Goal: Task Accomplishment & Management: Manage account settings

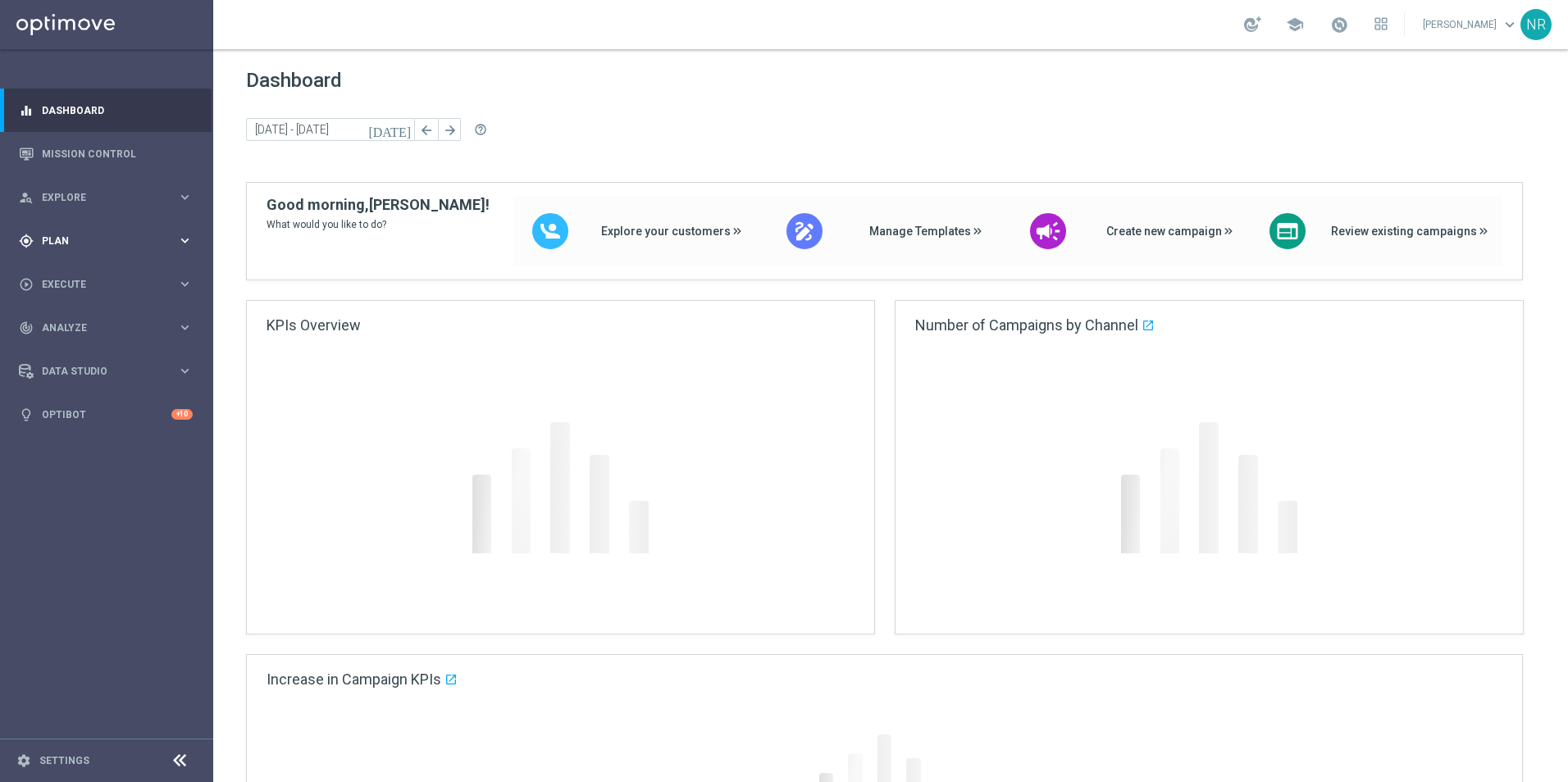
click at [42, 223] on div "gps_fixed Plan keyboard_arrow_right" at bounding box center [106, 240] width 212 height 44
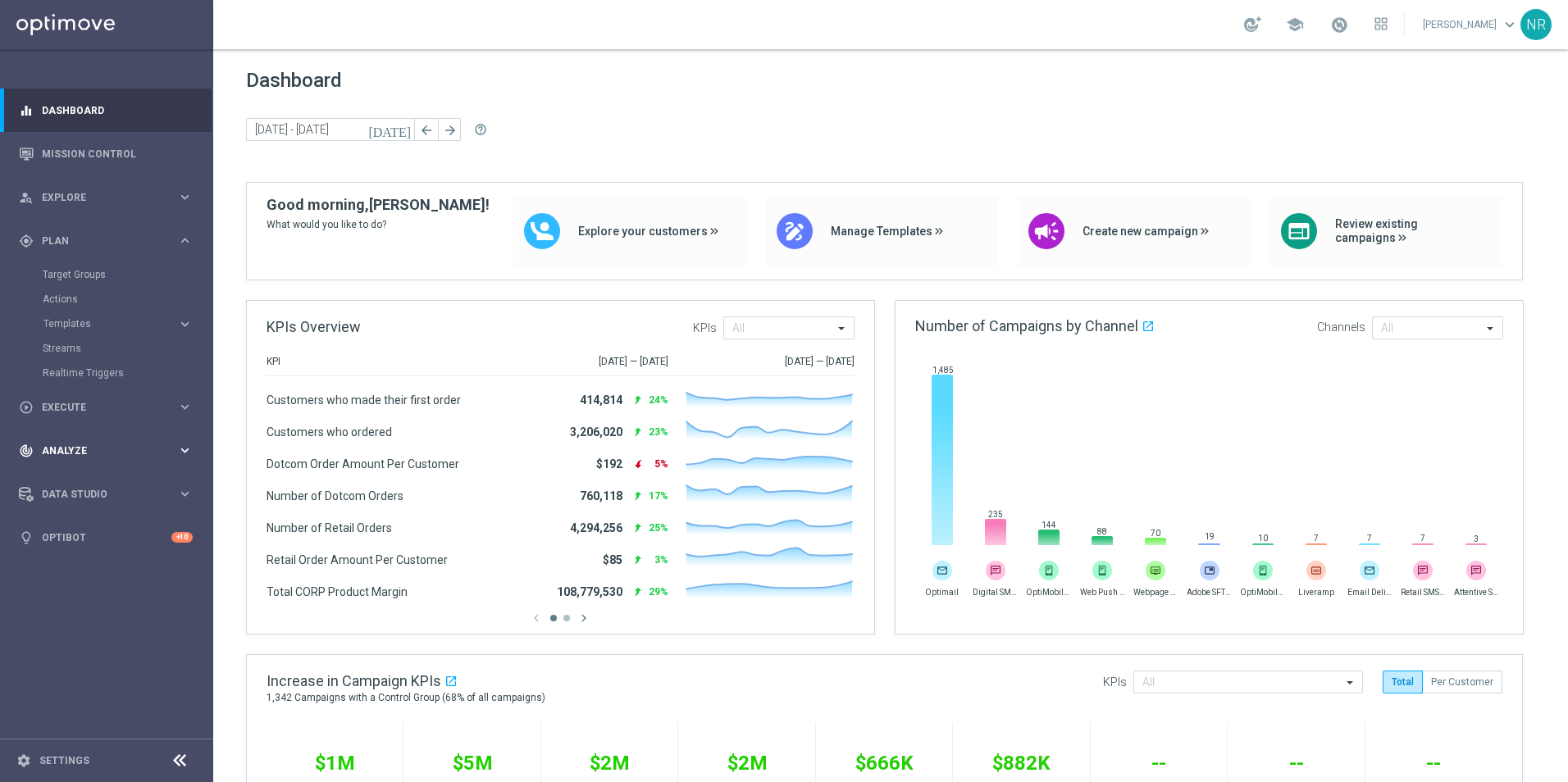
click at [90, 442] on div "track_changes Analyze keyboard_arrow_right" at bounding box center [106, 450] width 212 height 44
click at [99, 368] on div "Customer 360" at bounding box center [127, 361] width 169 height 24
click at [98, 365] on link "Customer 360" at bounding box center [106, 362] width 128 height 13
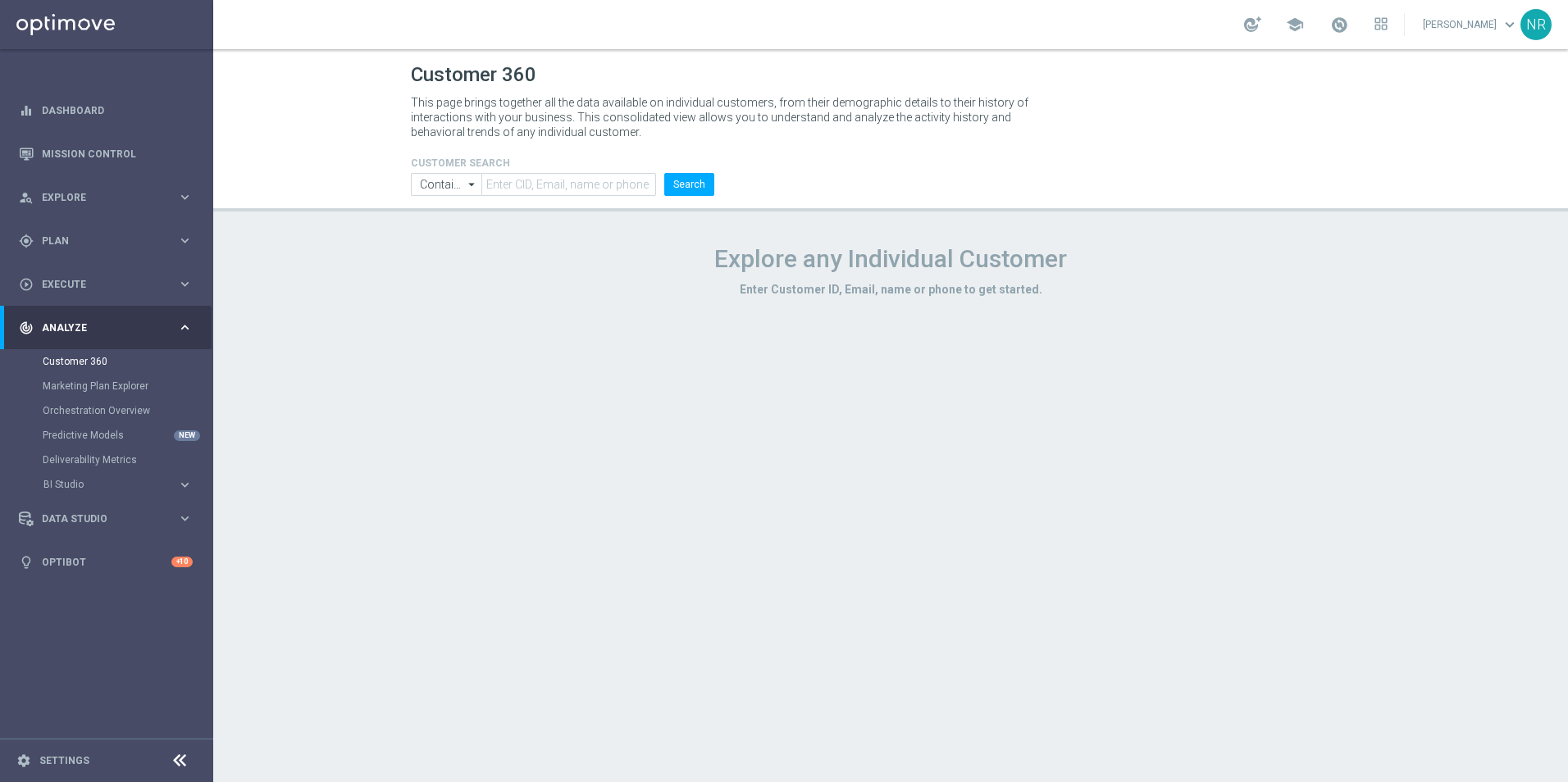
click at [518, 169] on form "CUSTOMER SEARCH Contains Contains arrow_drop_down Show Selected 0 of NaN Contai…" at bounding box center [562, 177] width 303 height 39
click at [525, 178] on input "text" at bounding box center [569, 184] width 175 height 23
paste input "rmsher@gmail.com"
type input "rmsher@gmail.com"
click at [689, 185] on button "Search" at bounding box center [689, 184] width 50 height 23
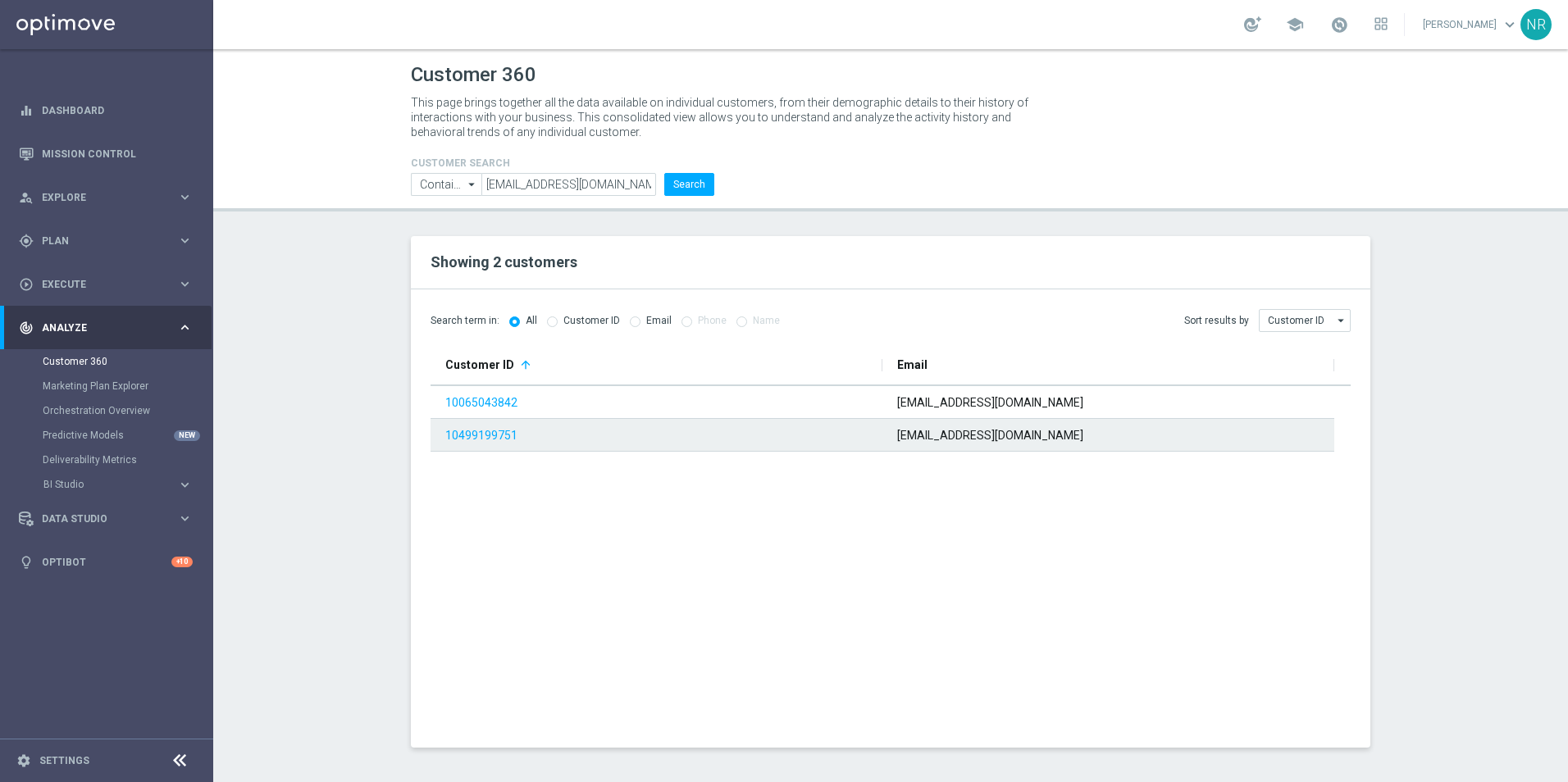
drag, startPoint x: 485, startPoint y: 437, endPoint x: 1022, endPoint y: 558, distance: 550.5
click at [485, 437] on link "10499199751" at bounding box center [482, 435] width 72 height 13
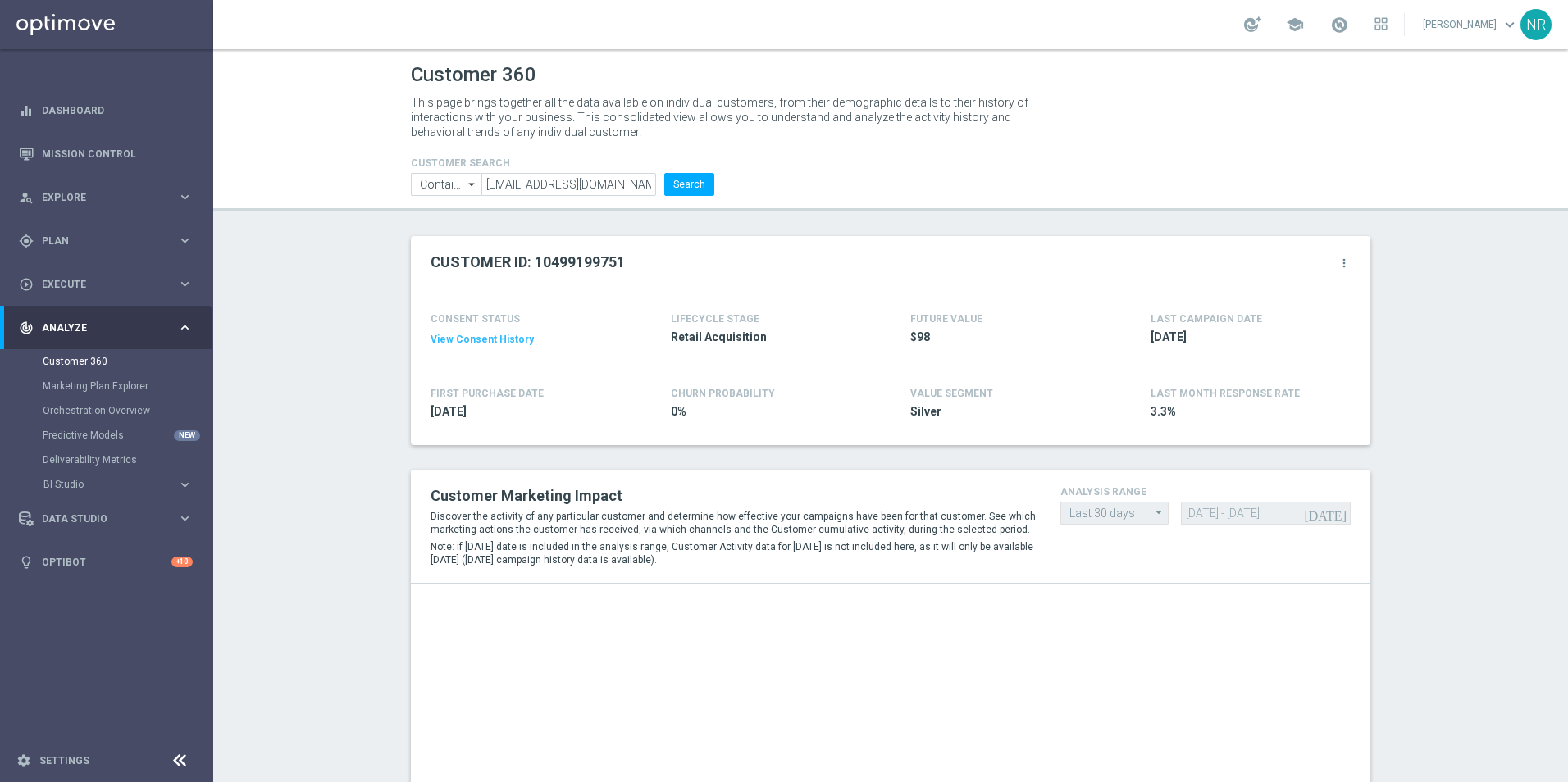
click at [1338, 262] on icon "more_vert" at bounding box center [1344, 263] width 13 height 13
click at [1296, 294] on li "Change Attribute" at bounding box center [1276, 289] width 139 height 24
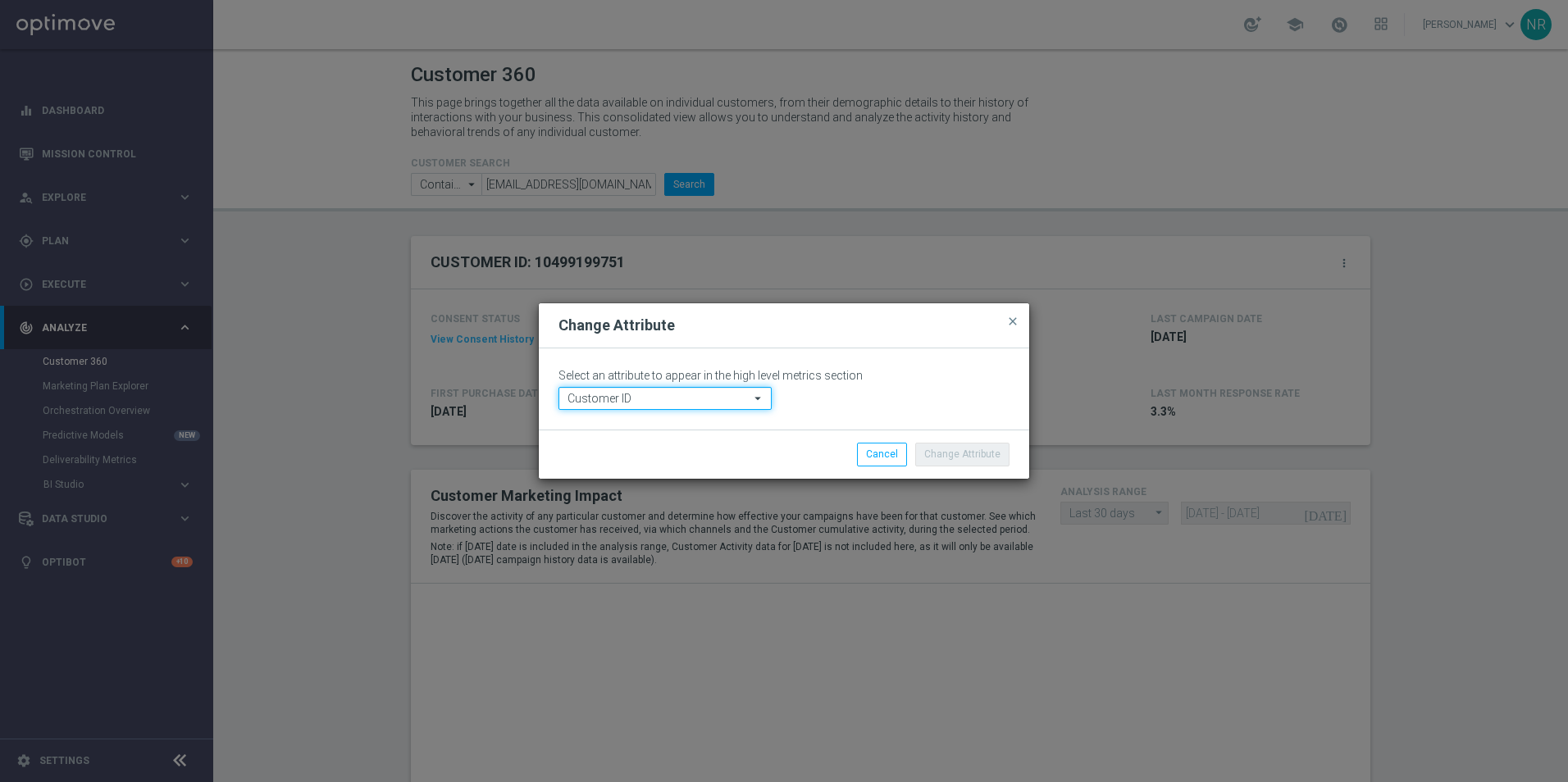
click at [601, 403] on input "Customer ID" at bounding box center [665, 398] width 214 height 23
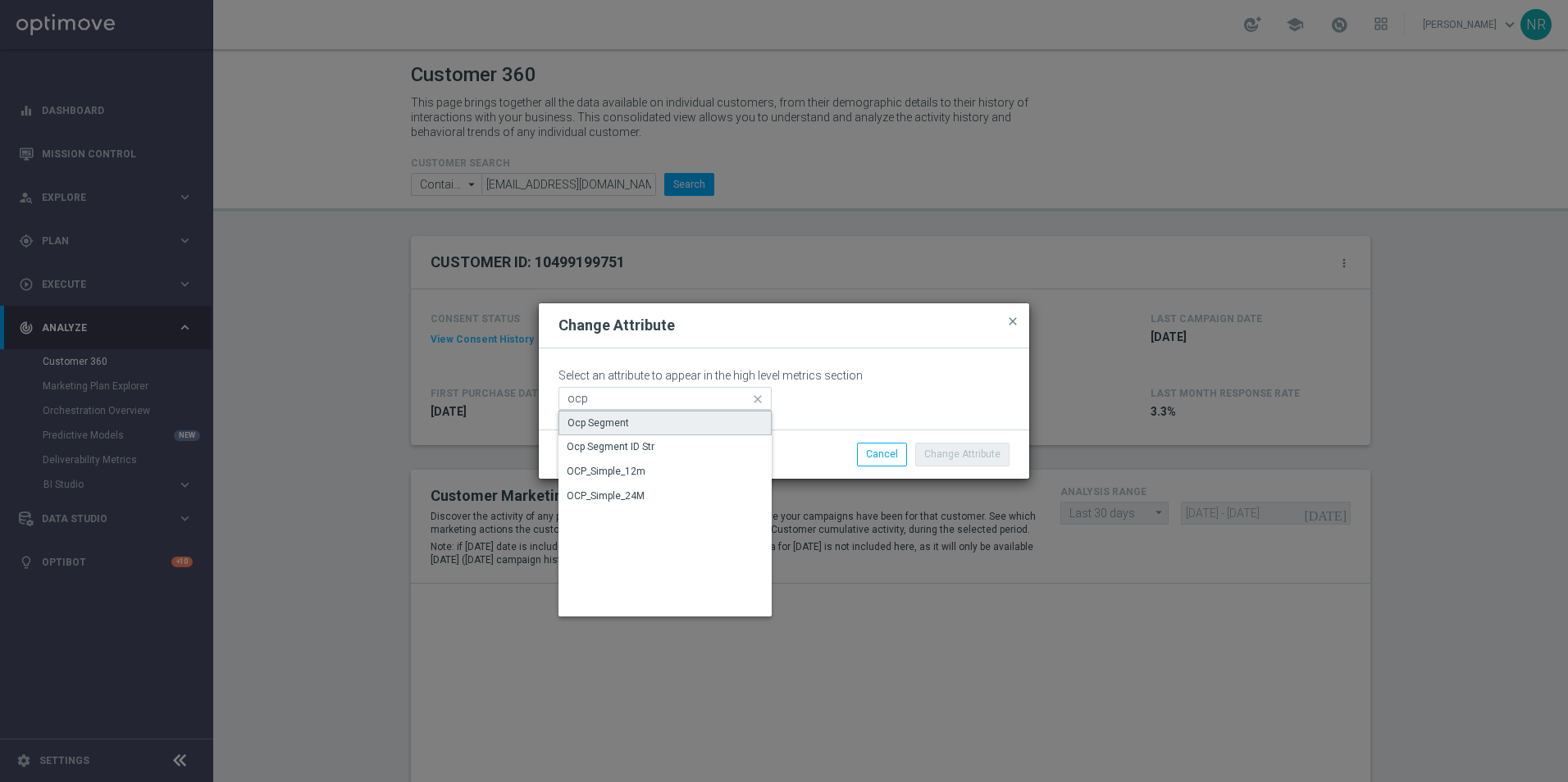
click at [740, 424] on div "Ocp Segment" at bounding box center [665, 422] width 214 height 24
type input "Ocp Segment"
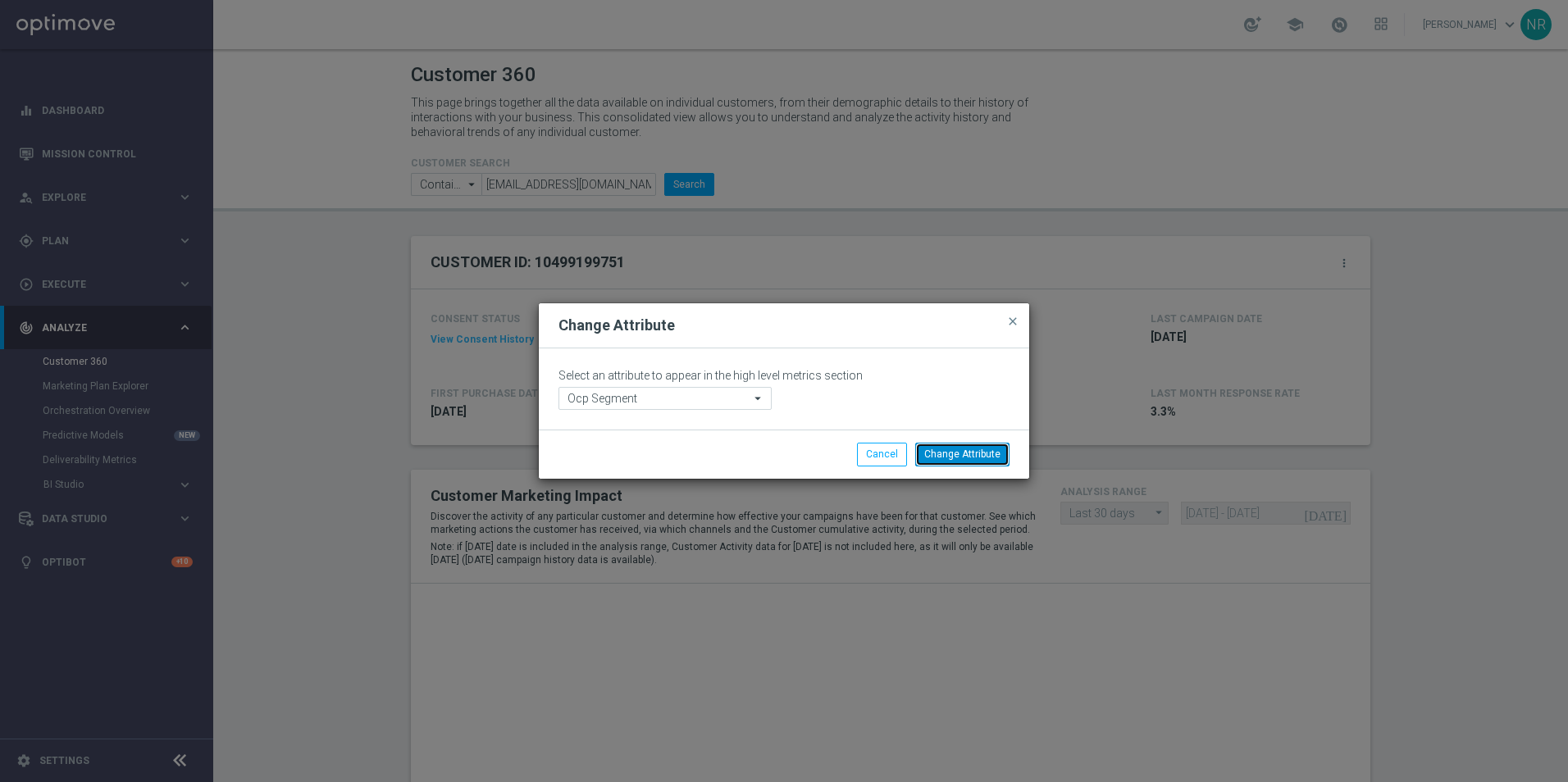
click at [958, 451] on button "Change Attribute" at bounding box center [962, 454] width 95 height 23
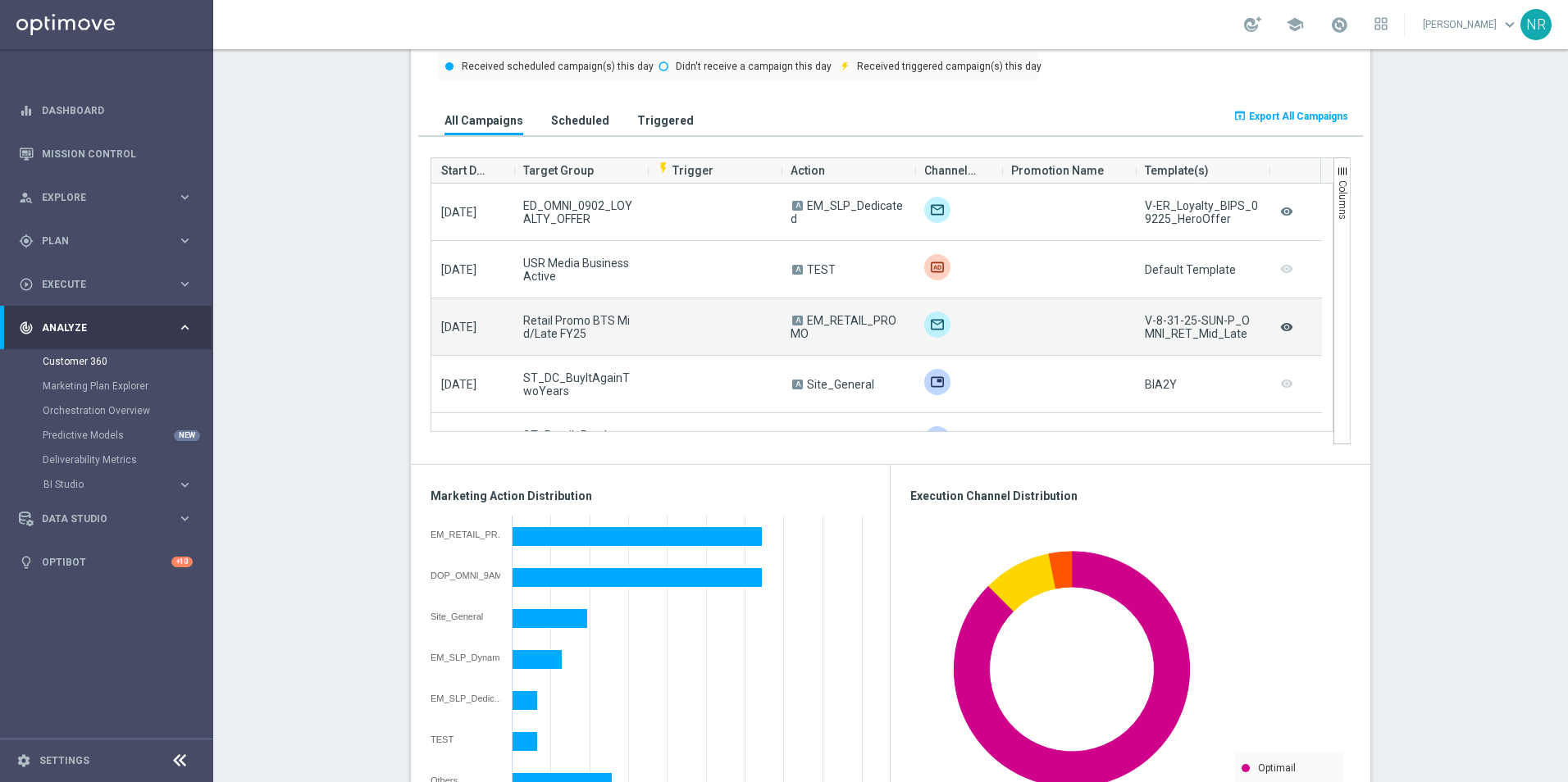
click at [1284, 331] on icon "remove_red_eye" at bounding box center [1287, 327] width 17 height 21
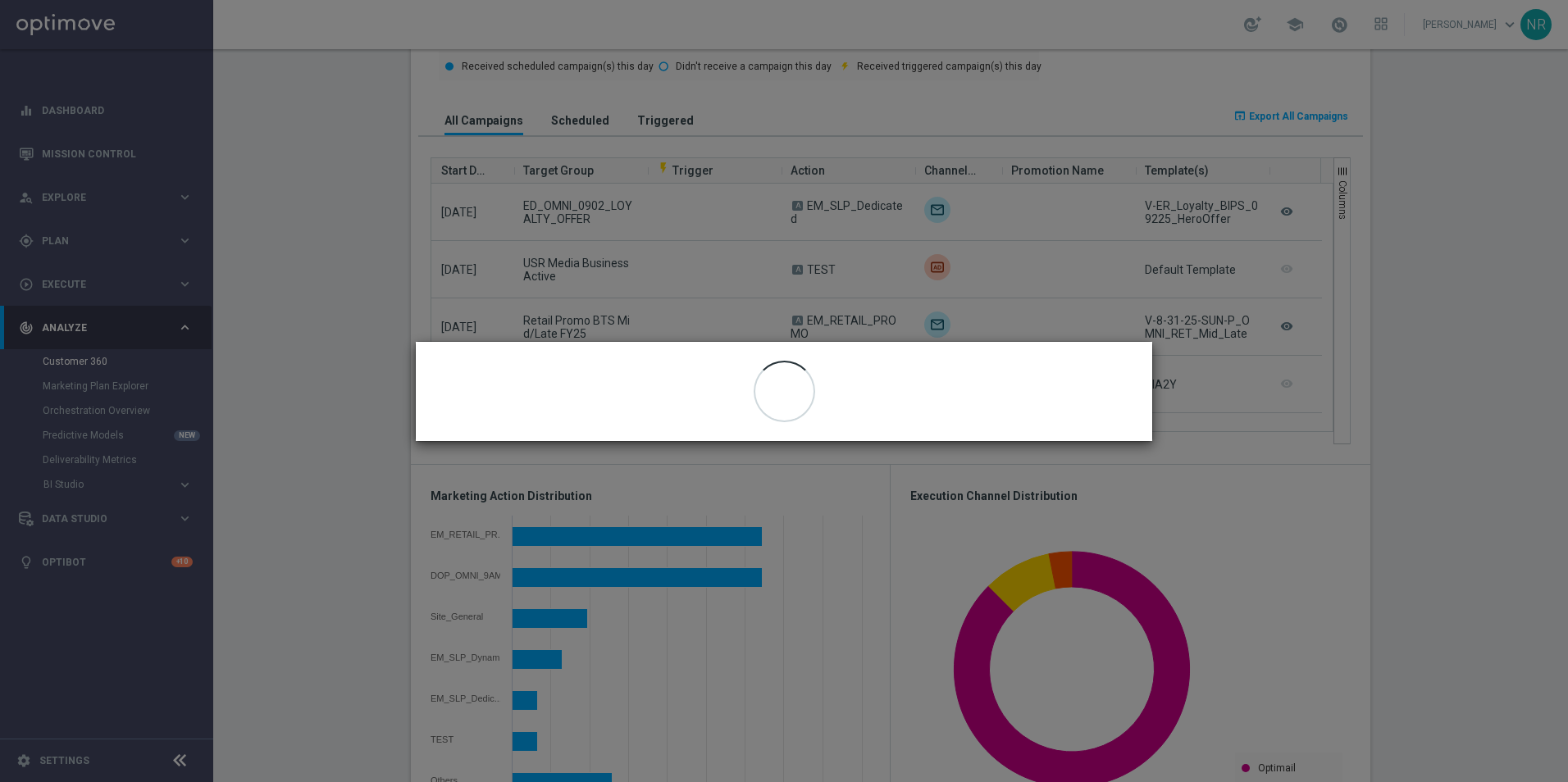
click at [1322, 149] on modal-container "close" at bounding box center [784, 391] width 1568 height 782
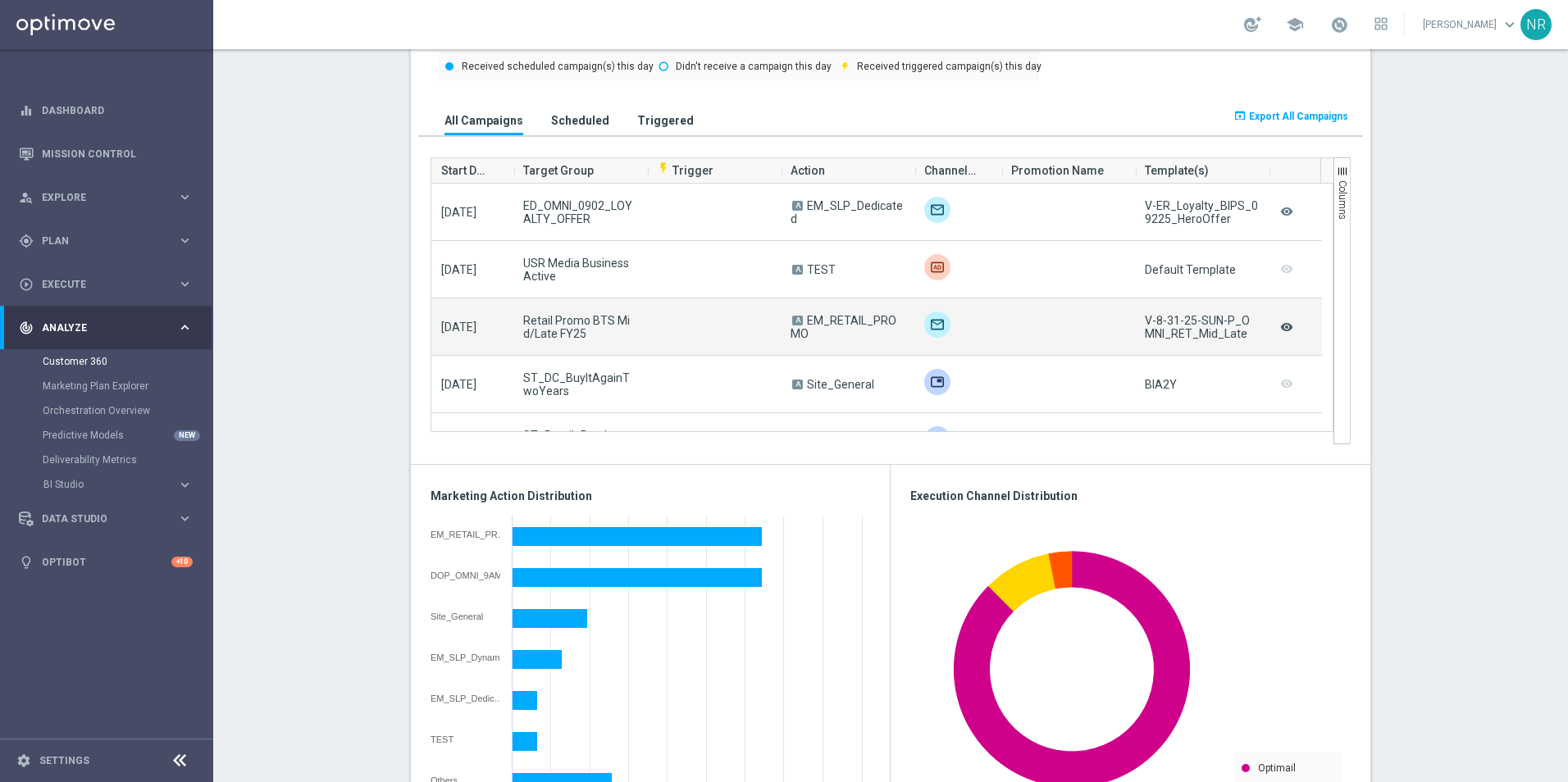
click at [1282, 327] on icon "remove_red_eye" at bounding box center [1287, 327] width 17 height 21
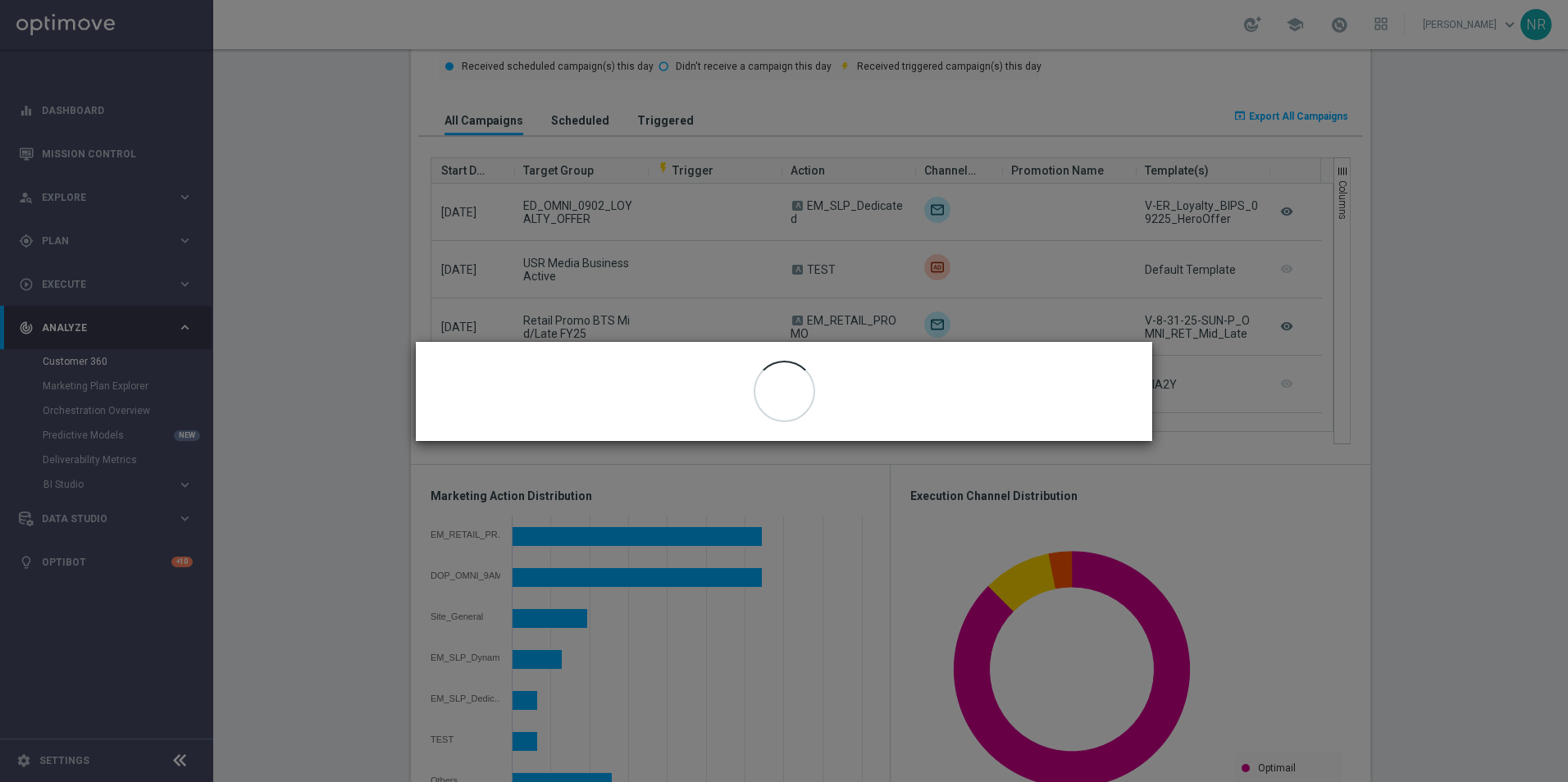
click at [1535, 311] on modal-container "close" at bounding box center [784, 391] width 1568 height 782
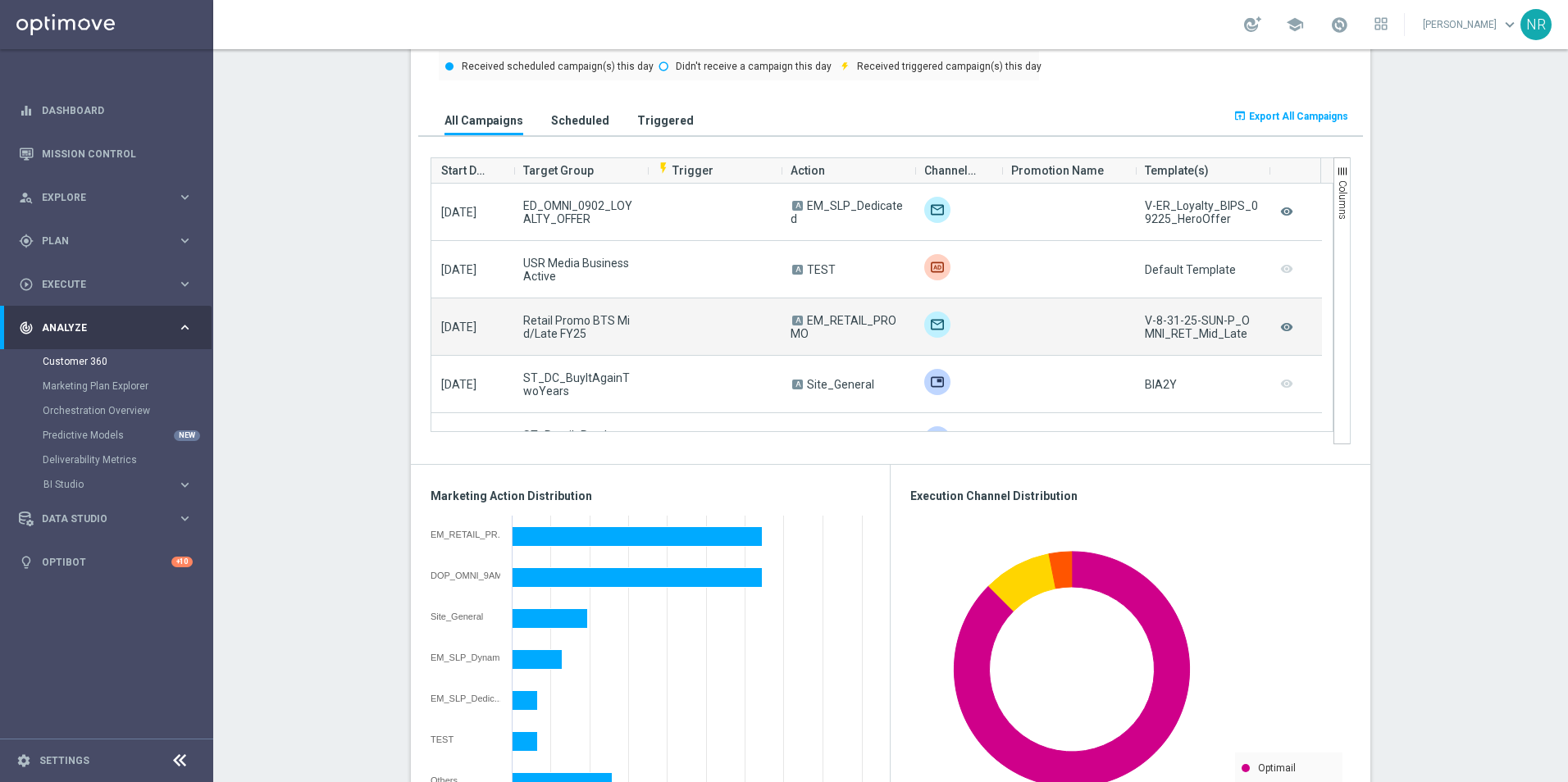
click at [567, 326] on span "Retail Promo BTS Mid/Late FY25" at bounding box center [580, 327] width 114 height 26
click at [1278, 327] on icon "remove_red_eye" at bounding box center [1287, 327] width 17 height 21
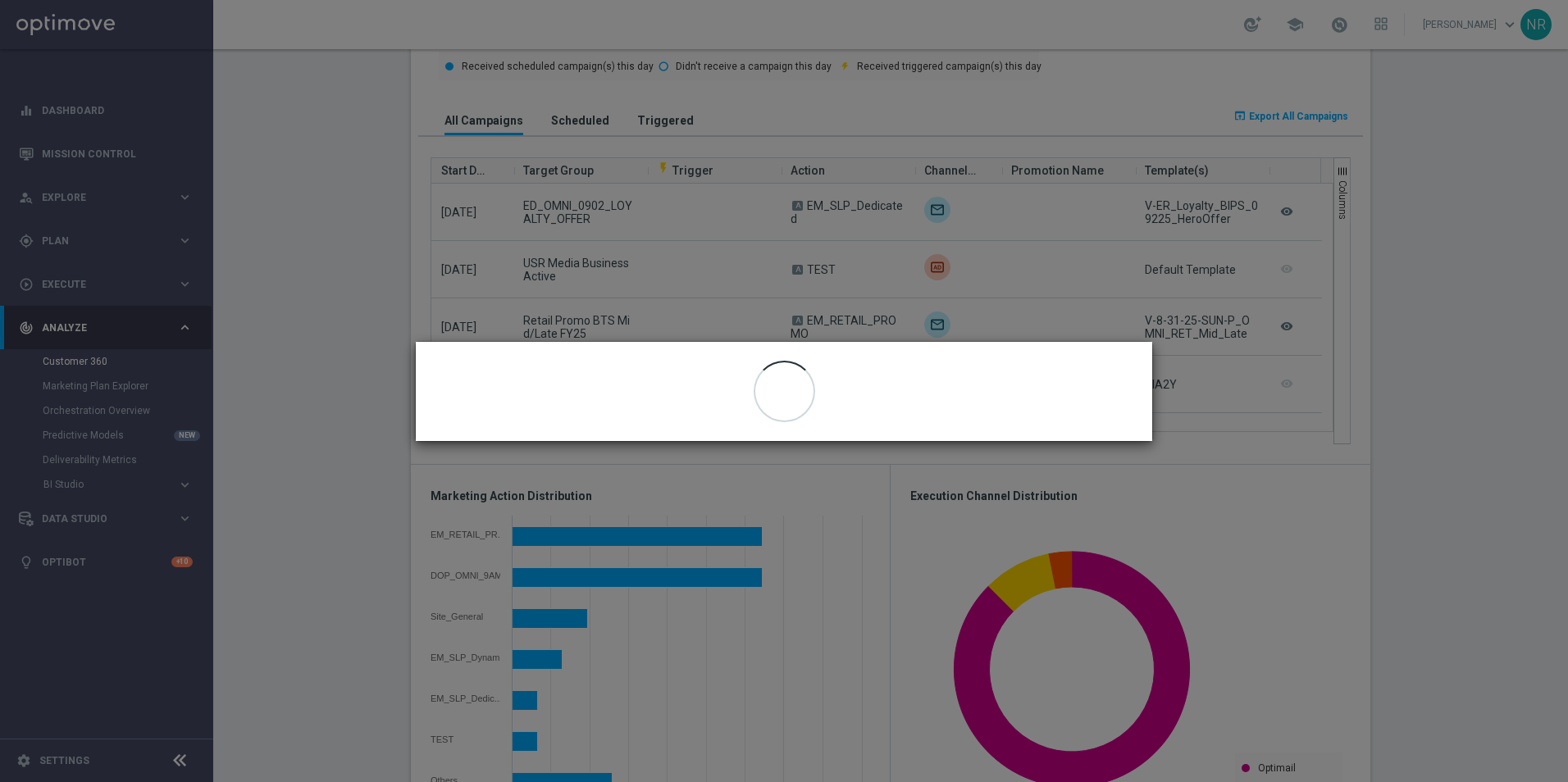
click at [345, 223] on modal-container "close" at bounding box center [784, 391] width 1568 height 782
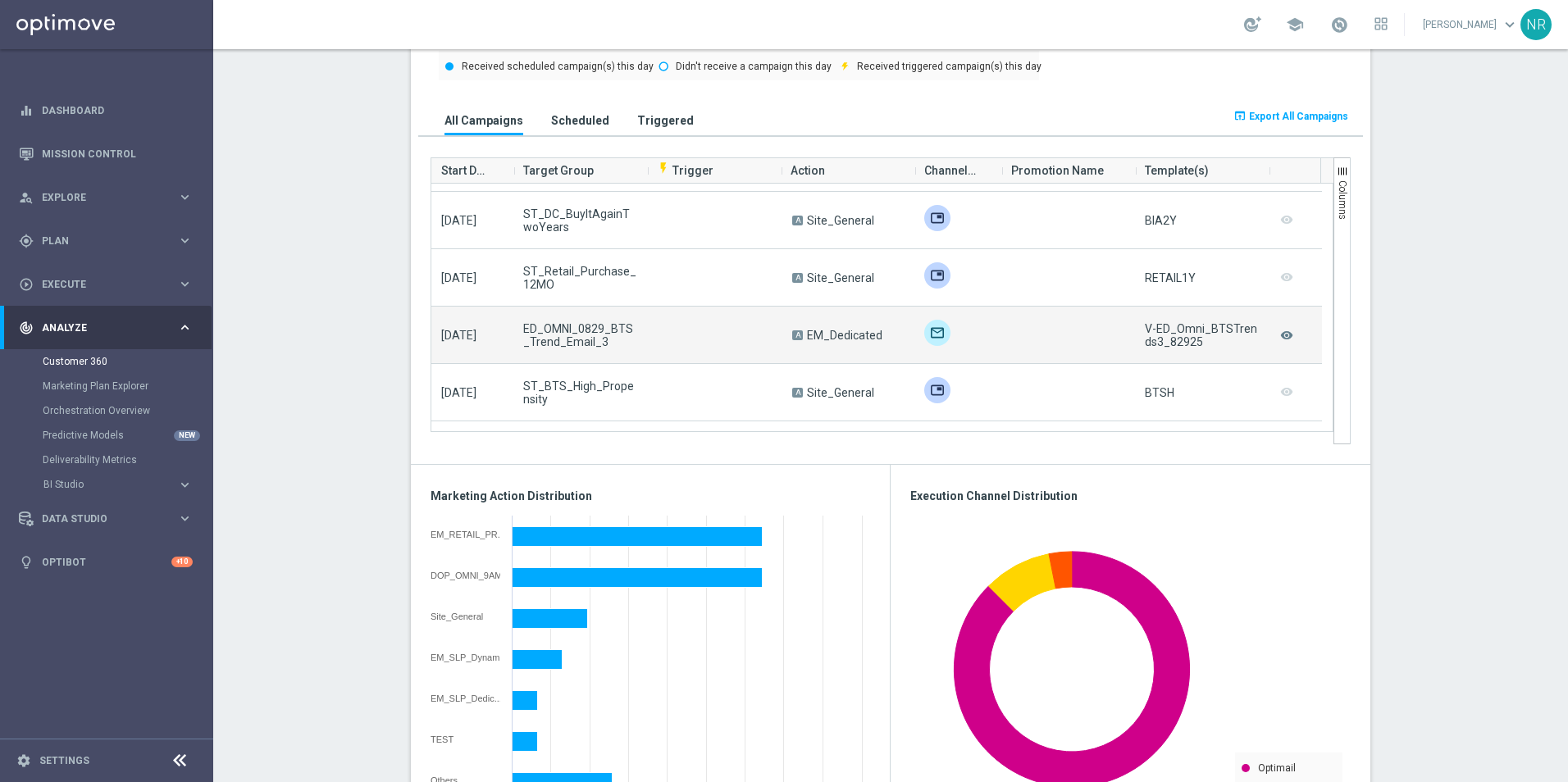
scroll to position [82, 0]
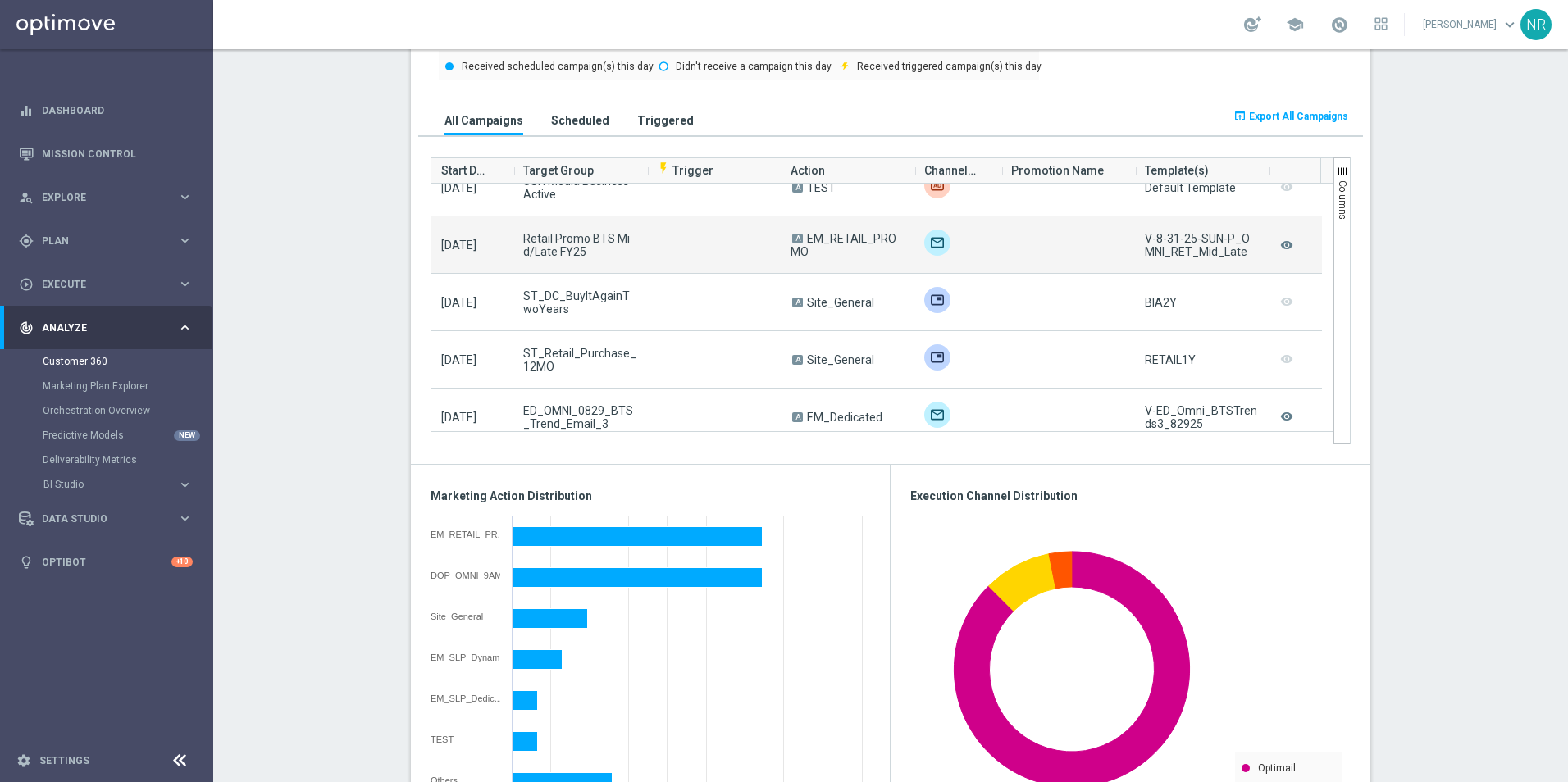
click at [924, 242] on img at bounding box center [936, 242] width 26 height 26
click at [1271, 251] on div "remove_red_eye" at bounding box center [1296, 244] width 54 height 57
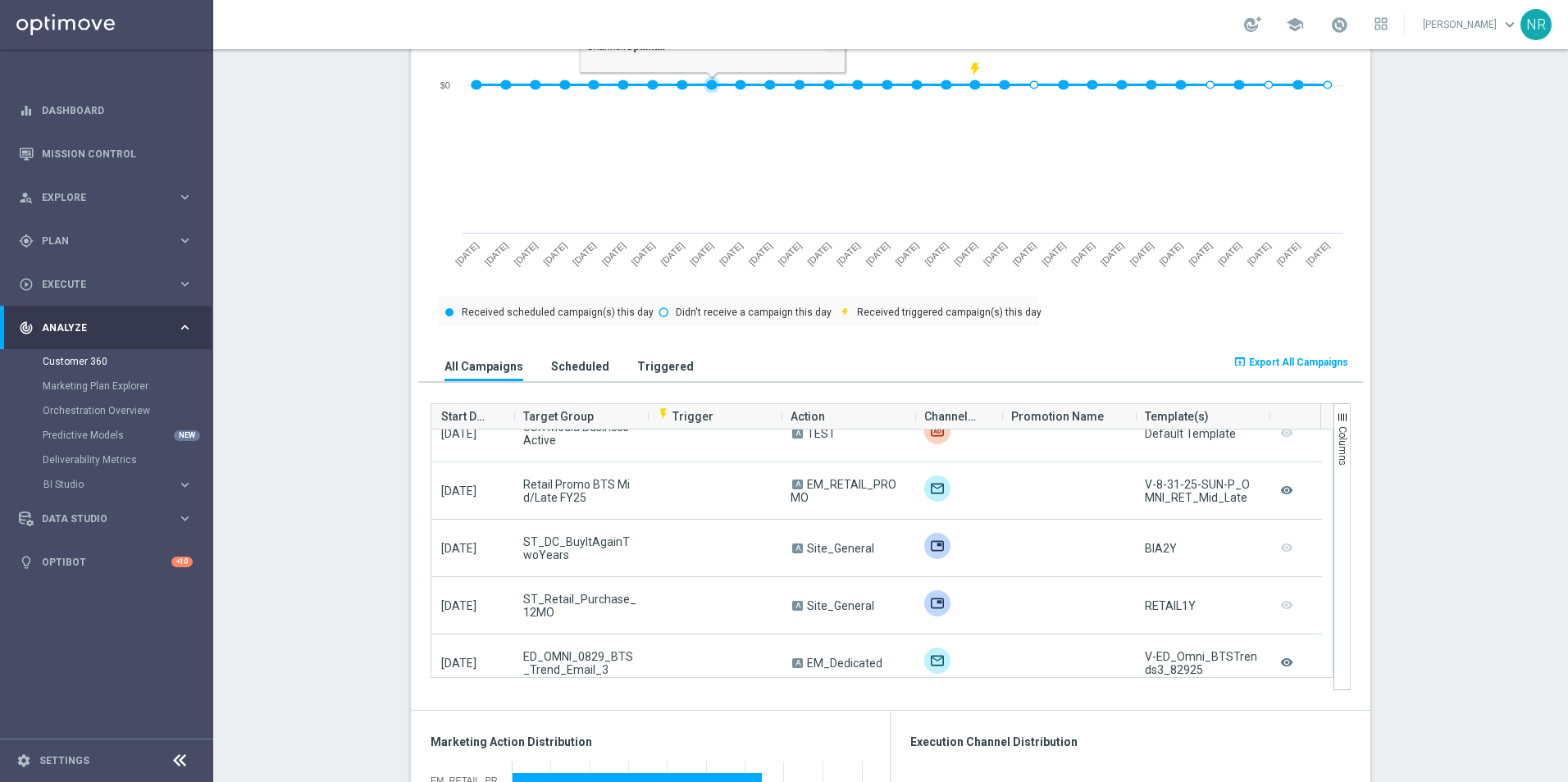
scroll to position [738, 0]
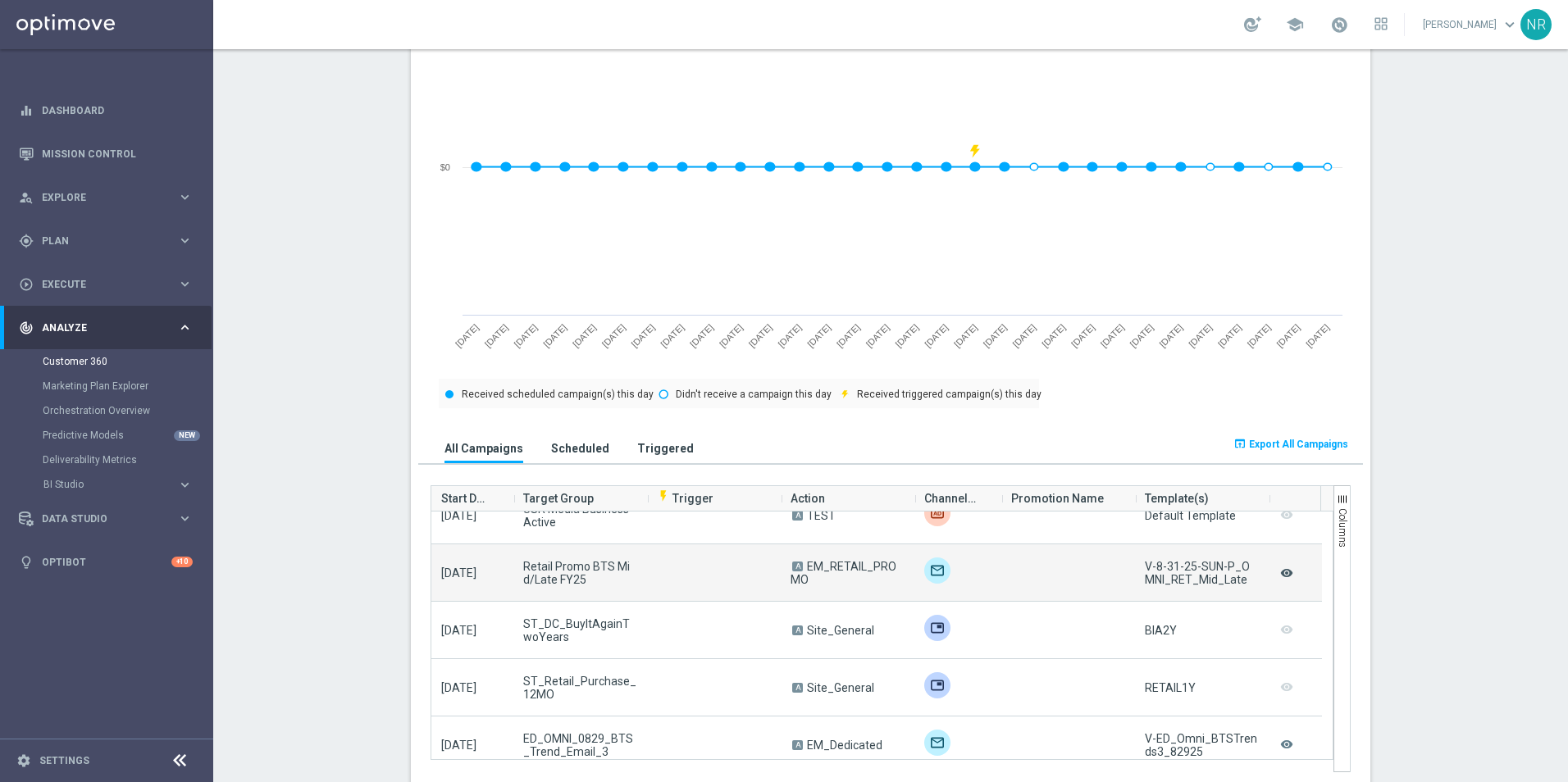
click at [1278, 575] on icon "remove_red_eye" at bounding box center [1287, 573] width 17 height 21
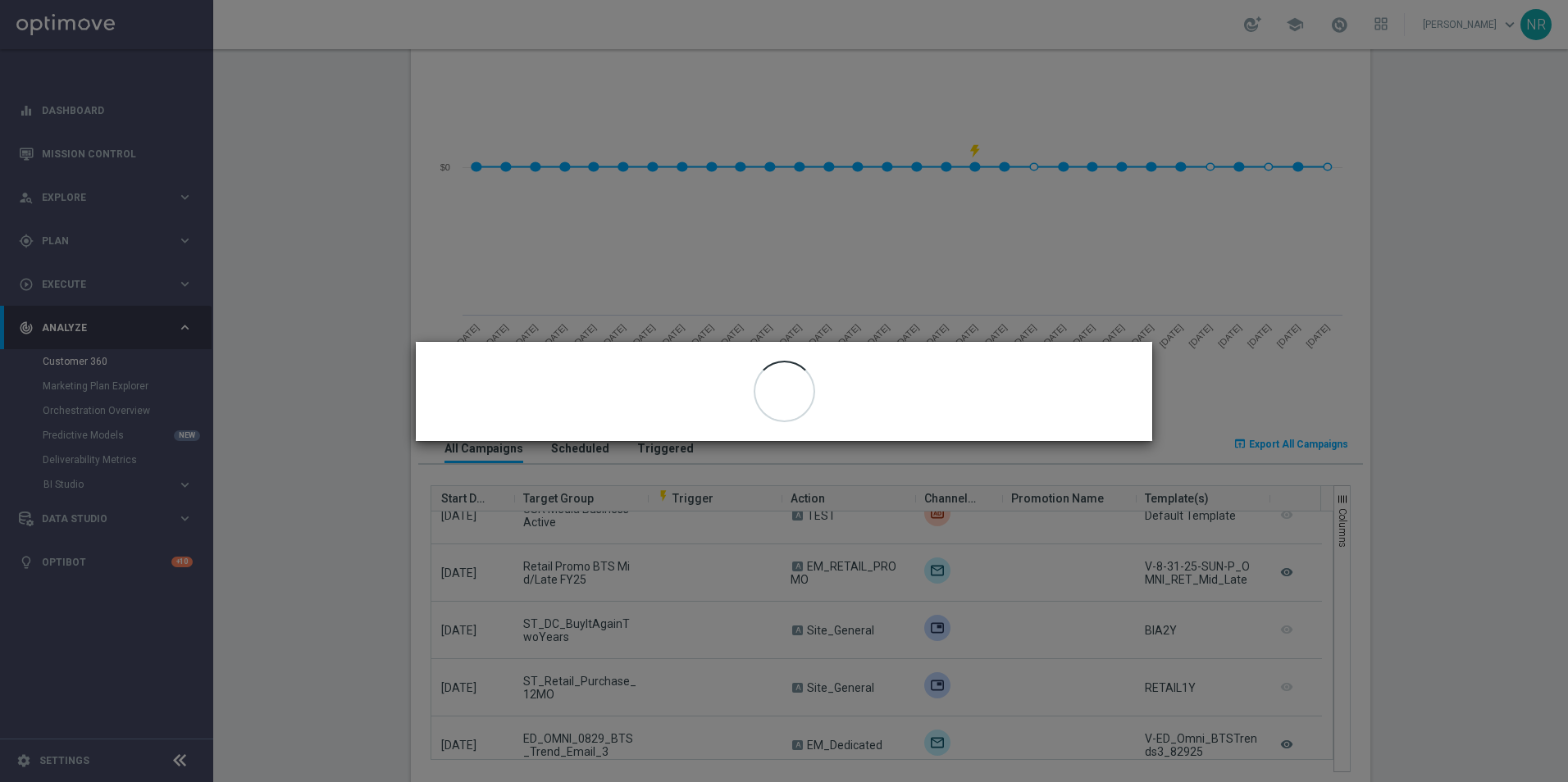
click at [1225, 574] on modal-container "close" at bounding box center [784, 391] width 1568 height 782
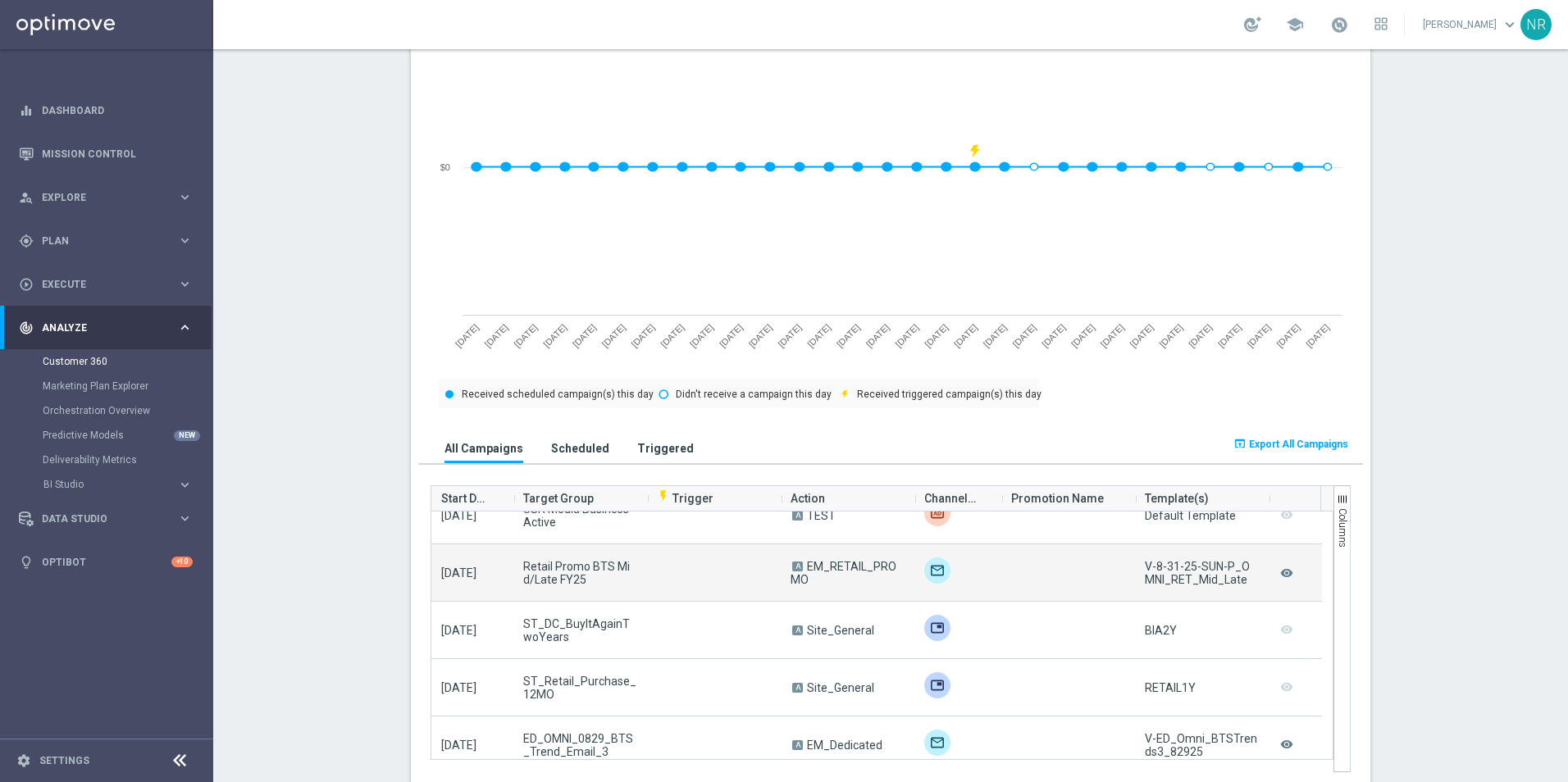
drag, startPoint x: 1233, startPoint y: 583, endPoint x: 1138, endPoint y: 569, distance: 96.0
click at [1145, 569] on div "V-8-31-25-SUN-P_OMNI_RET_Mid_Late" at bounding box center [1202, 573] width 114 height 26
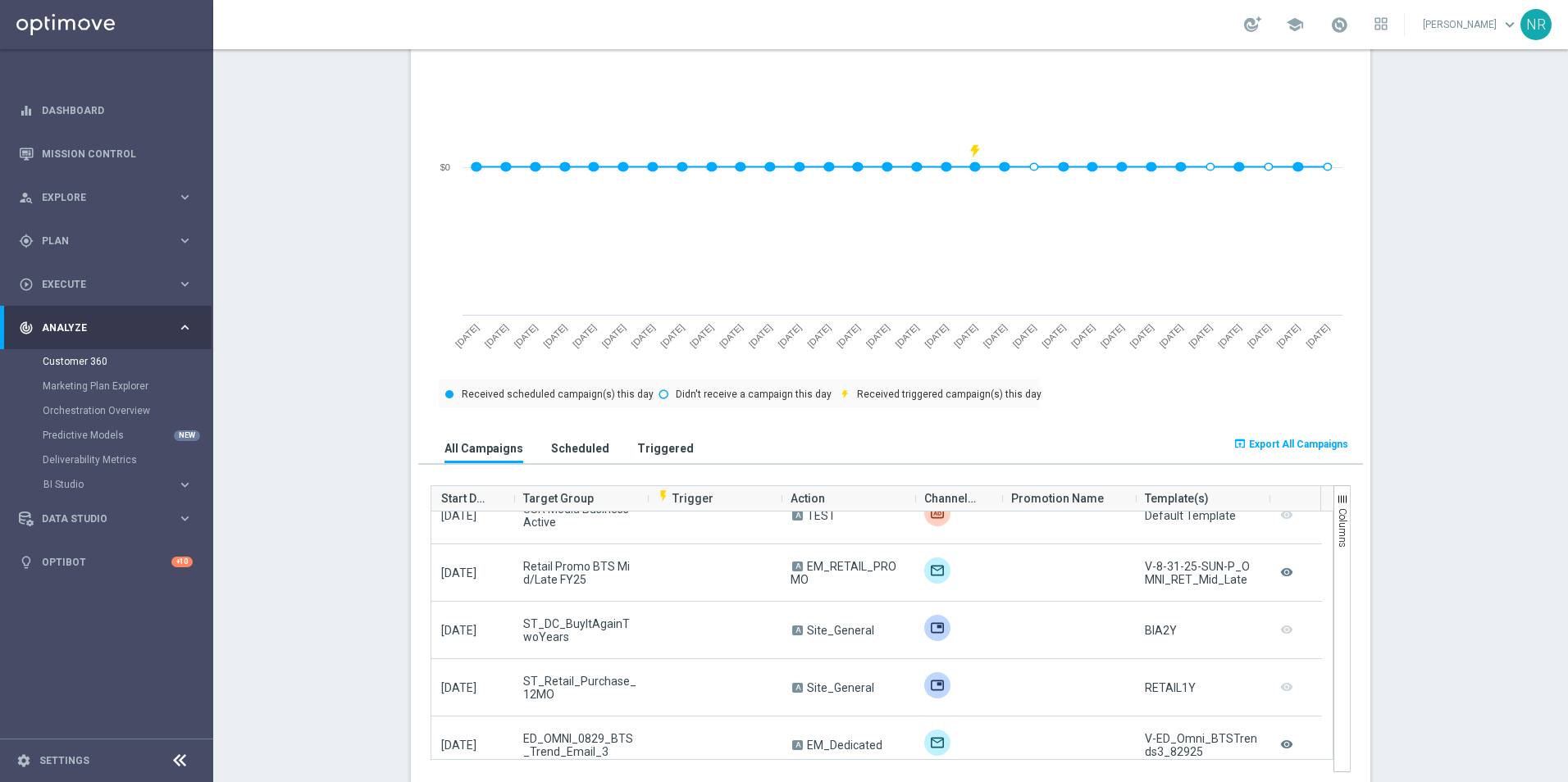
drag, startPoint x: 1138, startPoint y: 568, endPoint x: 1156, endPoint y: 566, distance: 18.1
click at [1266, 582] on span "Copy" at bounding box center [1245, 579] width 123 height 23
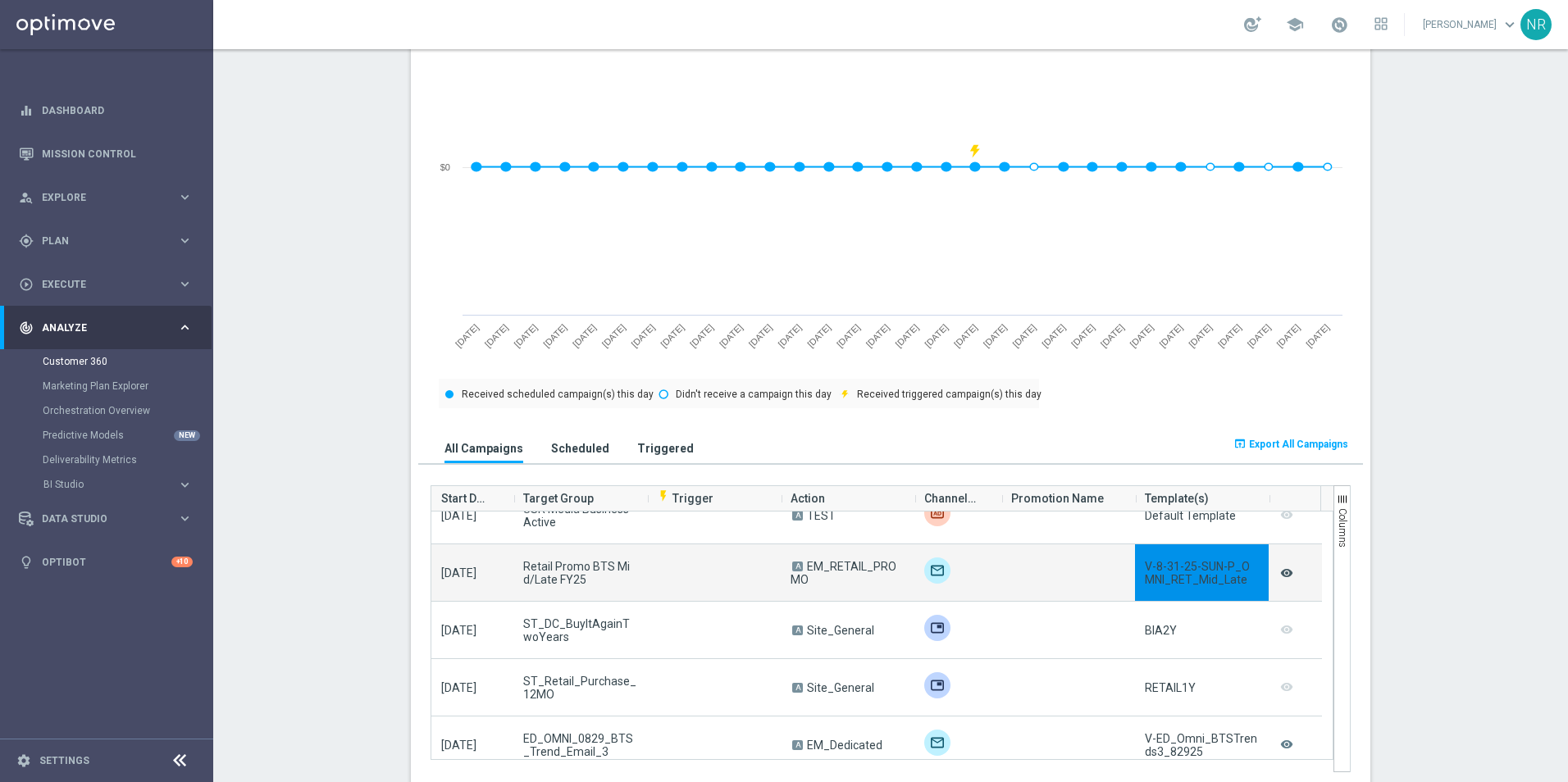
click at [1286, 569] on icon "remove_red_eye" at bounding box center [1287, 573] width 17 height 21
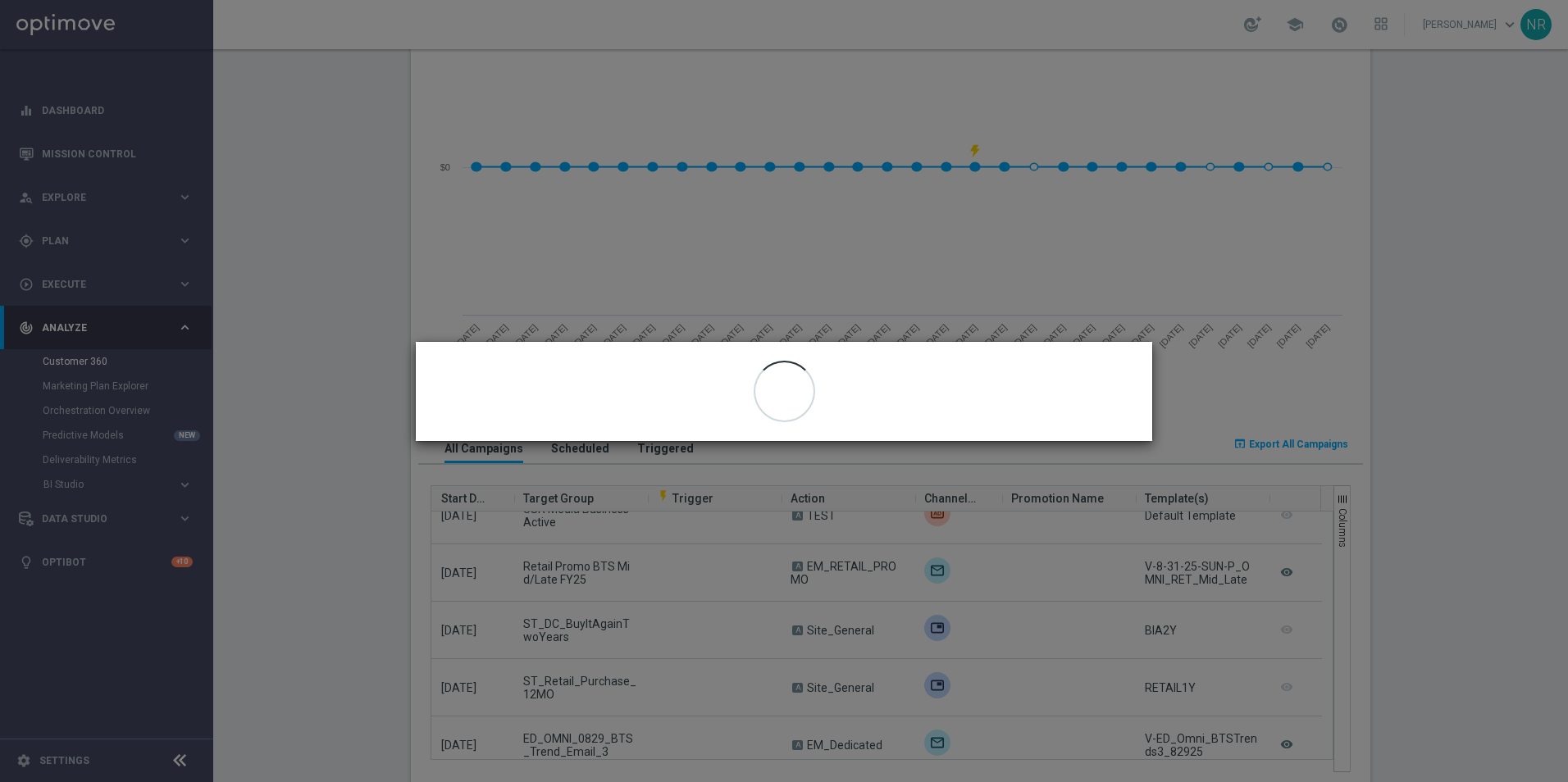
click at [1027, 137] on modal-container "close" at bounding box center [784, 391] width 1568 height 782
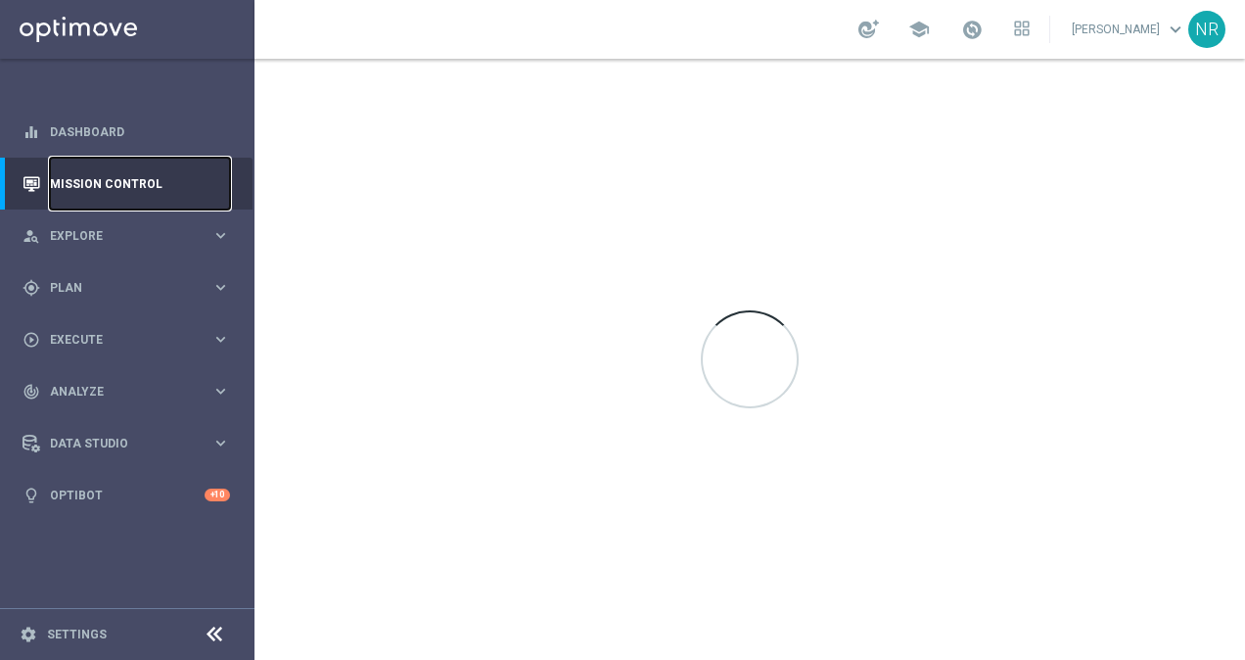
click at [151, 186] on link "Mission Control" at bounding box center [140, 184] width 180 height 52
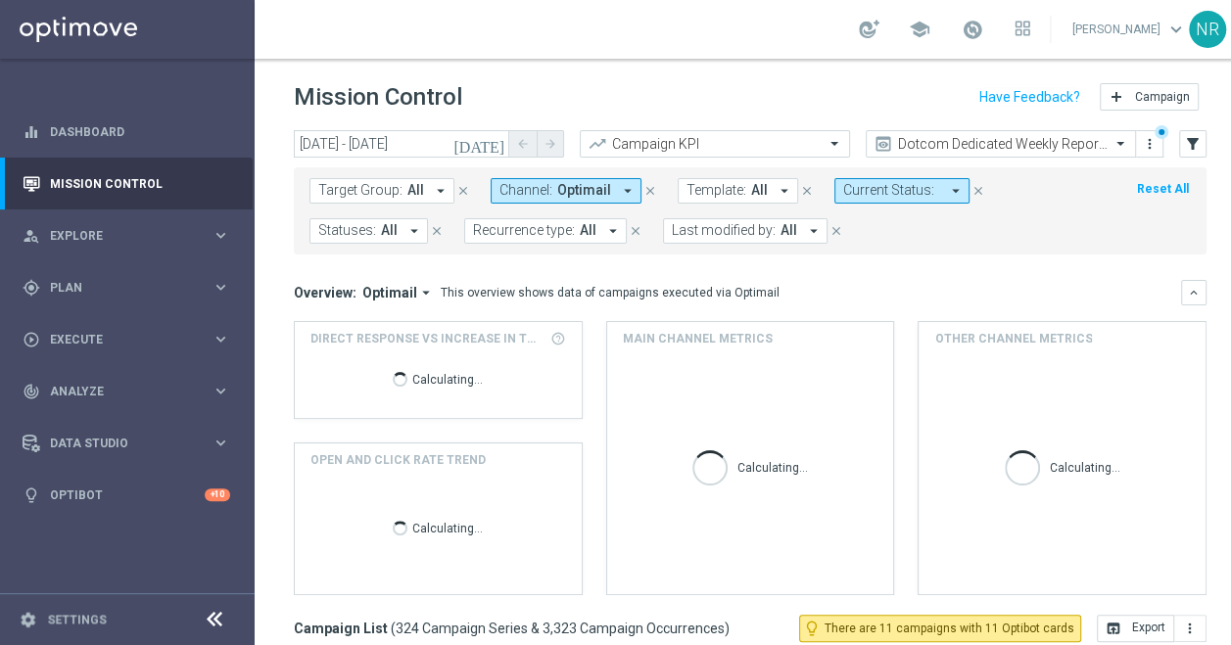
click at [730, 204] on form "Target Group: All arrow_drop_down close Channel: Optimail arrow_drop_down close…" at bounding box center [706, 211] width 794 height 66
click at [734, 194] on span "Template:" at bounding box center [716, 190] width 60 height 17
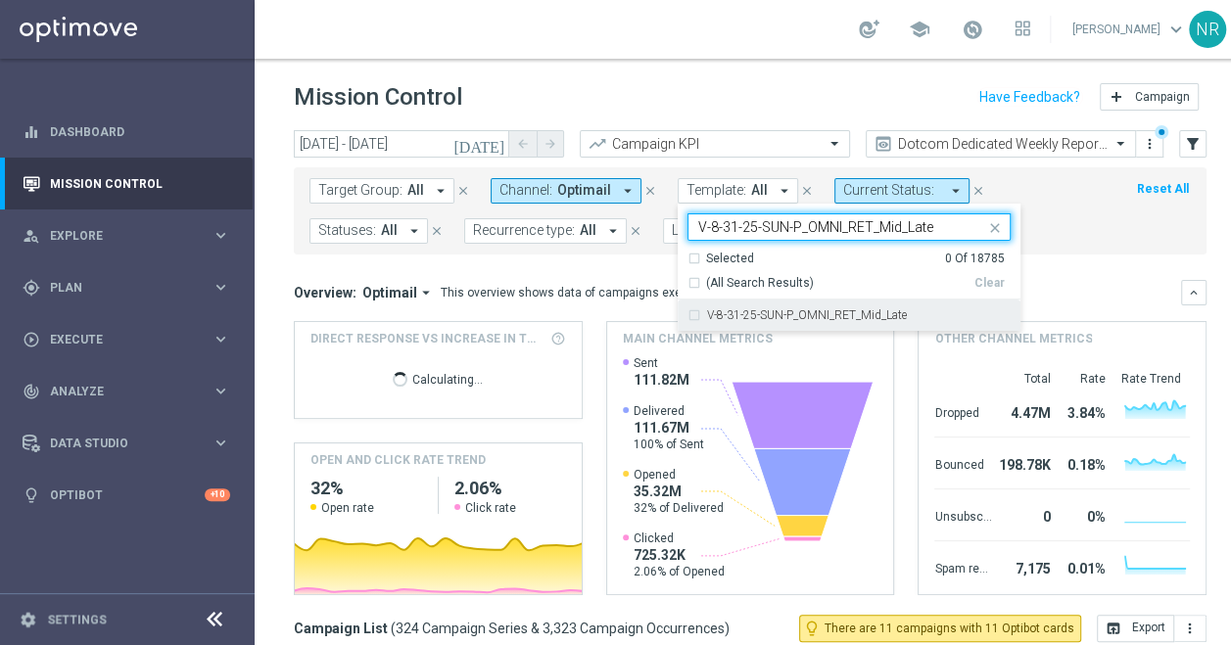
click at [796, 307] on div "V-8-31-25-SUN-P_OMNI_RET_Mid_Late" at bounding box center [848, 315] width 323 height 31
type input "V-8-31-25-SUN-P_OMNI_RET_Mid_Late"
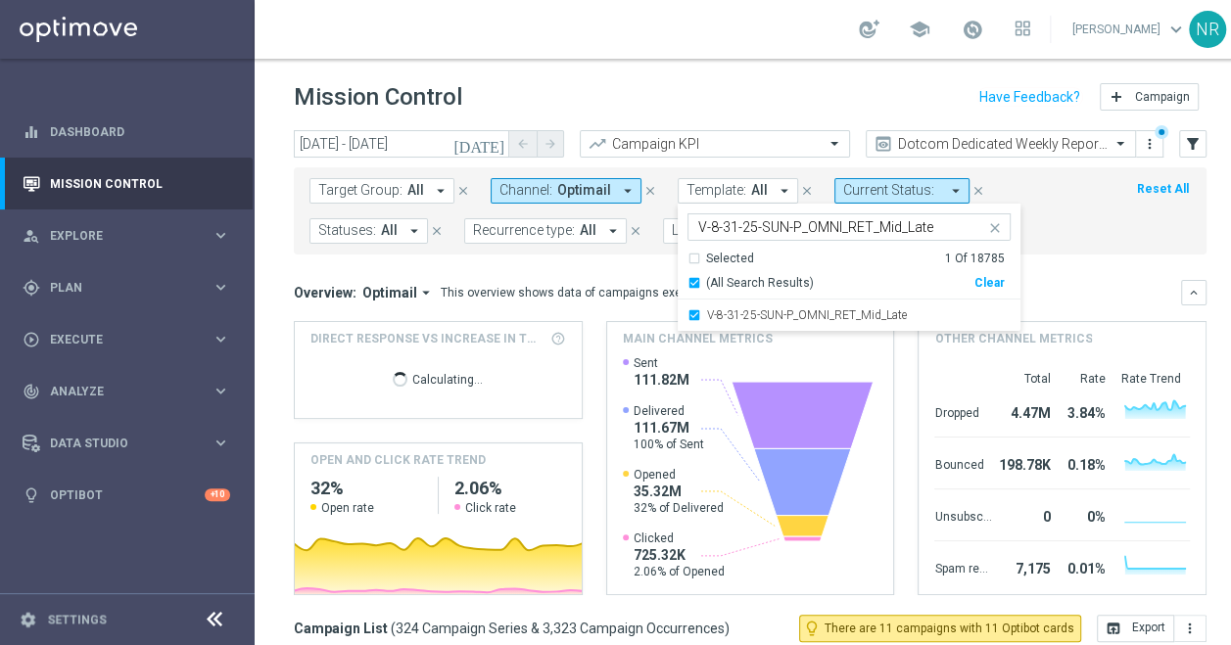
click at [1084, 296] on div "Overview: Optimail arrow_drop_down This overview shows data of campaigns execut…" at bounding box center [737, 293] width 887 height 18
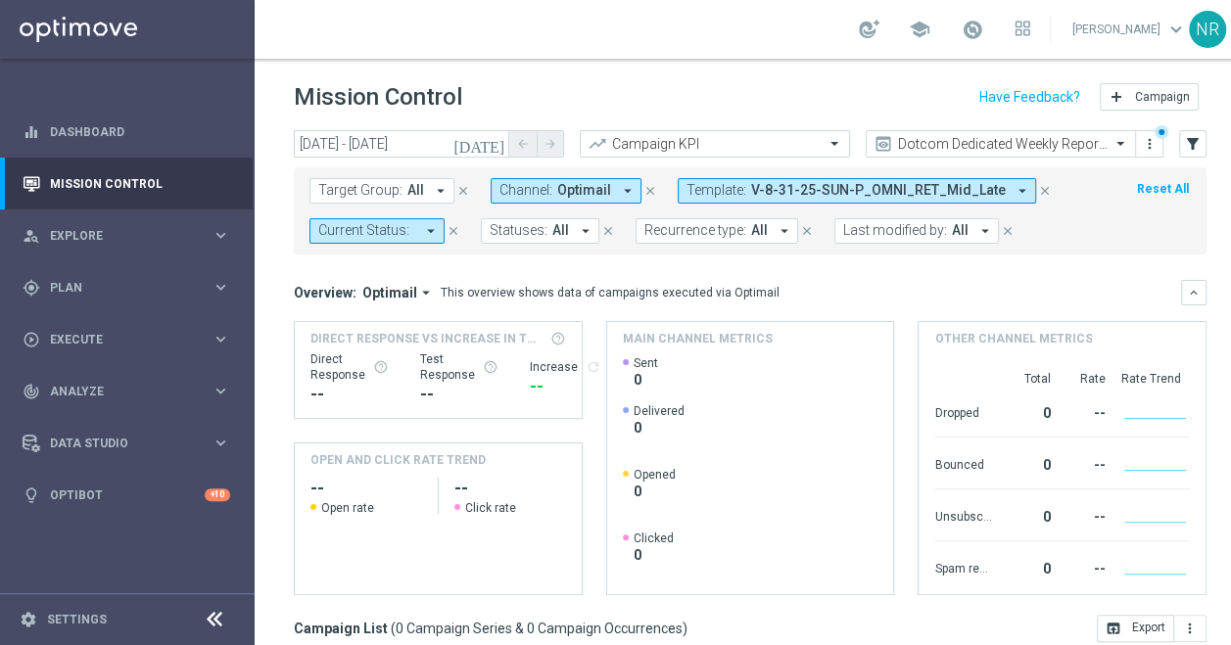
click at [492, 138] on icon "[DATE]" at bounding box center [479, 144] width 53 height 18
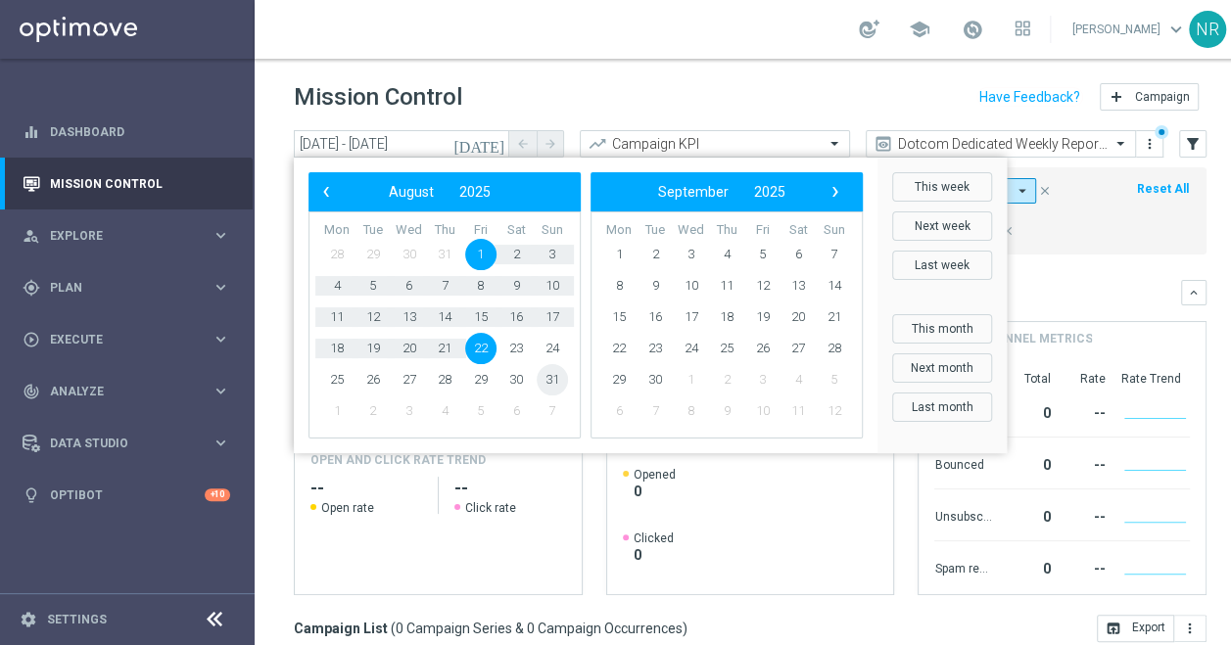
click at [556, 381] on span "31" at bounding box center [552, 379] width 31 height 31
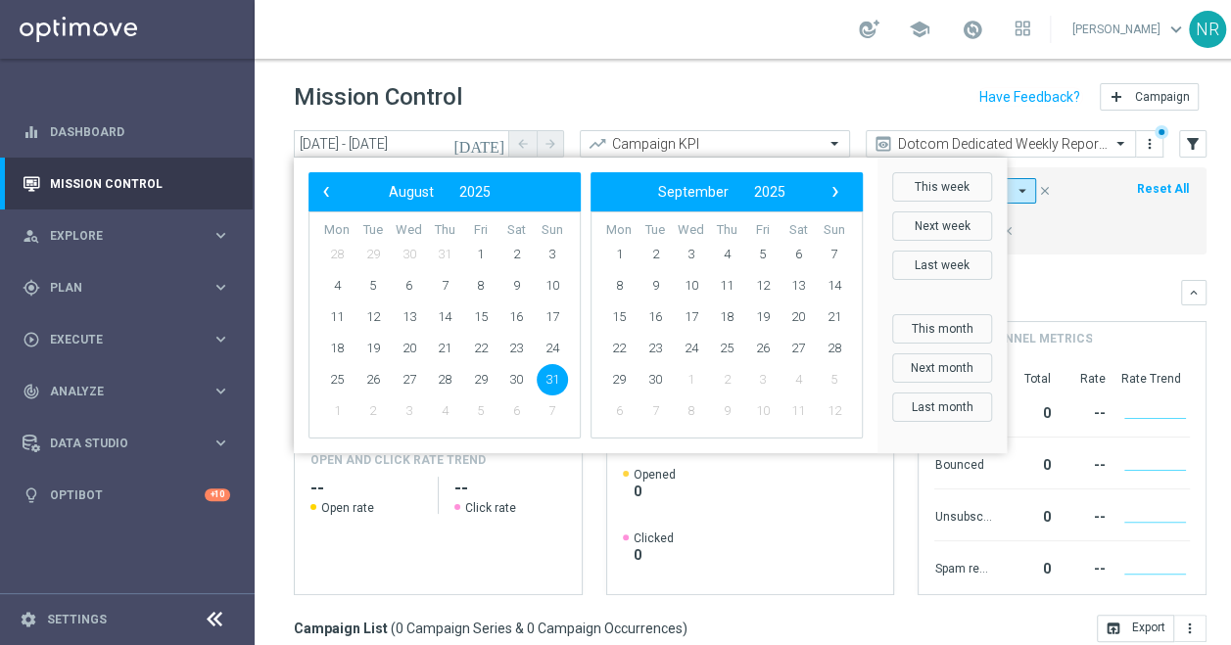
click at [556, 381] on span "31" at bounding box center [552, 379] width 31 height 31
type input "31 Aug 2025 - 31 Aug 2025"
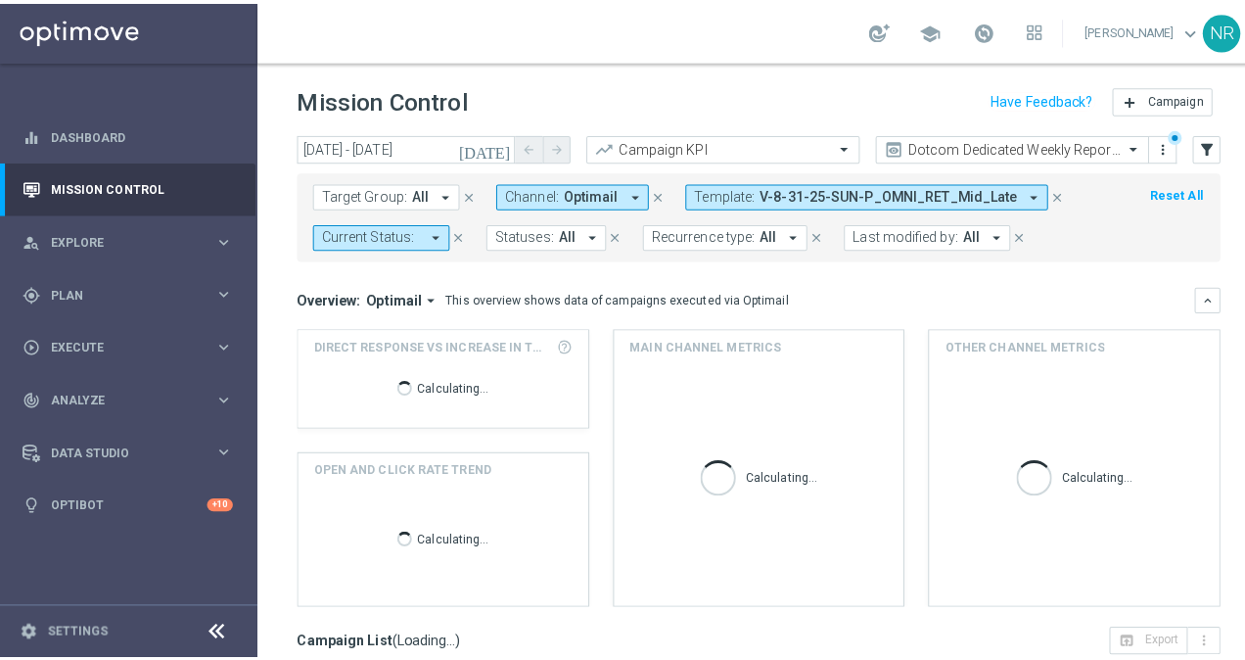
scroll to position [356, 0]
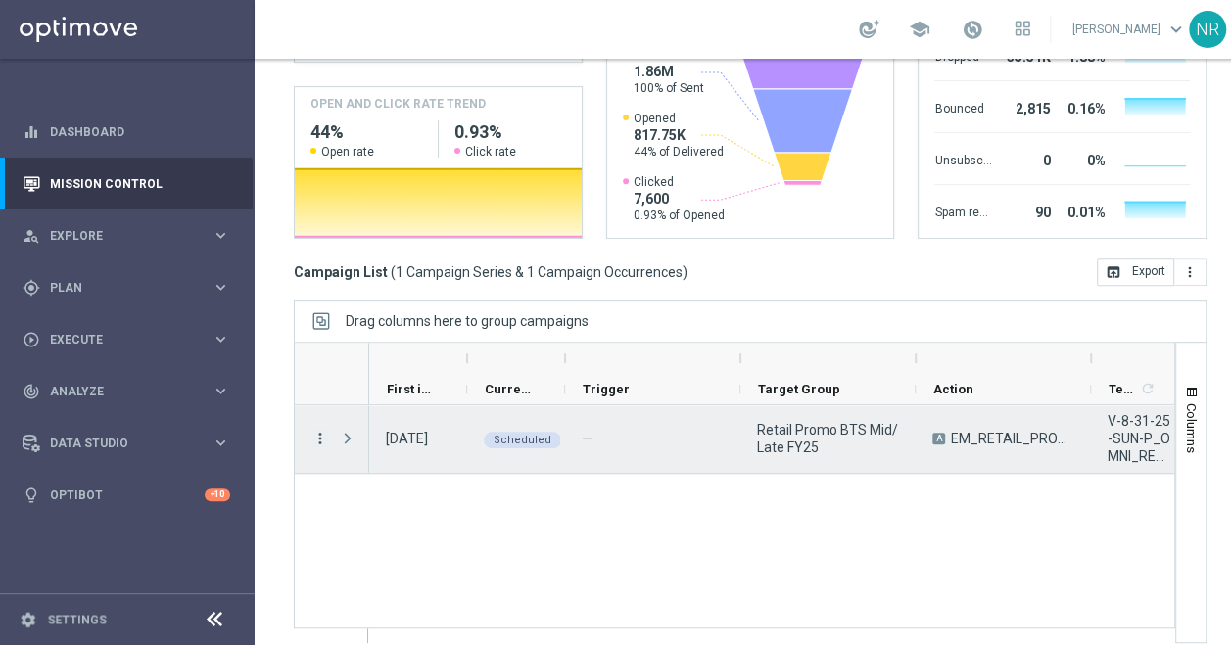
click at [313, 430] on icon "more_vert" at bounding box center [320, 439] width 18 height 18
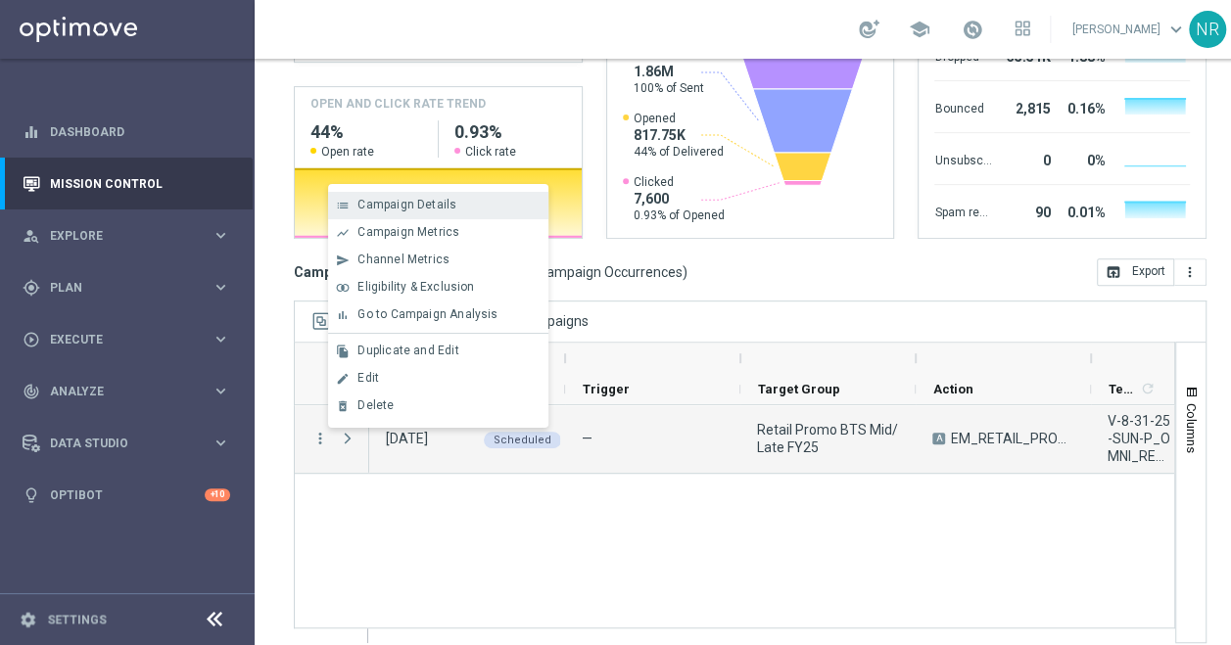
click at [428, 194] on div "list Campaign Details" at bounding box center [438, 205] width 220 height 27
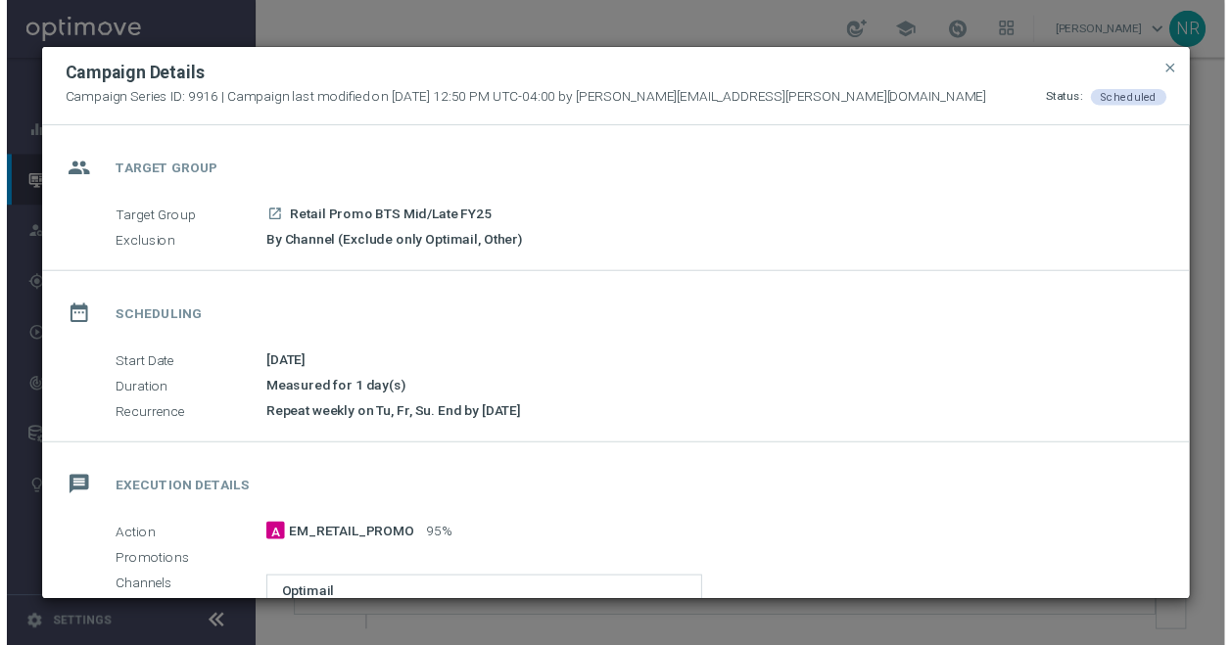
scroll to position [386, 0]
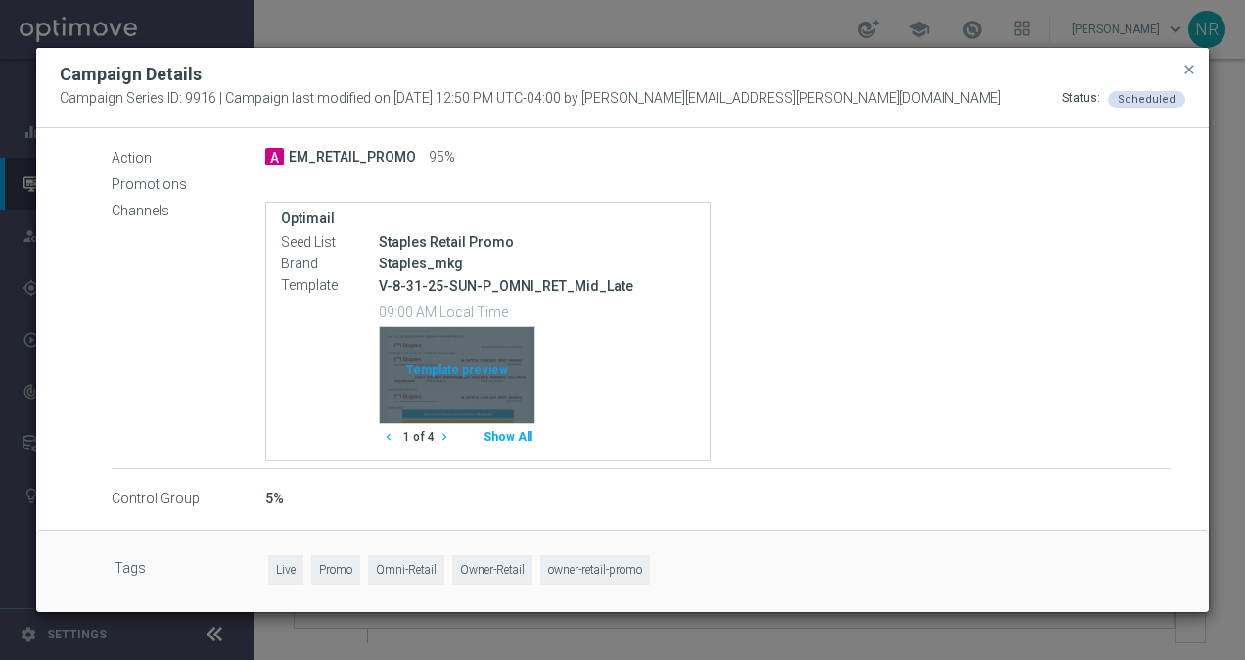
click at [502, 397] on div "Template preview" at bounding box center [457, 375] width 155 height 96
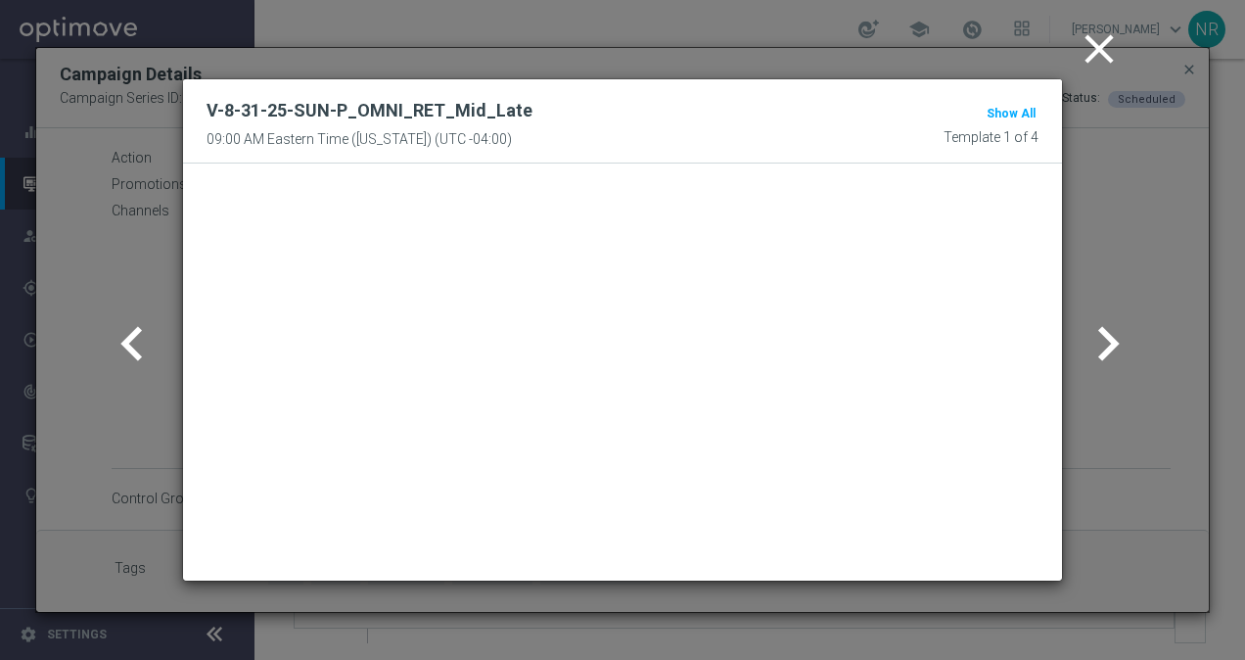
click at [1095, 345] on icon "chevron_right" at bounding box center [1108, 343] width 69 height 69
click at [1111, 347] on icon "chevron_right" at bounding box center [1108, 343] width 69 height 69
click at [1101, 335] on icon "chevron_right" at bounding box center [1108, 343] width 69 height 69
click at [1106, 337] on icon "chevron_right" at bounding box center [1108, 343] width 69 height 69
click at [1089, 43] on icon "close" at bounding box center [1099, 48] width 49 height 49
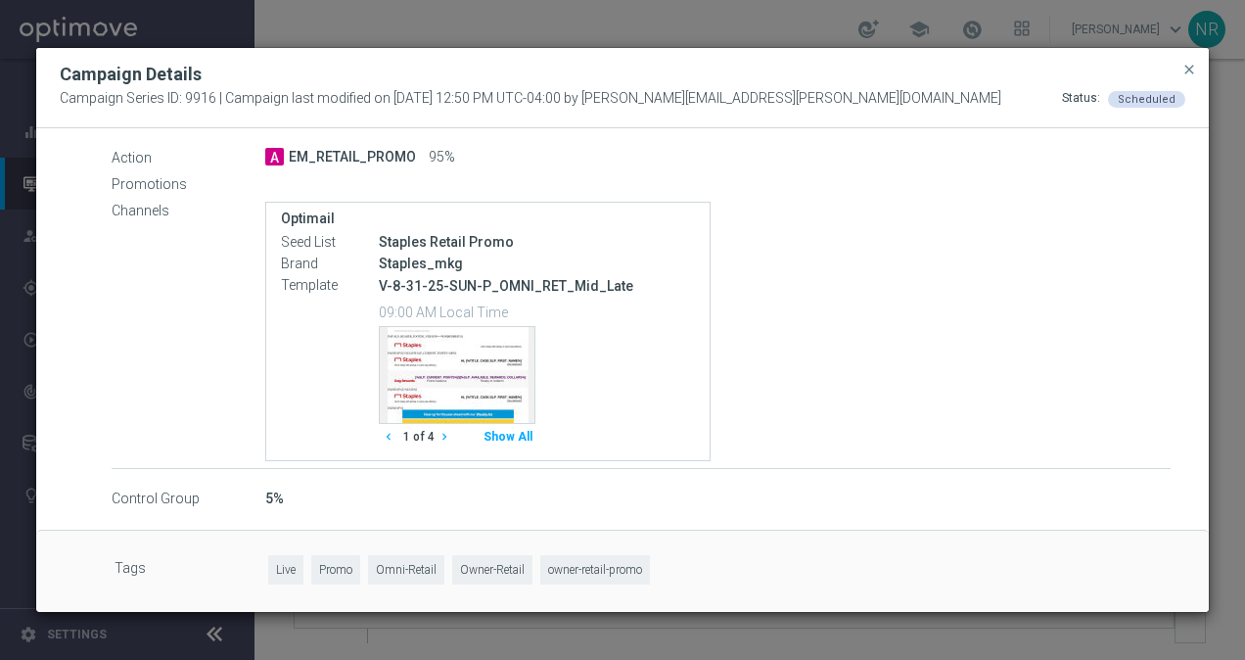
click at [1179, 68] on div "Campaign Details" at bounding box center [622, 74] width 1155 height 23
click at [1187, 68] on span "close" at bounding box center [1190, 70] width 16 height 16
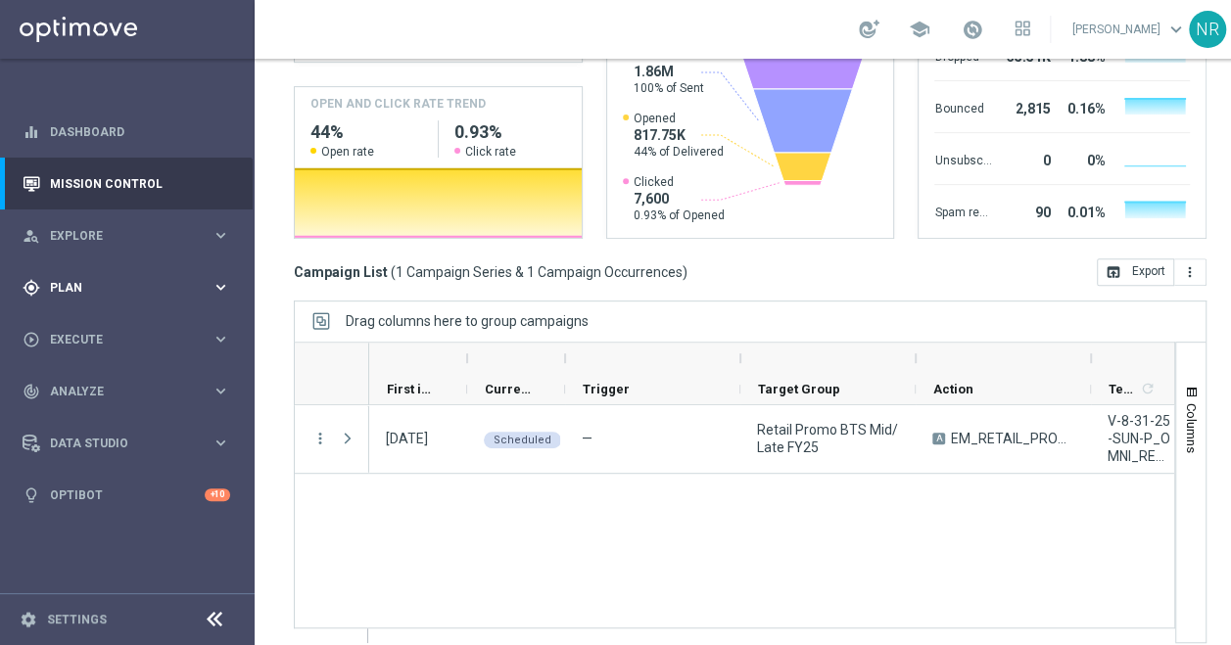
click at [86, 288] on span "Plan" at bounding box center [131, 288] width 162 height 12
click at [125, 501] on div "play_circle_outline Execute keyboard_arrow_right" at bounding box center [126, 486] width 253 height 52
click at [87, 454] on span "Analyze" at bounding box center [131, 450] width 162 height 12
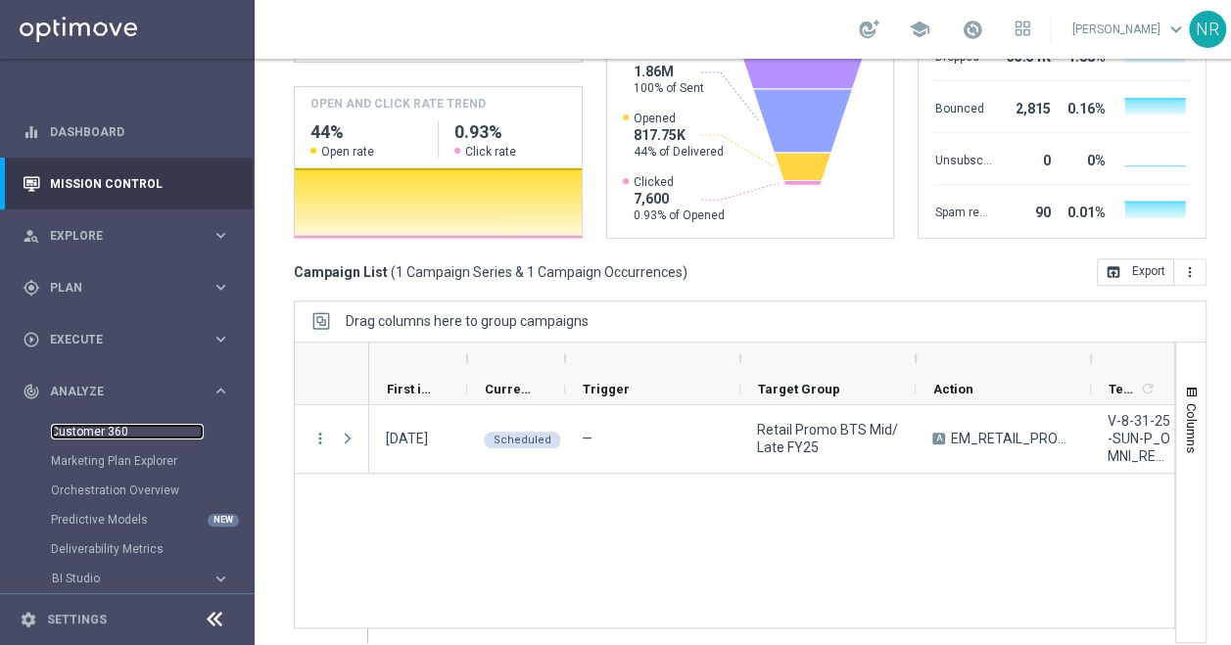
click at [107, 429] on link "Customer 360" at bounding box center [127, 432] width 153 height 16
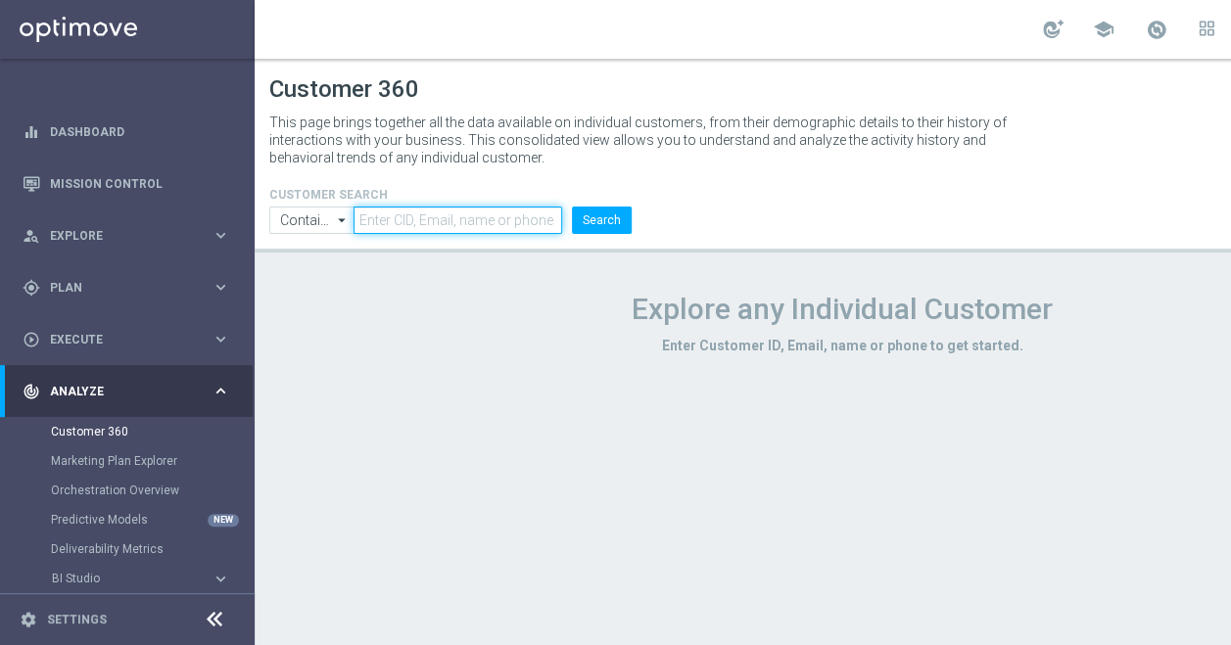
click at [466, 221] on input "text" at bounding box center [457, 220] width 209 height 27
paste input "rmsher@gmail.com"
type input "rmsher@gmail.com"
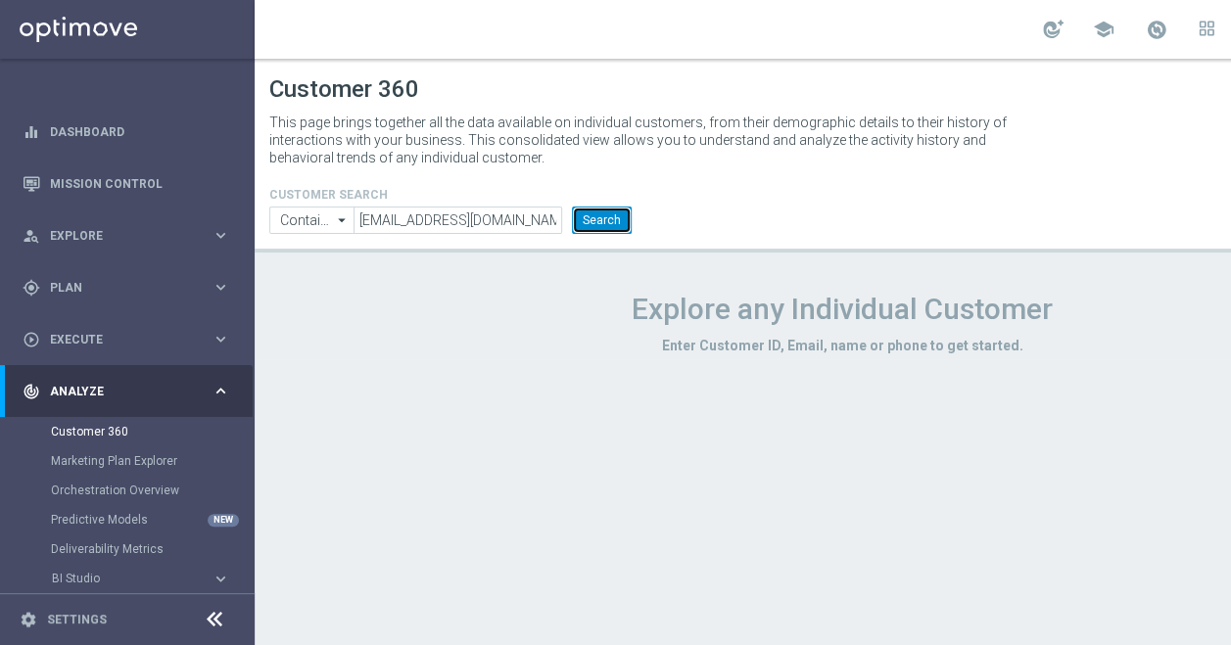
drag, startPoint x: 619, startPoint y: 233, endPoint x: 614, endPoint y: 223, distance: 10.9
click at [619, 231] on button "Search" at bounding box center [602, 220] width 60 height 27
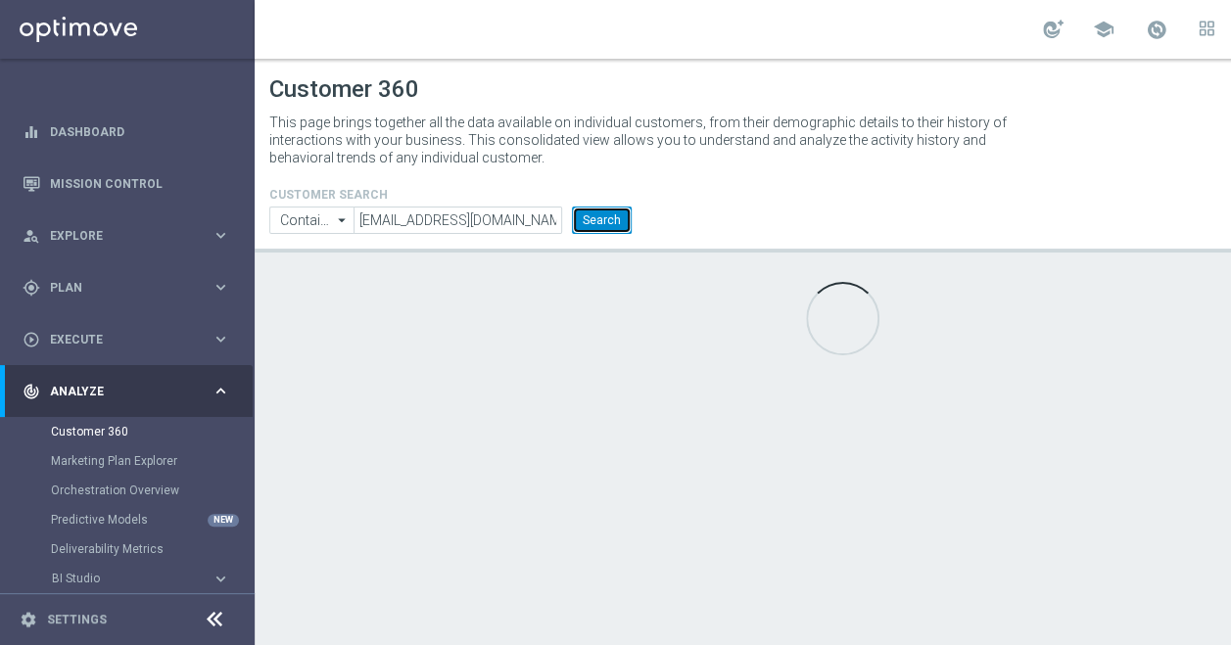
click at [614, 223] on button "Search" at bounding box center [602, 220] width 60 height 27
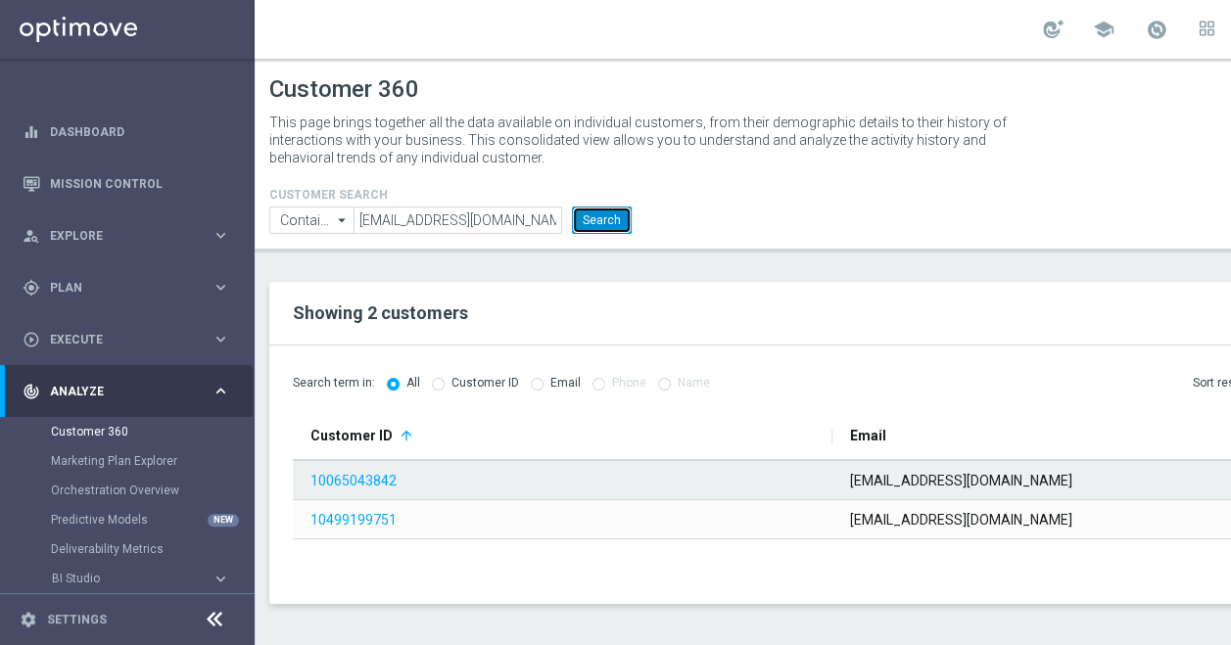
scroll to position [15, 0]
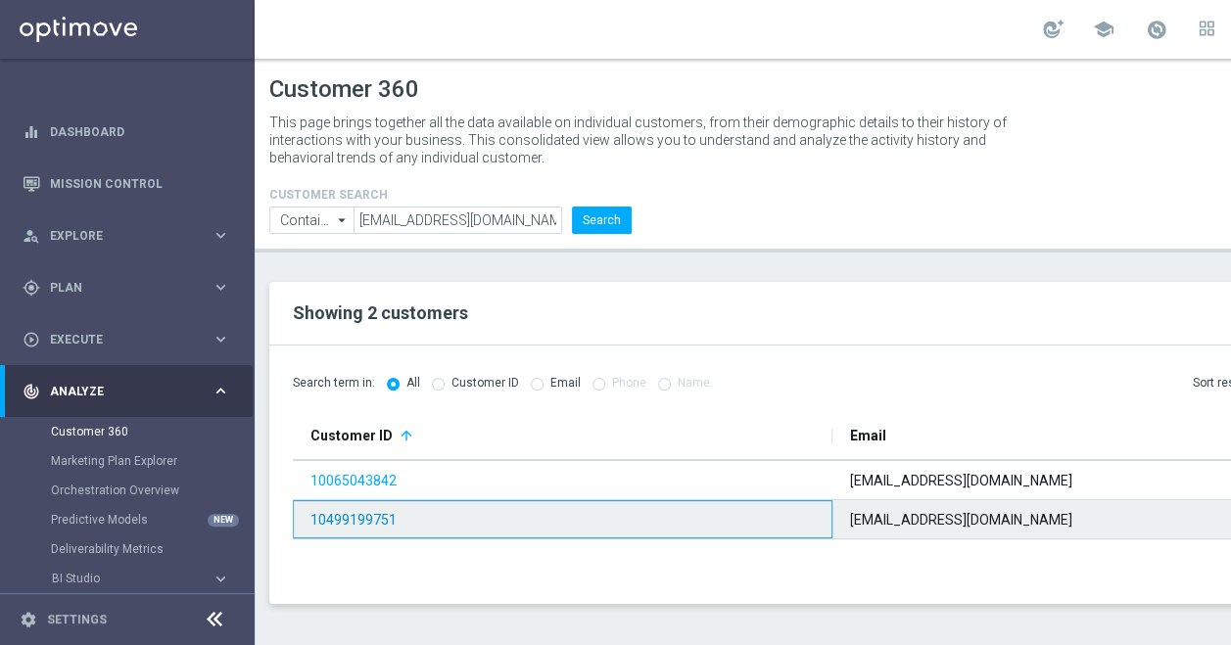
click at [361, 512] on link "10499199751" at bounding box center [353, 520] width 86 height 16
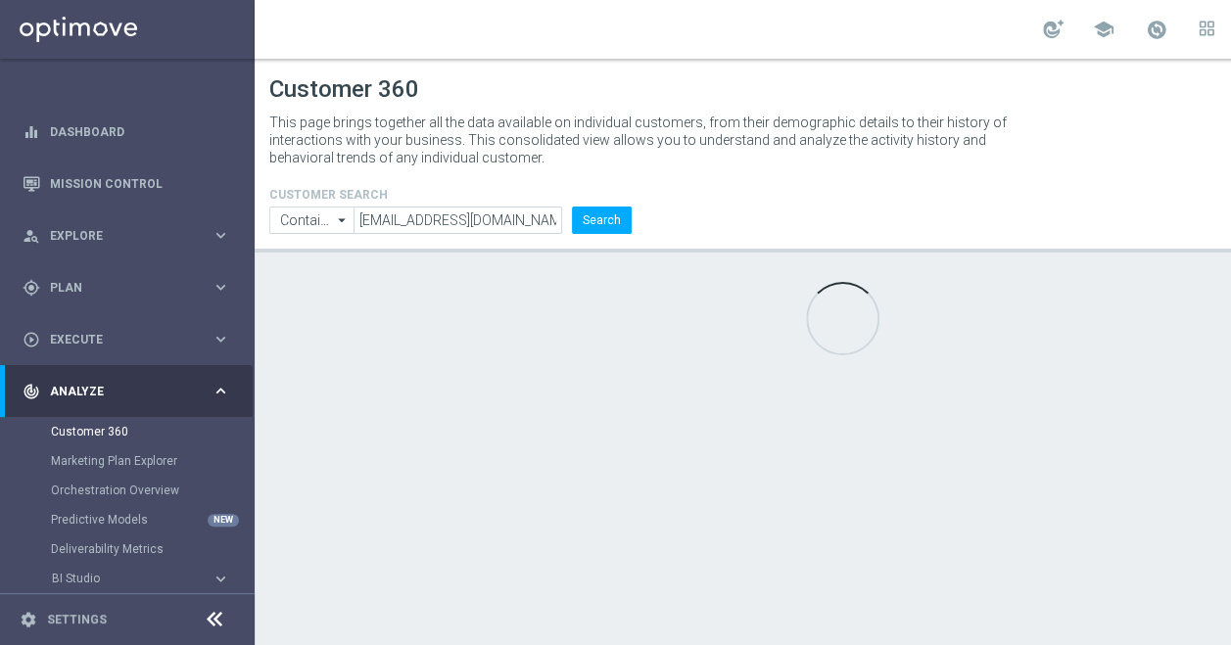
type input "Last 30 days"
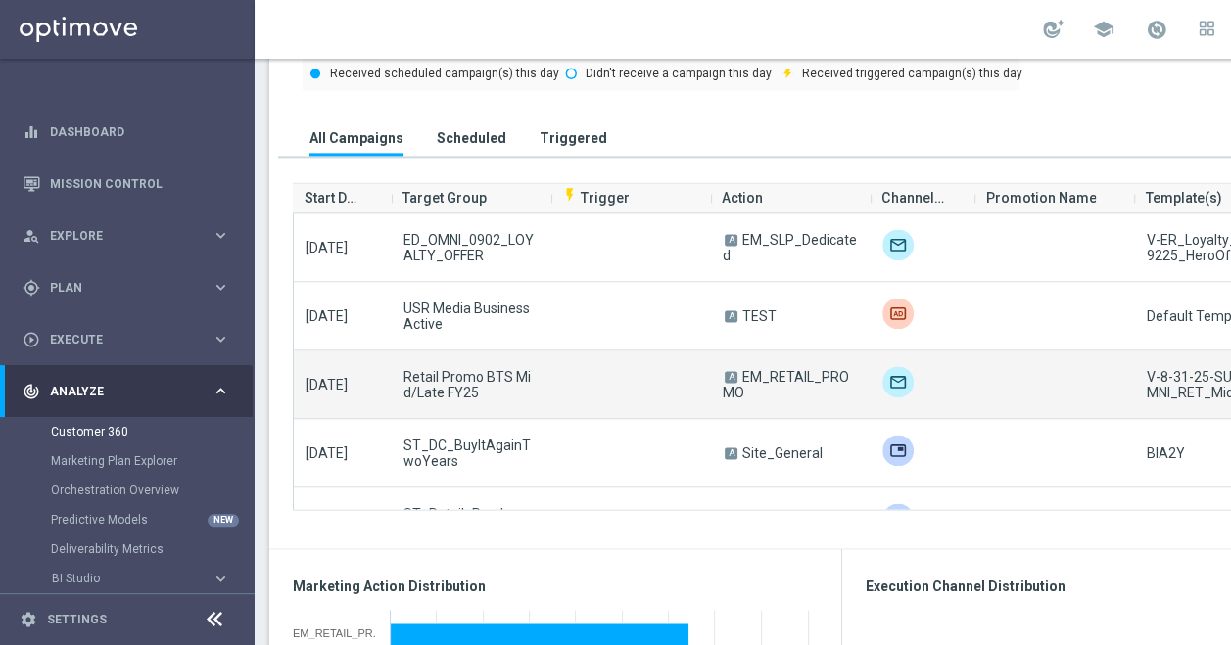
scroll to position [15, 213]
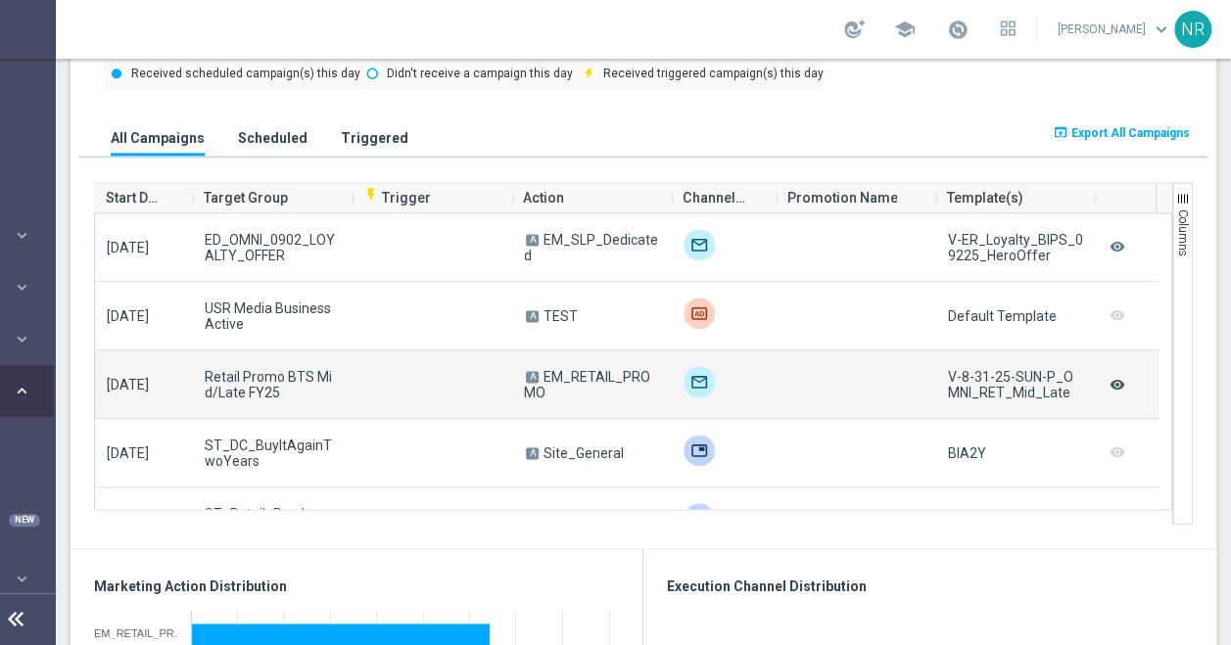
click at [1106, 372] on icon "remove_red_eye" at bounding box center [1116, 384] width 20 height 25
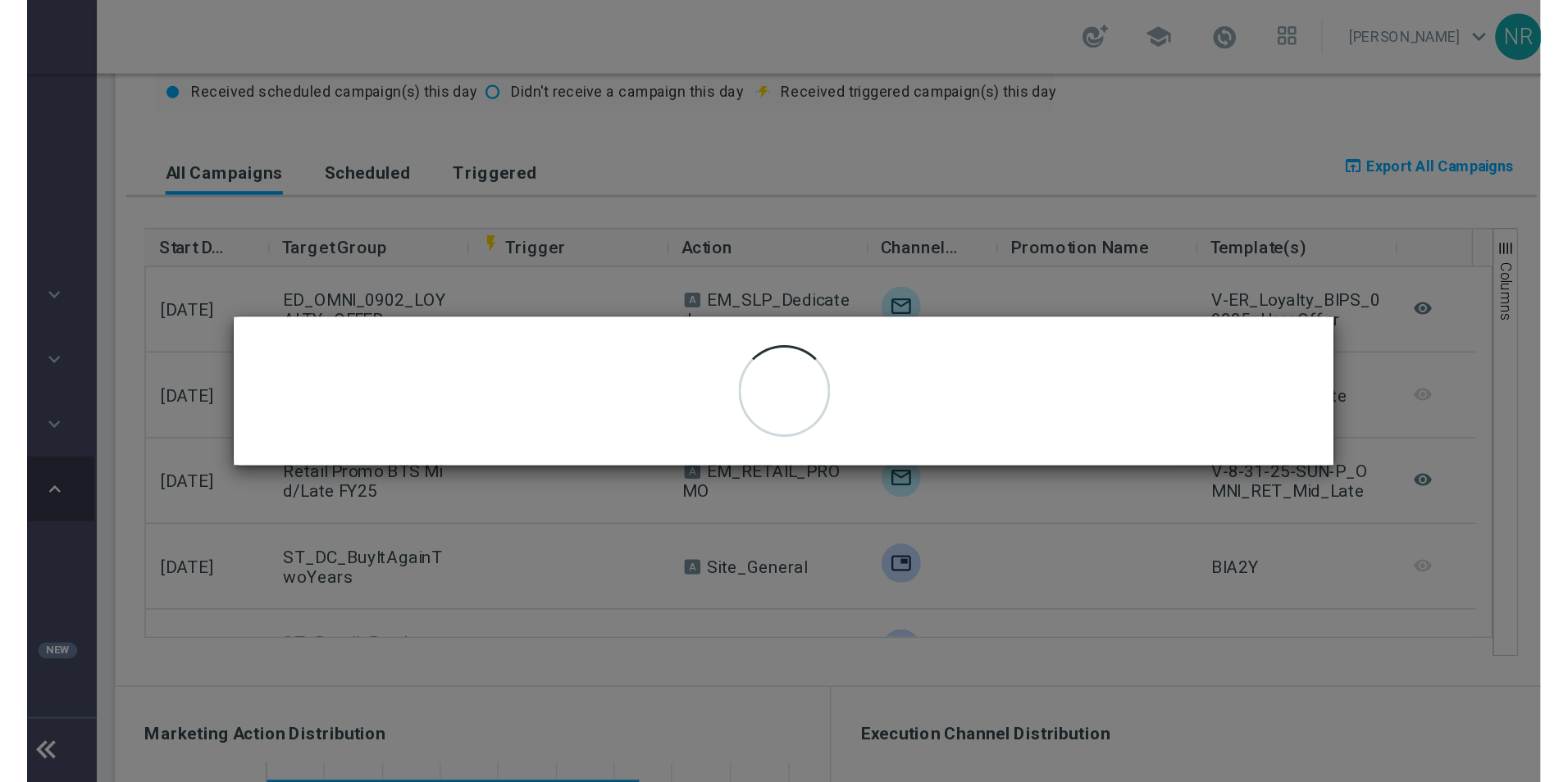
scroll to position [0, 0]
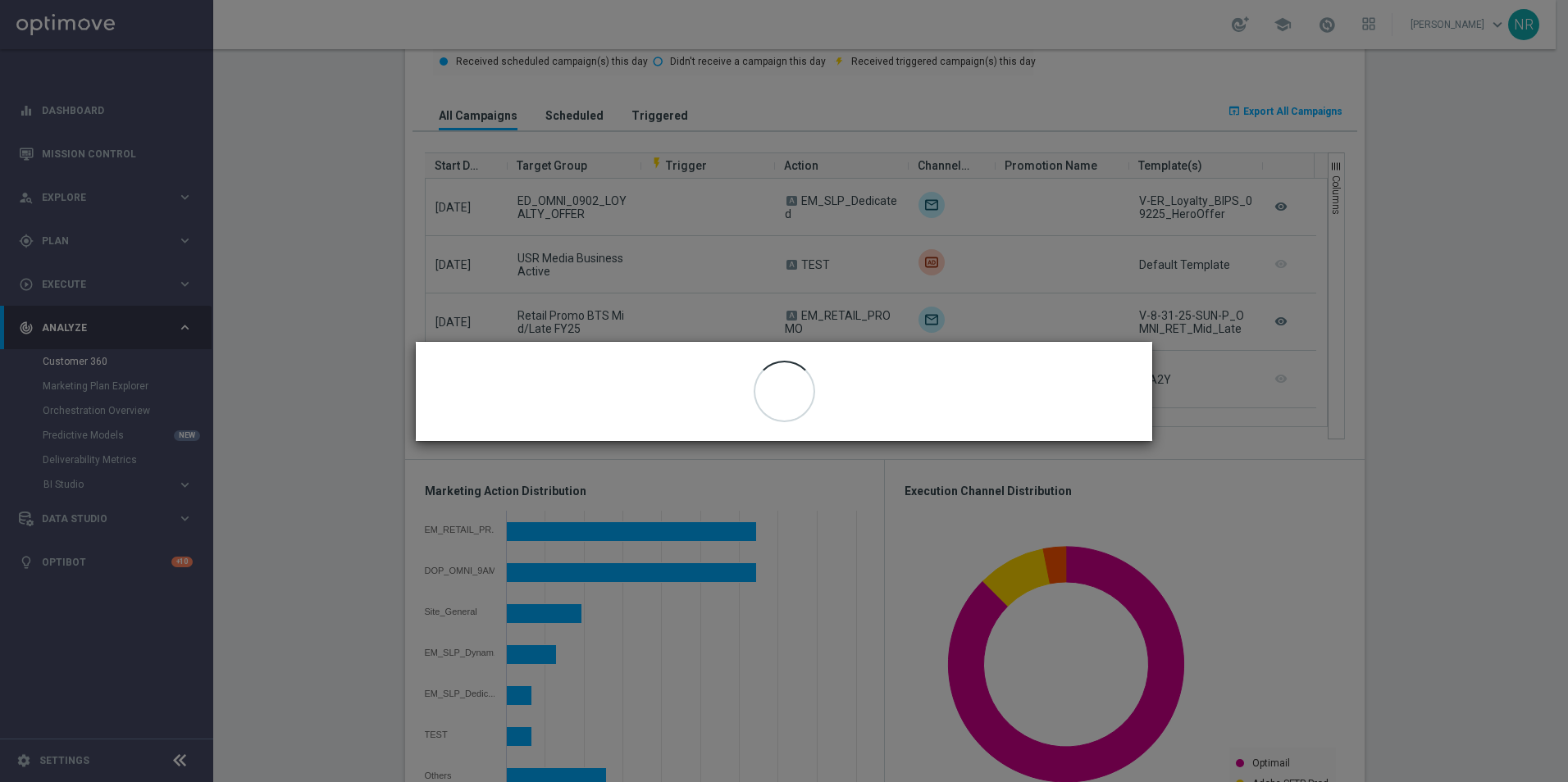
click at [1042, 363] on modal-container "close" at bounding box center [784, 391] width 1568 height 782
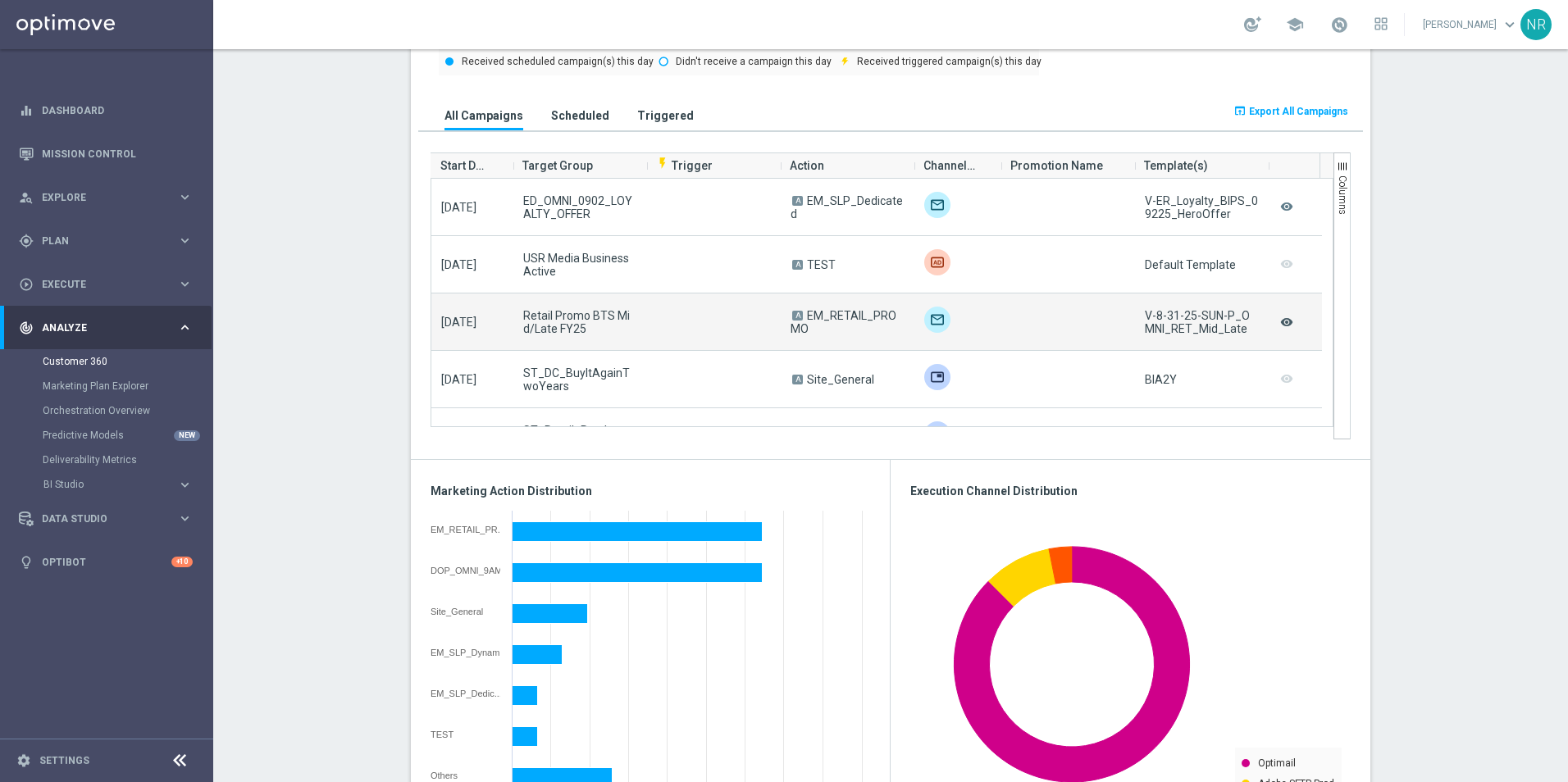
click at [1042, 322] on icon "remove_red_eye" at bounding box center [1287, 322] width 17 height 21
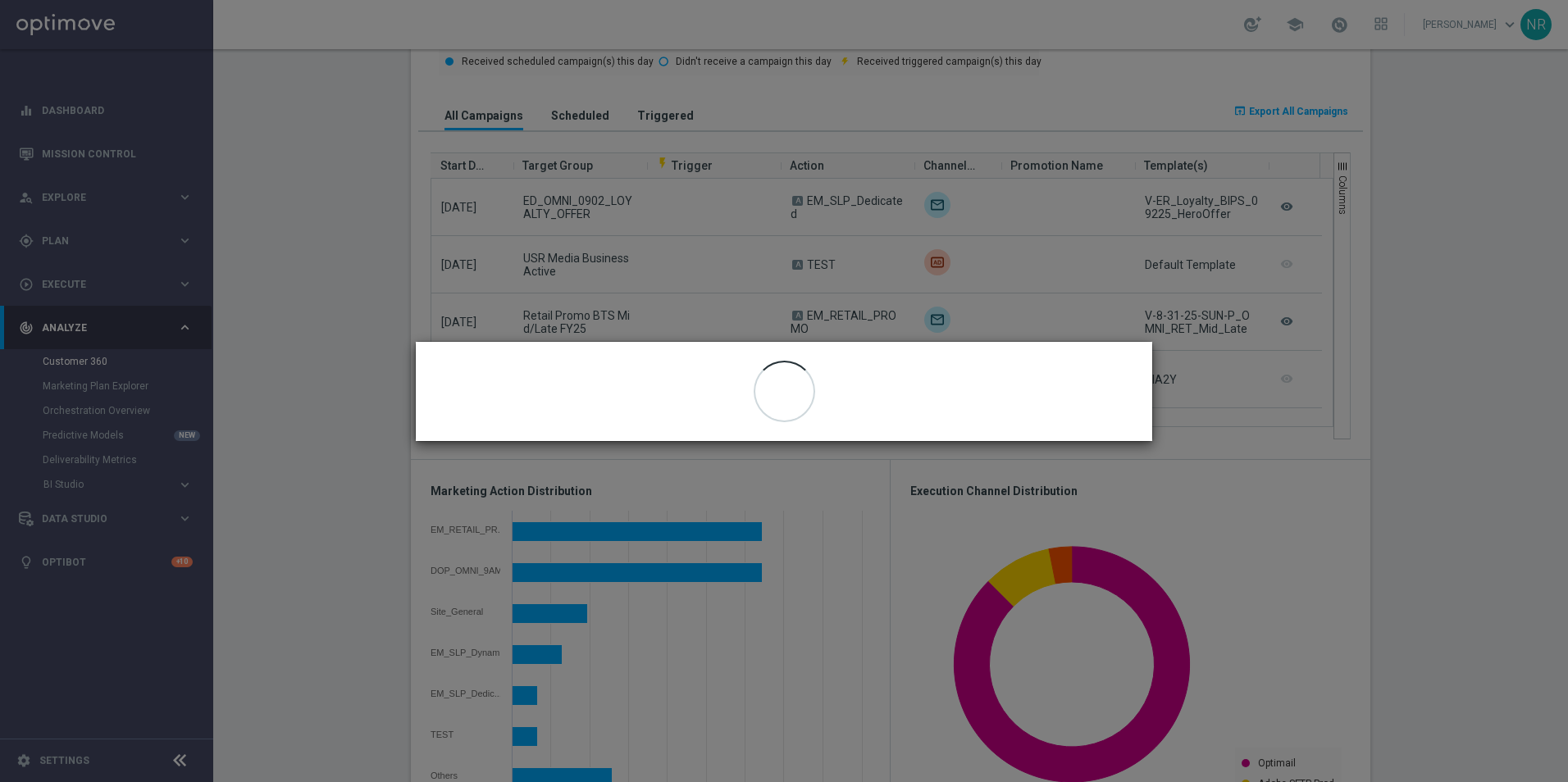
click at [527, 198] on modal-container "close" at bounding box center [784, 391] width 1568 height 782
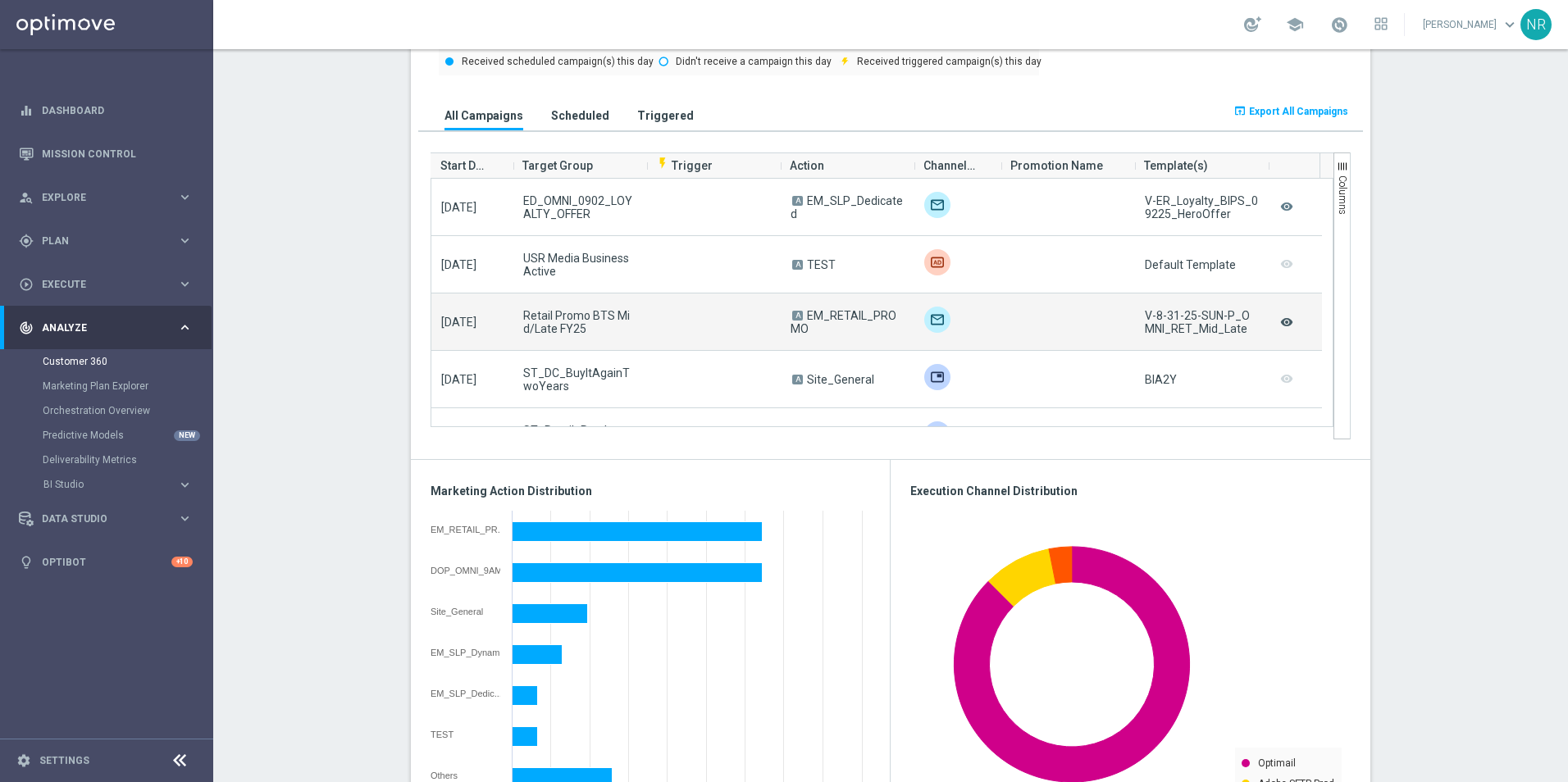
click at [1042, 313] on icon "remove_red_eye" at bounding box center [1287, 322] width 17 height 21
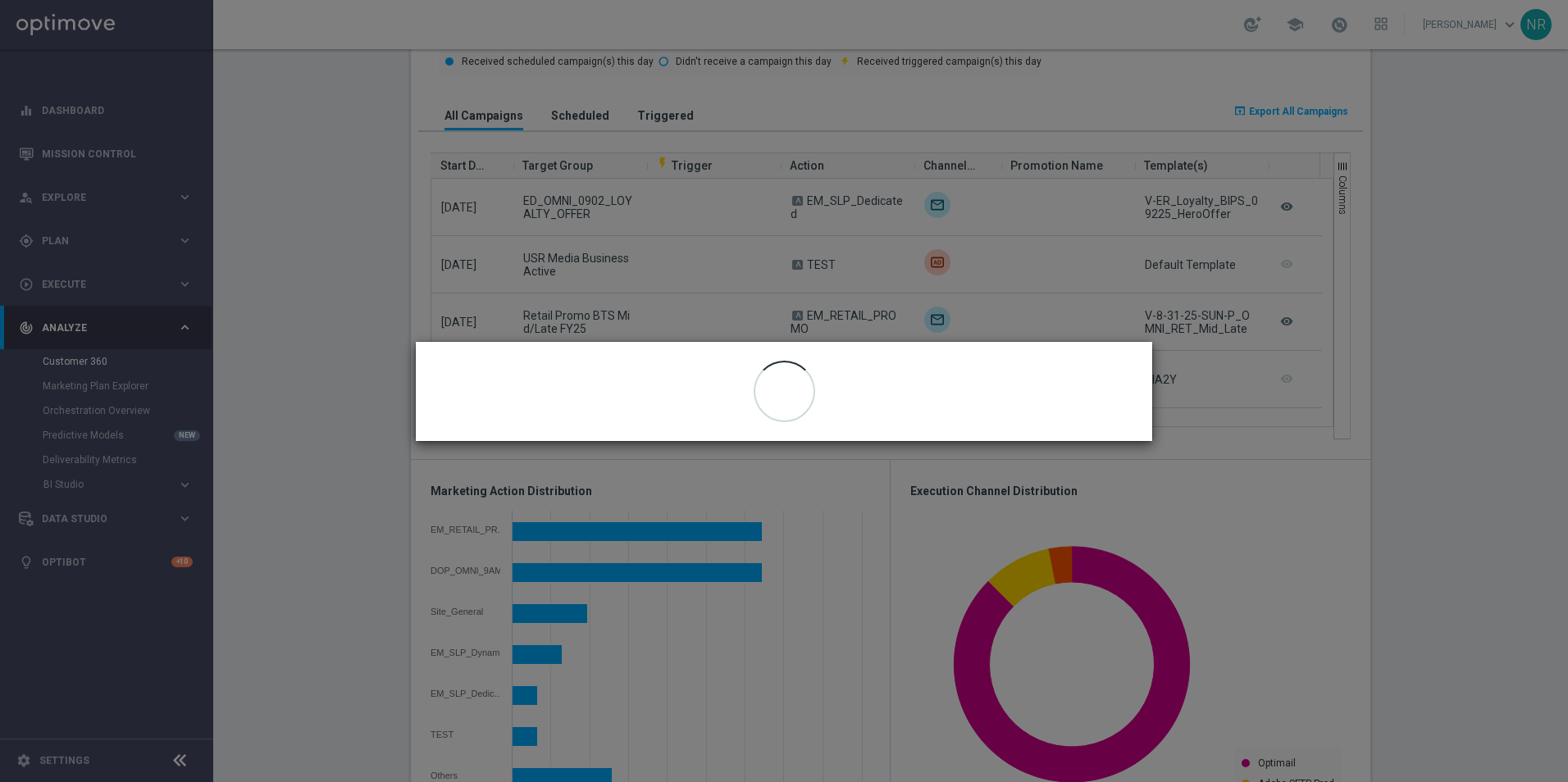
click at [645, 196] on modal-container "close" at bounding box center [784, 391] width 1568 height 782
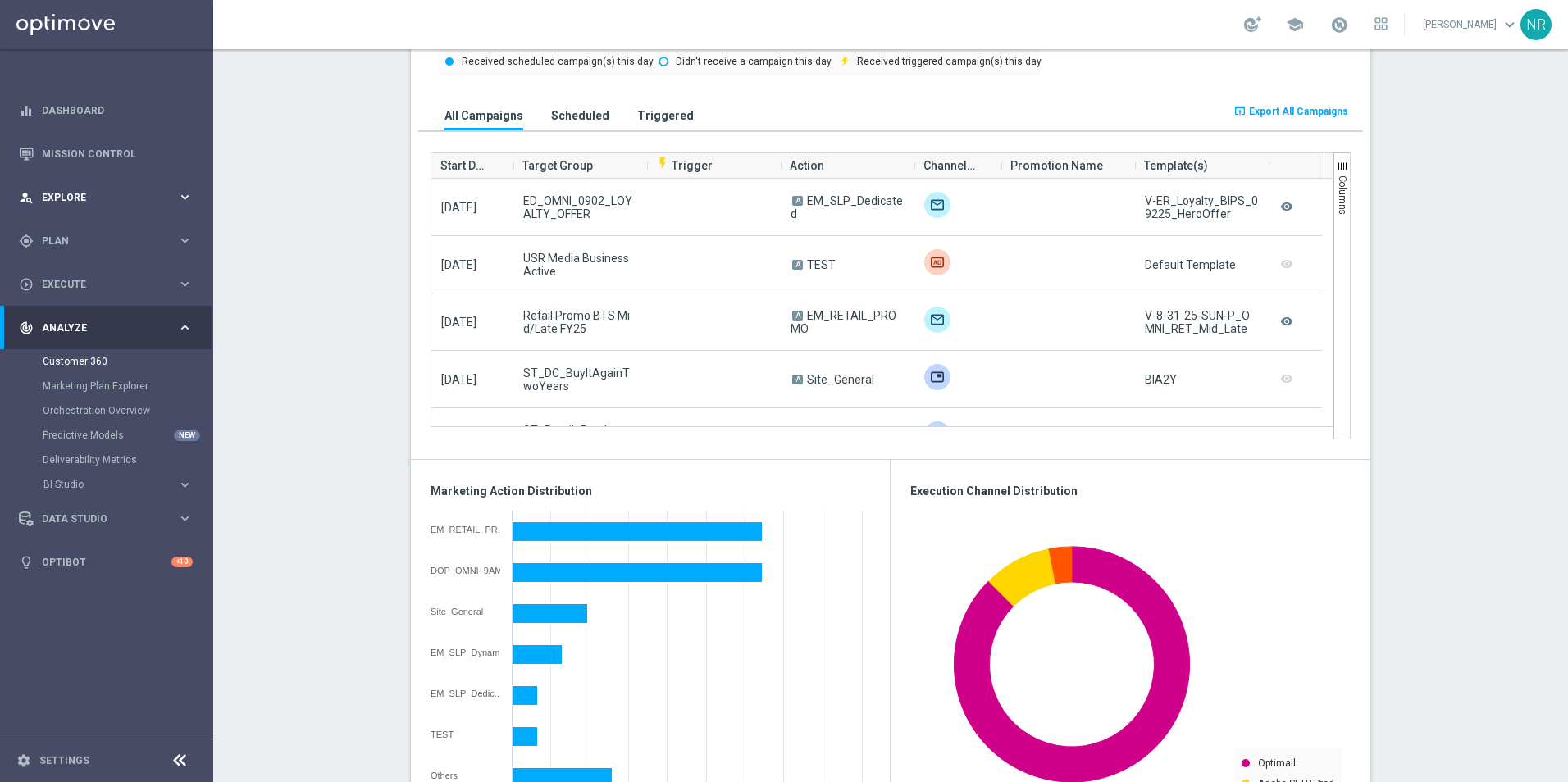
click at [90, 201] on span "Explore" at bounding box center [110, 198] width 136 height 10
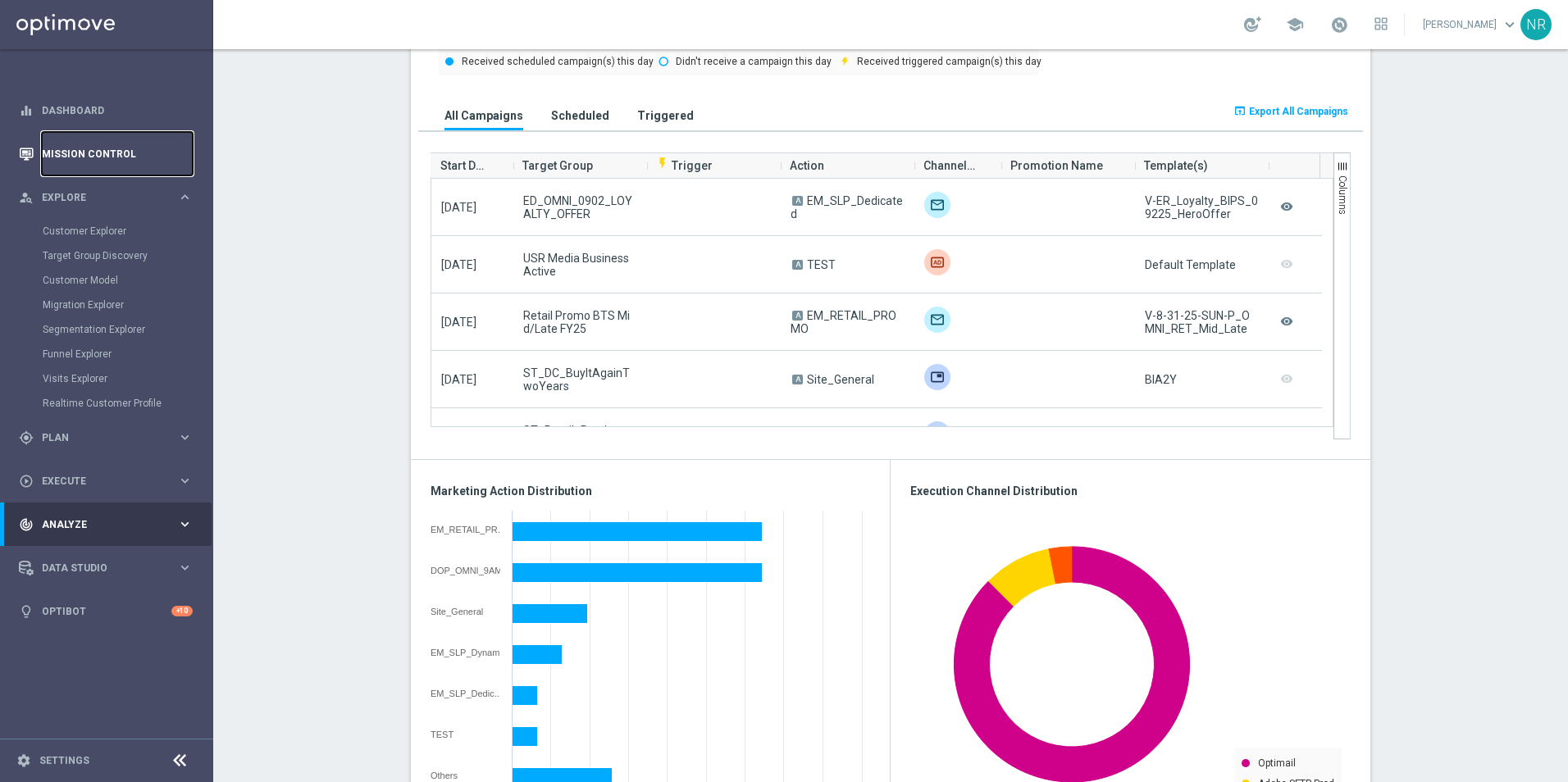
click at [101, 157] on link "Mission Control" at bounding box center [117, 154] width 151 height 44
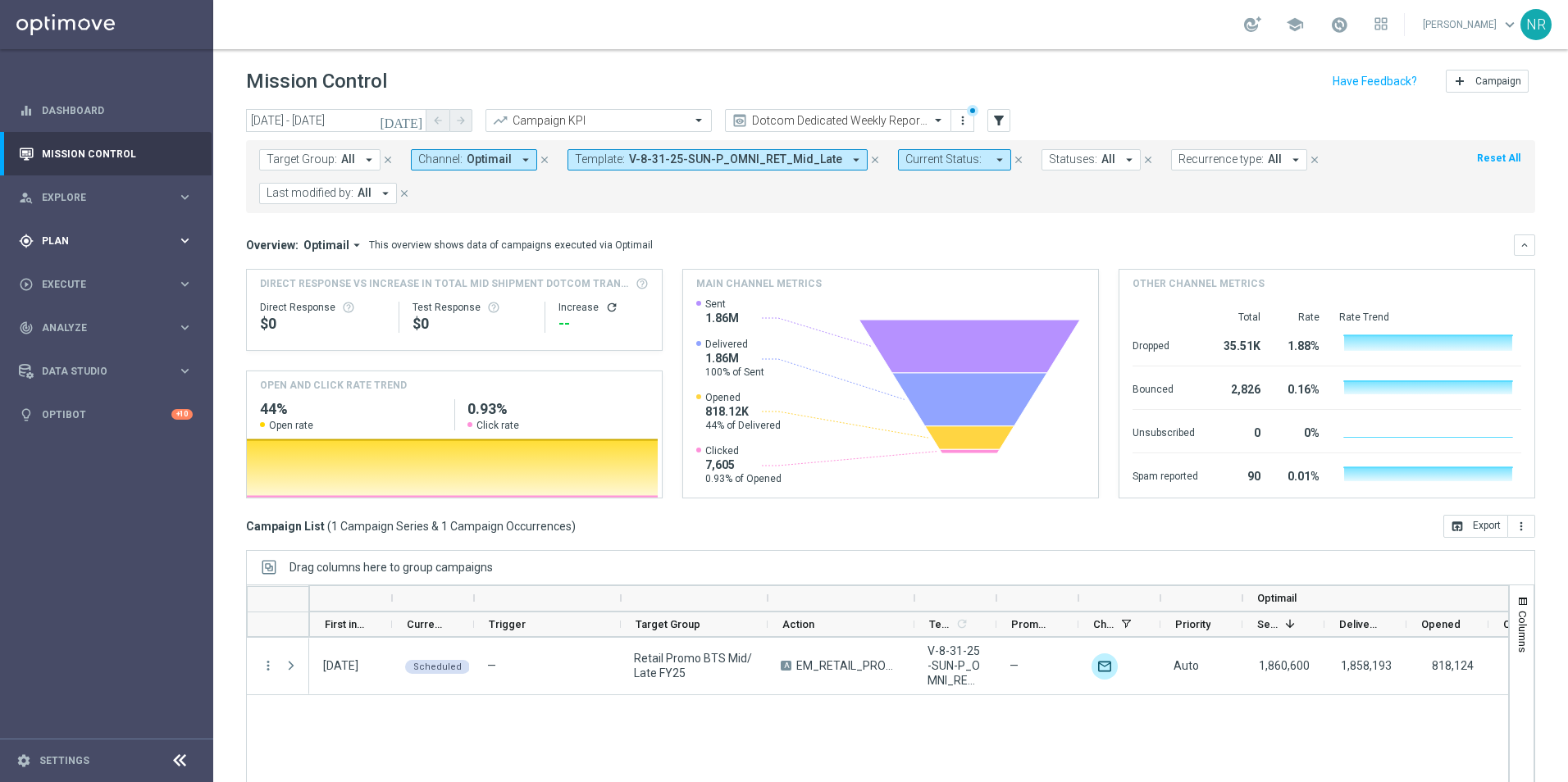
click at [101, 232] on div "gps_fixed Plan keyboard_arrow_right" at bounding box center [106, 240] width 212 height 44
click at [72, 191] on div "person_search Explore" at bounding box center [98, 198] width 158 height 15
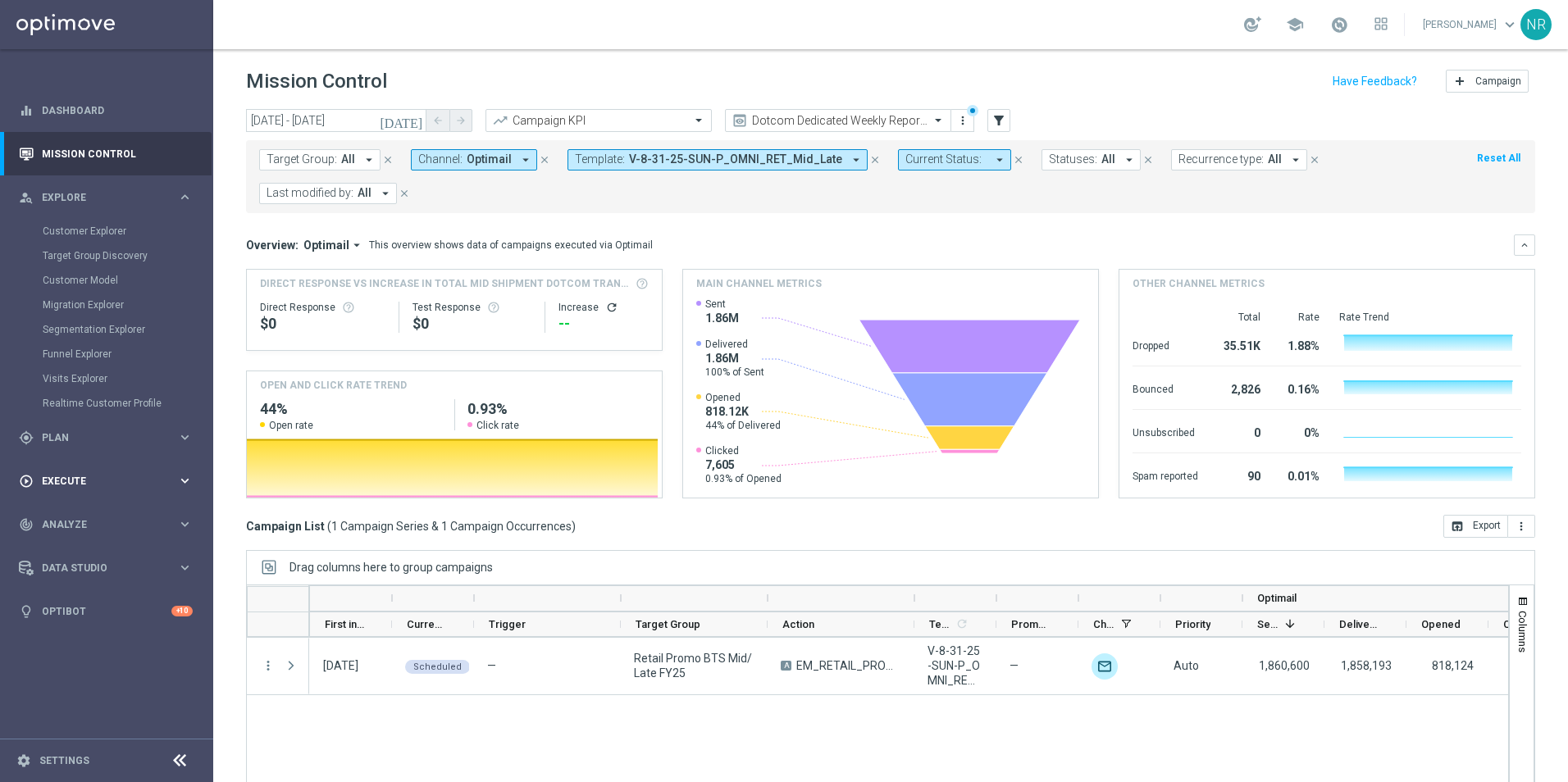
click at [53, 480] on span "Execute" at bounding box center [110, 481] width 136 height 10
click at [78, 316] on link "Campaign Builder" at bounding box center [106, 318] width 128 height 13
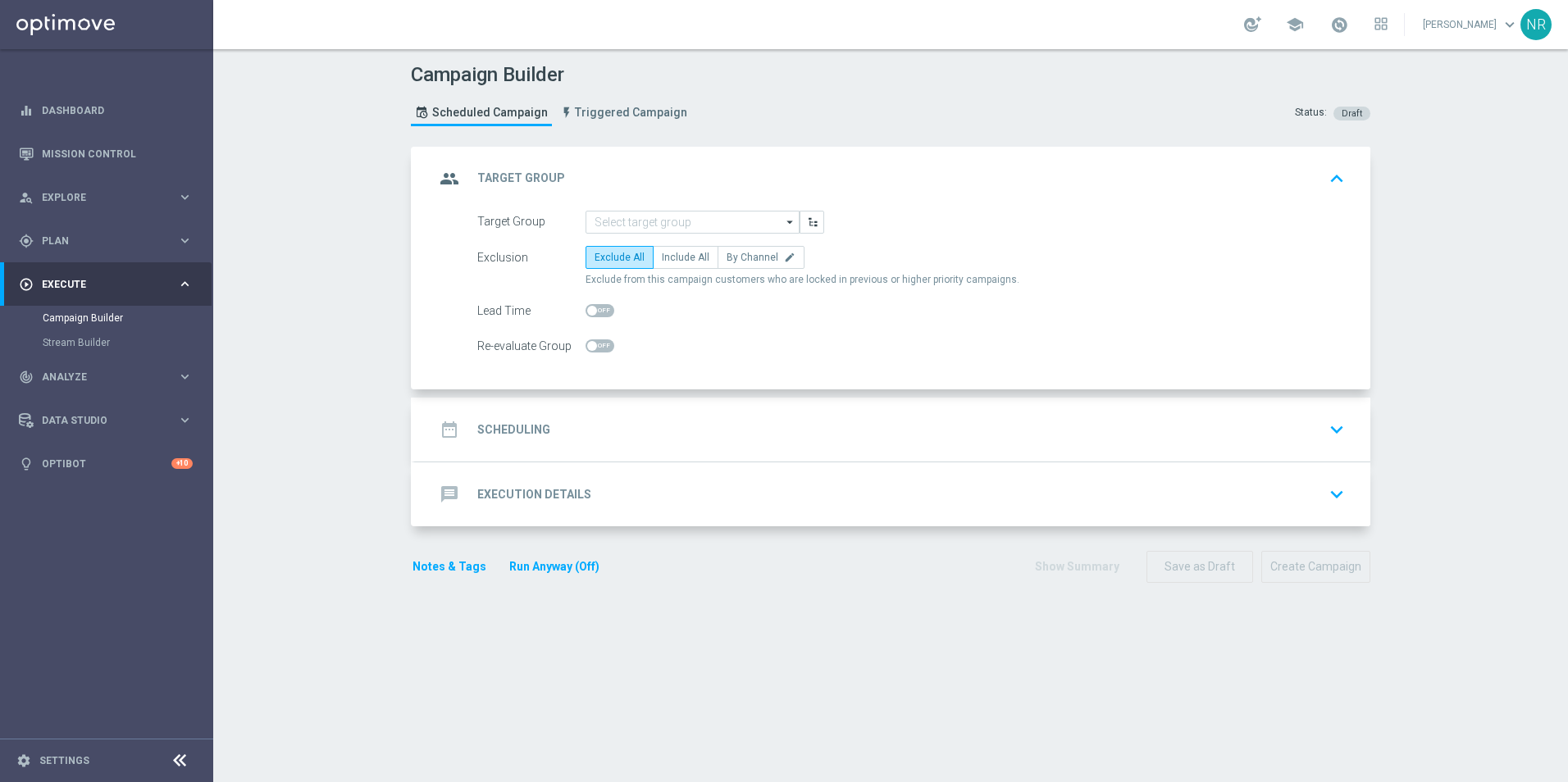
click at [569, 486] on div "message Execution Details" at bounding box center [513, 494] width 157 height 29
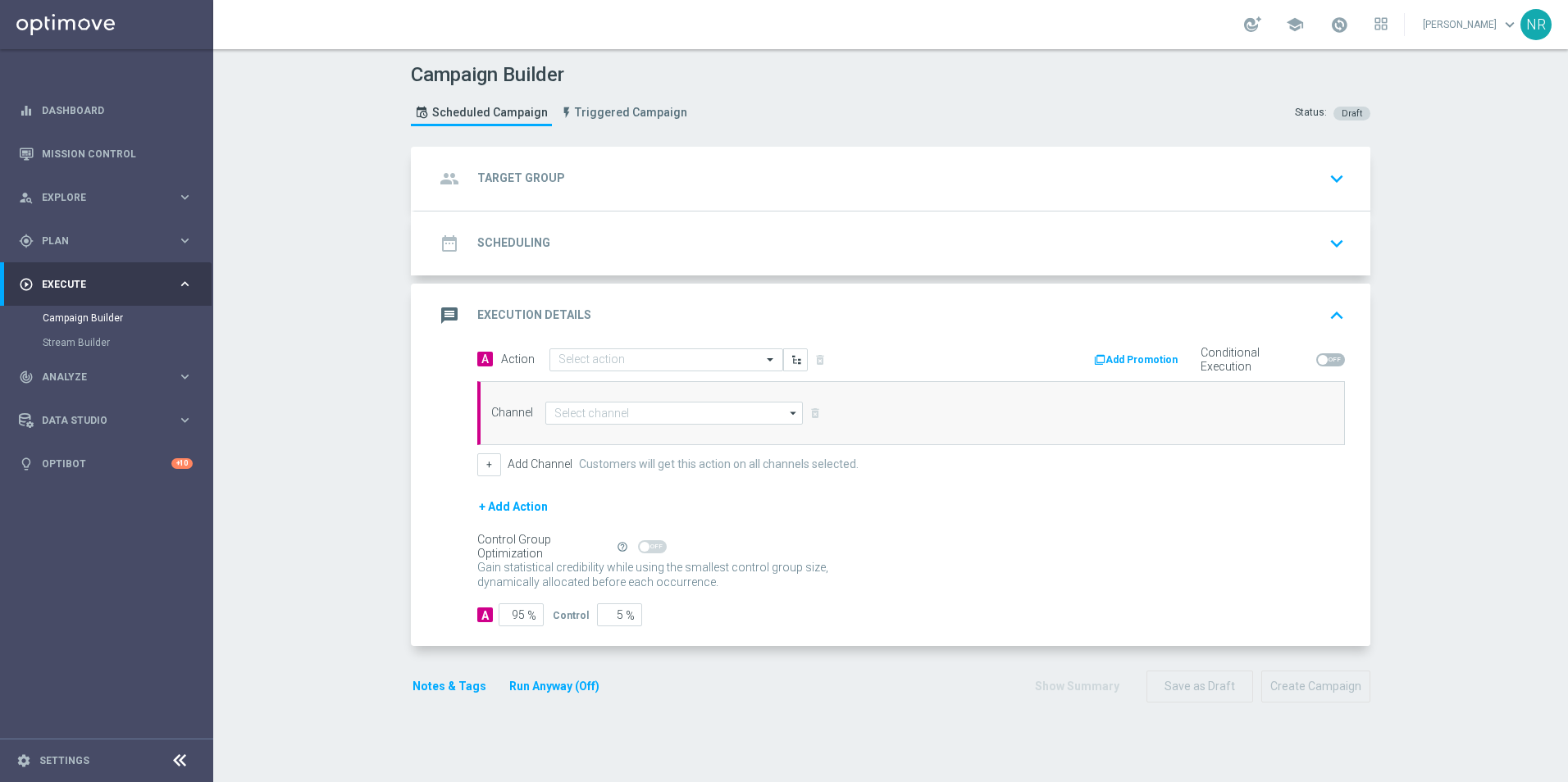
click at [1042, 364] on button "Add Promotion" at bounding box center [1137, 360] width 91 height 18
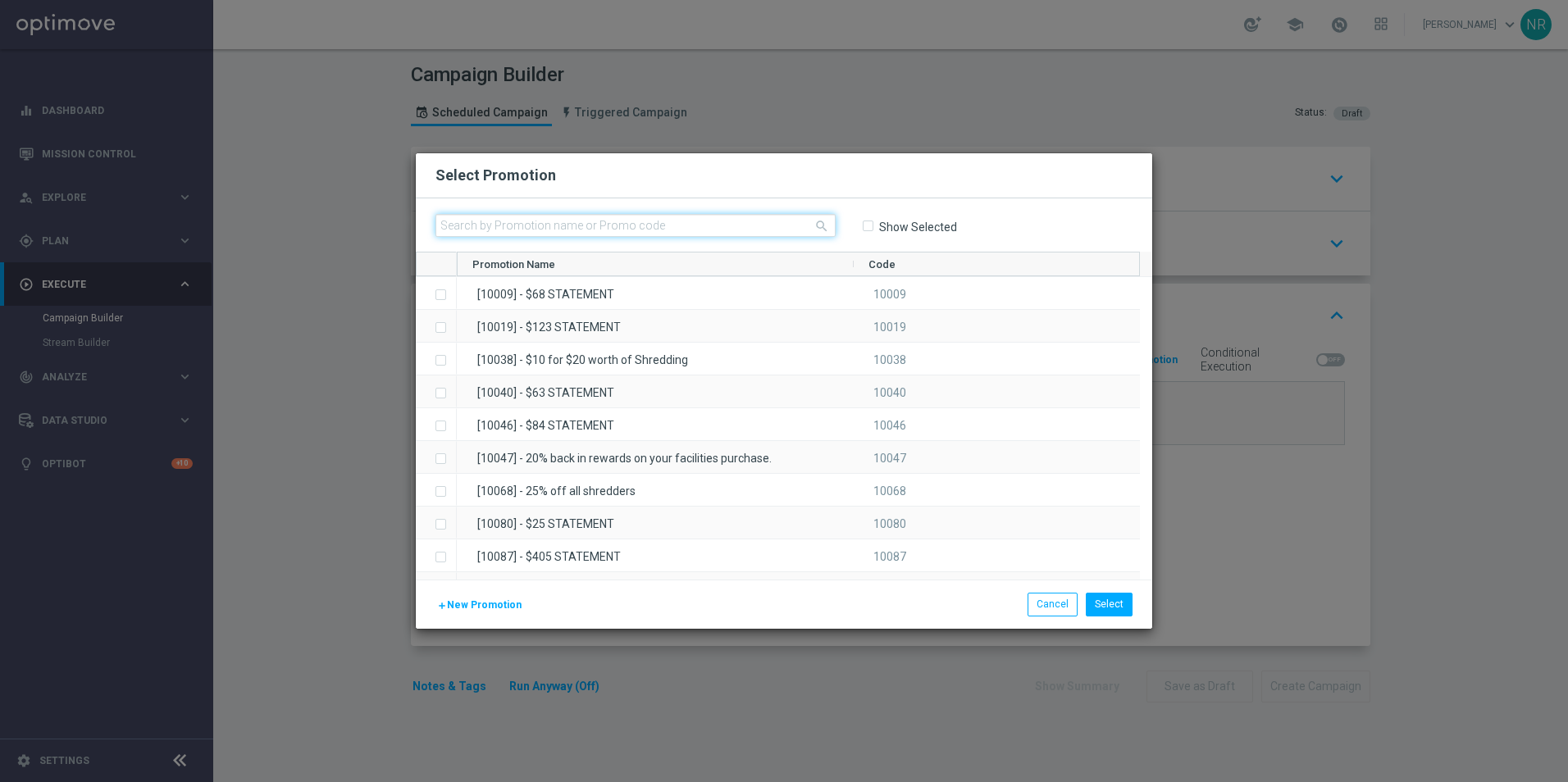
click at [634, 224] on input "text" at bounding box center [636, 225] width 400 height 23
paste input "68736"
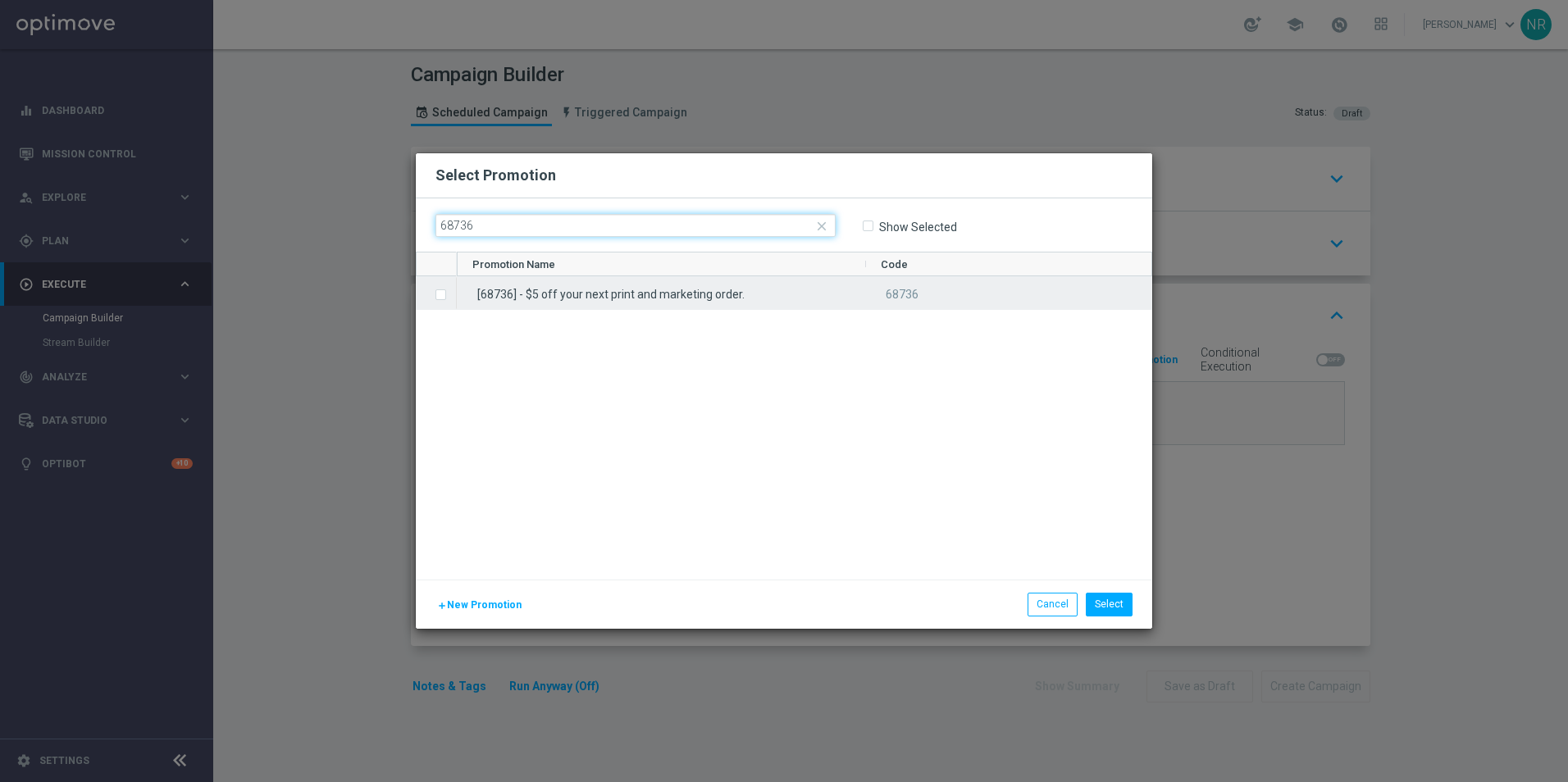
type input "68736"
click at [565, 294] on div "[68736] - $5 off your next print and marketing order." at bounding box center [661, 293] width 409 height 32
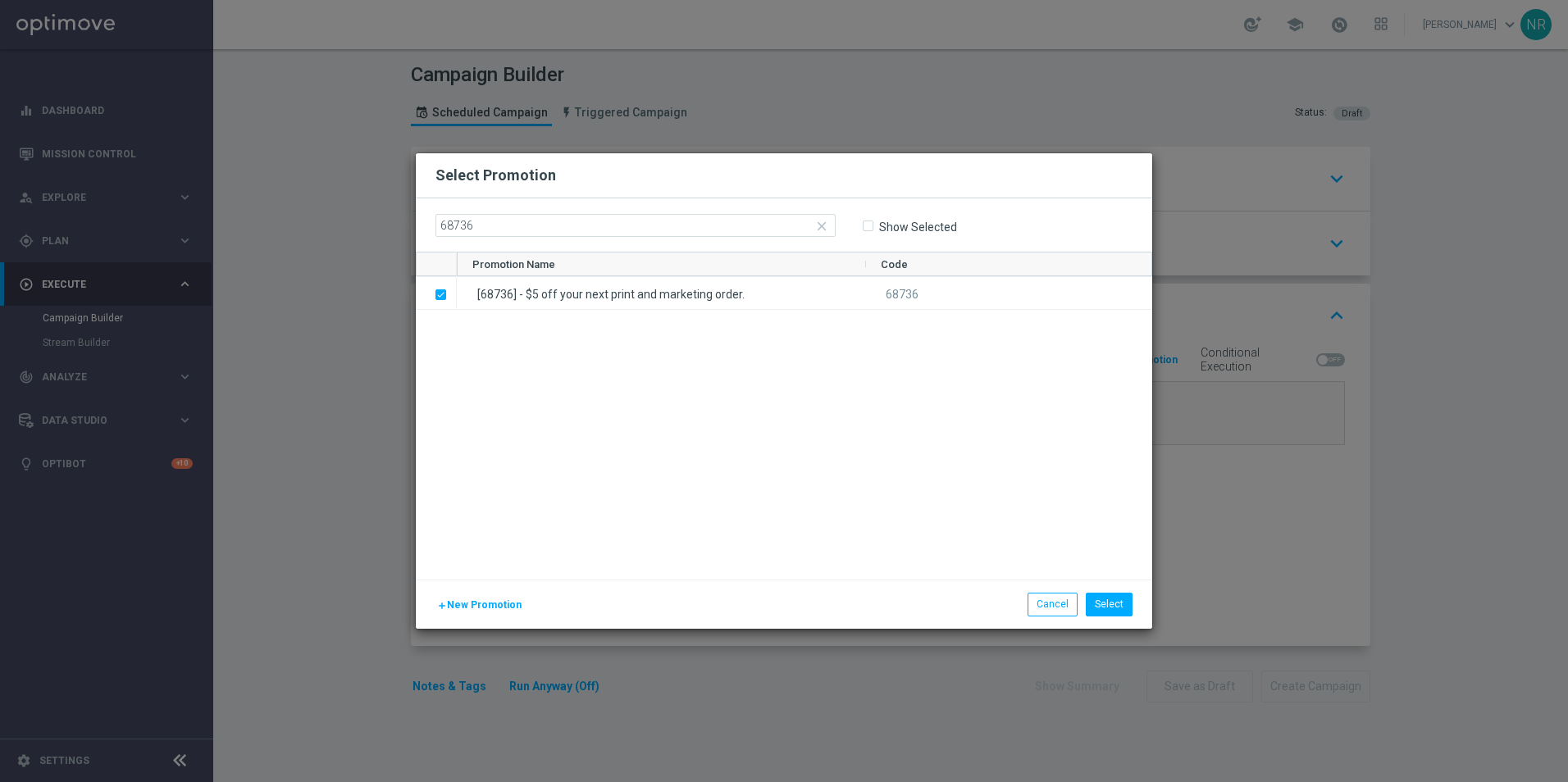
click at [1042, 203] on div "close 68736 Show Selected" at bounding box center [783, 225] width 736 height 54
click at [1042, 552] on button "Select" at bounding box center [1109, 604] width 47 height 23
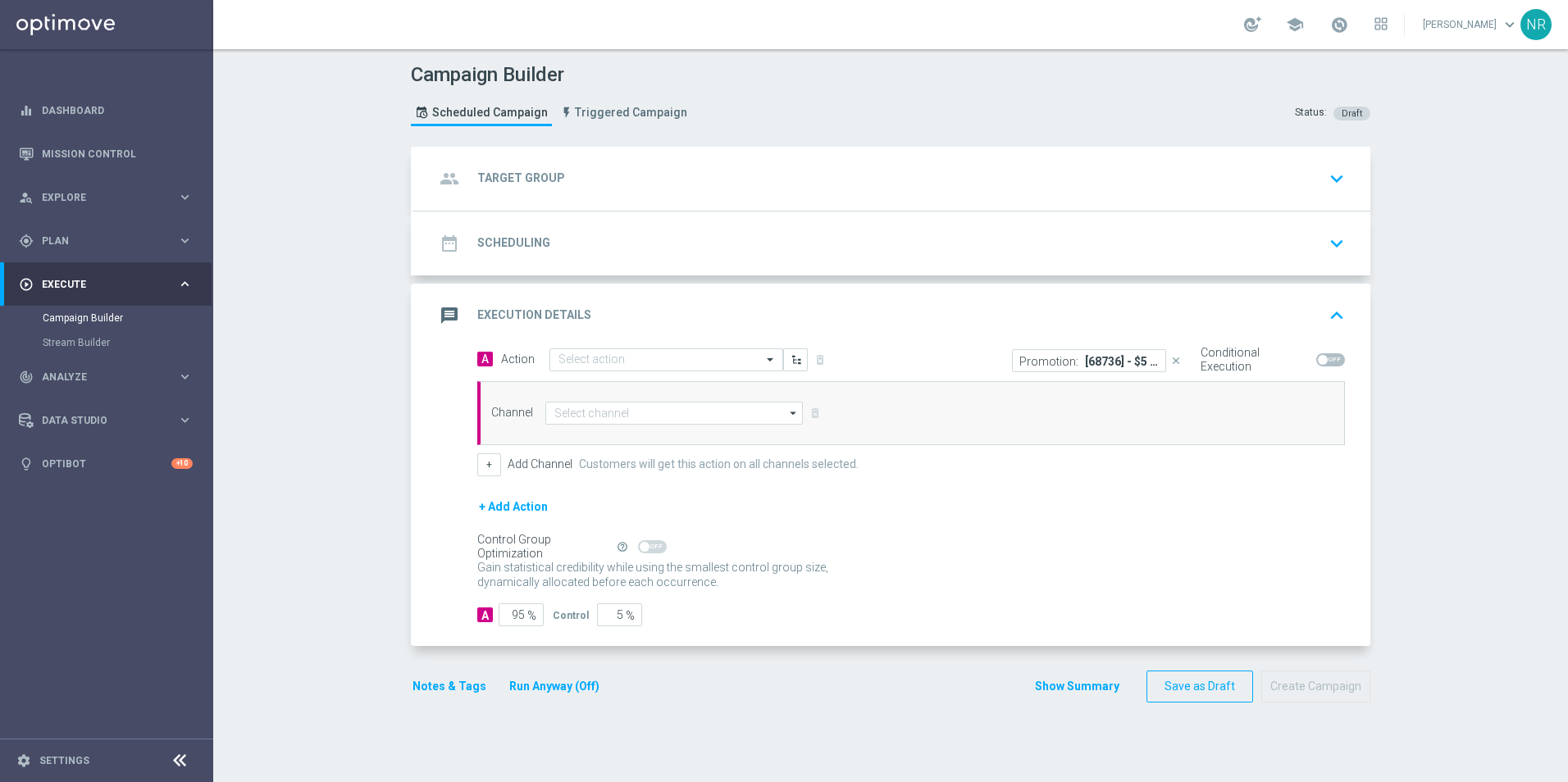
click at [1042, 363] on icon "close" at bounding box center [1176, 361] width 12 height 12
click at [58, 161] on link "Mission Control" at bounding box center [117, 154] width 151 height 44
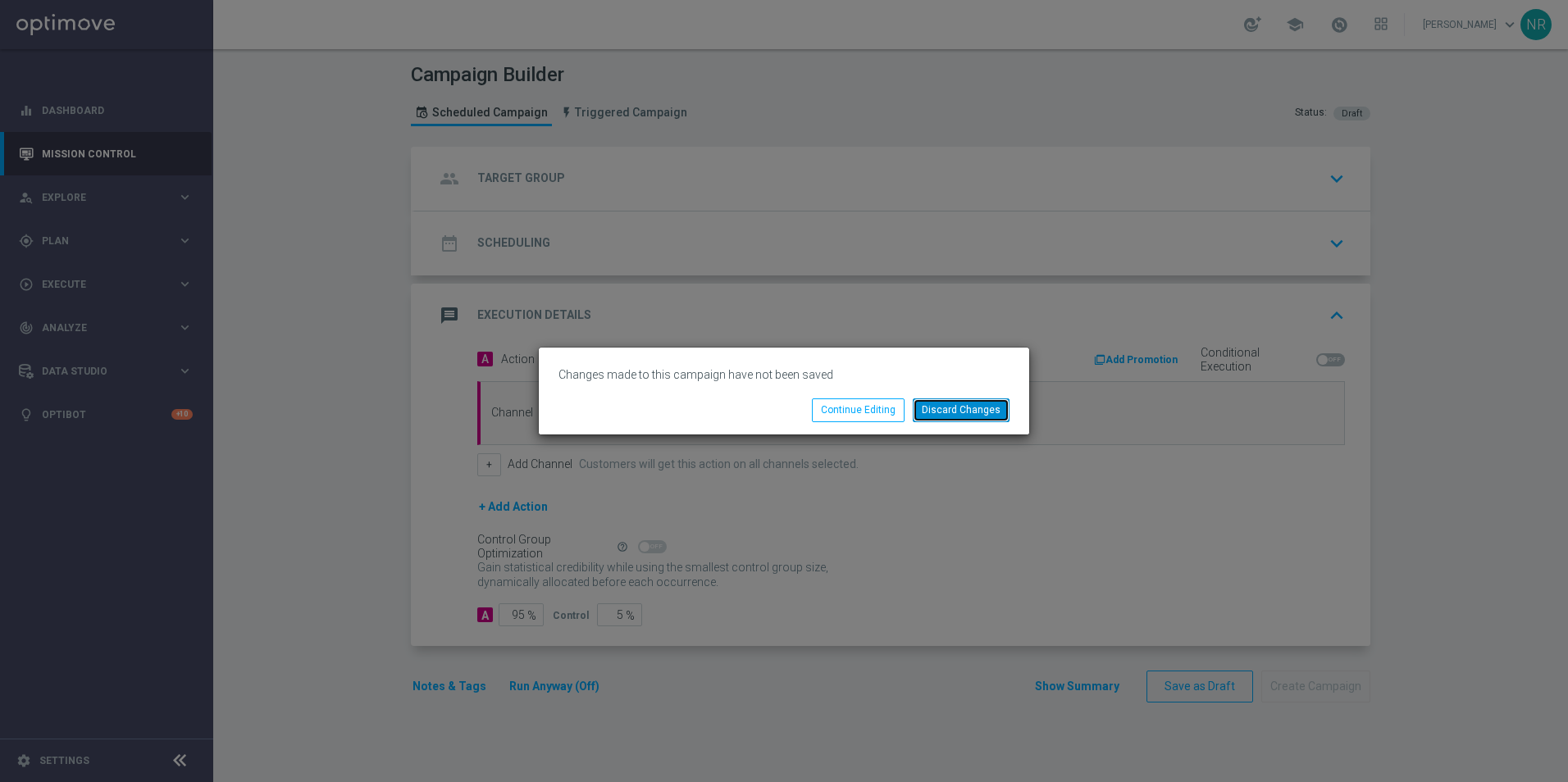
click at [997, 409] on button "Discard Changes" at bounding box center [962, 409] width 97 height 23
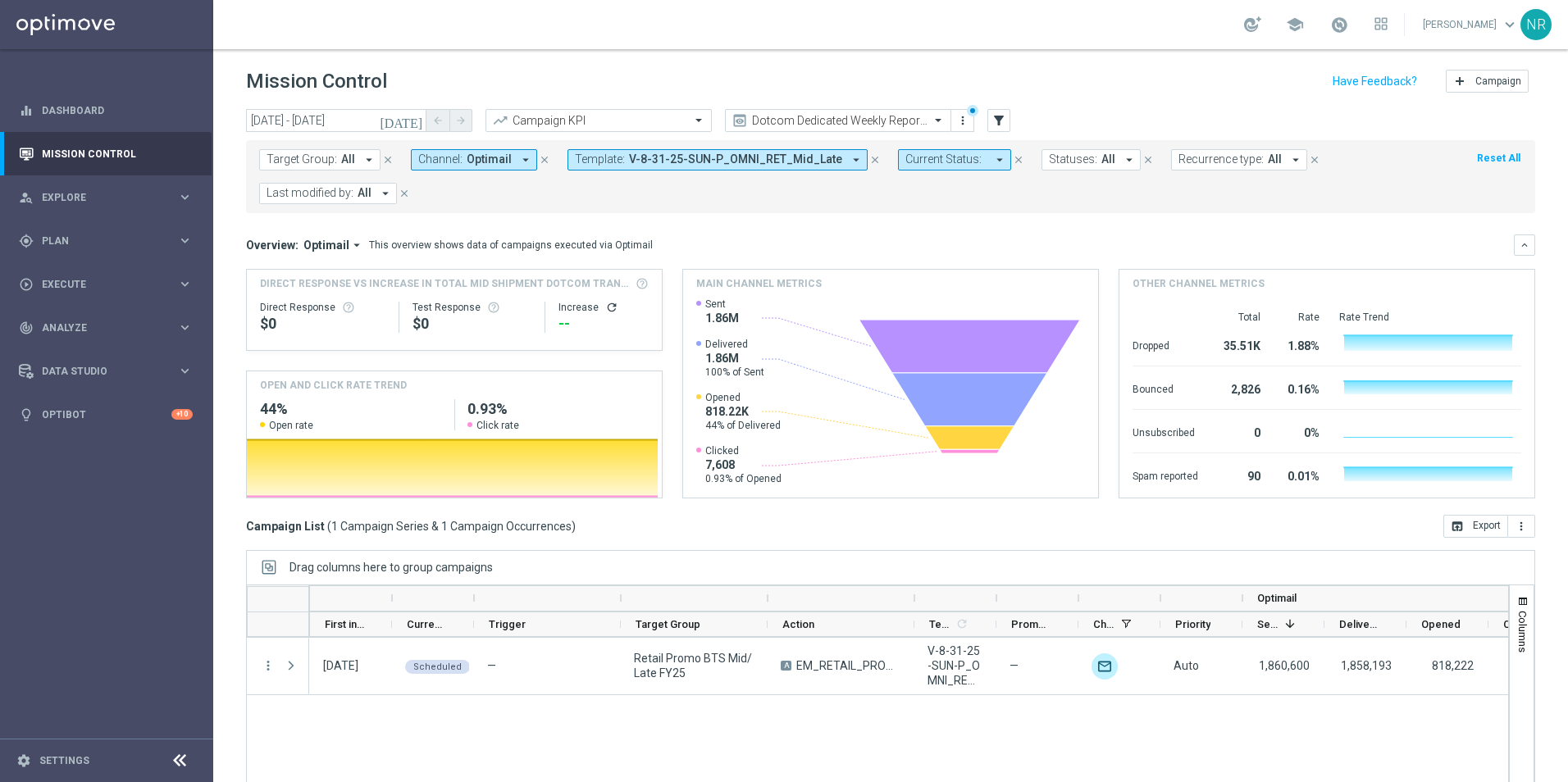
click at [869, 165] on icon "close" at bounding box center [875, 160] width 12 height 12
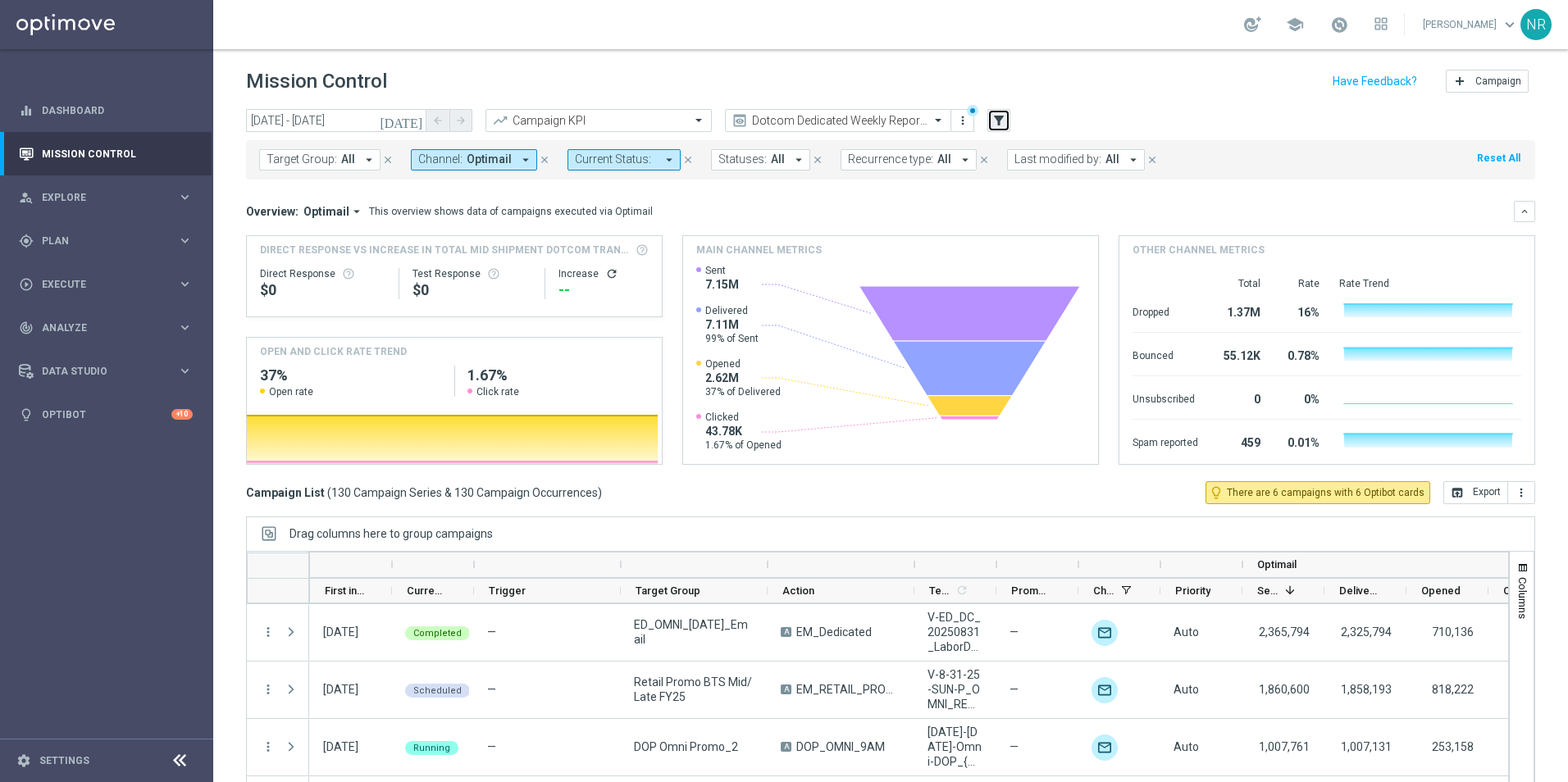
click at [993, 117] on icon "filter_alt" at bounding box center [999, 121] width 15 height 15
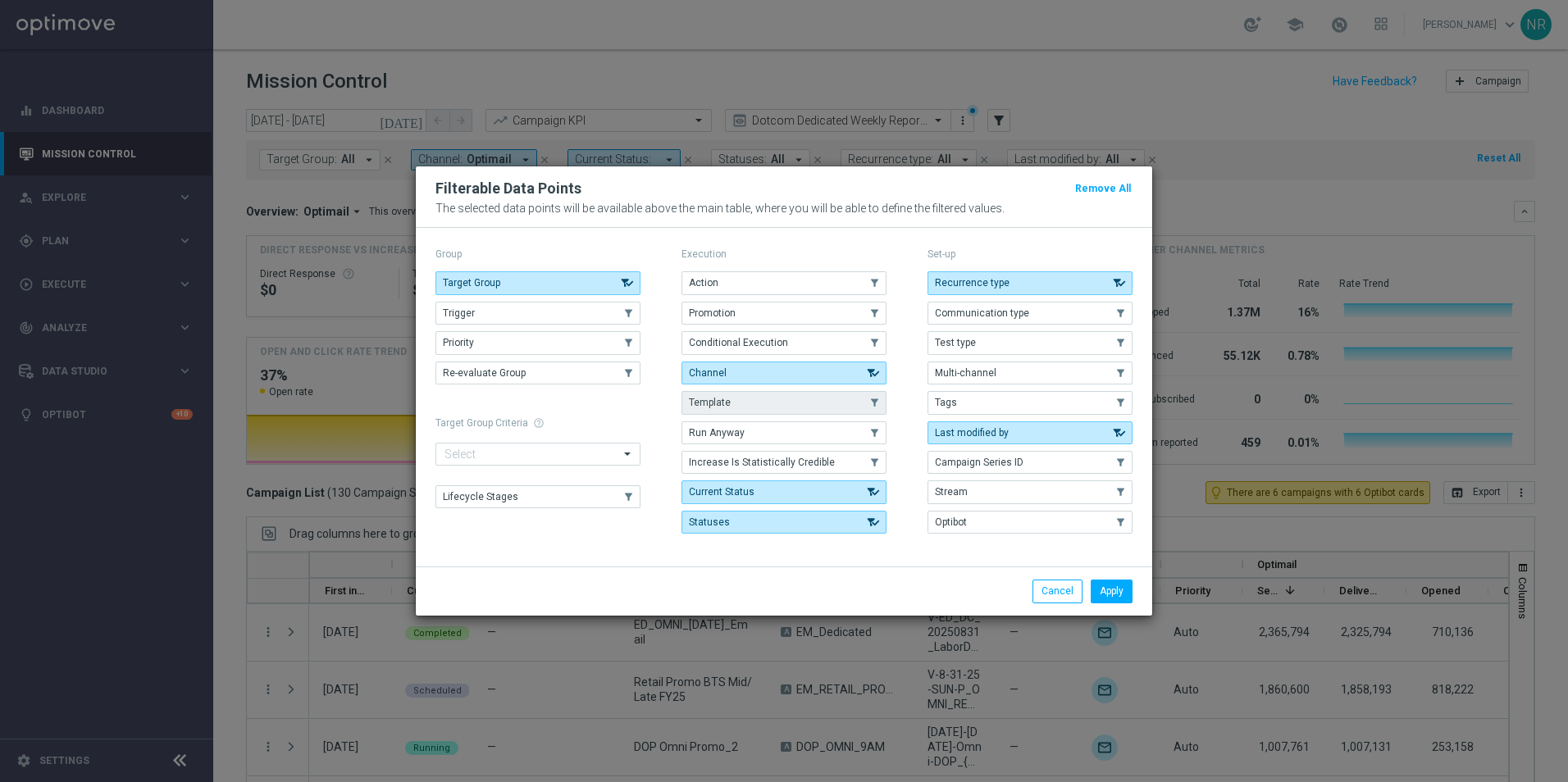
click at [775, 412] on button "Template" at bounding box center [784, 402] width 205 height 23
click at [1042, 552] on button "Apply" at bounding box center [1112, 590] width 42 height 23
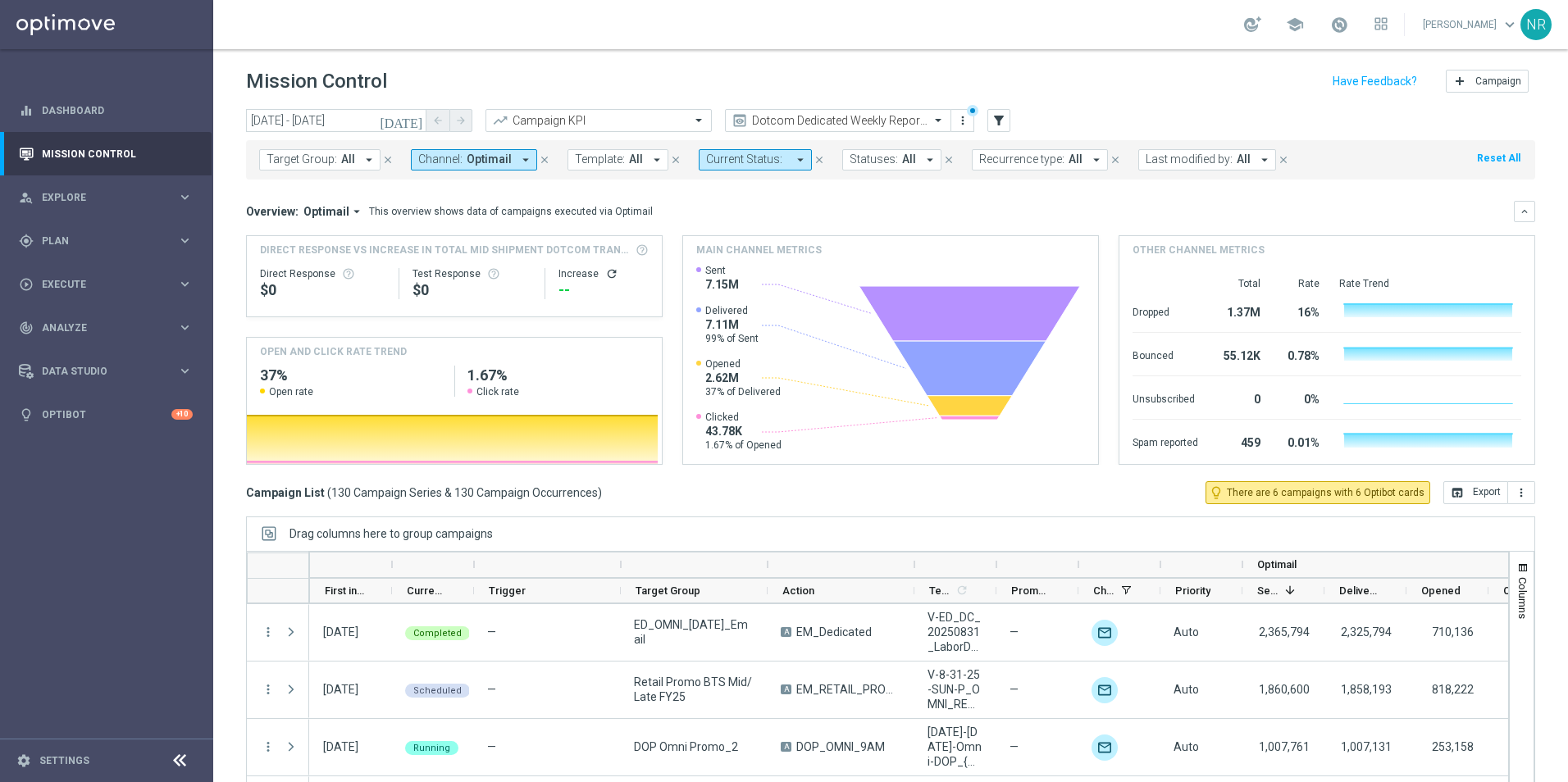
click at [575, 162] on span "Template:" at bounding box center [600, 159] width 50 height 14
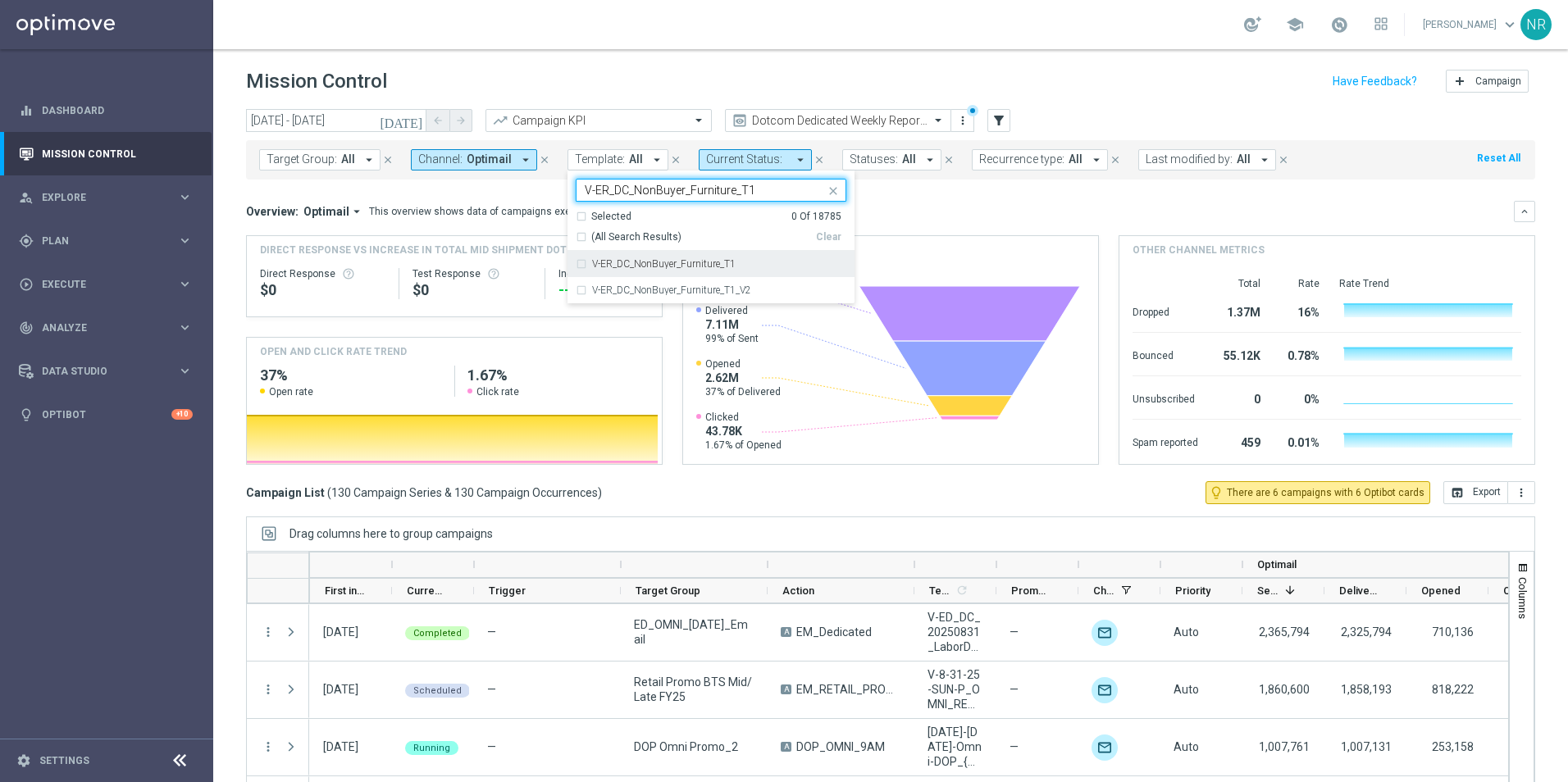
click at [734, 263] on div "V-ER_DC_NonBuyer_Furniture_T1" at bounding box center [719, 264] width 254 height 10
type input "V-ER_DC_NonBuyer_Furniture_T1"
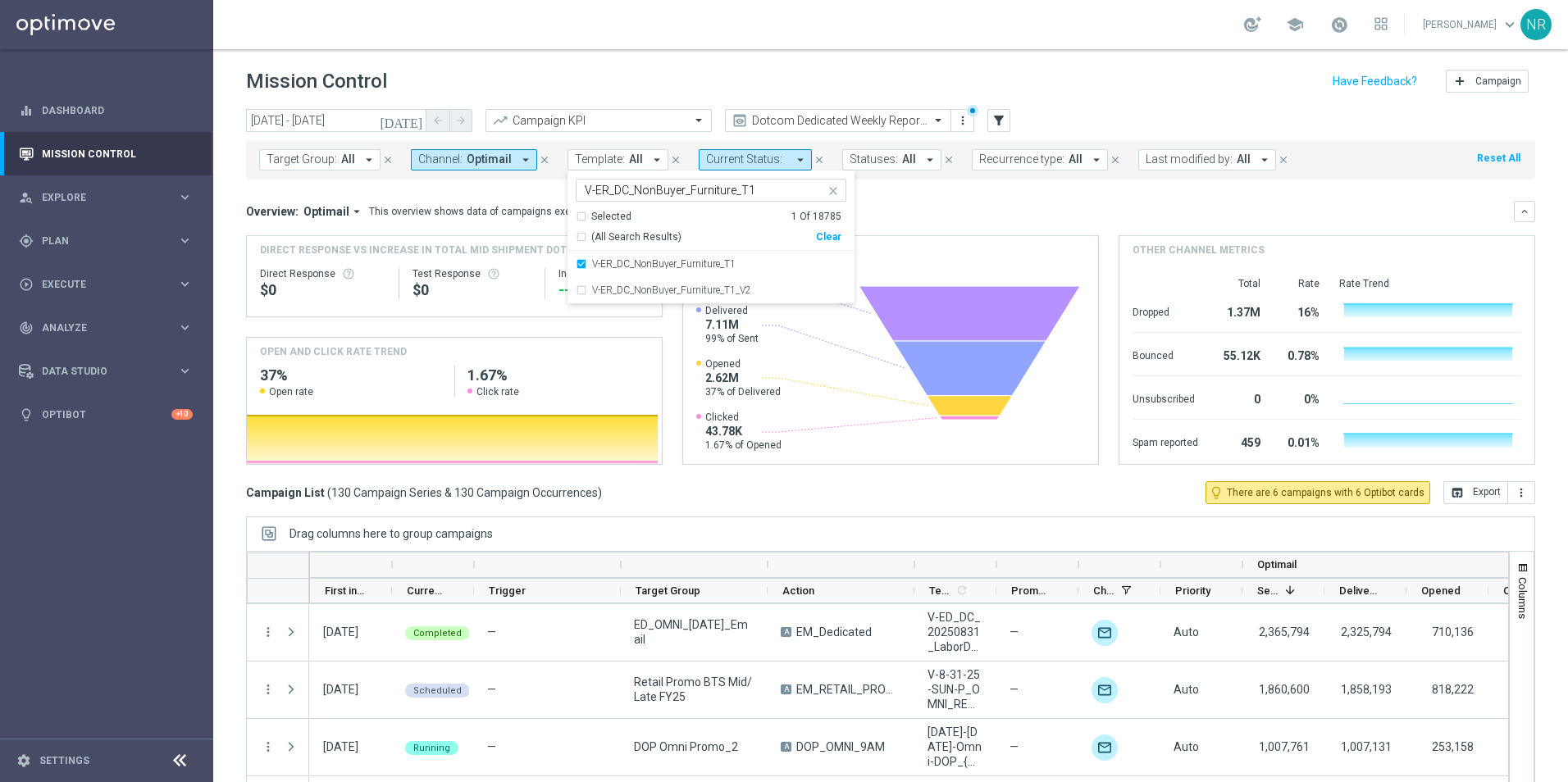
click at [942, 203] on div "Overview: Optimail arrow_drop_down This overview shows data of campaigns execut…" at bounding box center [890, 211] width 1289 height 21
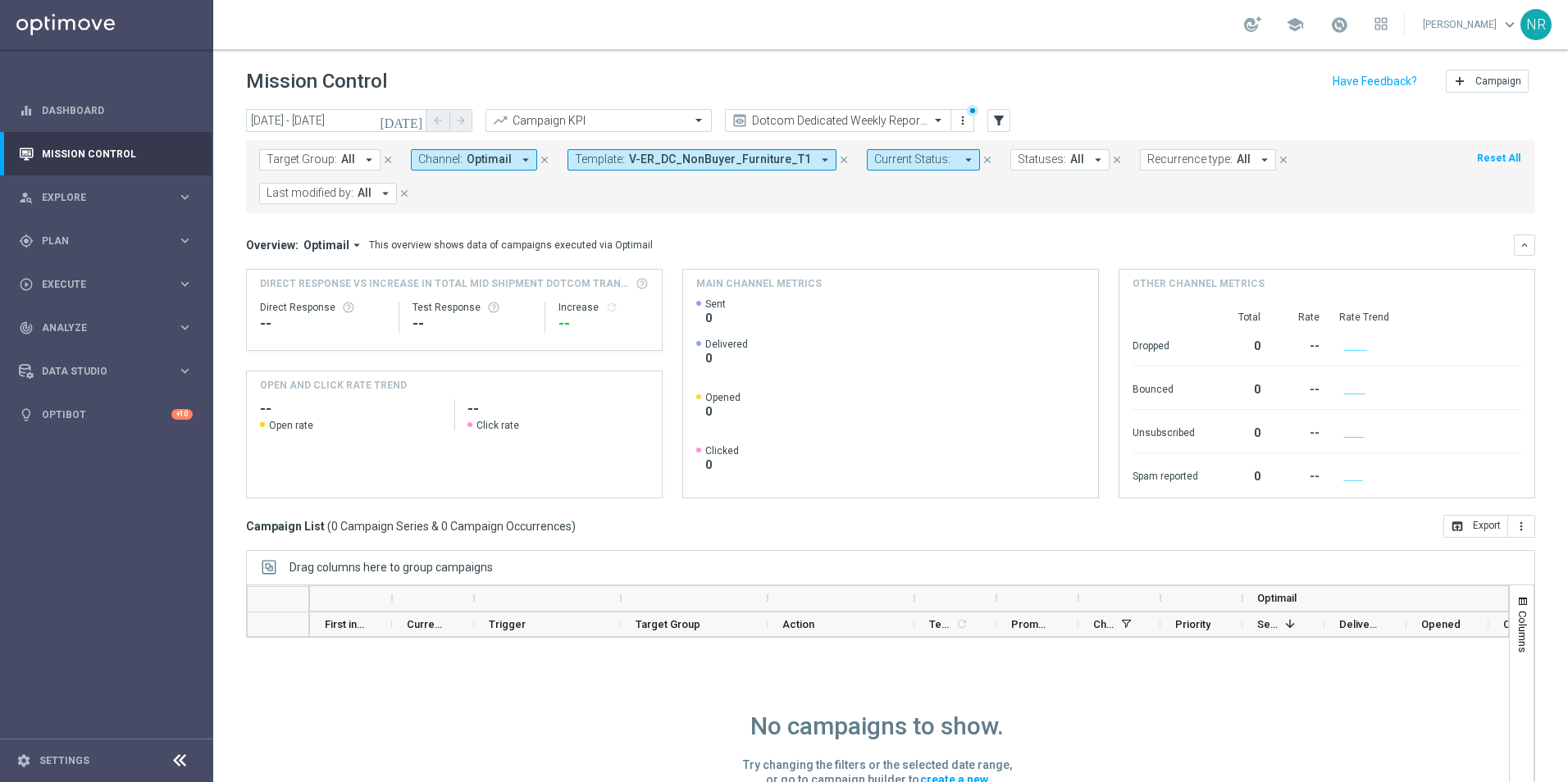
click at [766, 156] on span "V-ER_DC_NonBuyer_Furniture_T1" at bounding box center [720, 159] width 182 height 14
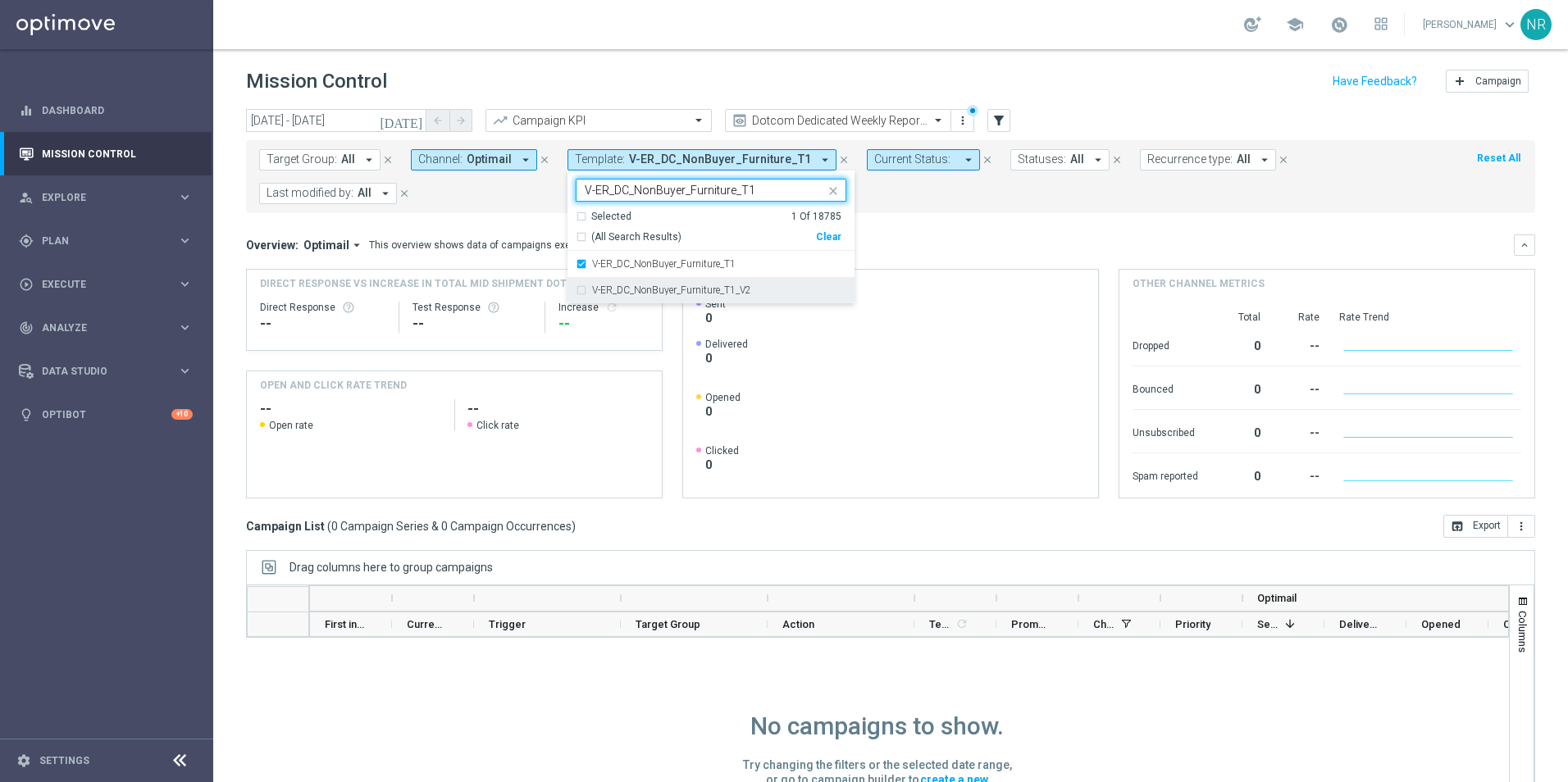
click at [667, 286] on label "V-ER_DC_NonBuyer_Furniture_T1_V2" at bounding box center [672, 291] width 159 height 10
type input "V-ER_DC_NonBuyer_Furniture_T1"
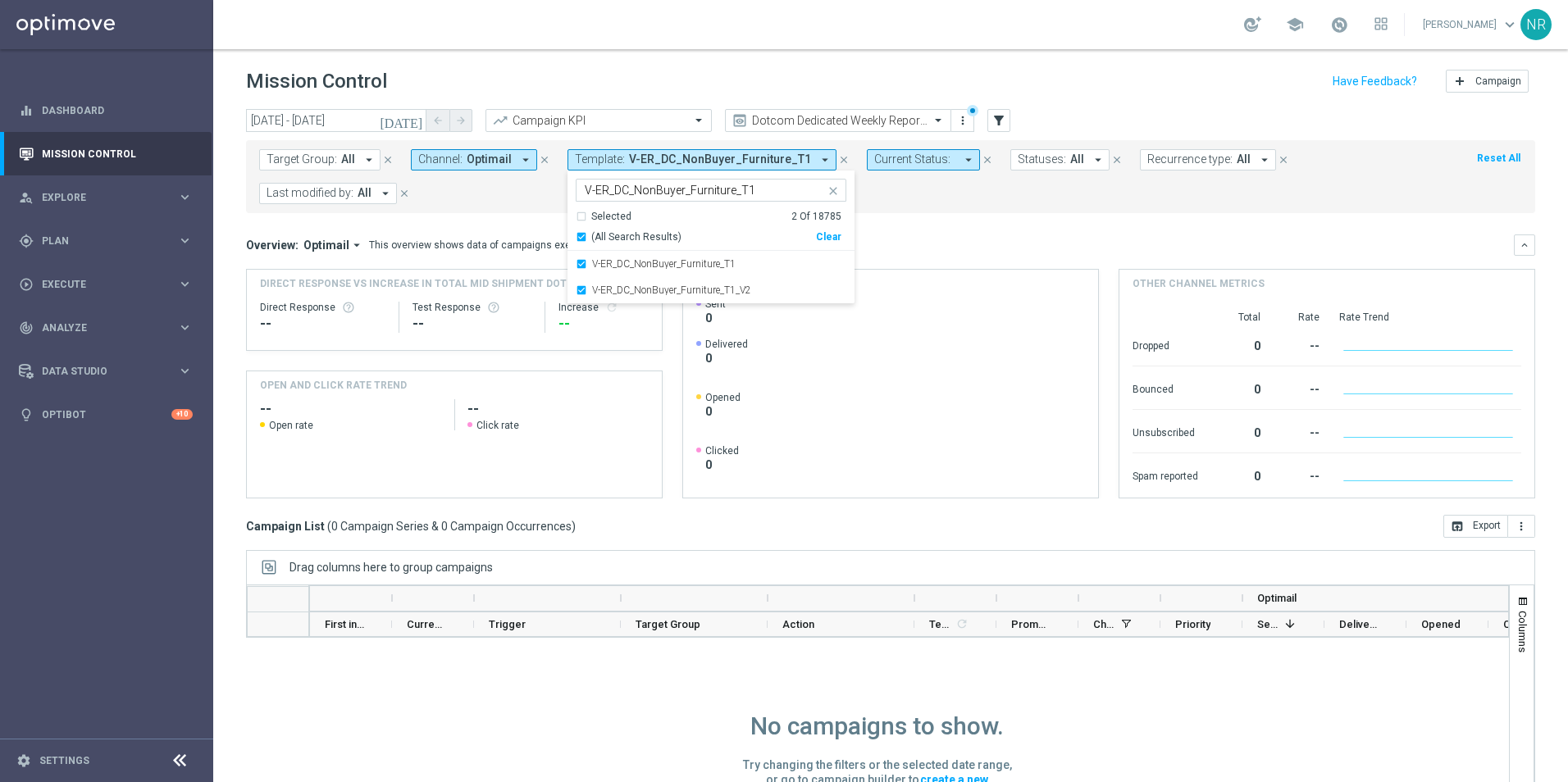
click at [926, 228] on mini-dashboard "Overview: Optimail arrow_drop_down This overview shows data of campaigns execut…" at bounding box center [890, 364] width 1289 height 301
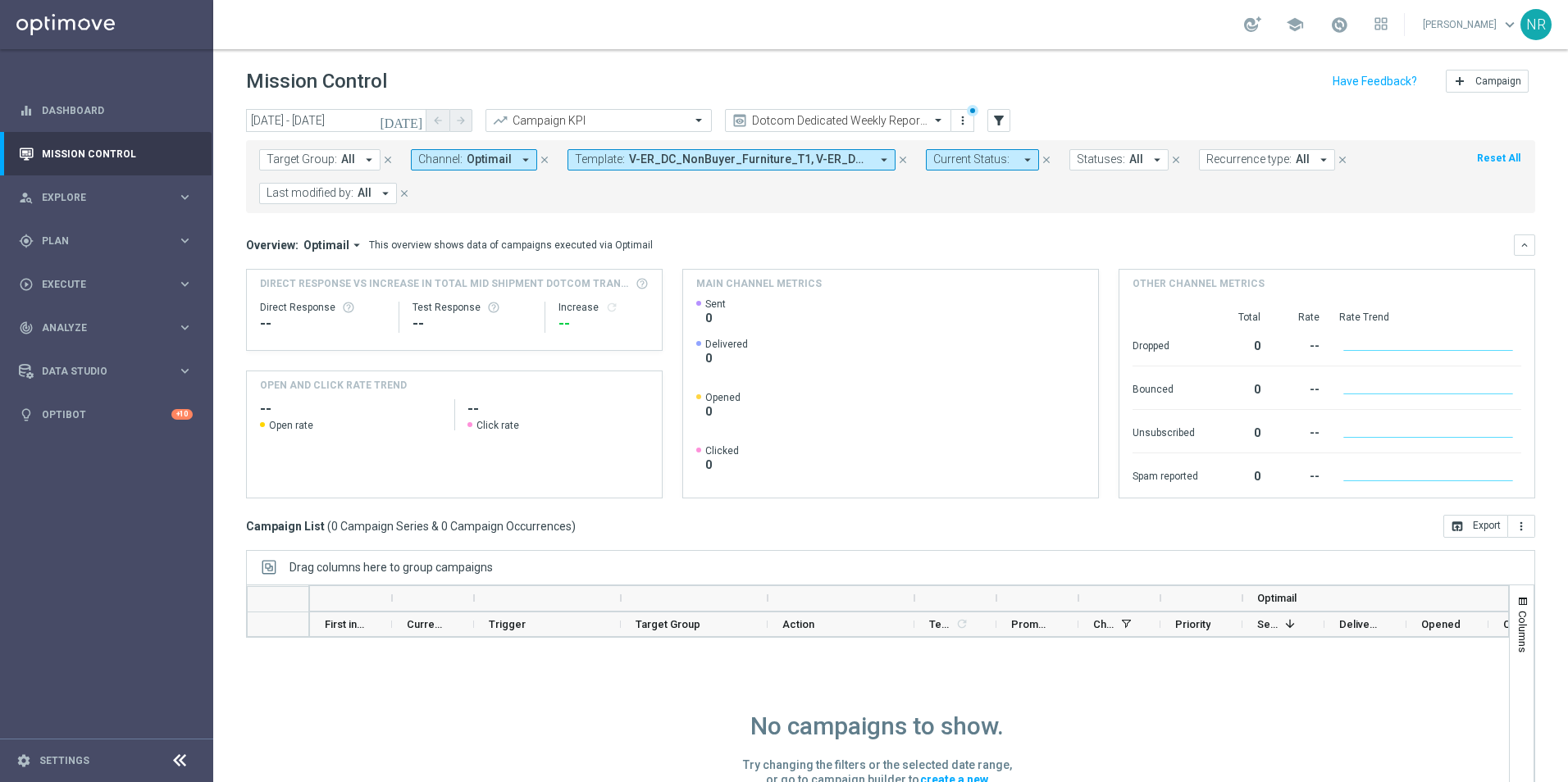
click at [420, 115] on icon "[DATE]" at bounding box center [401, 121] width 44 height 15
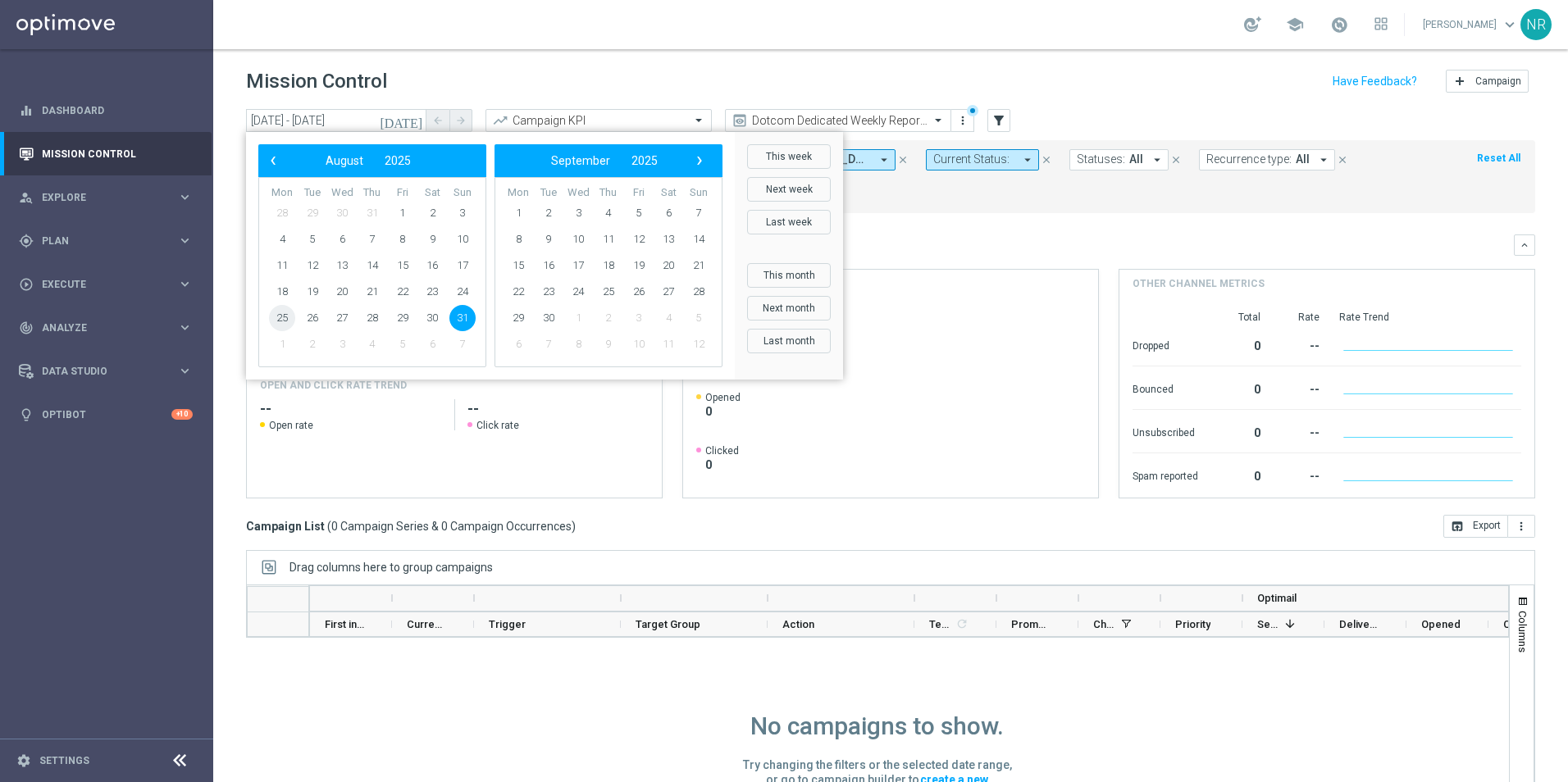
click at [273, 319] on span "25" at bounding box center [281, 317] width 26 height 26
click at [474, 316] on span "31" at bounding box center [462, 317] width 26 height 26
type input "25 Aug 2025 - 31 Aug 2025"
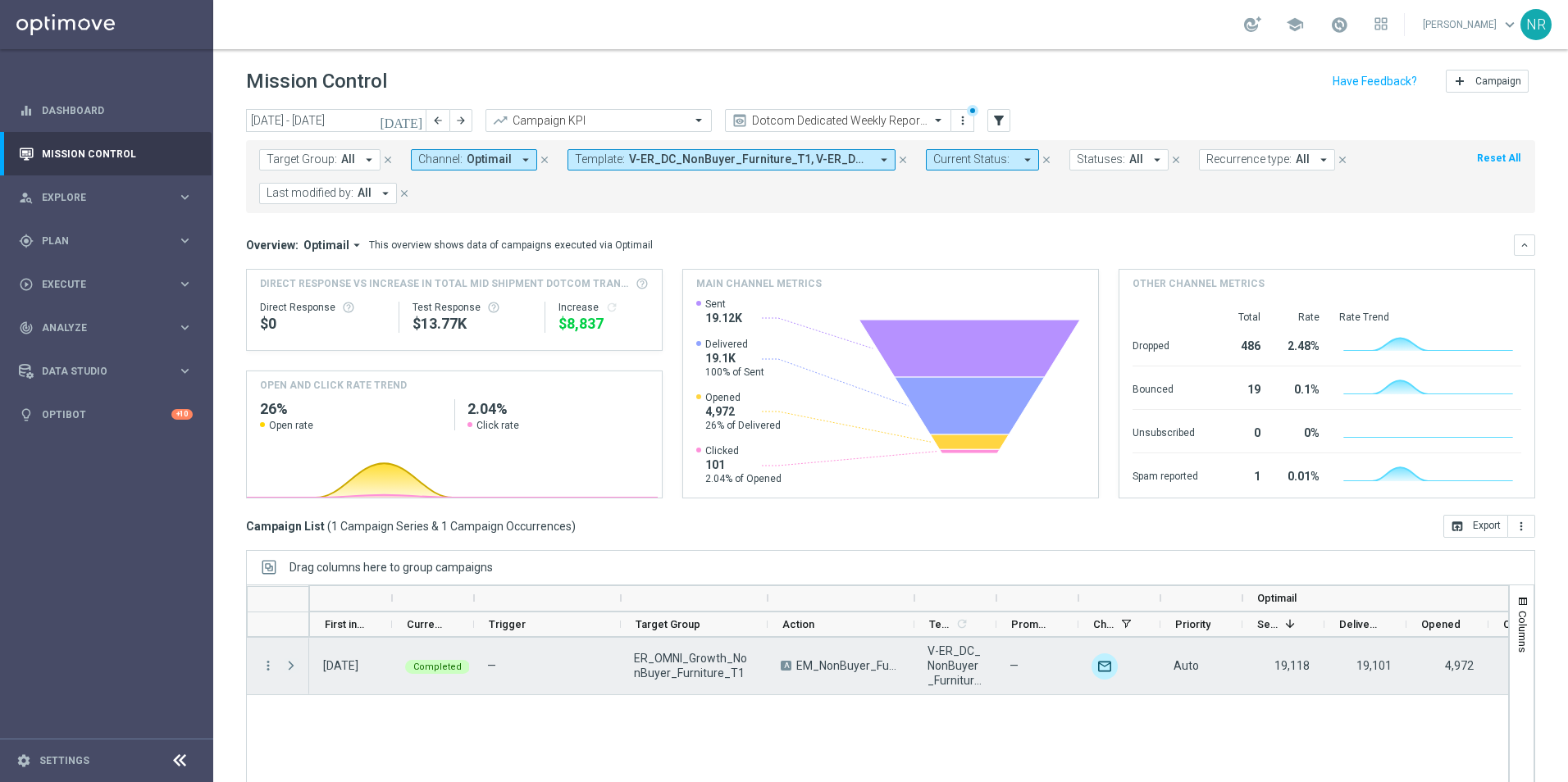
click at [288, 552] on span "Press SPACE to select this row." at bounding box center [291, 666] width 15 height 13
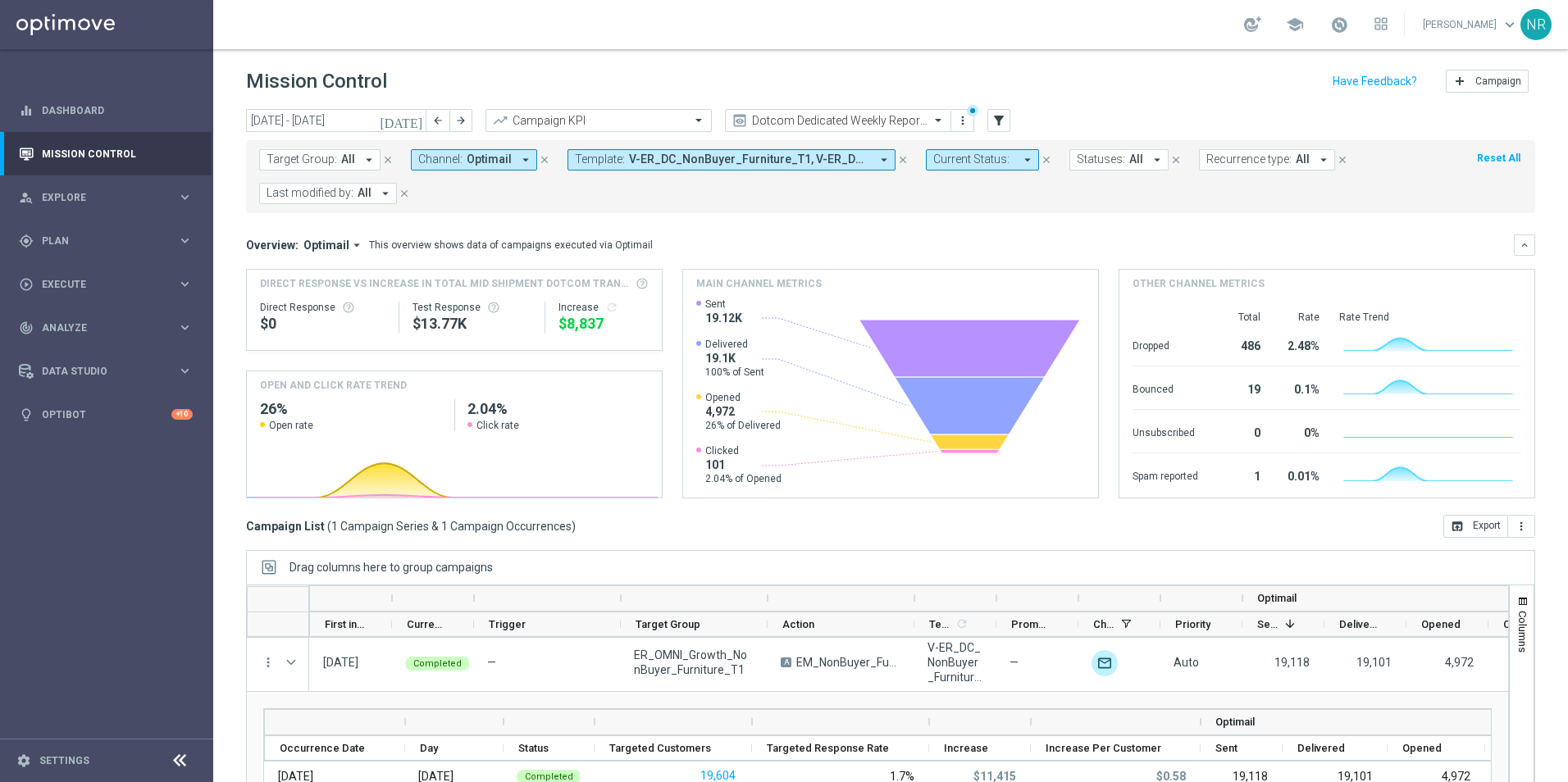
click at [342, 155] on span "All" at bounding box center [348, 159] width 14 height 14
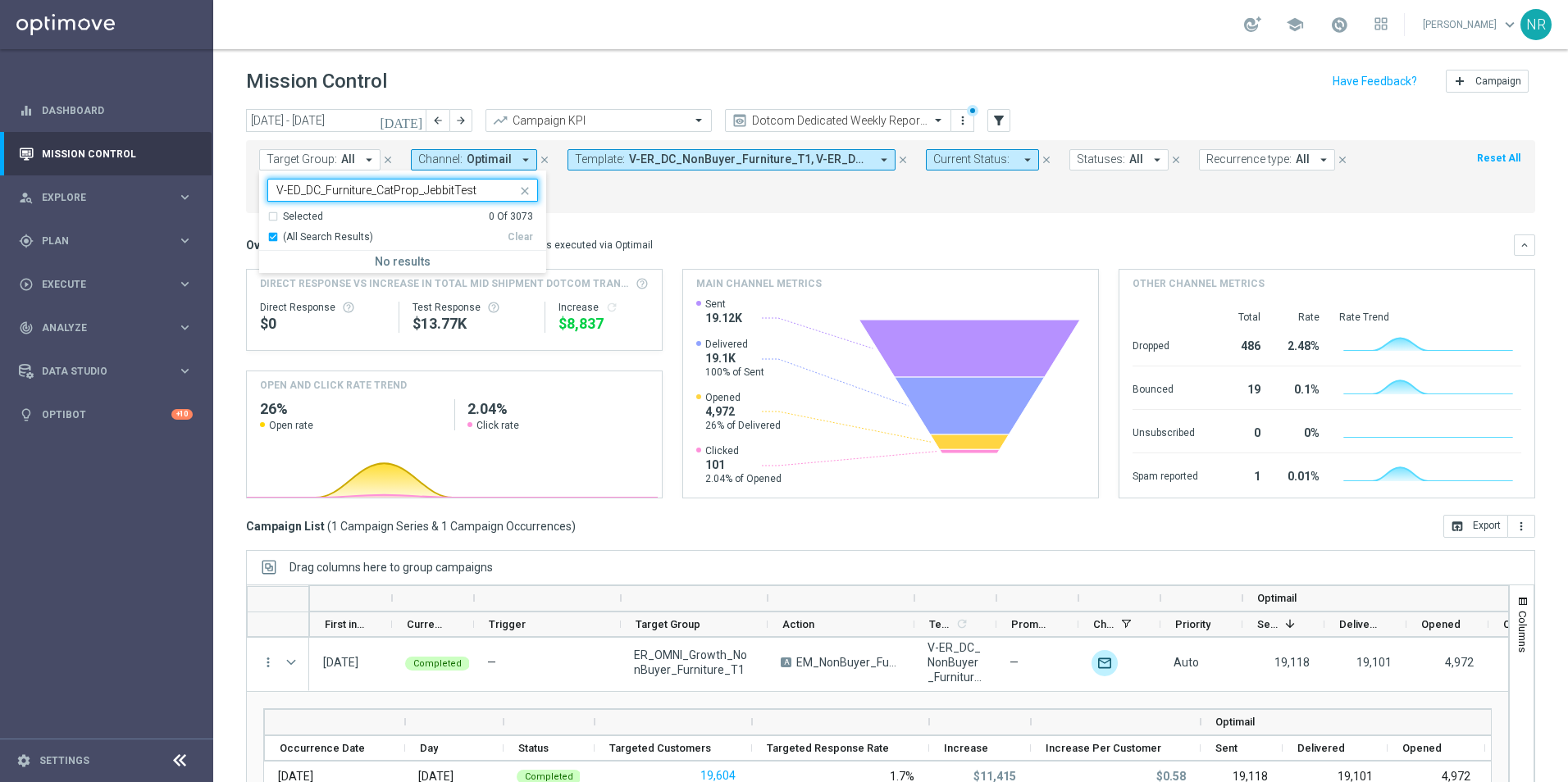
type input "V-ED_DC_Furniture_CatProp_JebbitTest"
click at [822, 278] on div "Main channel metrics" at bounding box center [890, 283] width 415 height 28
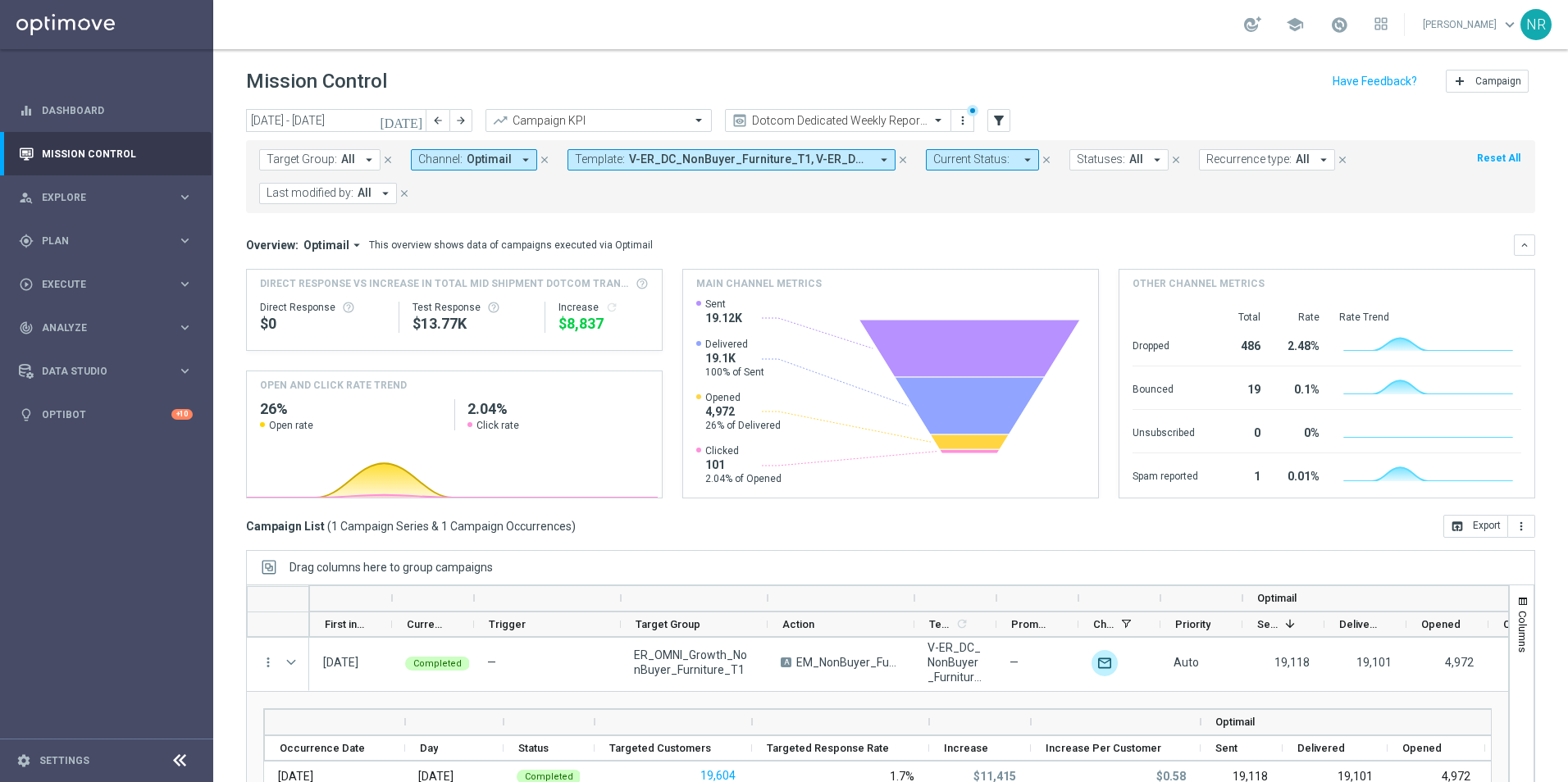
click at [766, 174] on form "Target Group: All arrow_drop_down close Channel: Optimail arrow_drop_down close…" at bounding box center [854, 177] width 1190 height 55
click at [769, 165] on span "V-ER_DC_NonBuyer_Furniture_T1, V-ER_DC_NonBuyer_Furniture_T1_V2" at bounding box center [750, 159] width 241 height 14
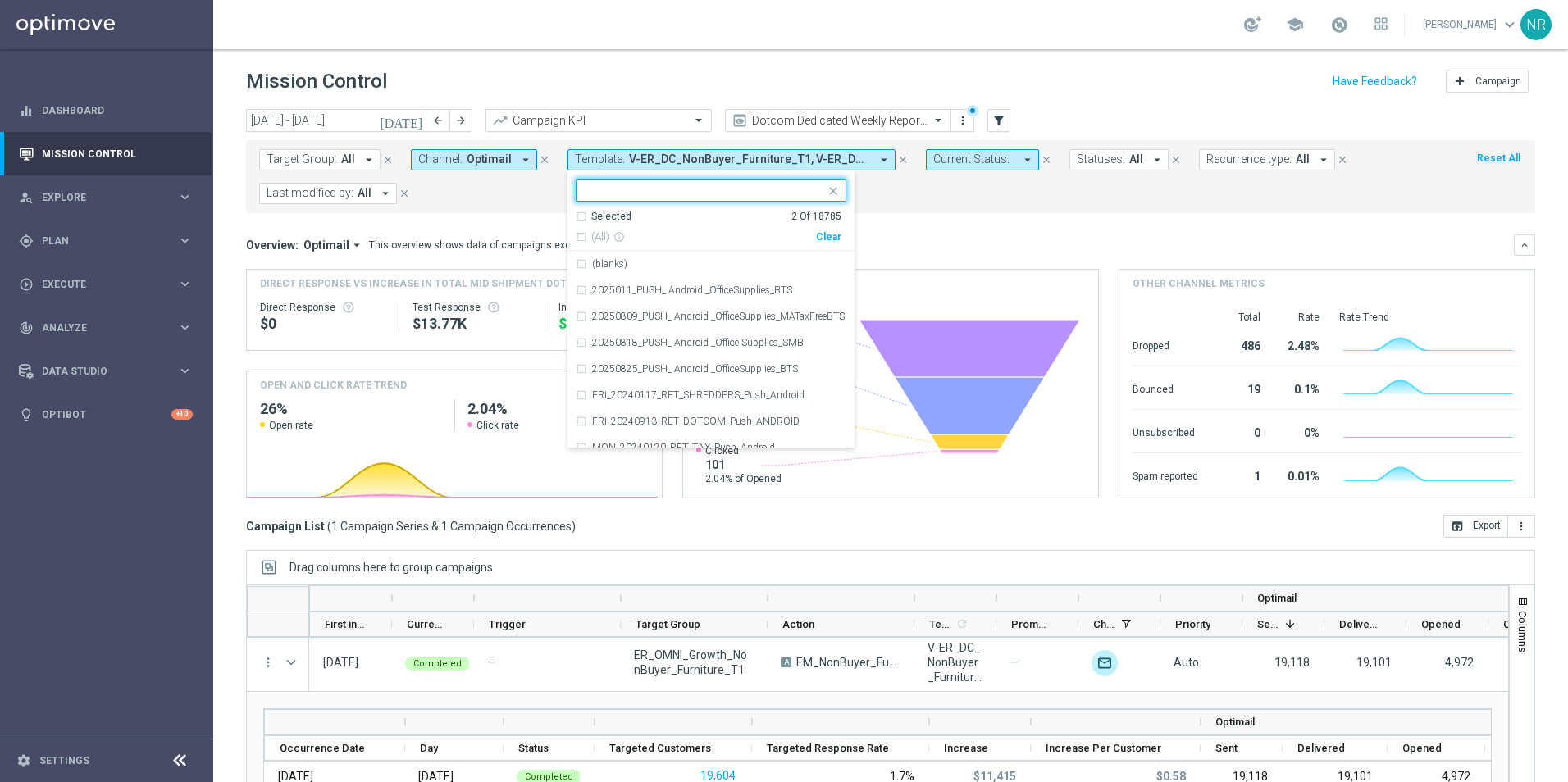
click at [724, 191] on input "text" at bounding box center [704, 190] width 240 height 14
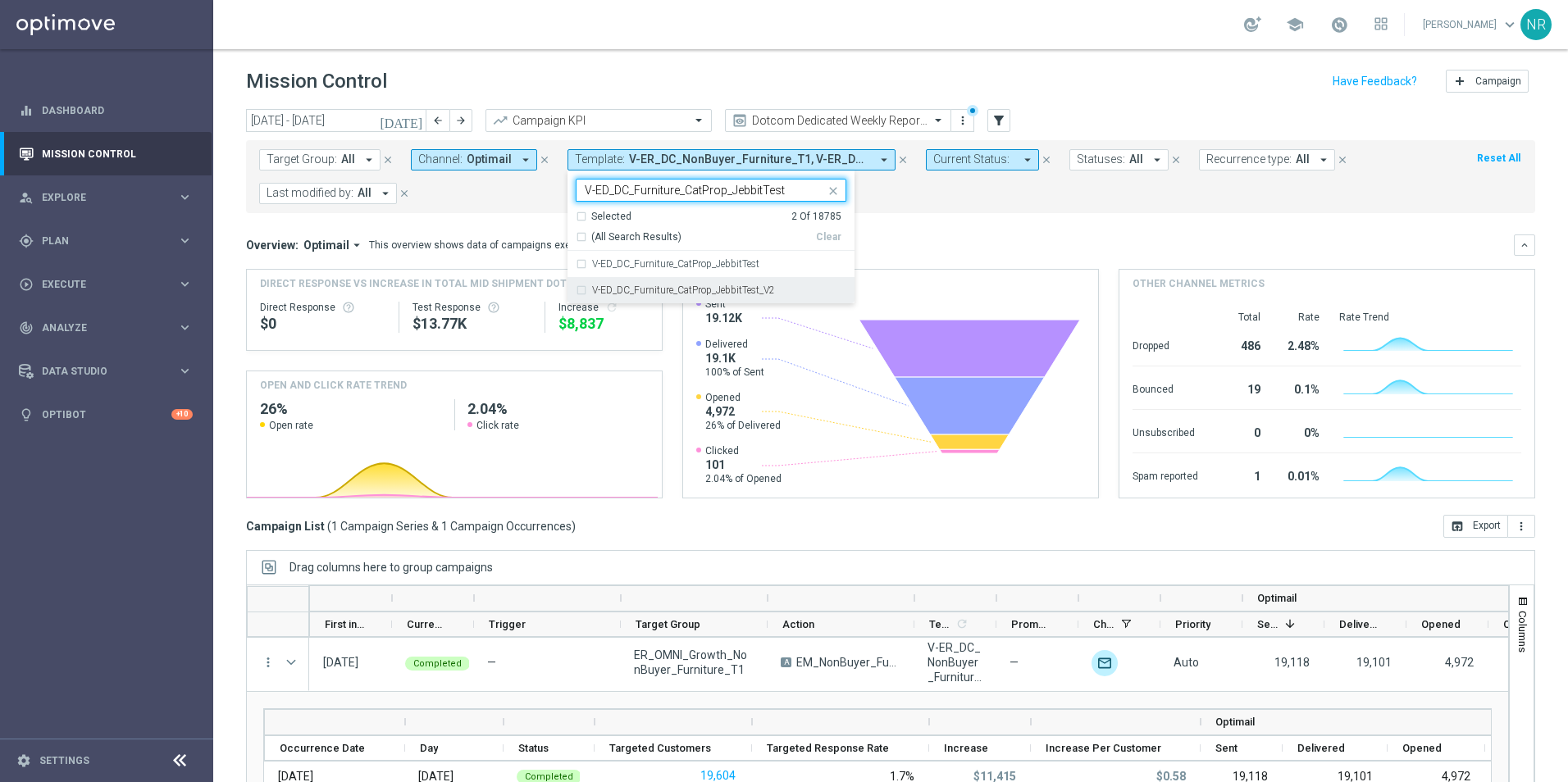
click at [735, 285] on div "V-ED_DC_Furniture_CatProp_JebbitTest_V2" at bounding box center [710, 290] width 271 height 26
type input "V-ED_DC_Furniture_CatProp_JebbitTest"
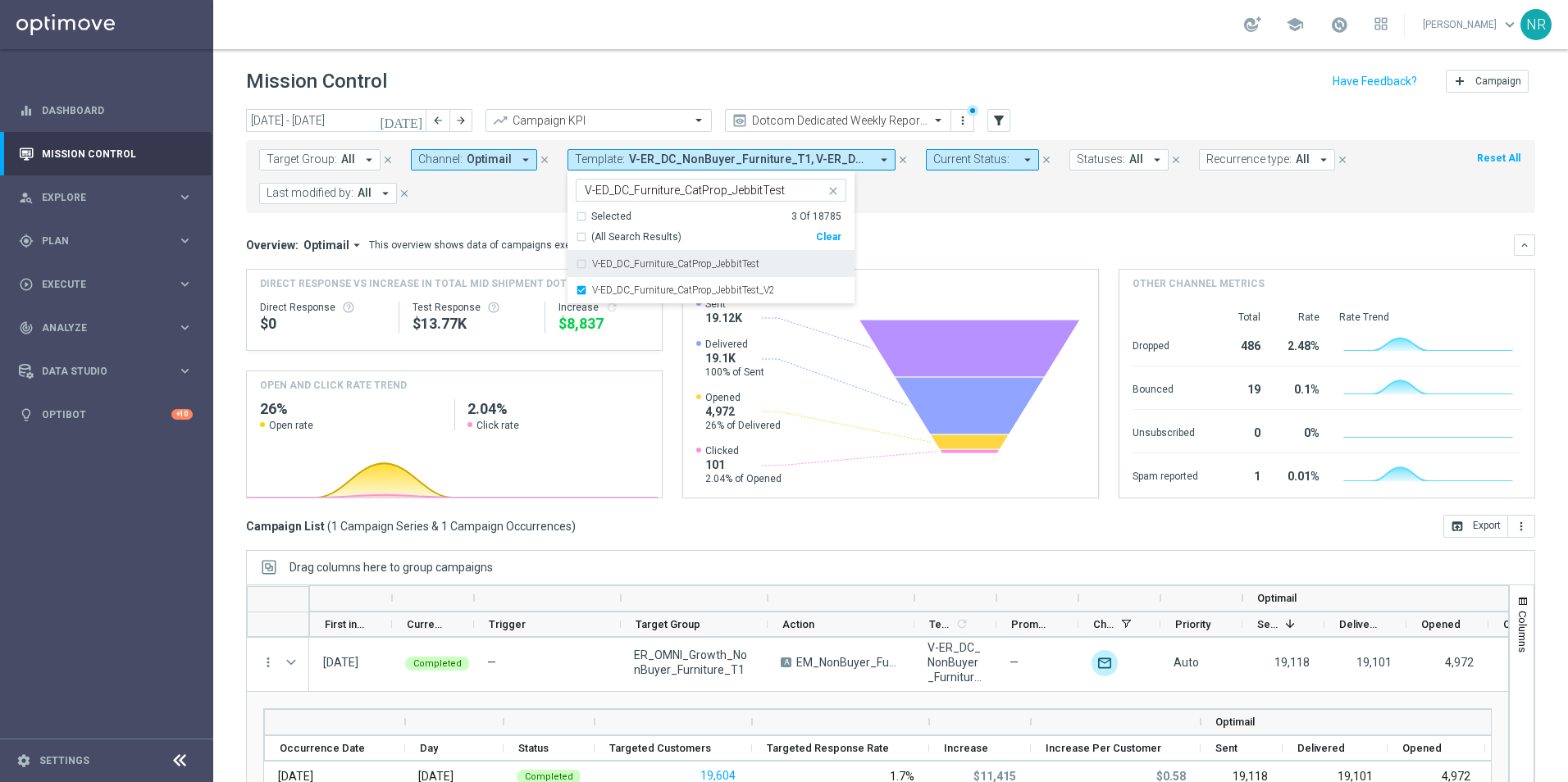
click at [735, 261] on label "V-ED_DC_Furniture_CatProp_JebbitTest" at bounding box center [676, 264] width 168 height 10
click at [1023, 232] on mini-dashboard "Overview: Optimail arrow_drop_down This overview shows data of campaigns execut…" at bounding box center [890, 364] width 1289 height 301
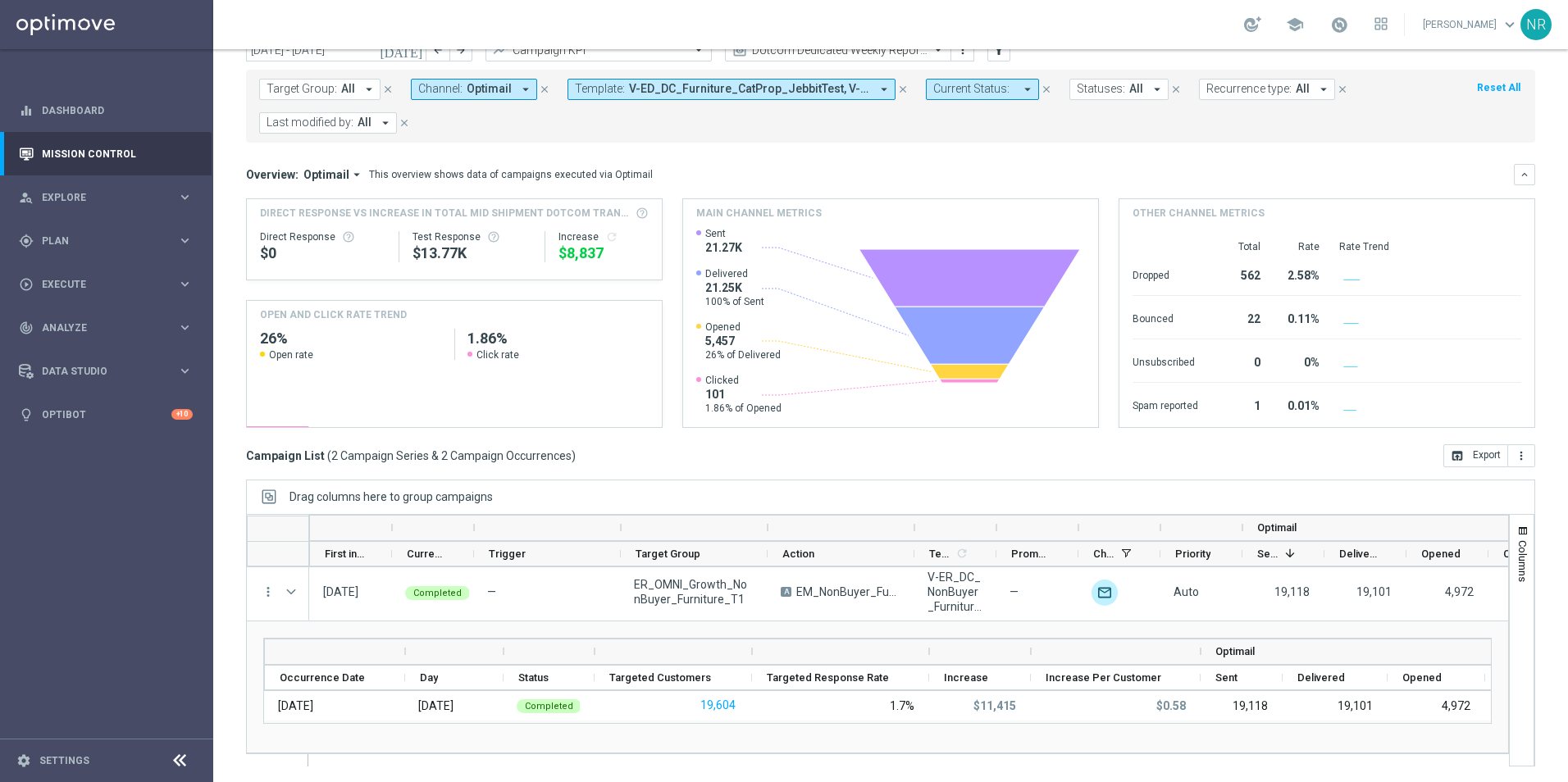
scroll to position [71, 0]
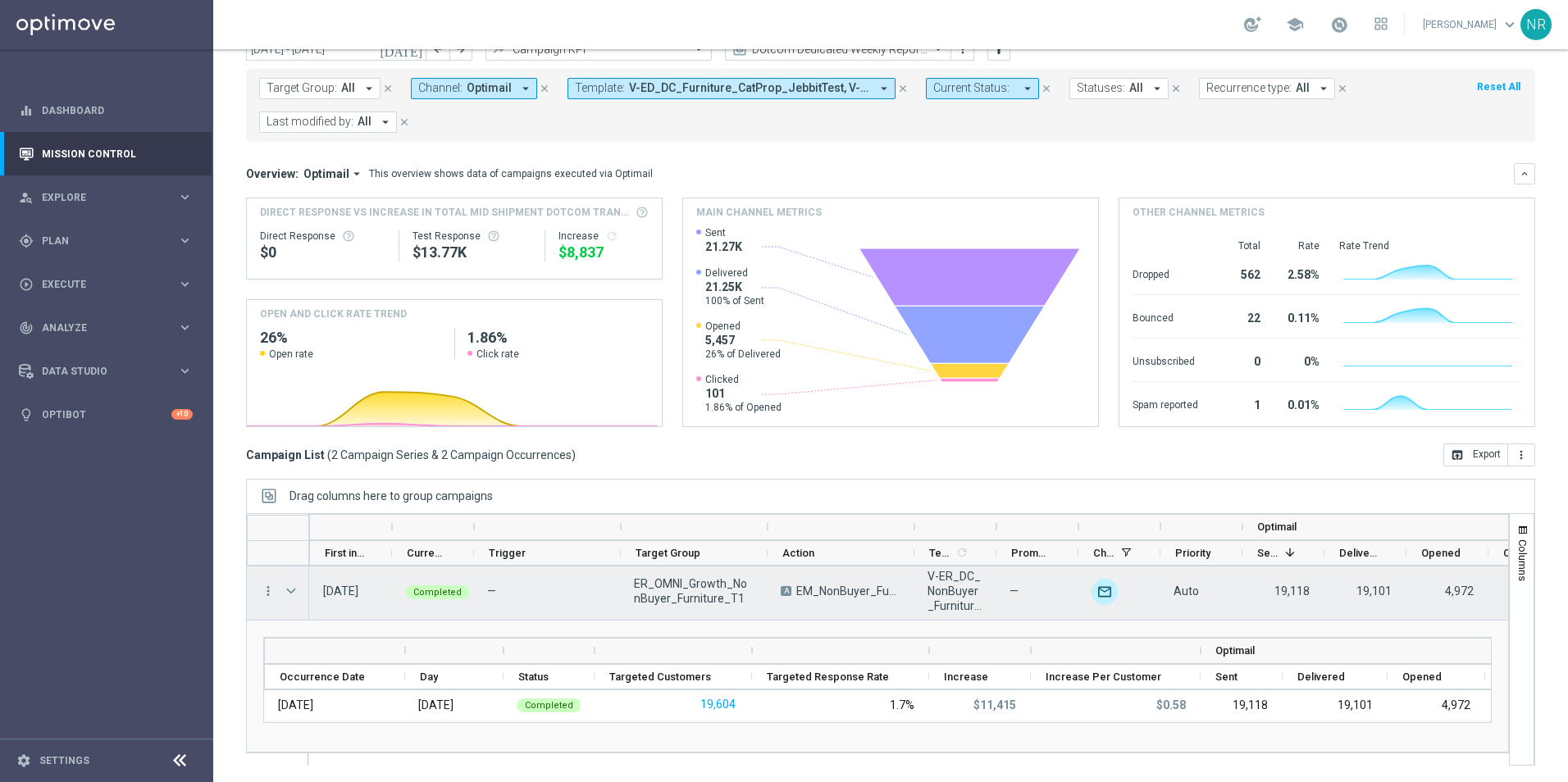
click at [293, 552] on span "Press SPACE to select this row." at bounding box center [291, 591] width 15 height 13
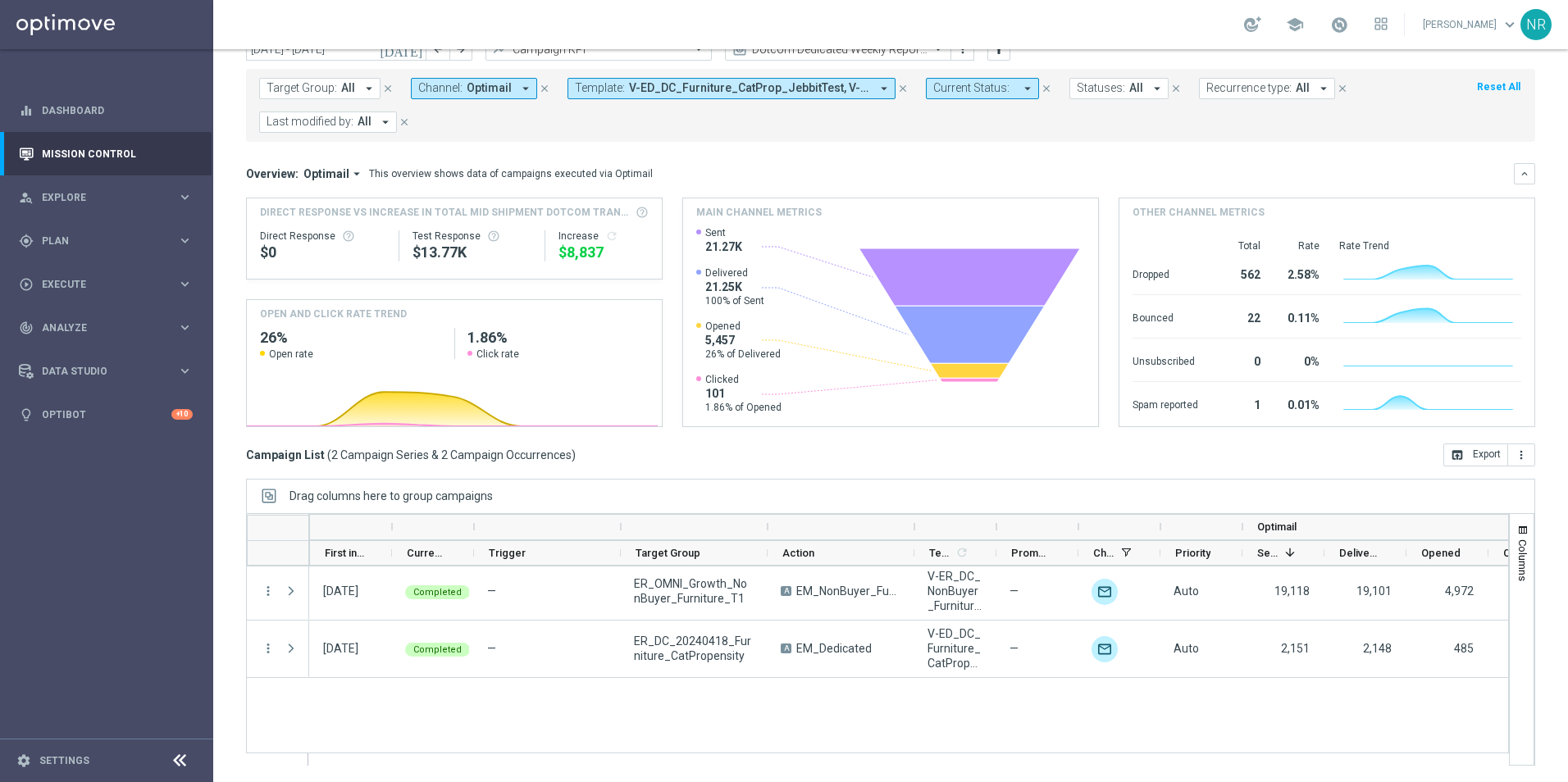
scroll to position [0, 0]
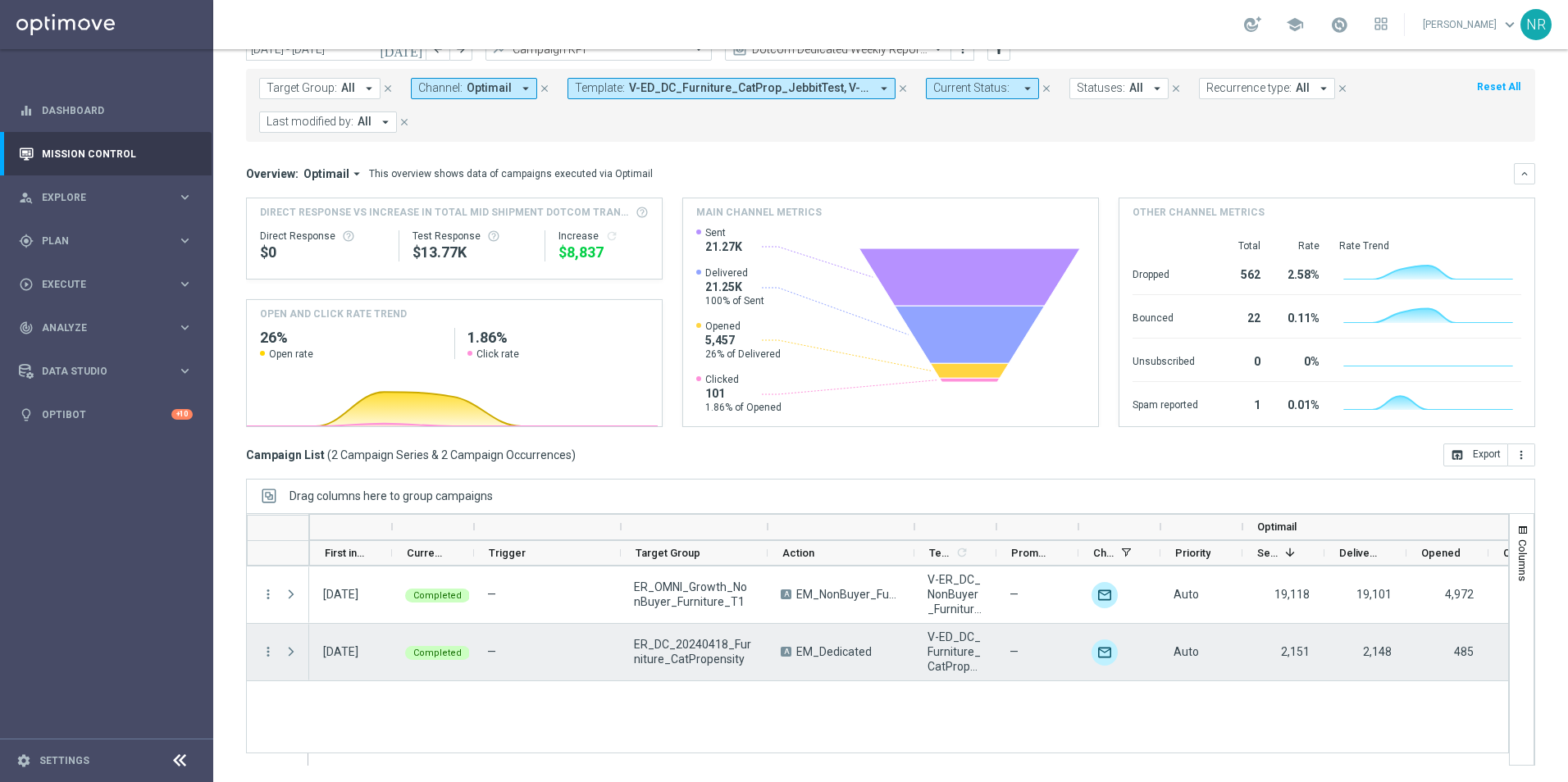
click at [289, 552] on span at bounding box center [291, 651] width 15 height 13
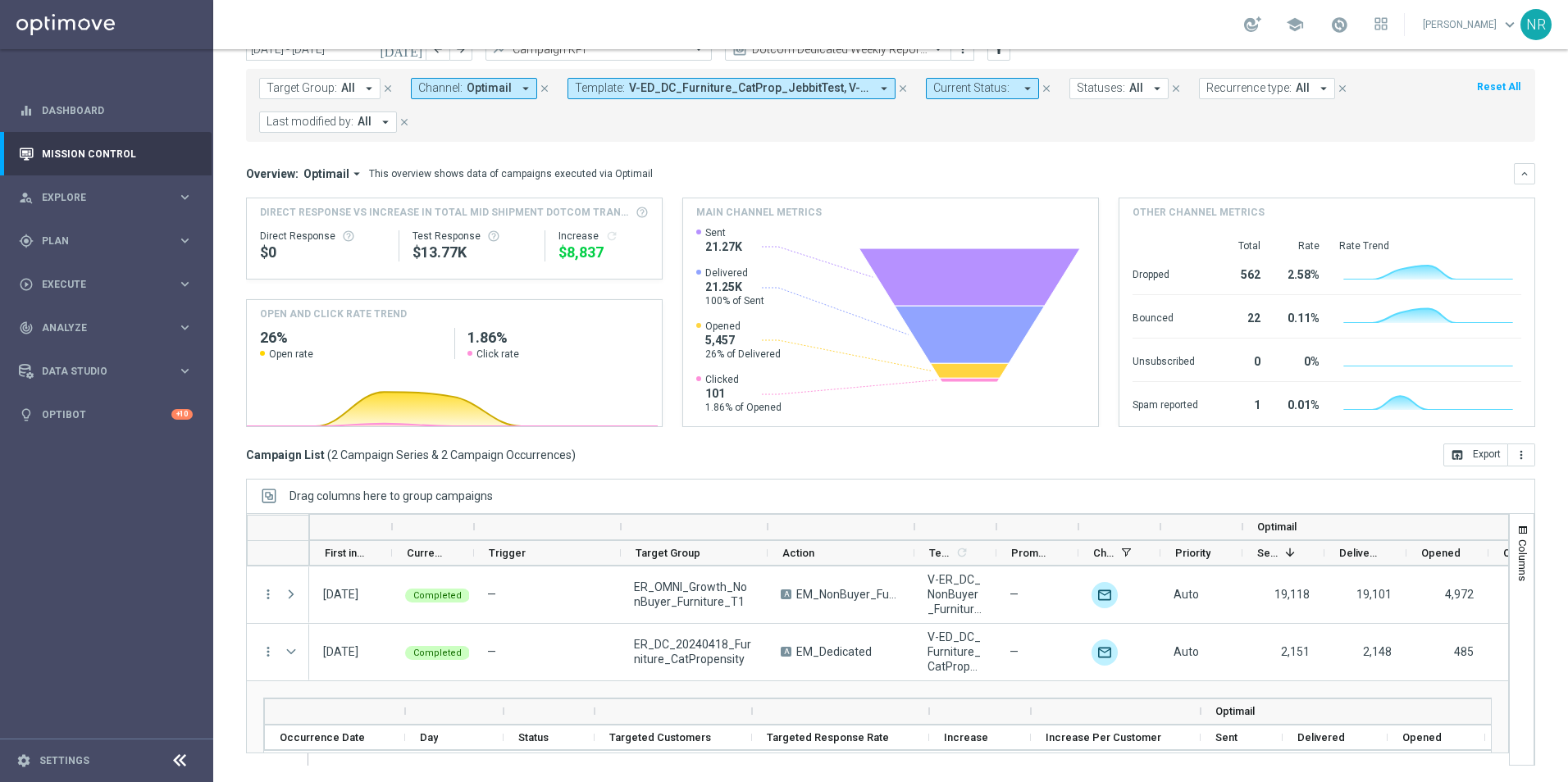
click at [682, 86] on span "V-ED_DC_Furniture_CatProp_JebbitTest, V-ED_DC_Furniture_CatProp_JebbitTest_V2, …" at bounding box center [750, 88] width 241 height 14
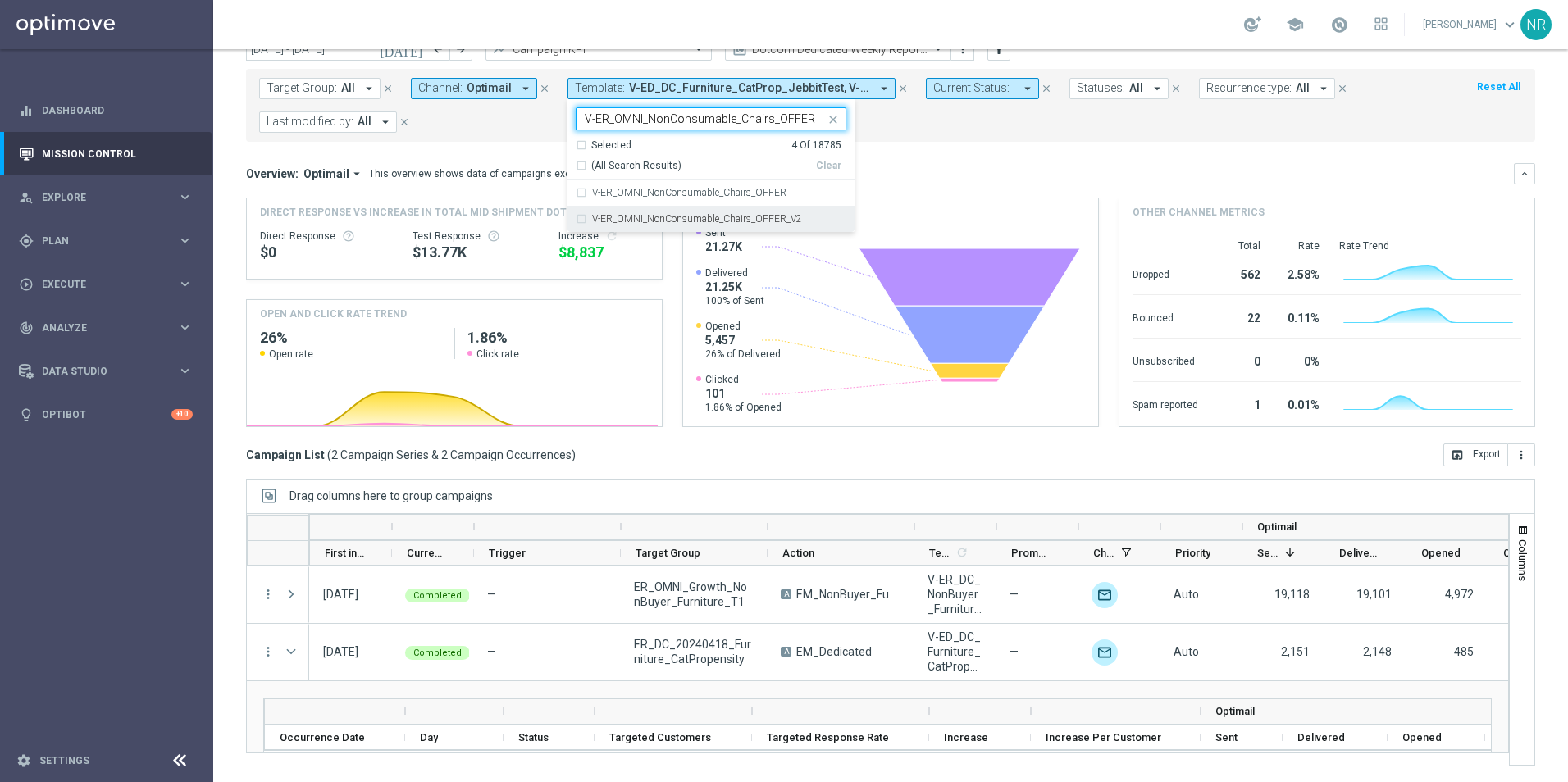
click at [695, 225] on div "V-ER_OMNI_NonConsumable_Chairs_OFFER_V2" at bounding box center [710, 219] width 271 height 26
type input "V-ER_OMNI_NonConsumable_Chairs_OFFER"
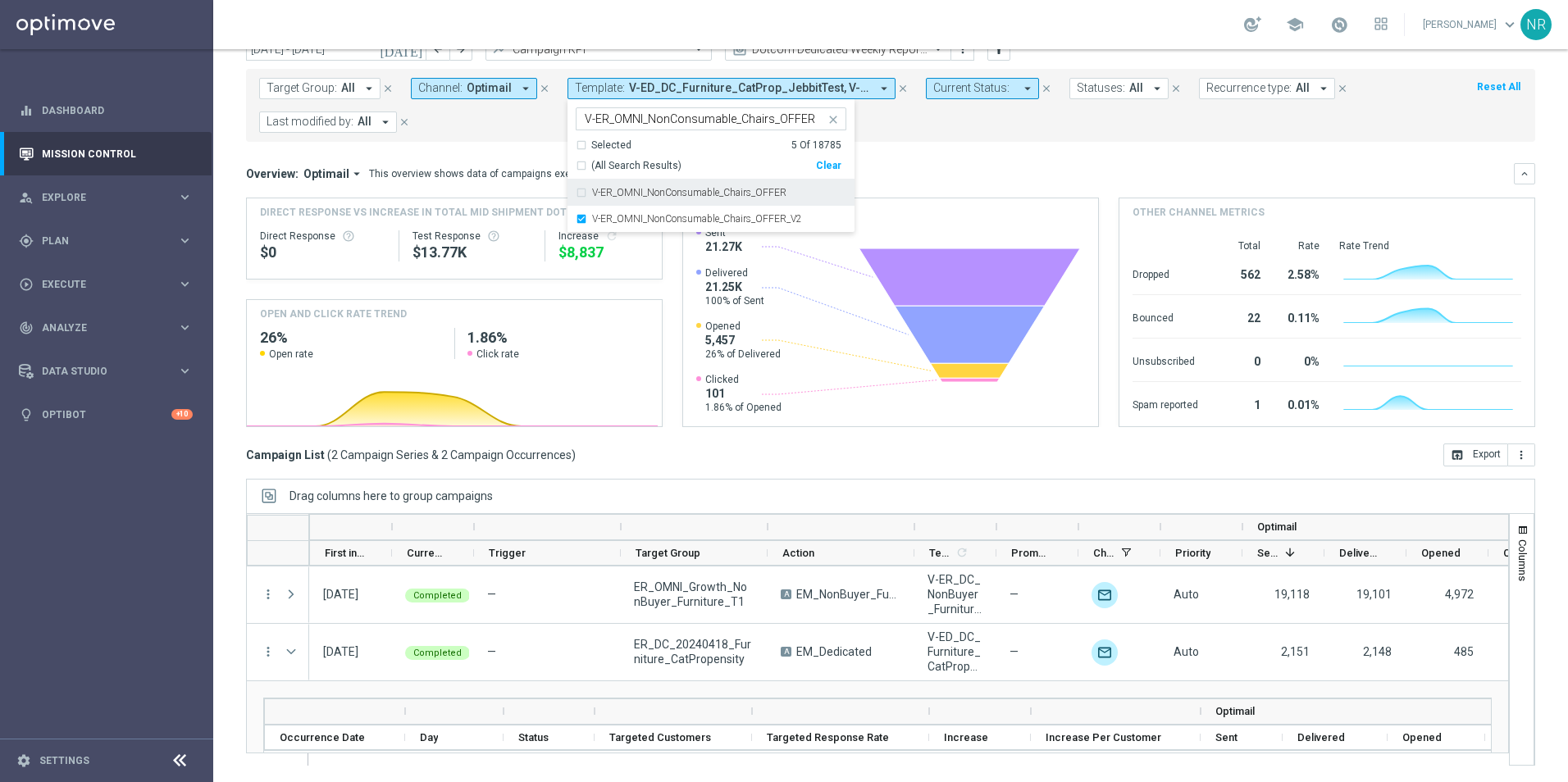
click at [954, 176] on div "Overview: Optimail arrow_drop_down This overview shows data of campaigns execut…" at bounding box center [880, 174] width 1268 height 15
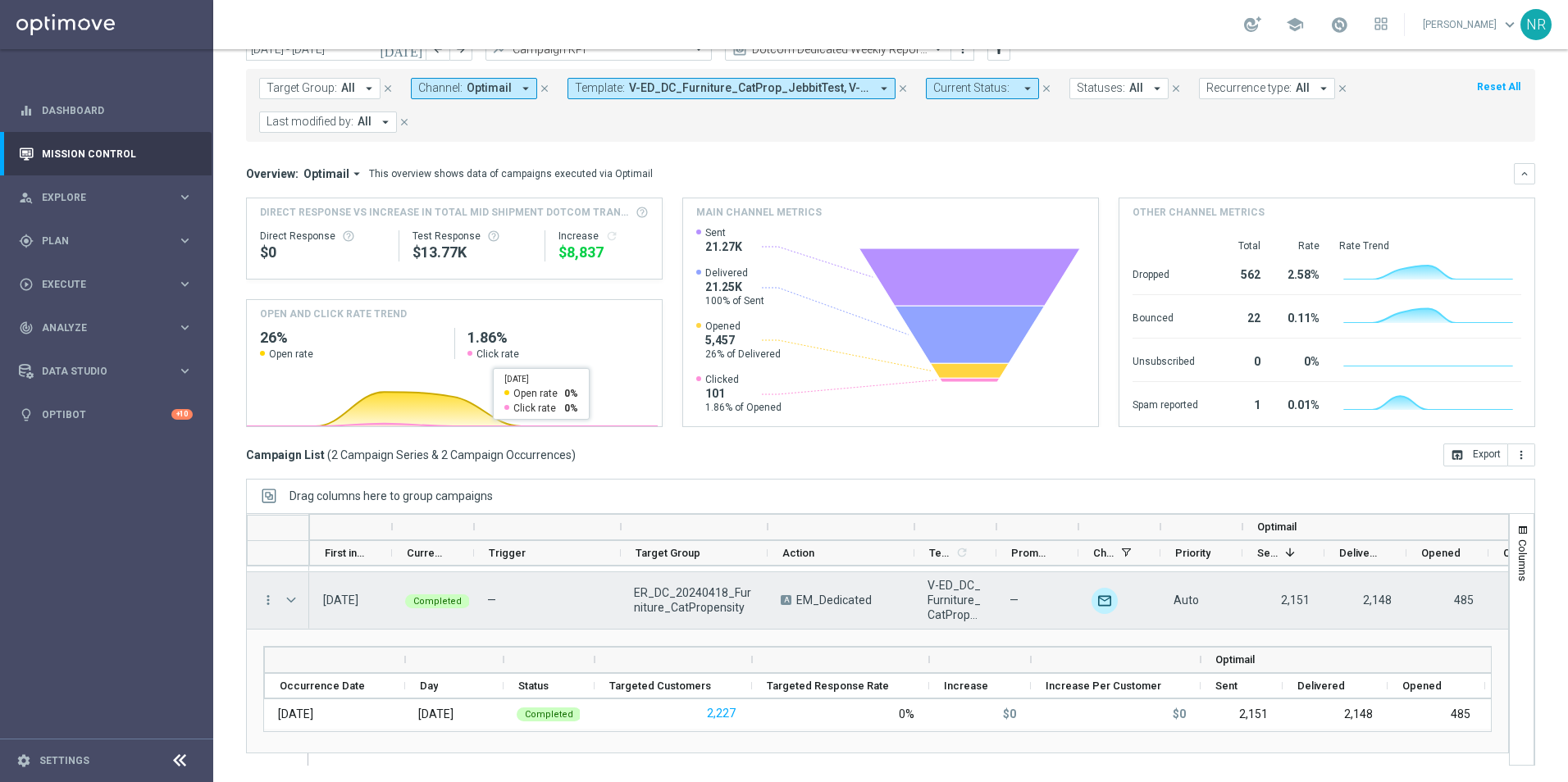
scroll to position [60, 0]
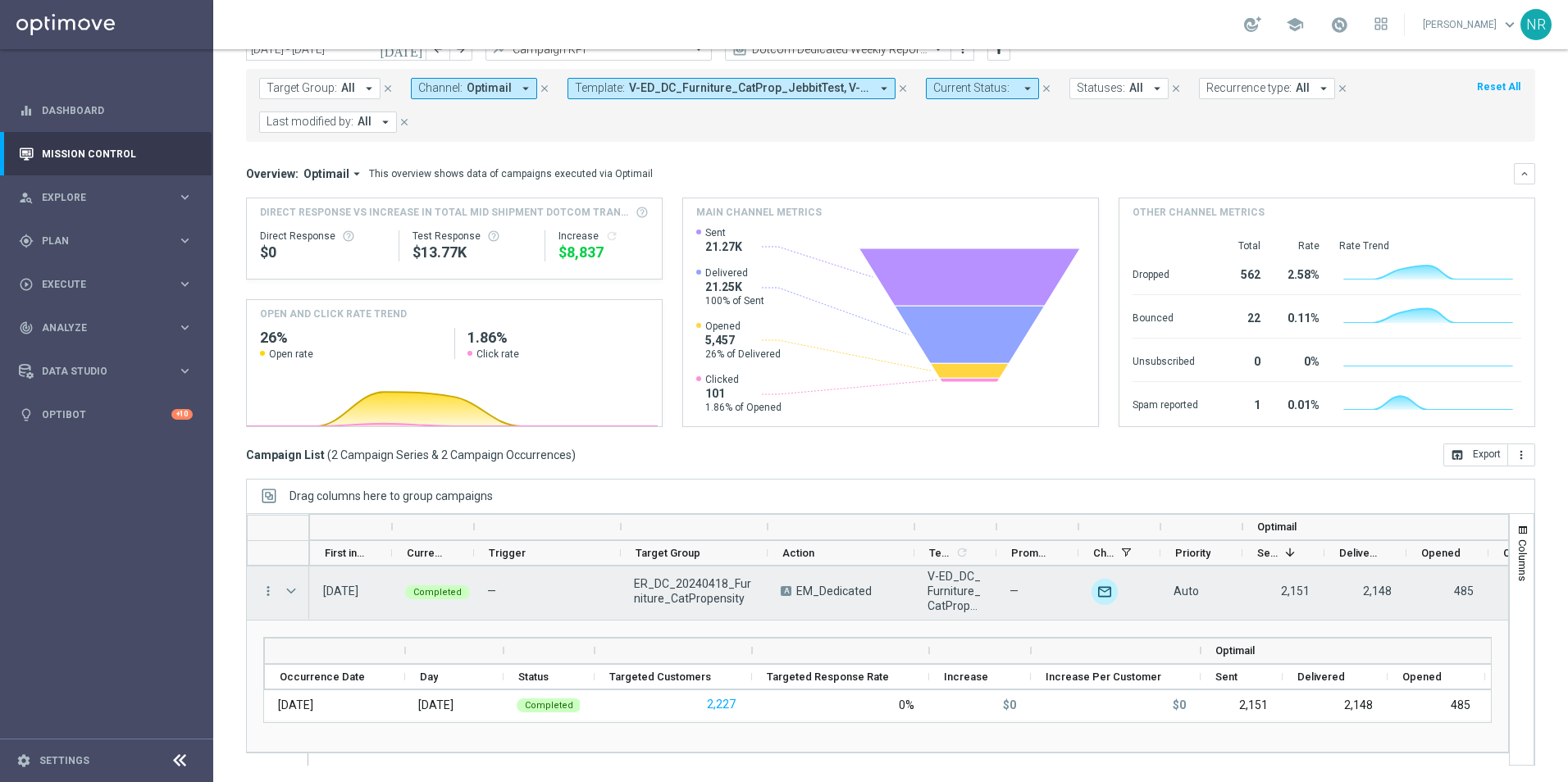
click at [292, 552] on span at bounding box center [291, 591] width 15 height 13
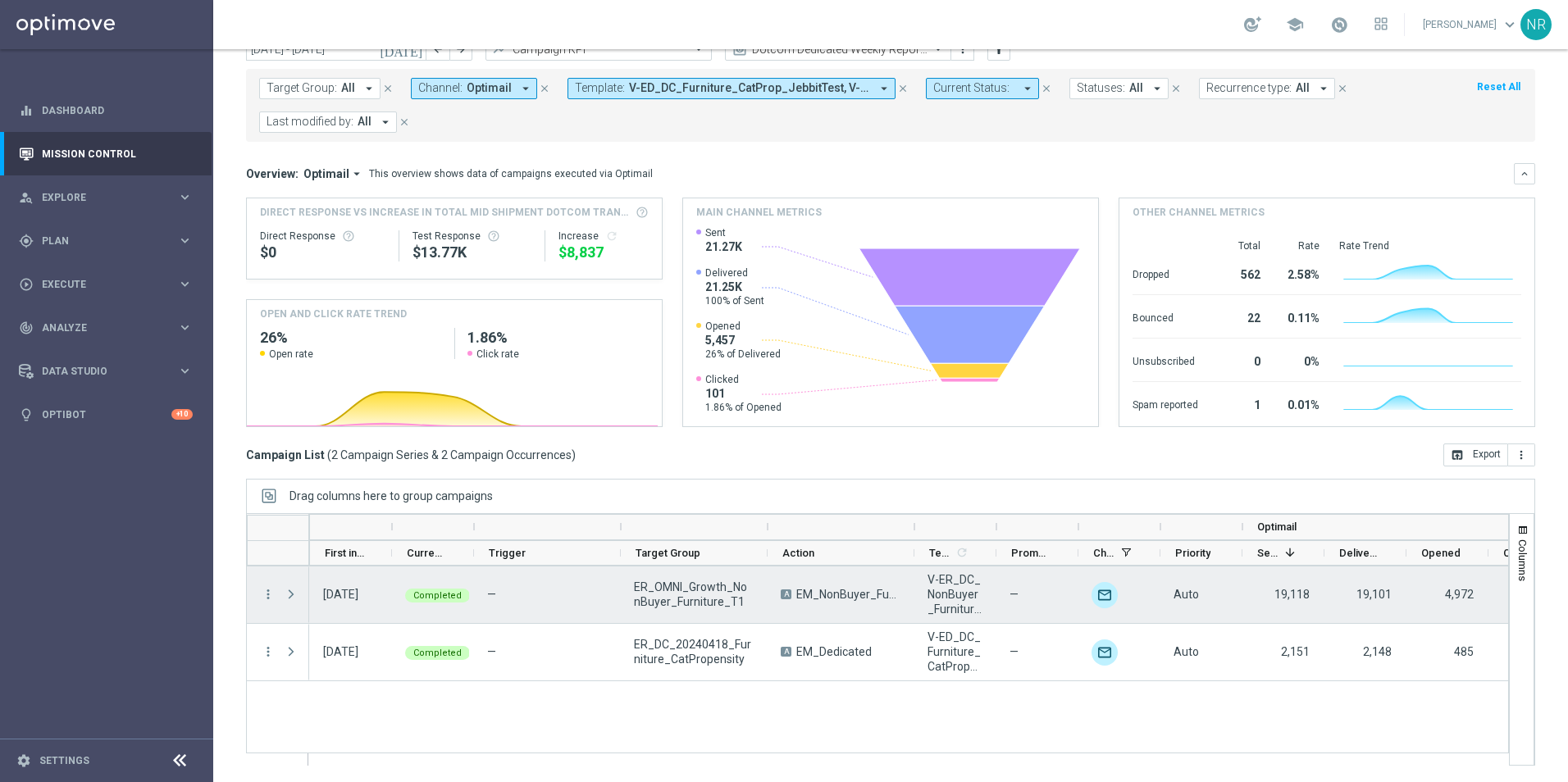
scroll to position [0, 0]
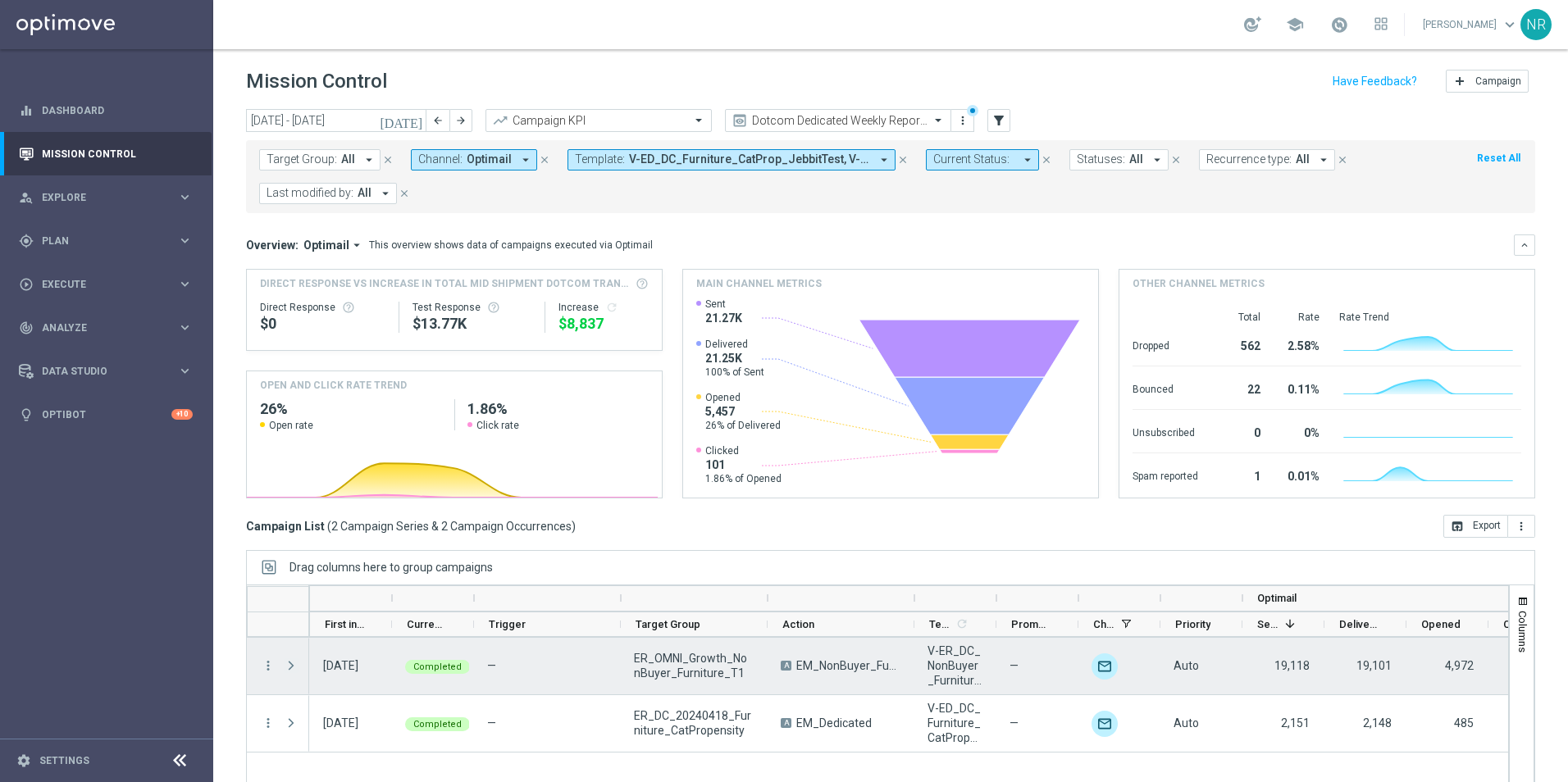
click at [293, 552] on span "Press SPACE to select this row." at bounding box center [291, 666] width 15 height 13
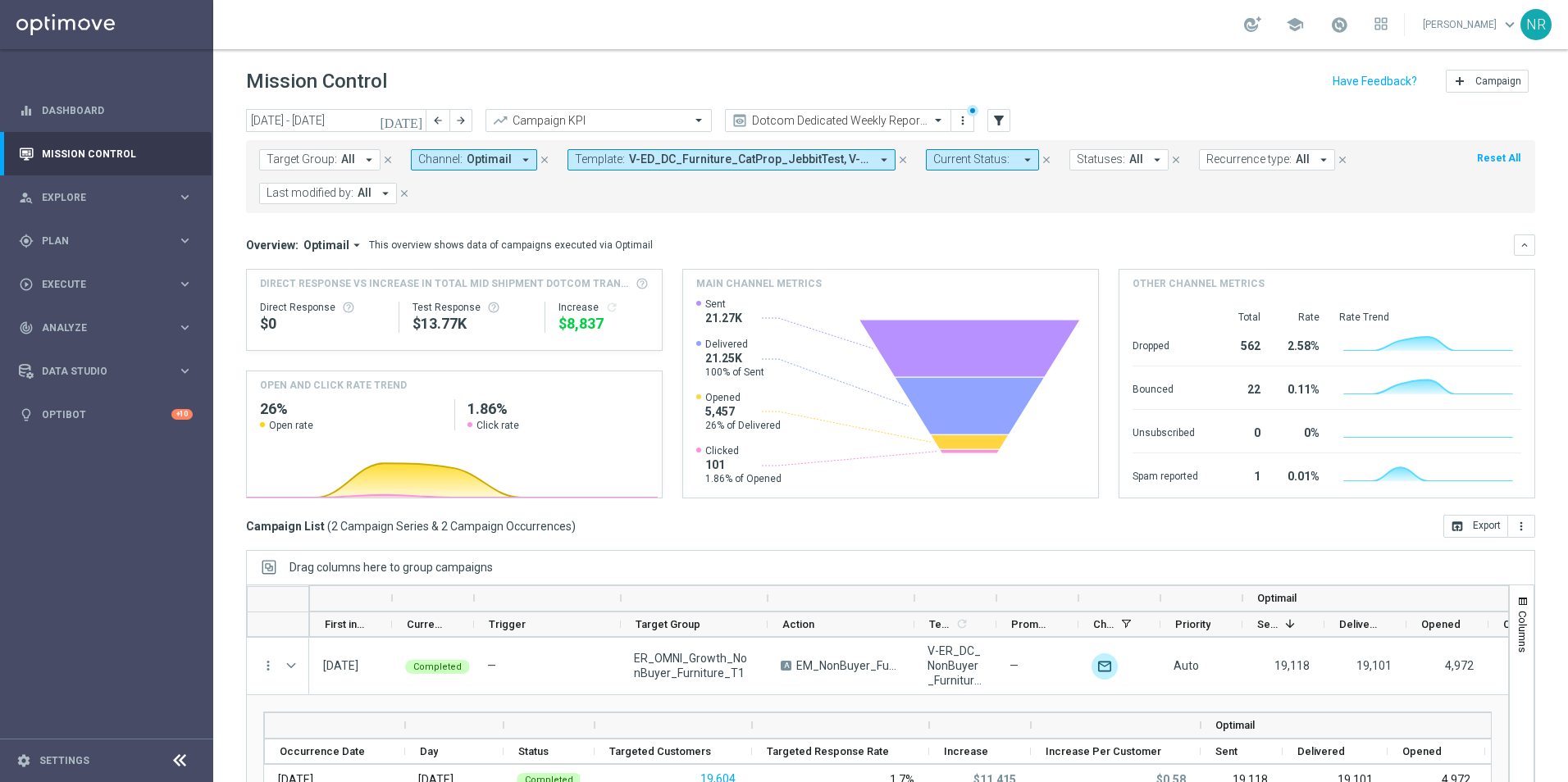
click at [410, 118] on icon "[DATE]" at bounding box center [401, 121] width 44 height 15
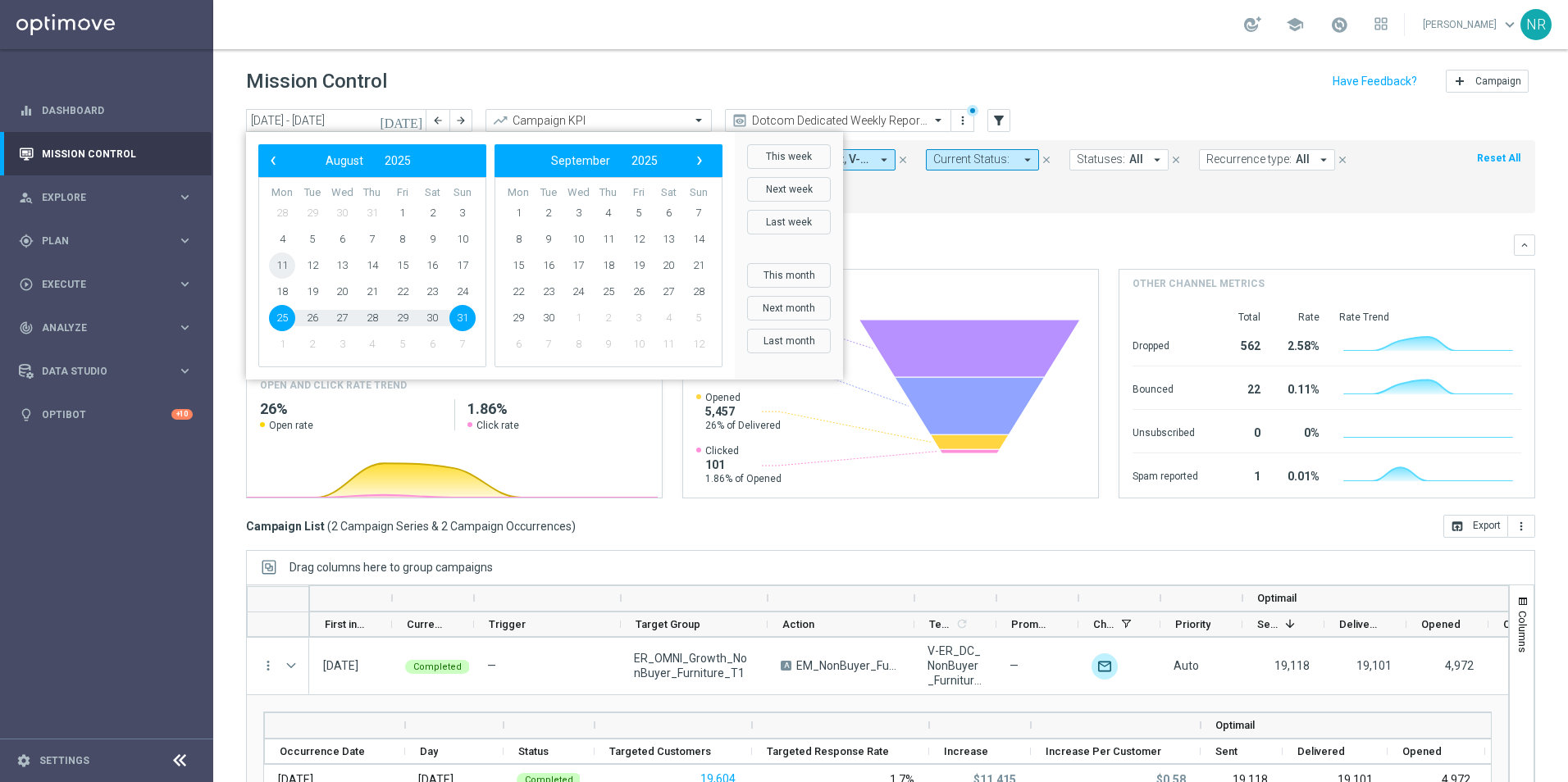
click at [279, 262] on span "11" at bounding box center [281, 265] width 26 height 26
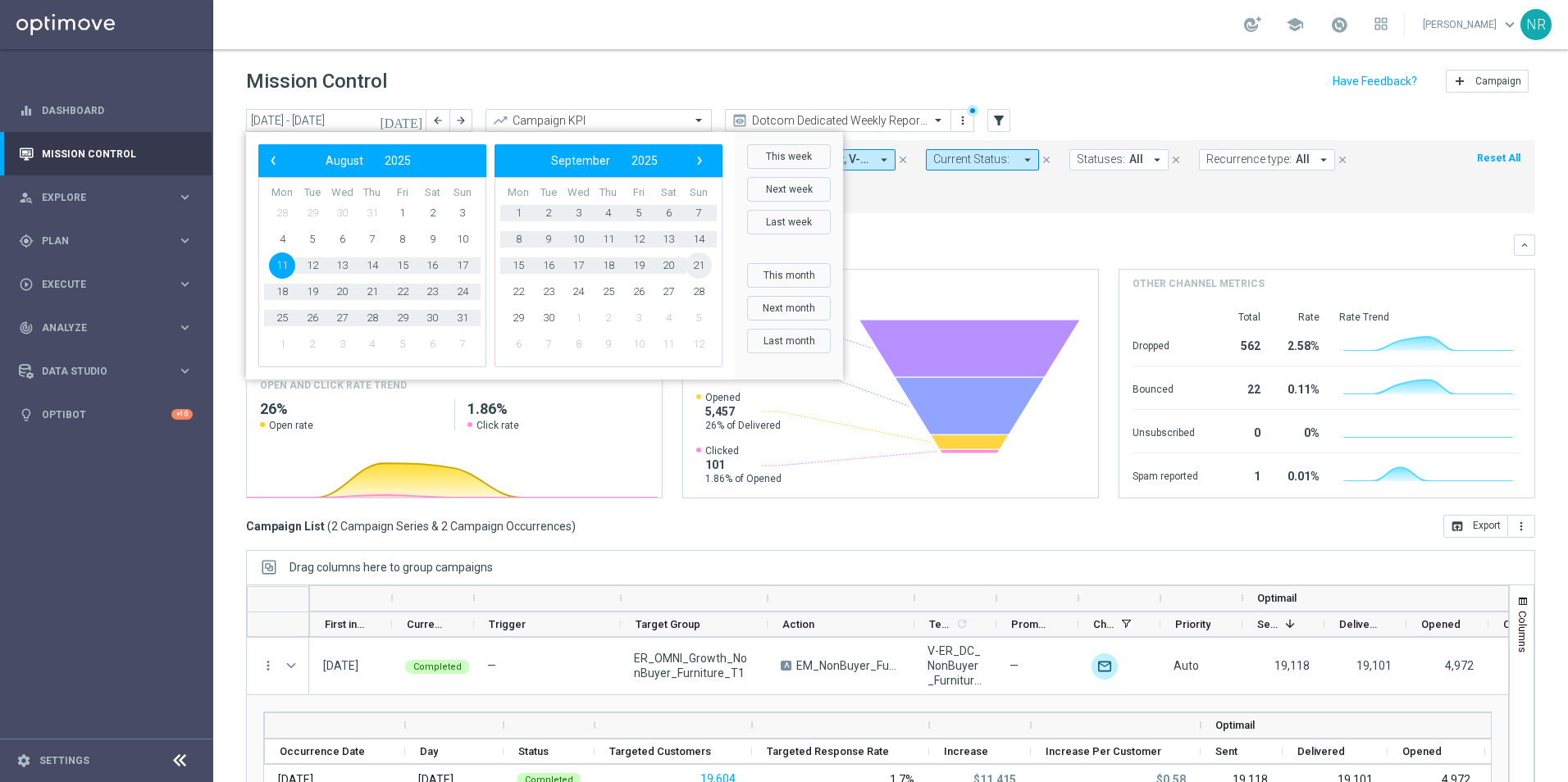
click at [689, 267] on span "21" at bounding box center [698, 265] width 26 height 26
type input "11 Aug 2025 - 21 Sep 2025"
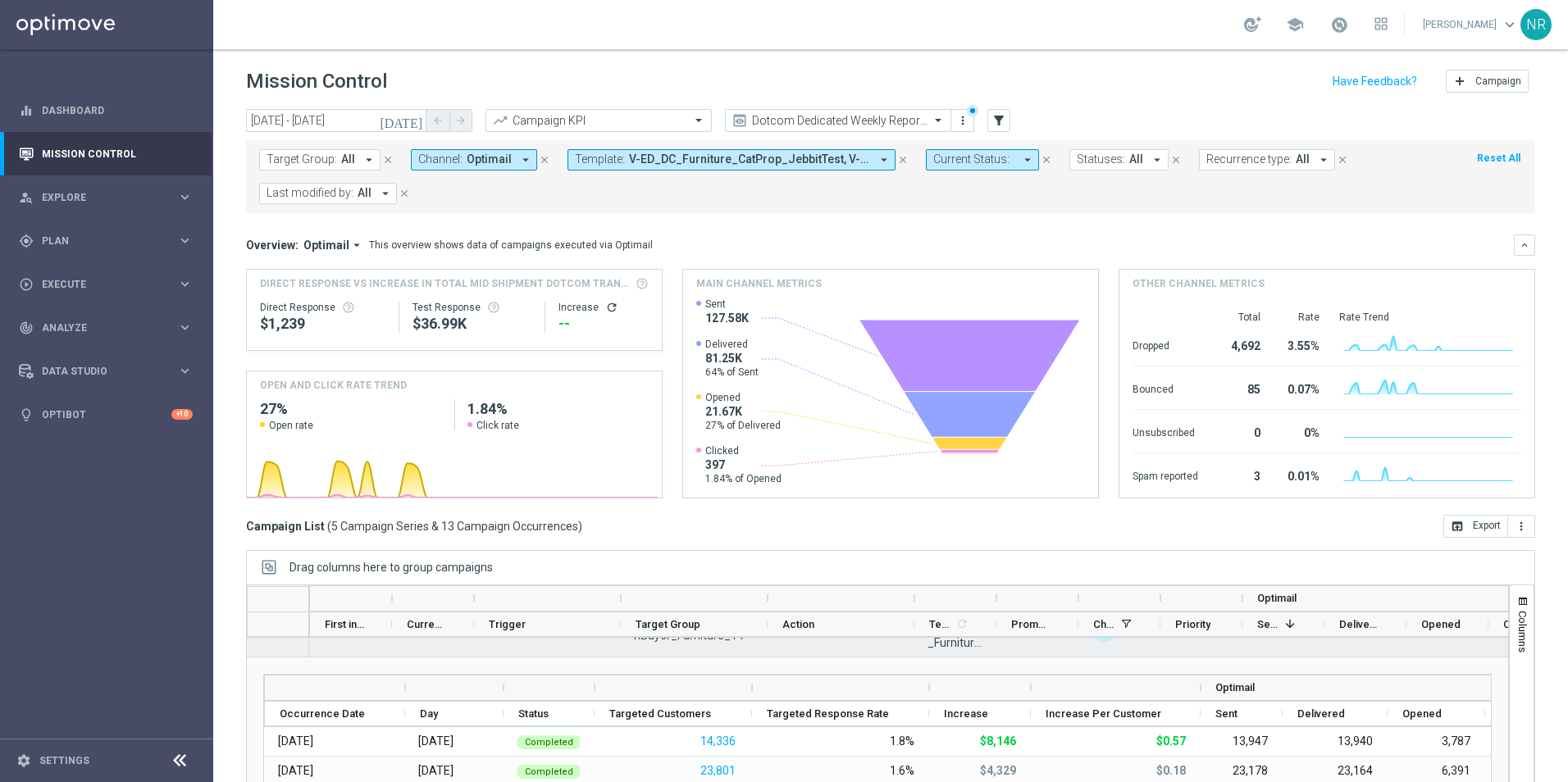
scroll to position [82, 0]
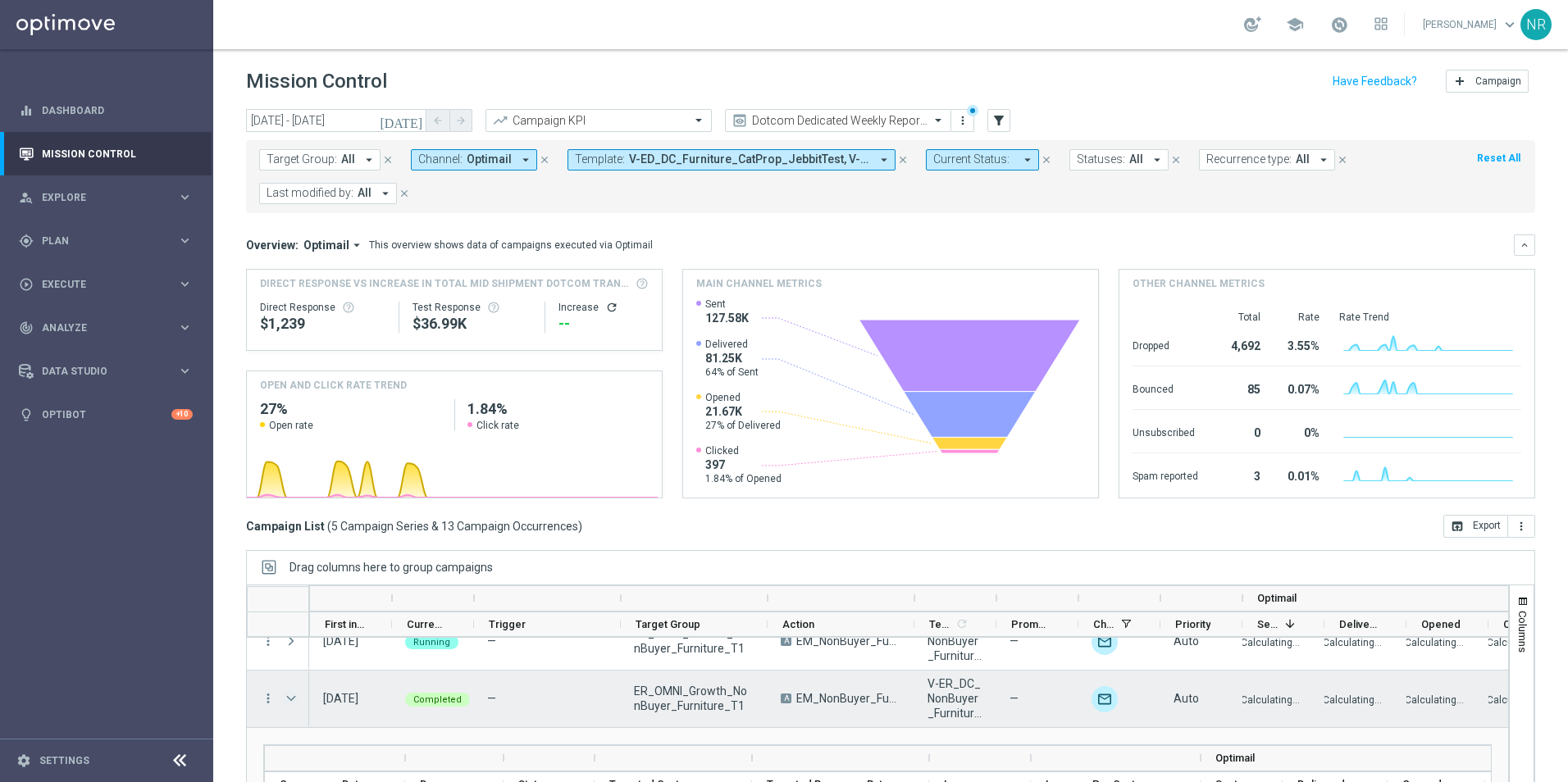
click at [294, 552] on span at bounding box center [291, 698] width 15 height 13
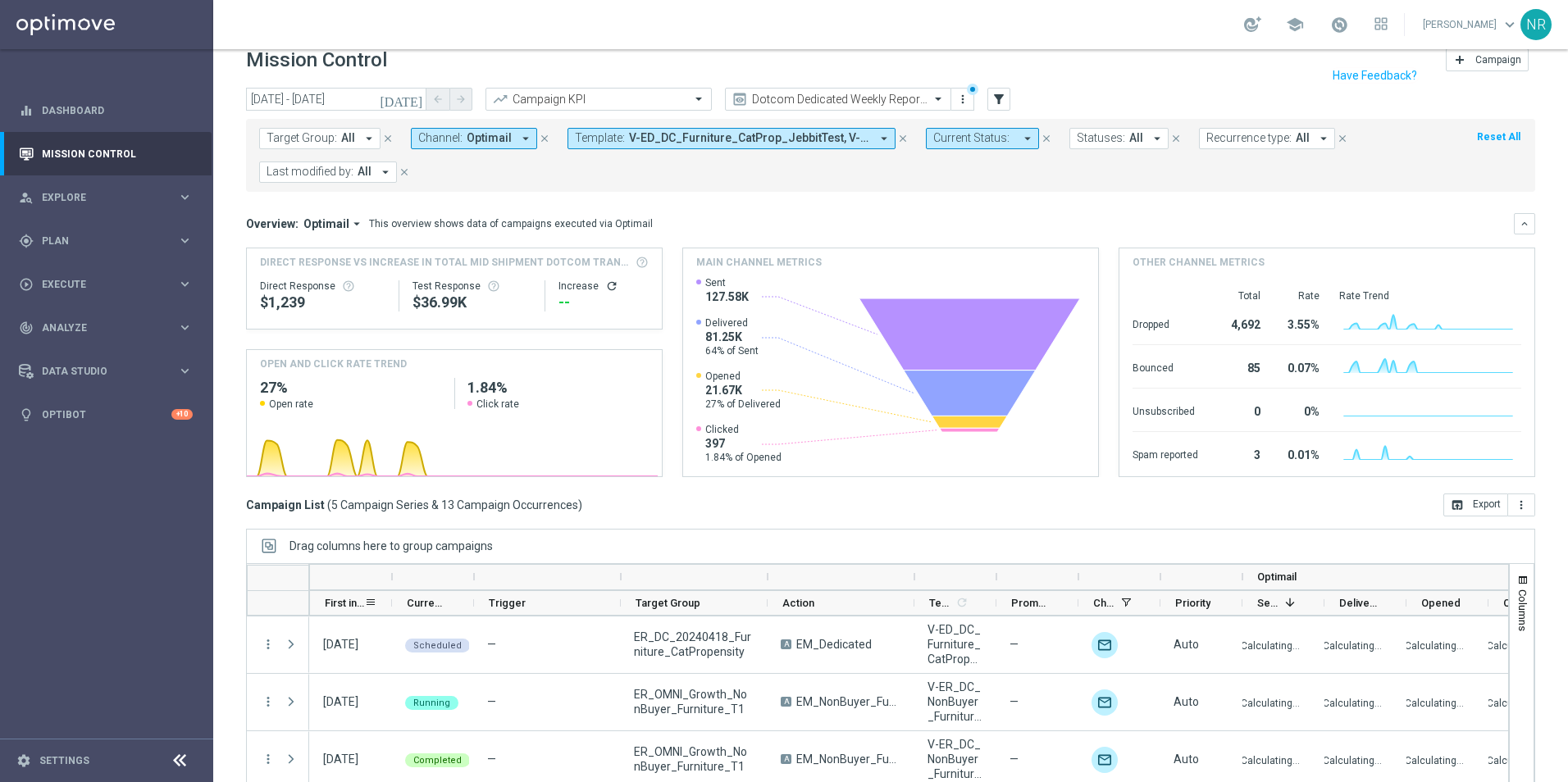
scroll to position [0, 0]
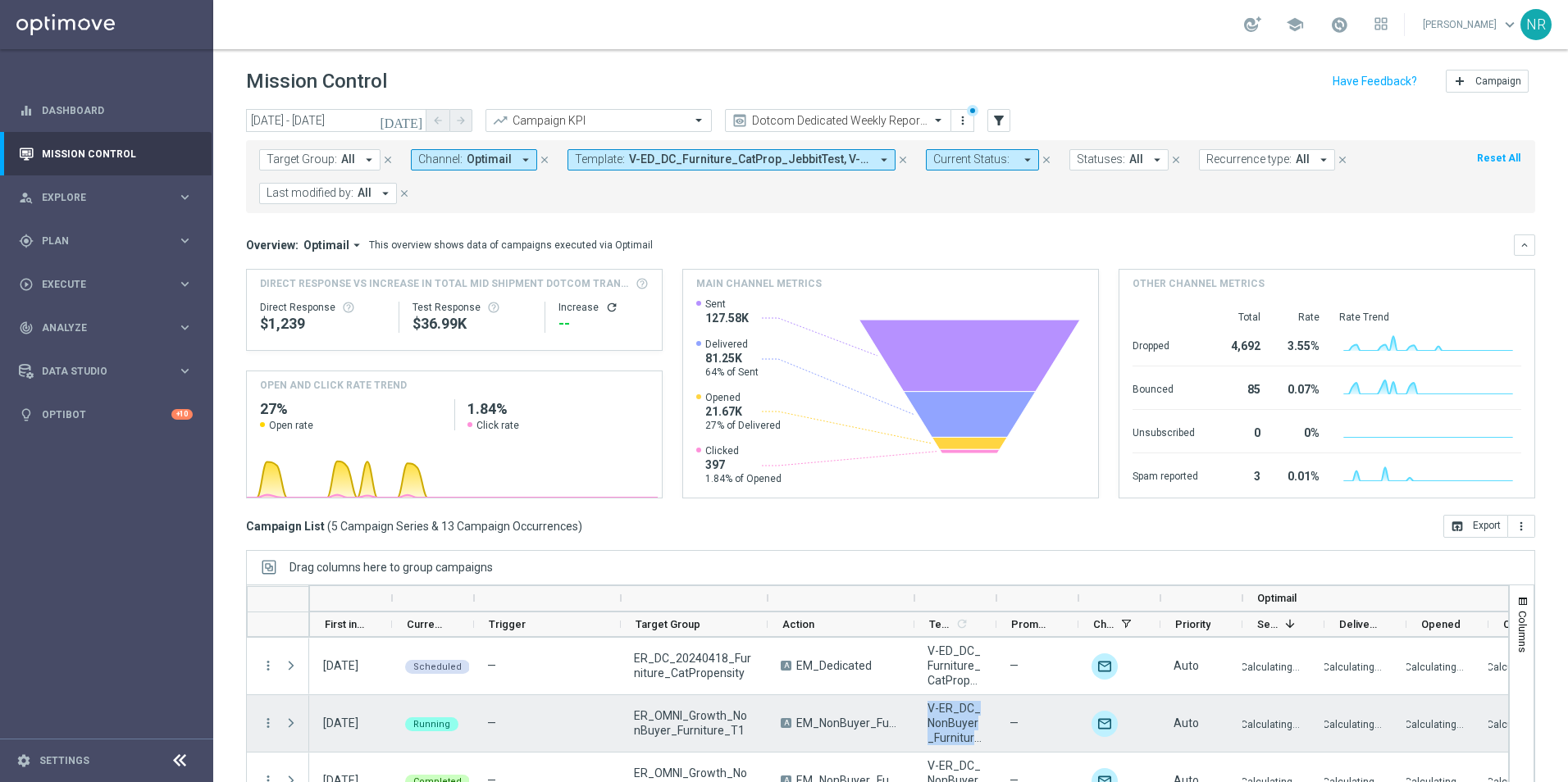
drag, startPoint x: 919, startPoint y: 697, endPoint x: 976, endPoint y: 738, distance: 70.2
click at [976, 552] on div "V-ER_DC_NonBuyer_Furniture_T1" at bounding box center [955, 723] width 82 height 57
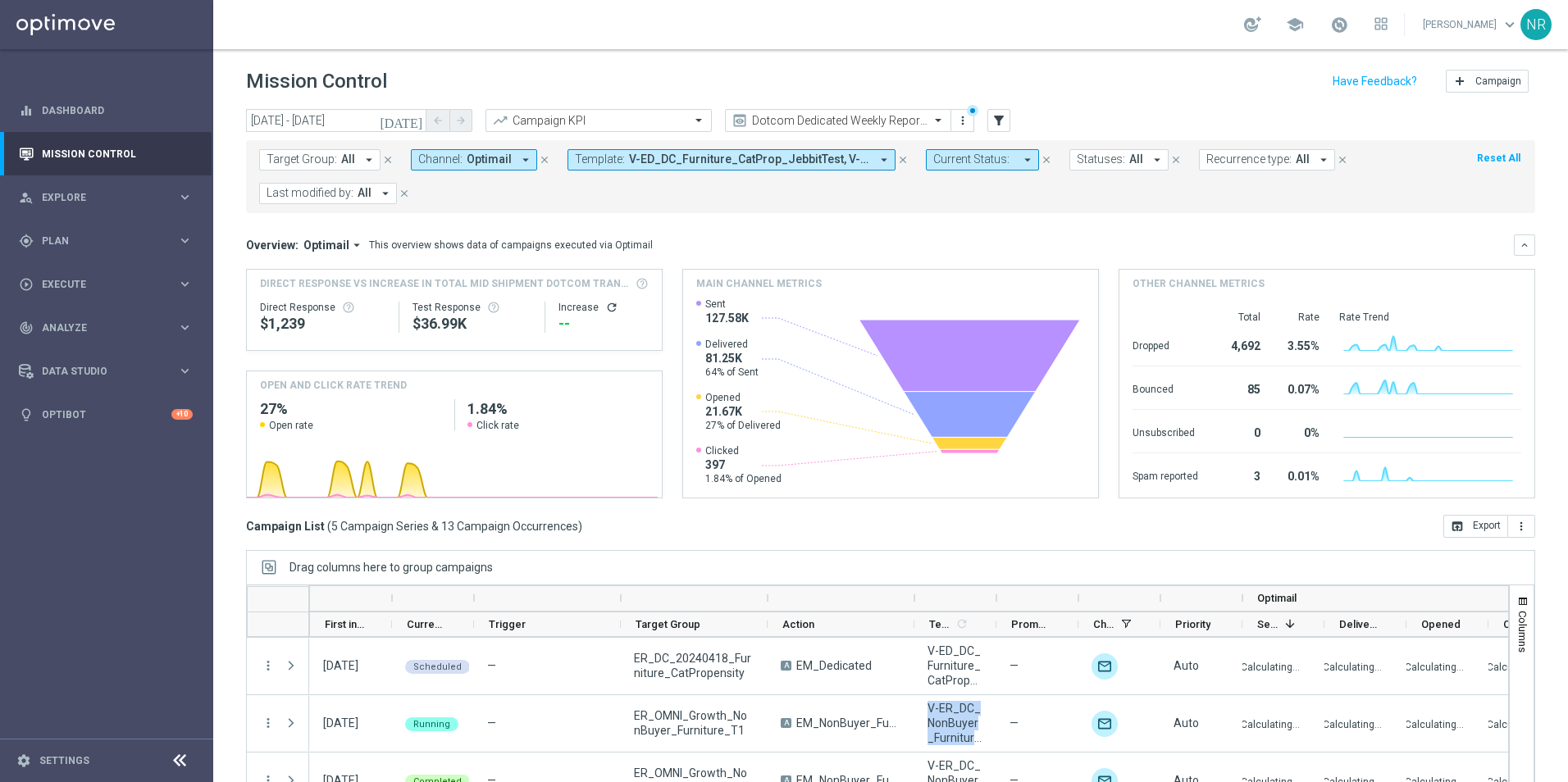
drag, startPoint x: 976, startPoint y: 738, endPoint x: 964, endPoint y: 716, distance: 25.1
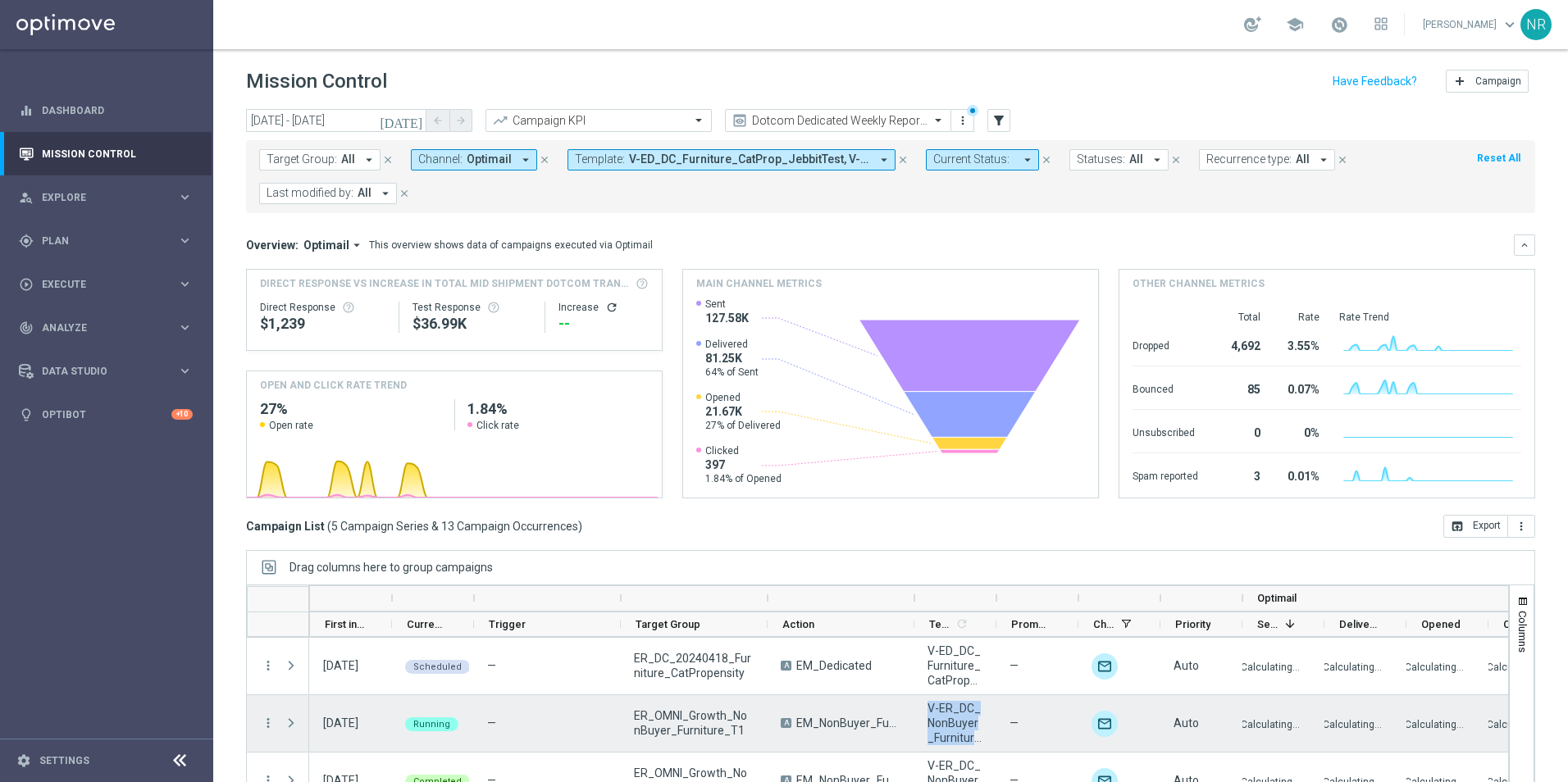
copy span "V-ER_DC_NonBuyer_Furniture"
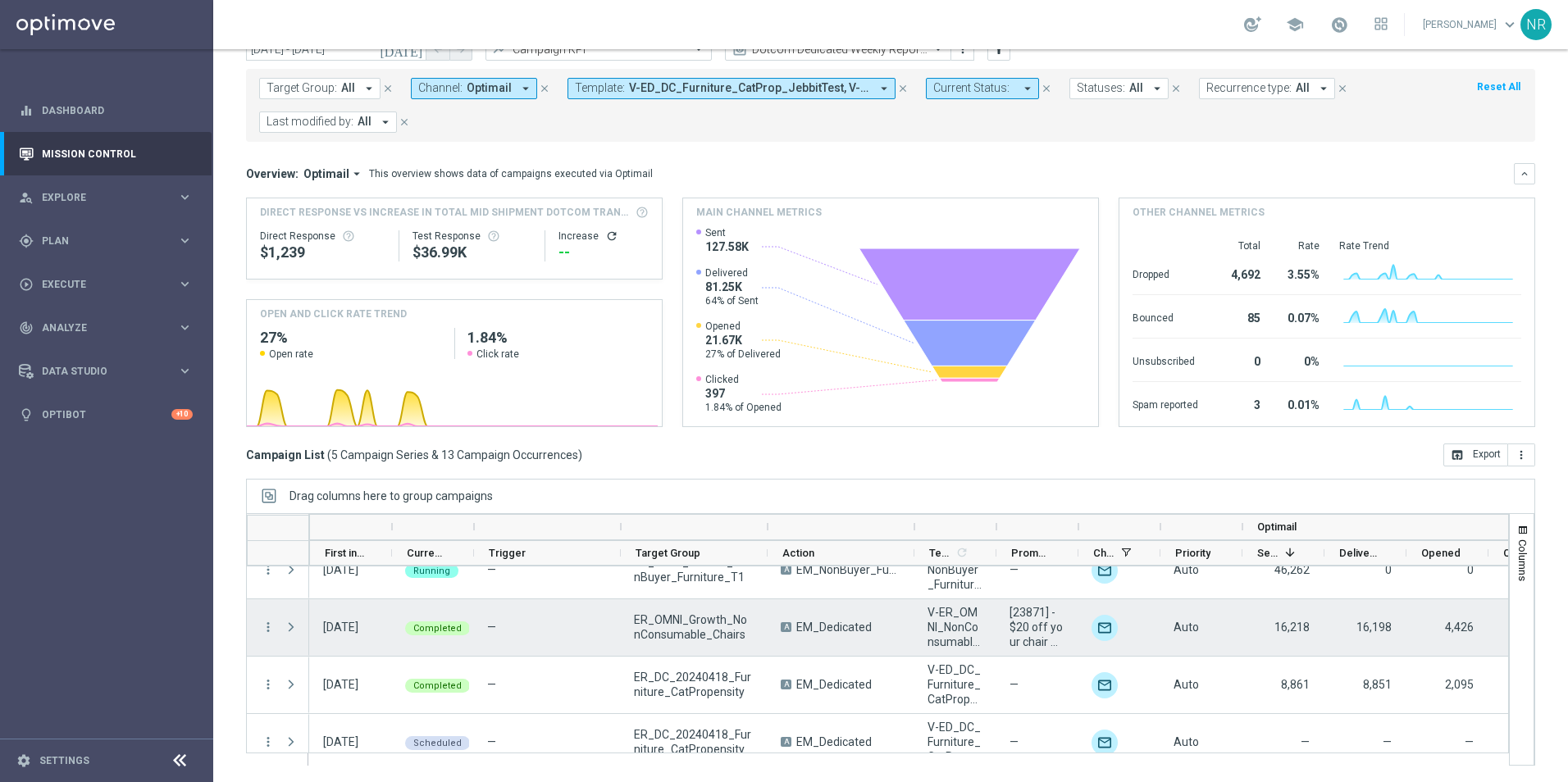
scroll to position [100, 0]
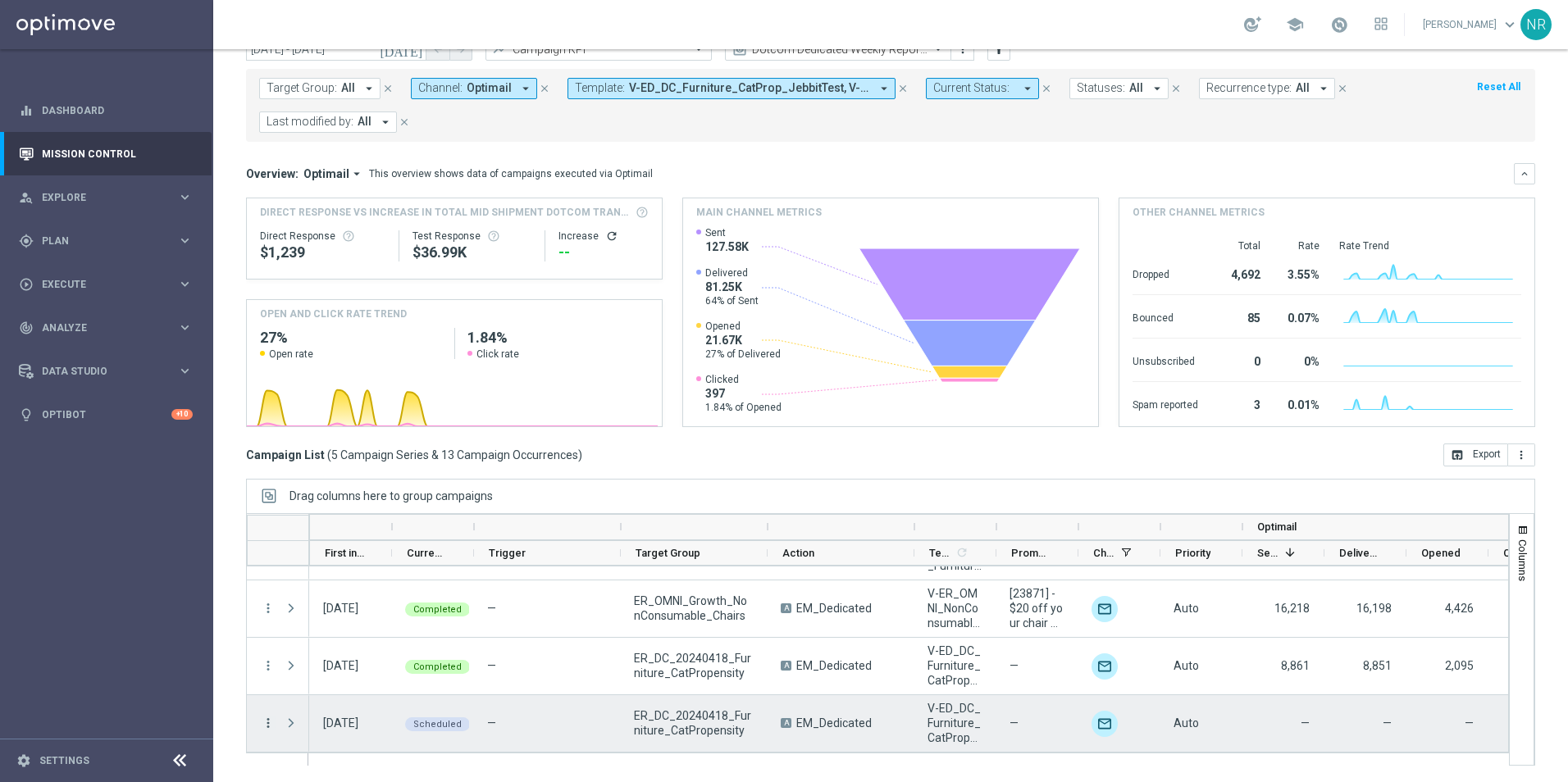
click at [269, 552] on icon "more_vert" at bounding box center [268, 723] width 15 height 15
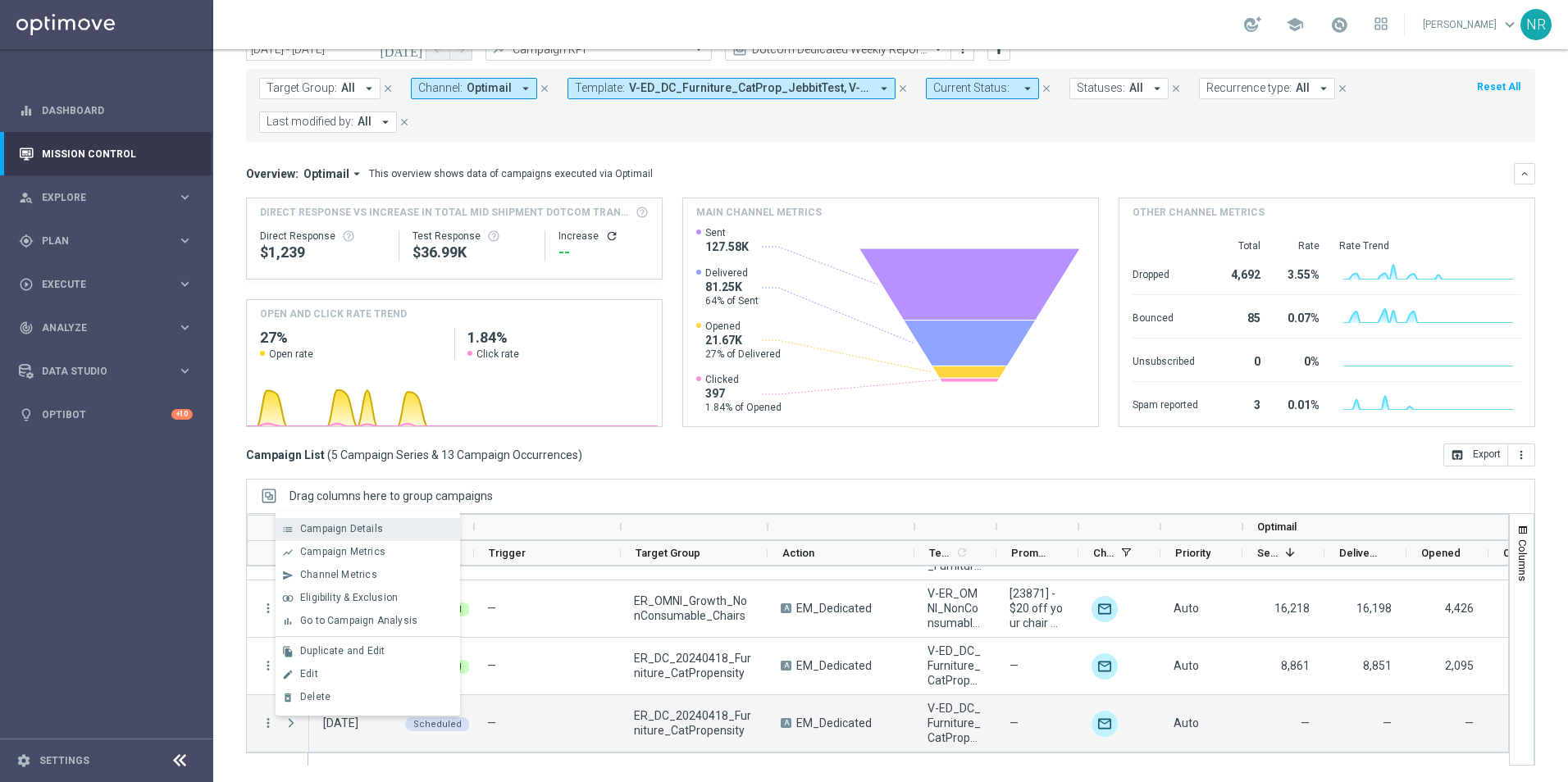
click at [313, 527] on span "Campaign Details" at bounding box center [341, 529] width 83 height 12
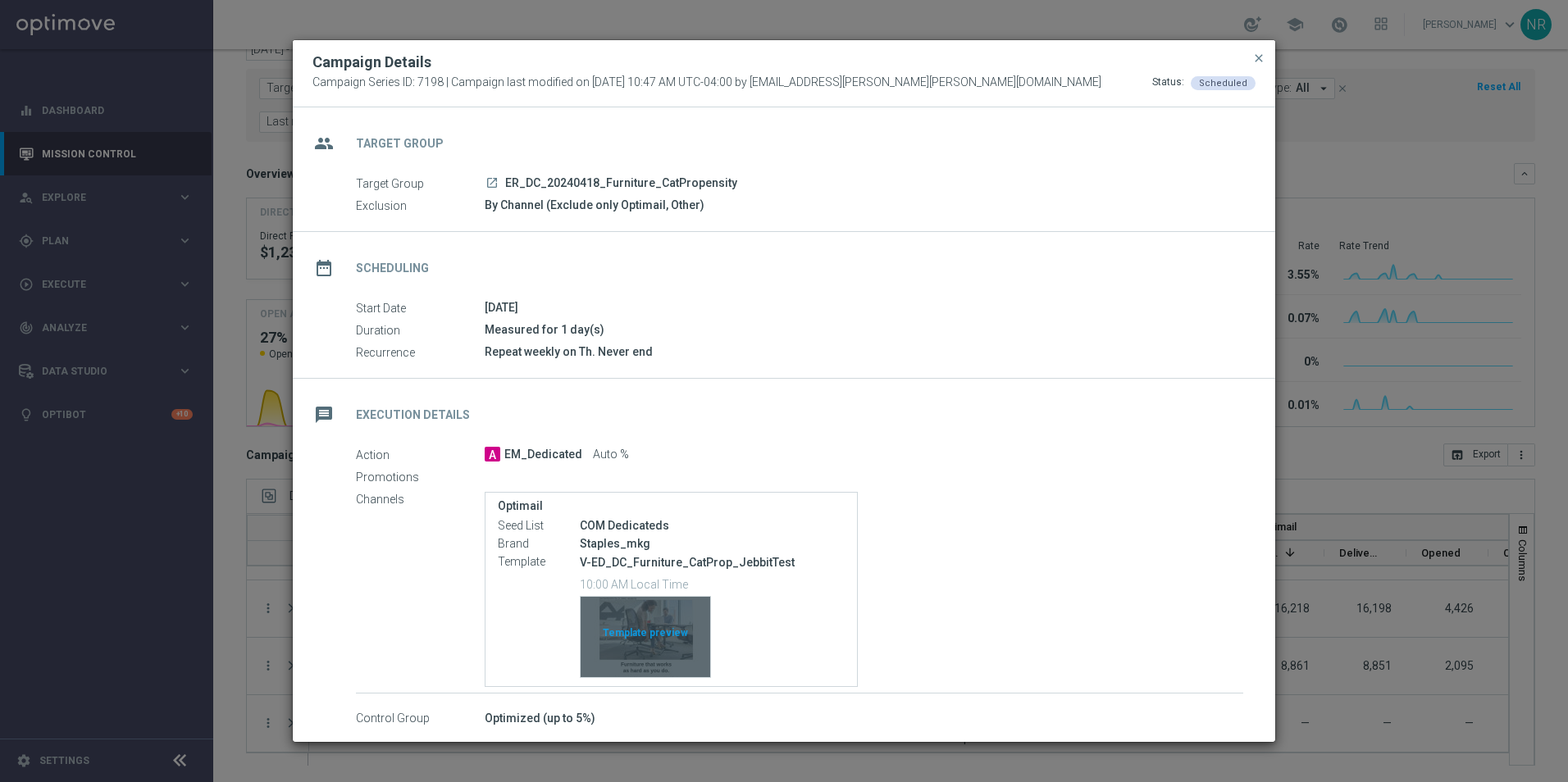
click at [663, 552] on div "Template preview" at bounding box center [645, 637] width 130 height 80
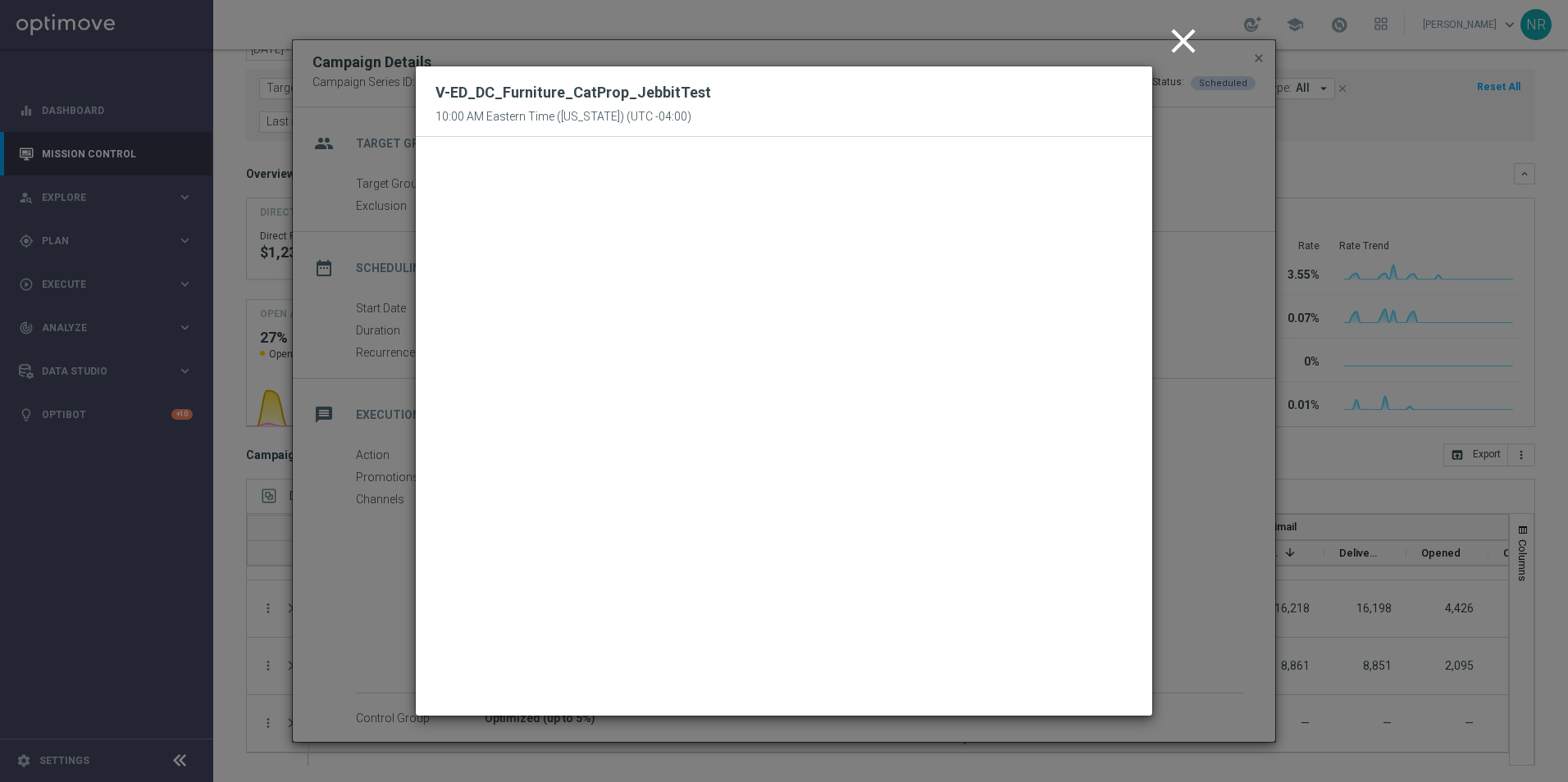
drag, startPoint x: 1183, startPoint y: 29, endPoint x: 1191, endPoint y: 33, distance: 8.9
click at [1042, 29] on icon "close" at bounding box center [1183, 40] width 41 height 41
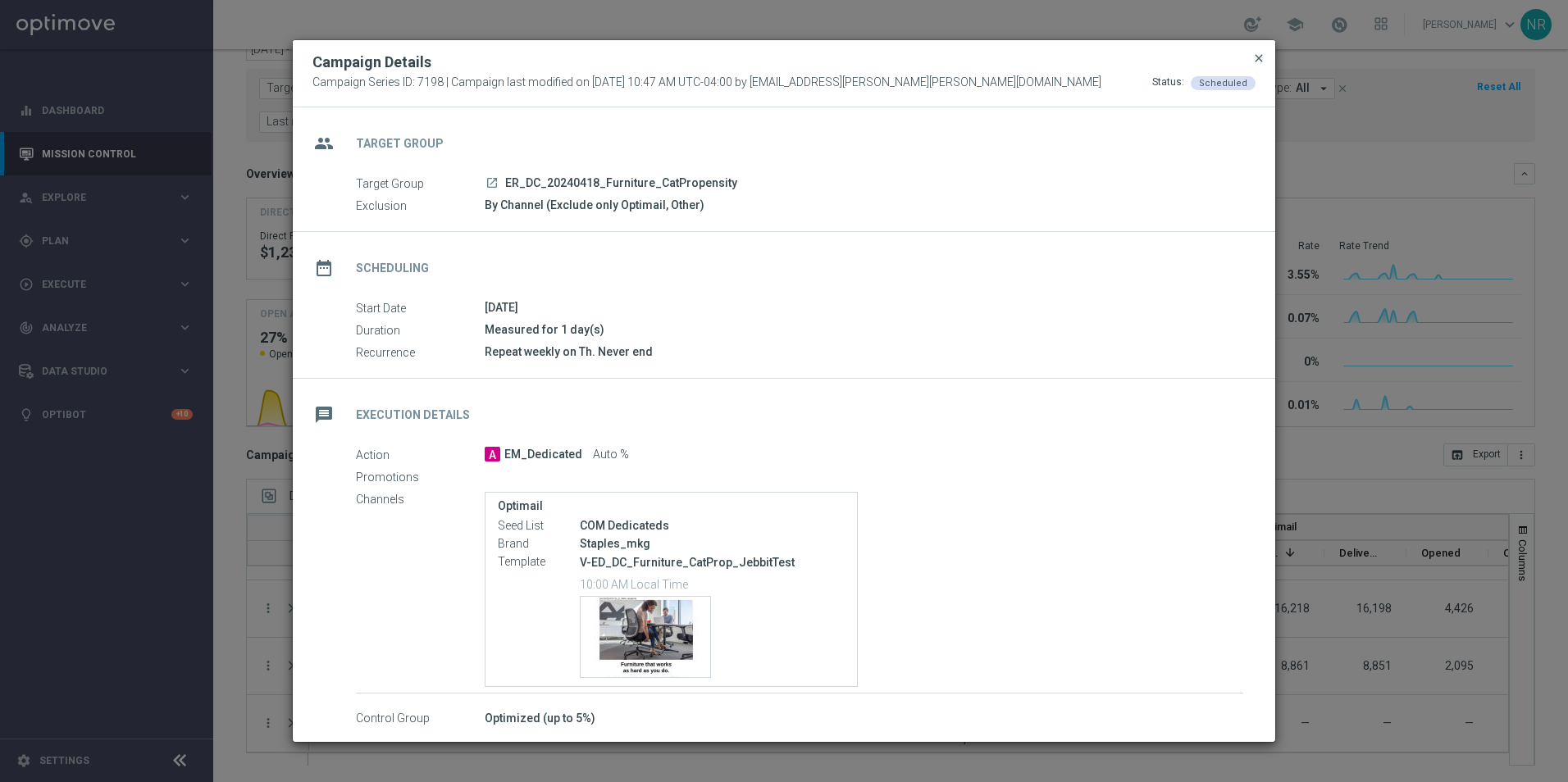
click at [1042, 61] on span "close" at bounding box center [1259, 59] width 13 height 13
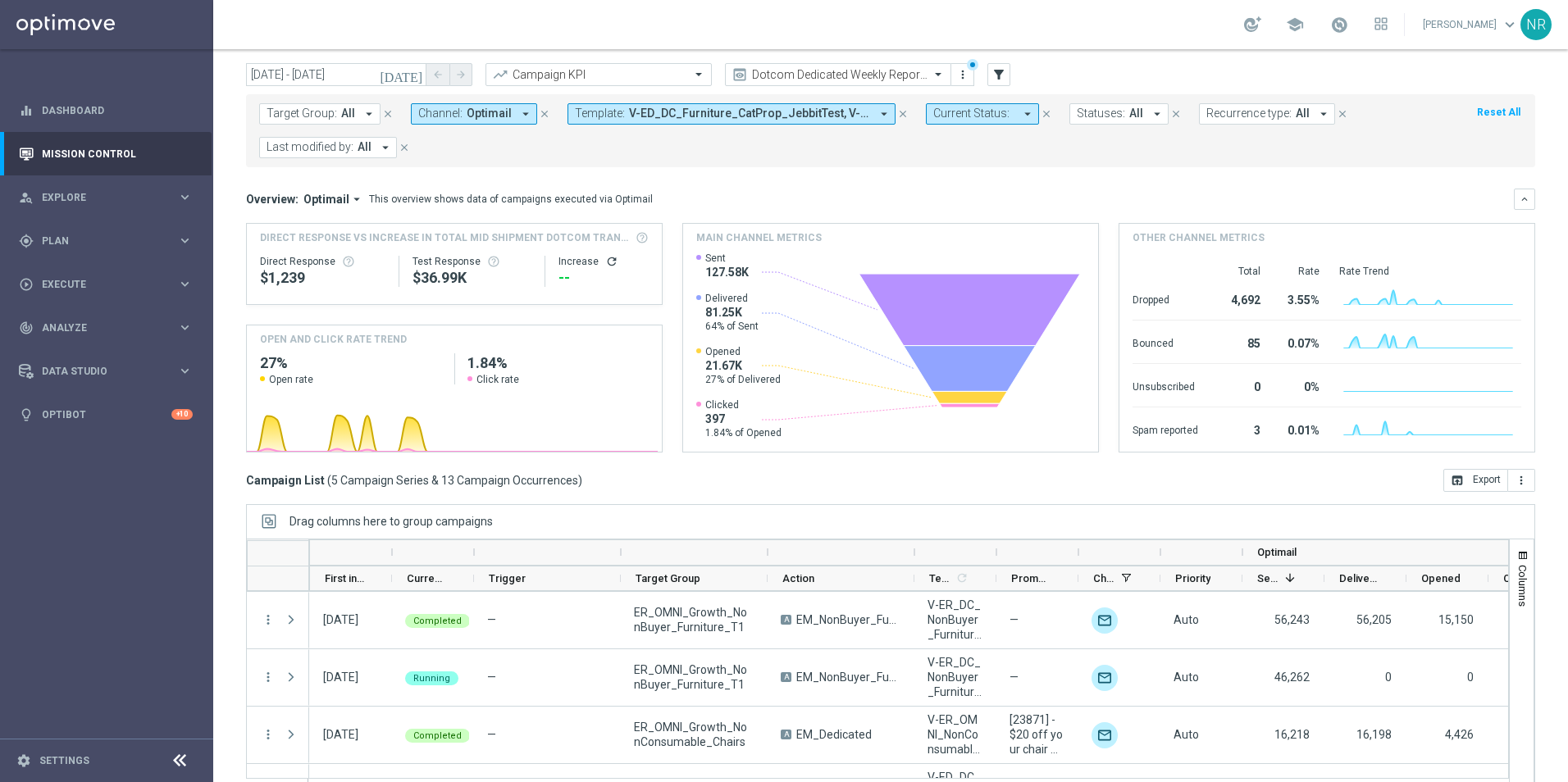
scroll to position [71, 0]
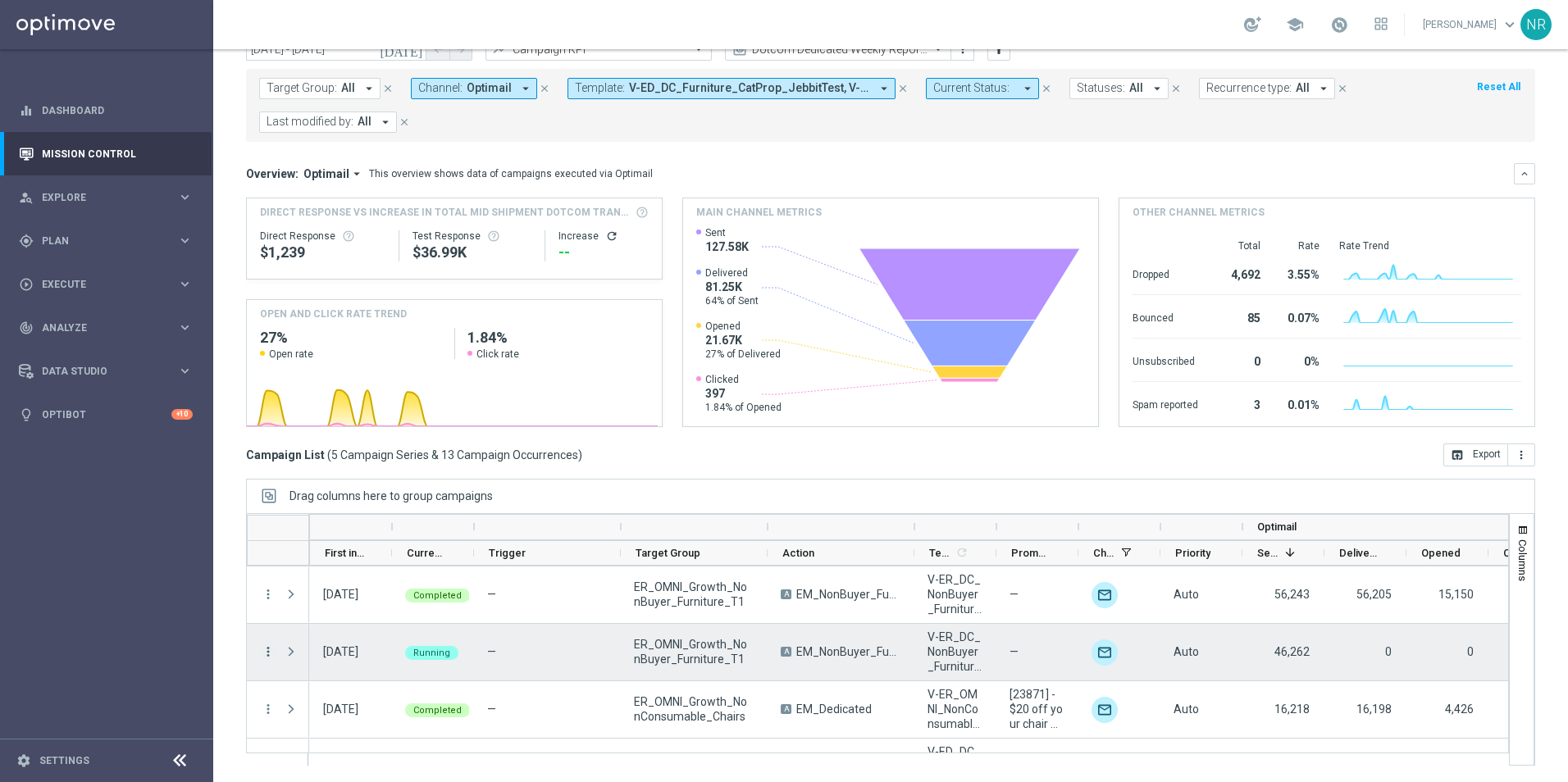
click at [261, 552] on icon "more_vert" at bounding box center [268, 652] width 15 height 15
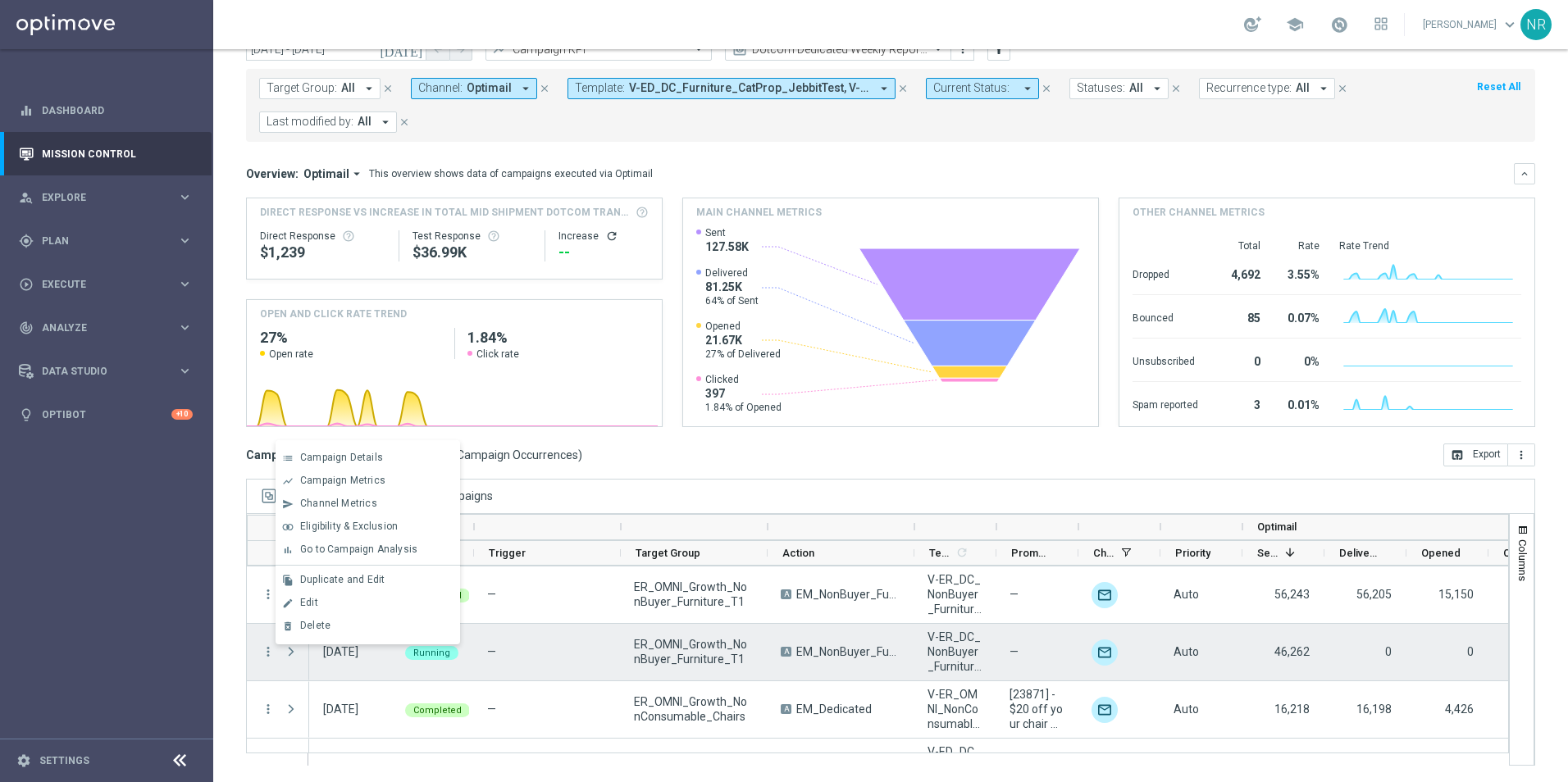
click at [291, 552] on span "Press SPACE to deselect this row." at bounding box center [291, 651] width 15 height 13
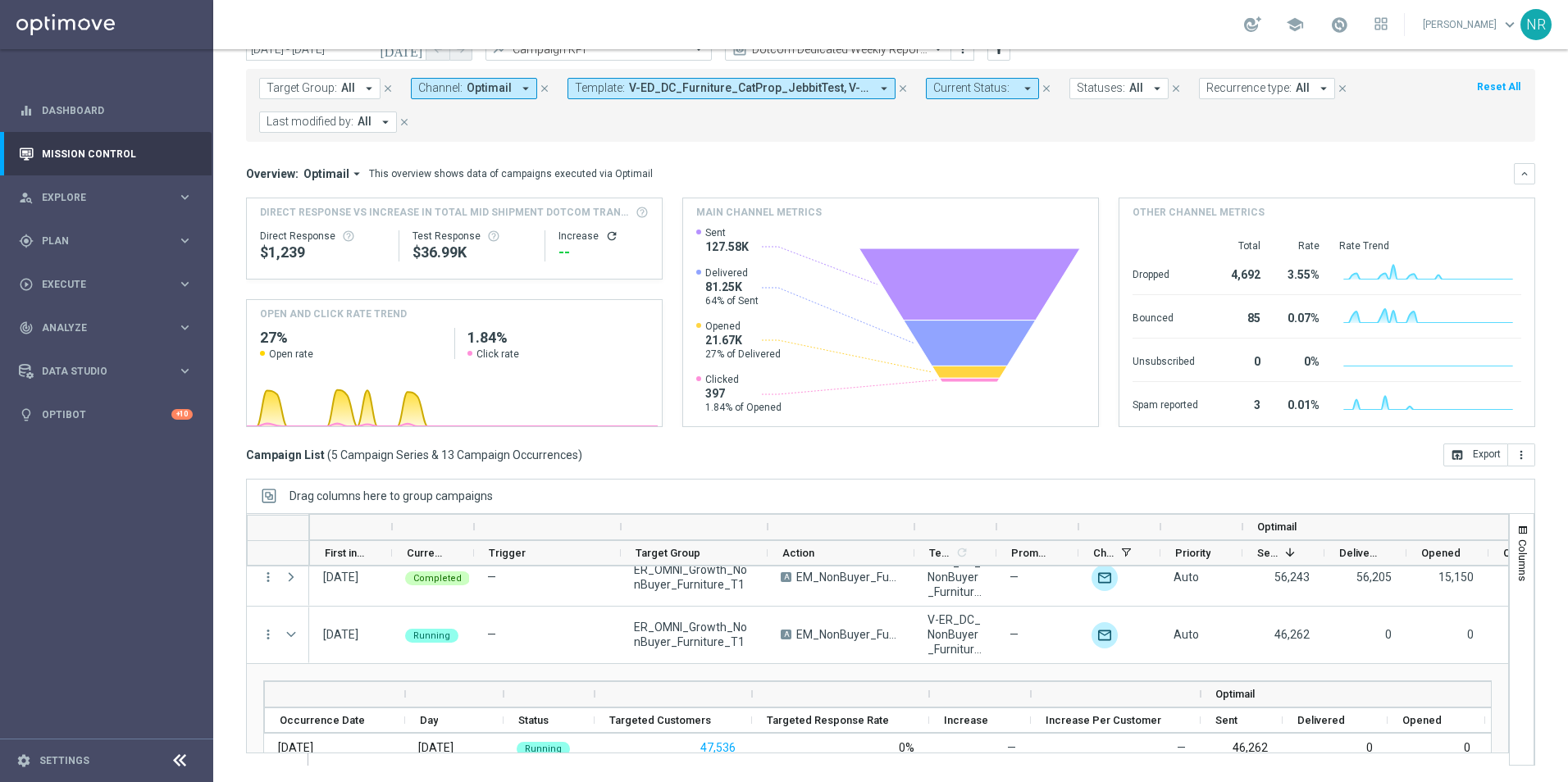
scroll to position [0, 0]
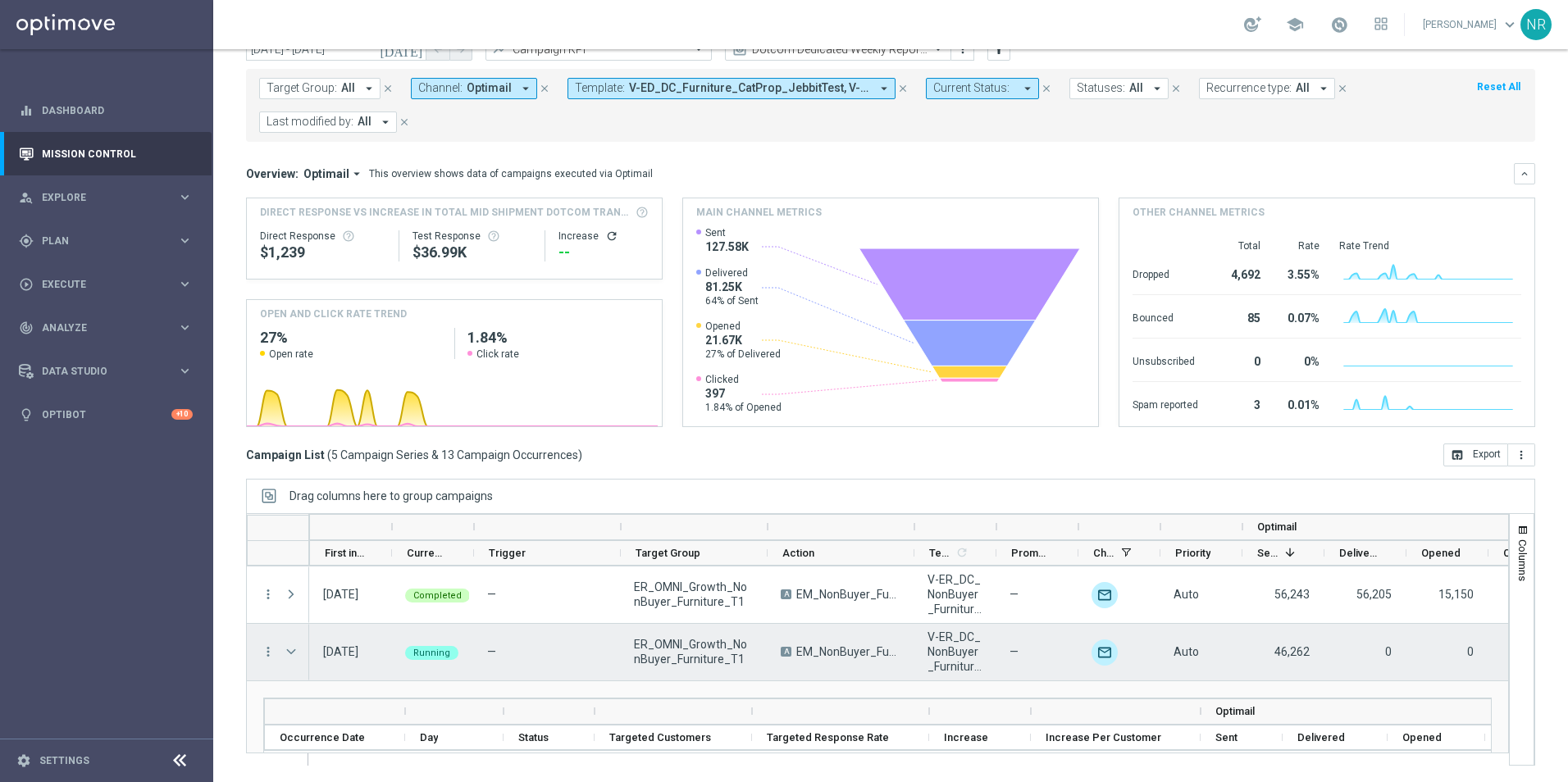
click at [291, 552] on span "Press SPACE to select this row." at bounding box center [291, 651] width 15 height 13
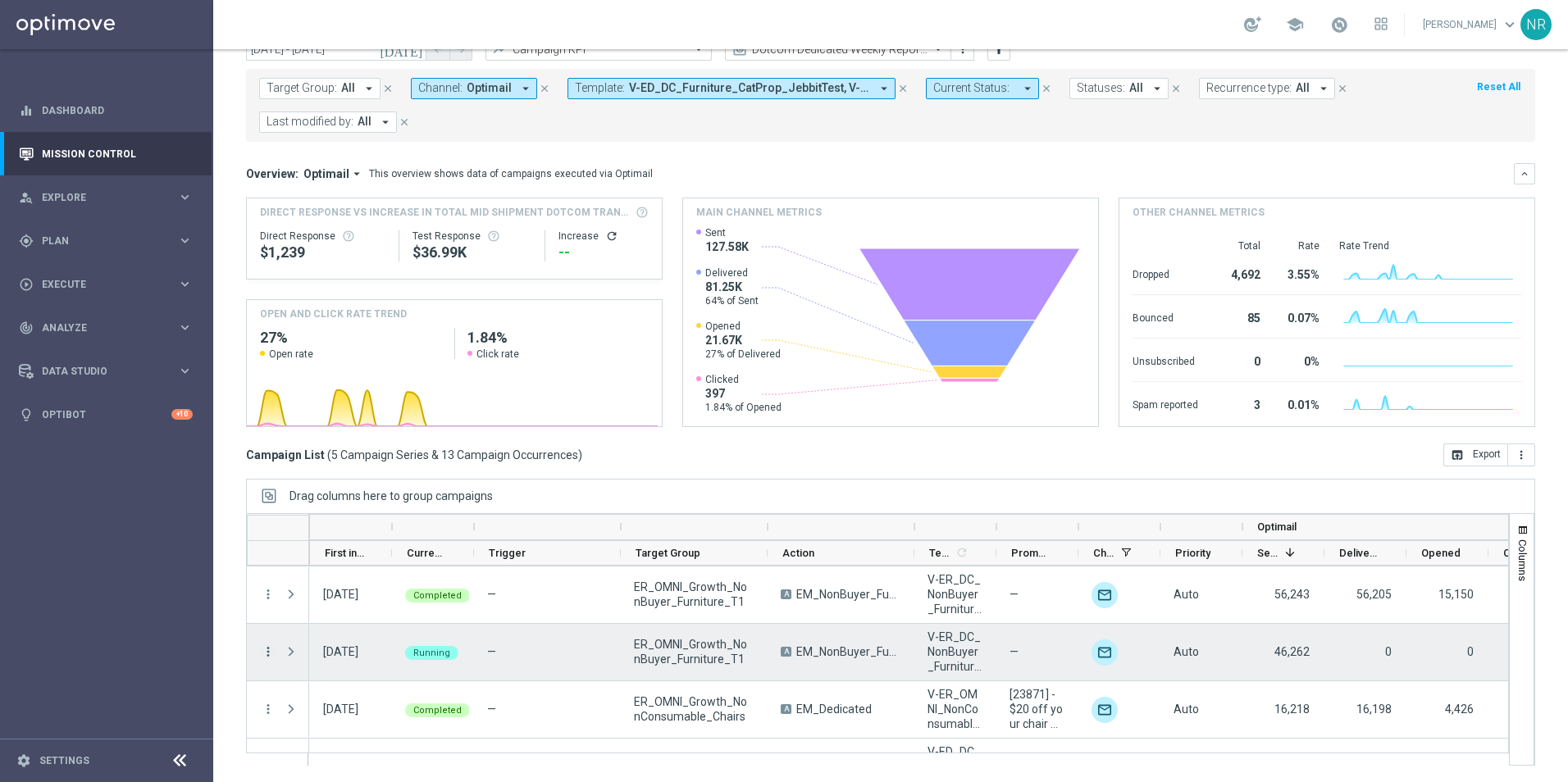
click at [267, 552] on icon "more_vert" at bounding box center [268, 652] width 15 height 15
click at [369, 457] on span "Campaign Details" at bounding box center [341, 457] width 83 height 12
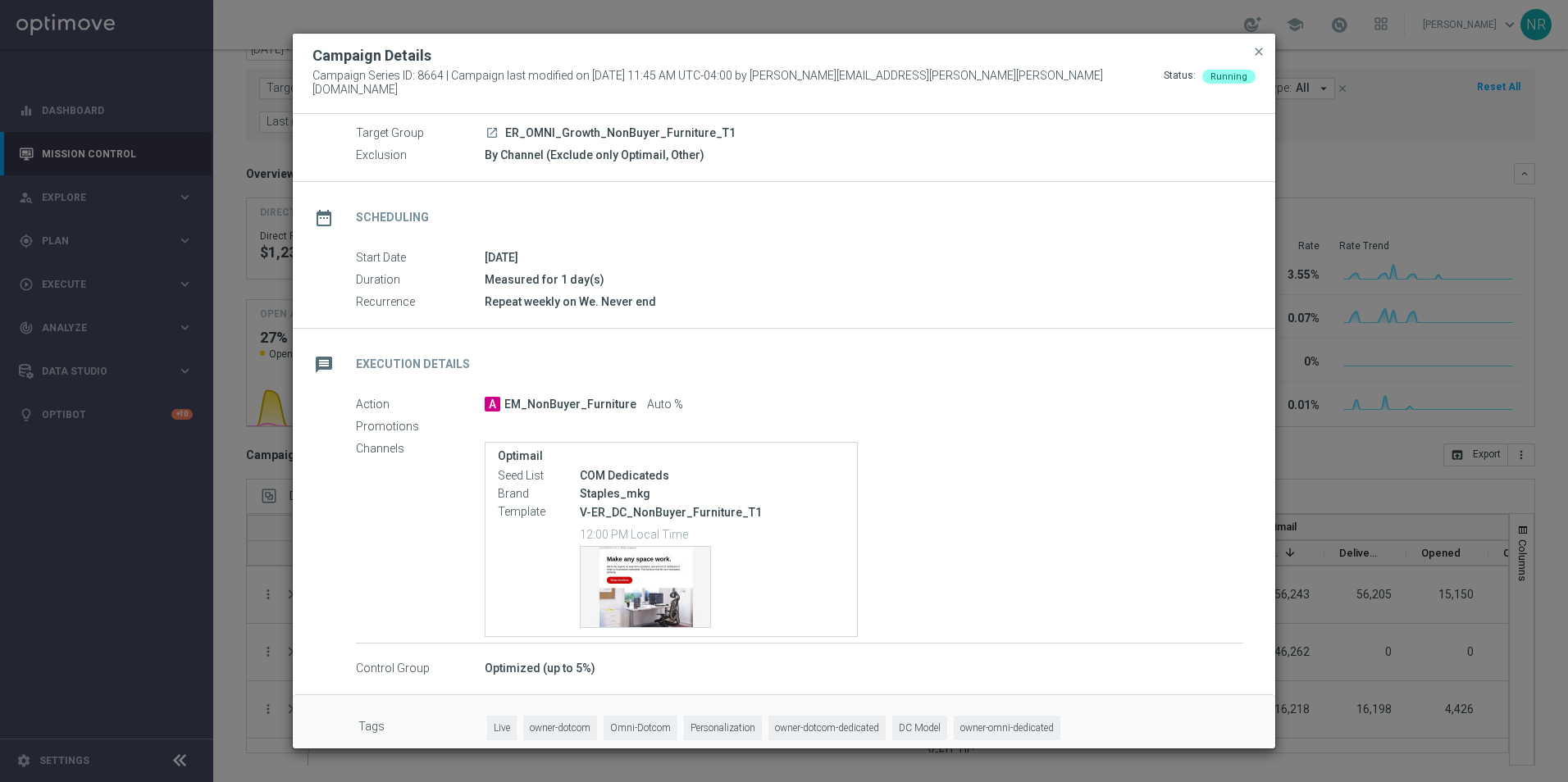
scroll to position [73, 0]
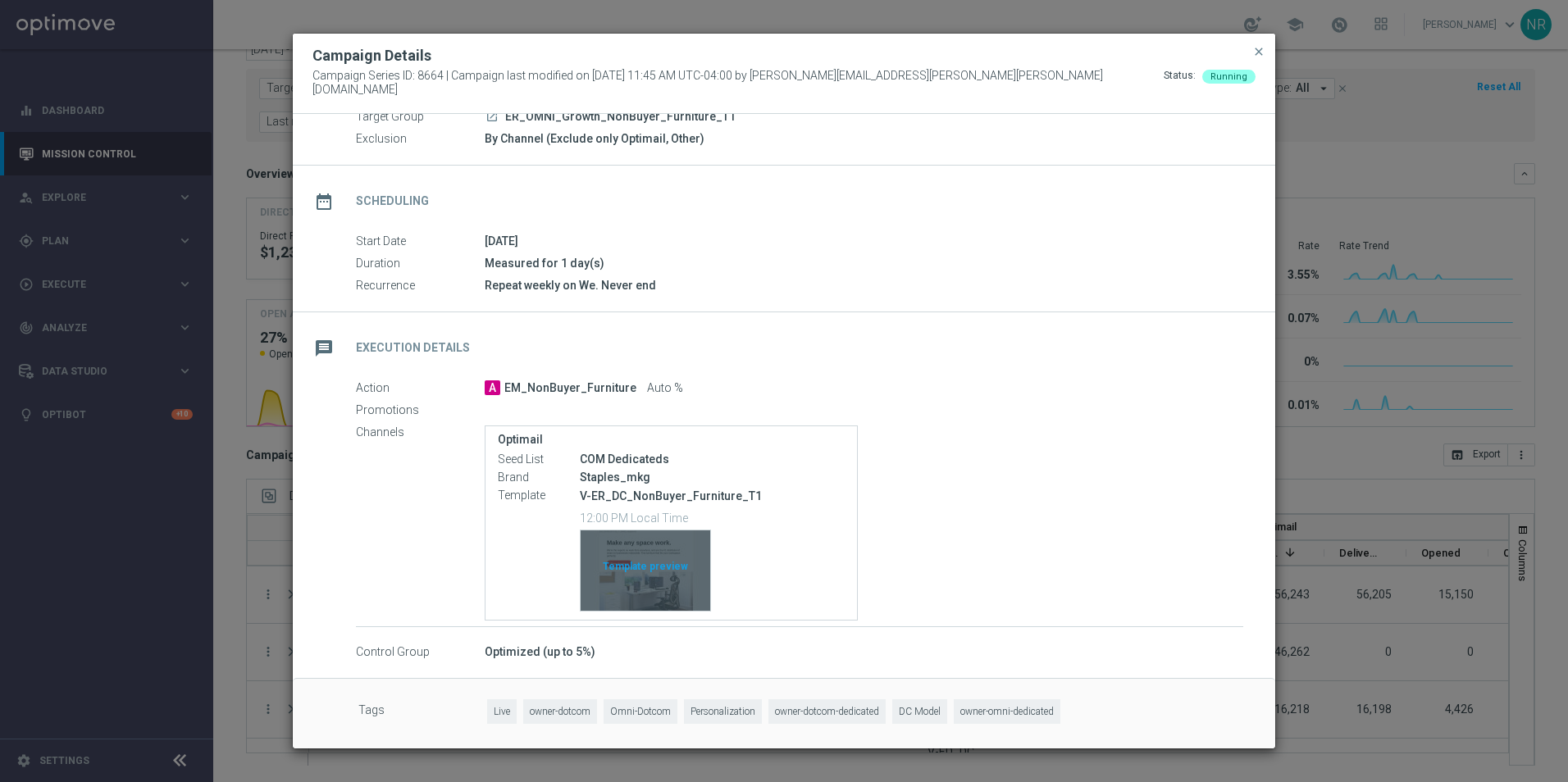
click at [648, 552] on div "Template preview" at bounding box center [645, 570] width 130 height 80
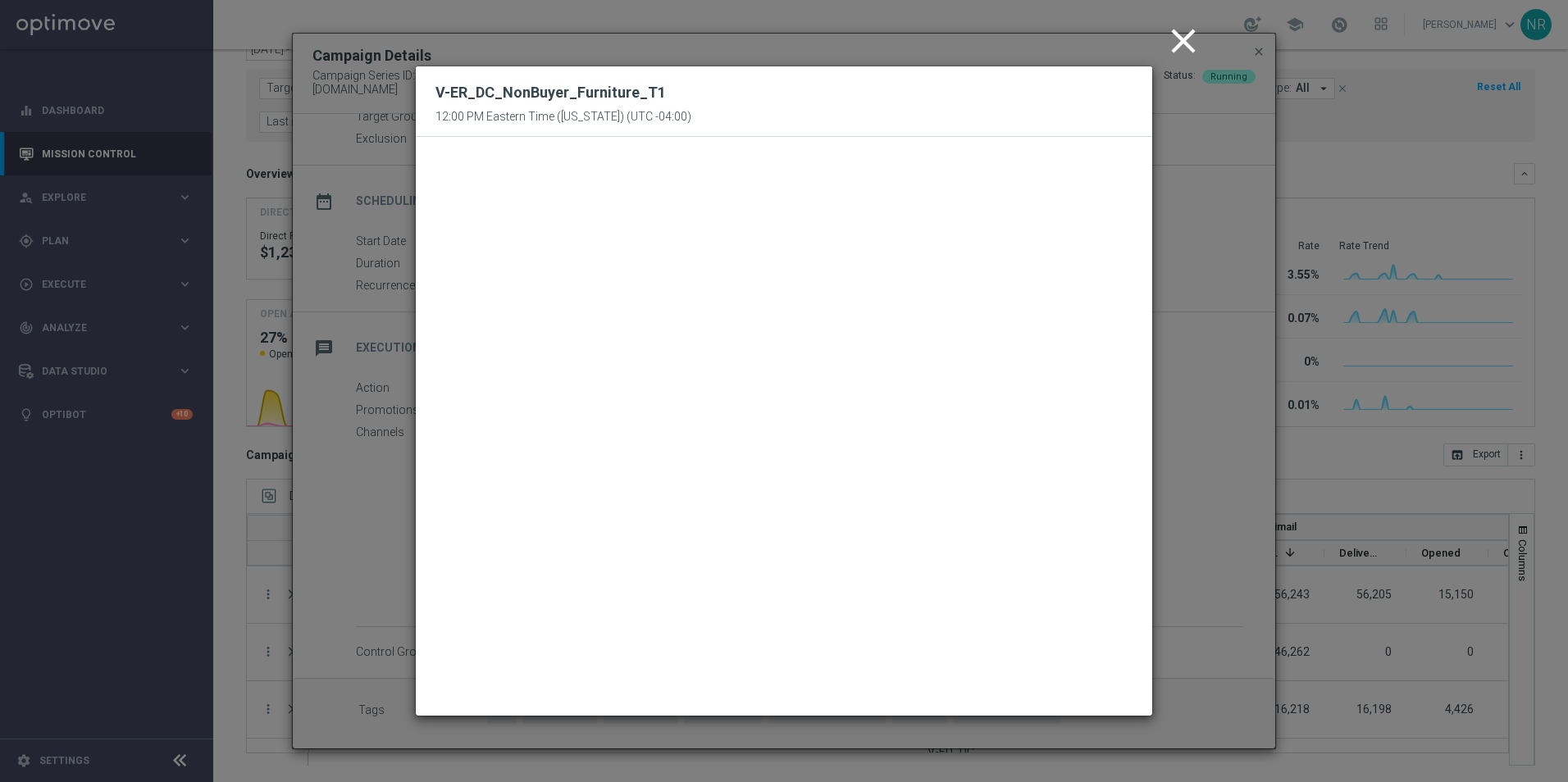
click at [1042, 47] on modal-container "close V-ER_DC_NonBuyer_Furniture_T1 12:00 PM Eastern Time (New York) (UTC -04:0…" at bounding box center [784, 391] width 1568 height 782
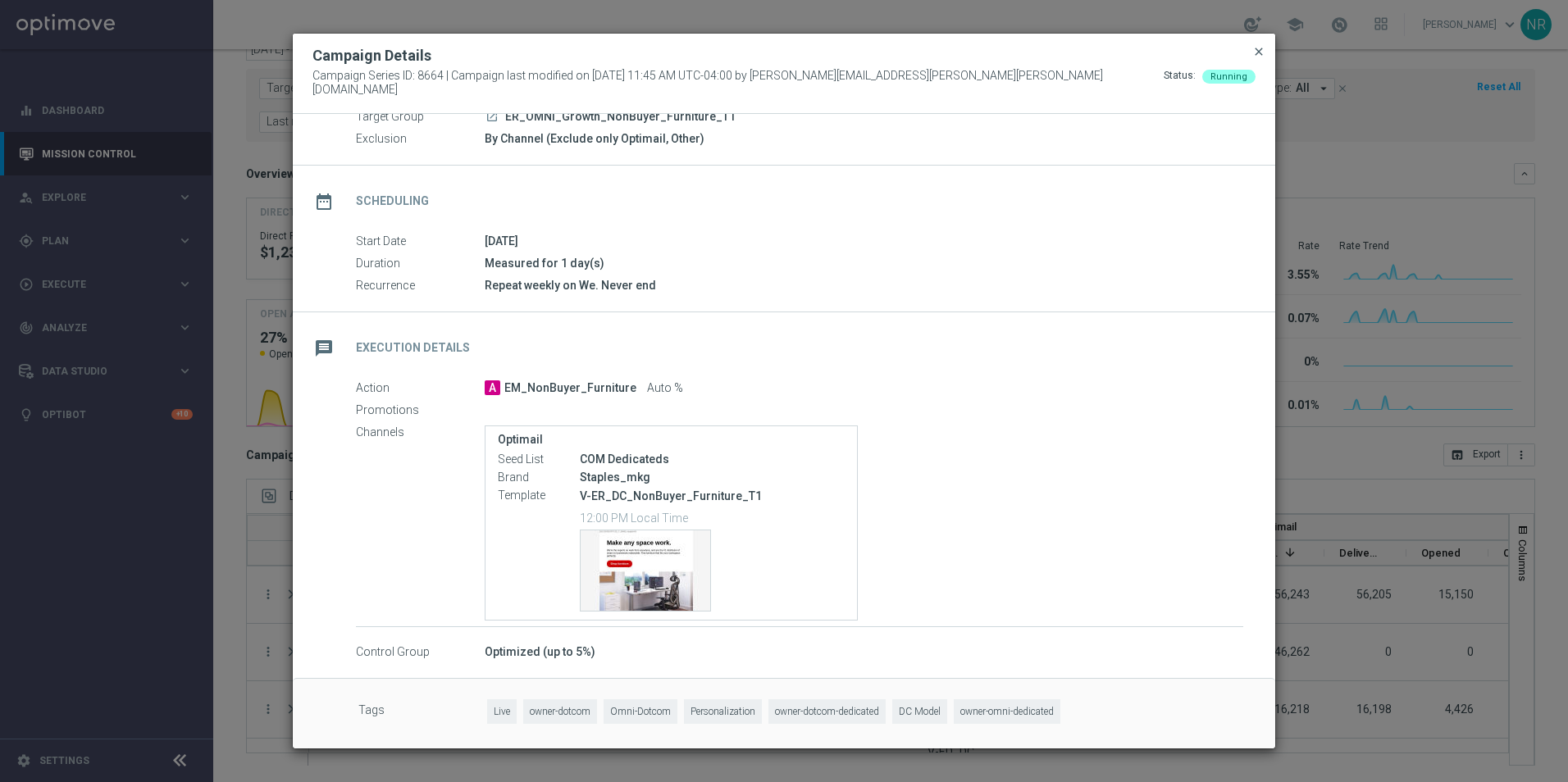
click at [1042, 59] on span "close" at bounding box center [1259, 52] width 13 height 13
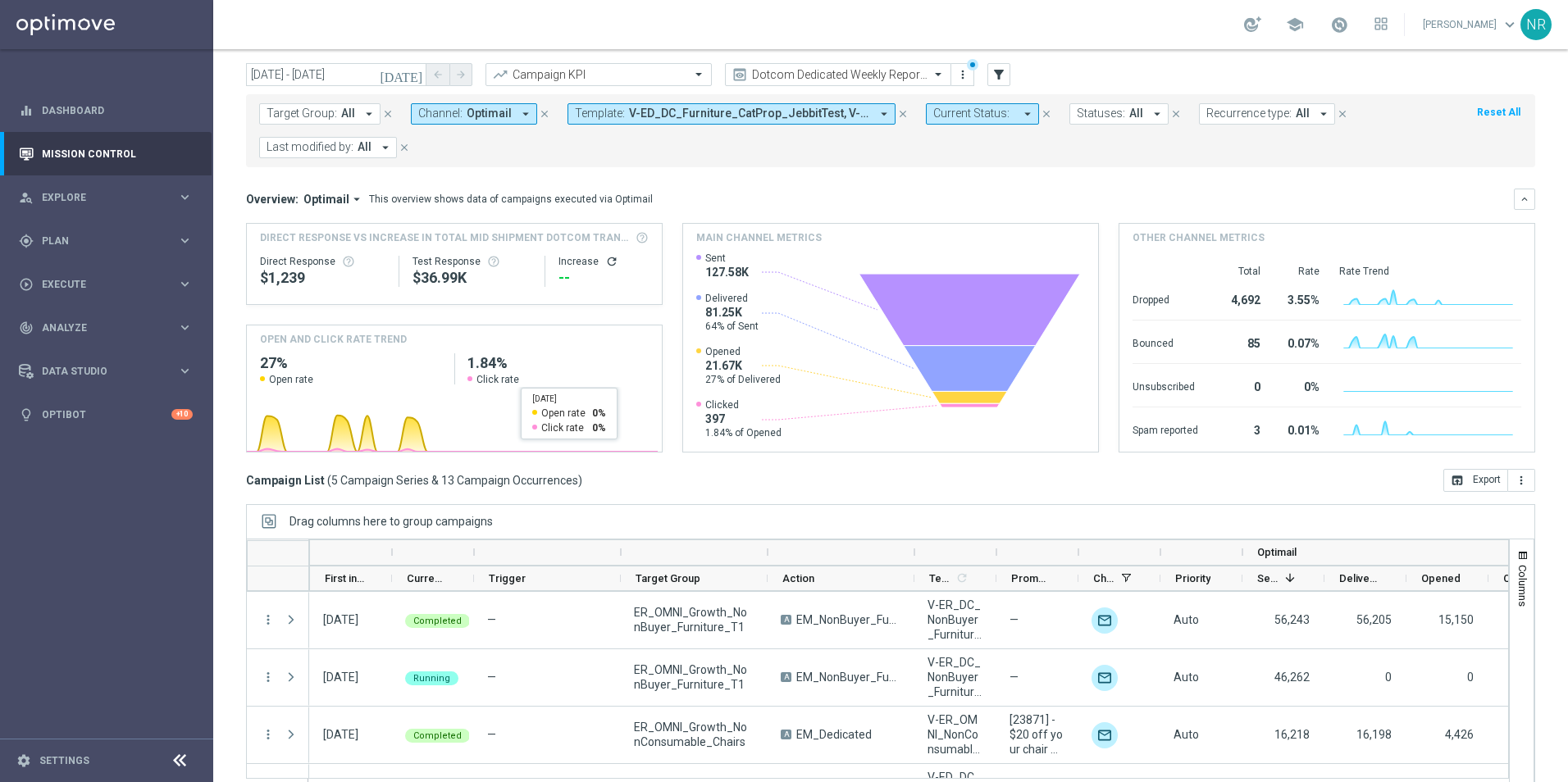
scroll to position [71, 0]
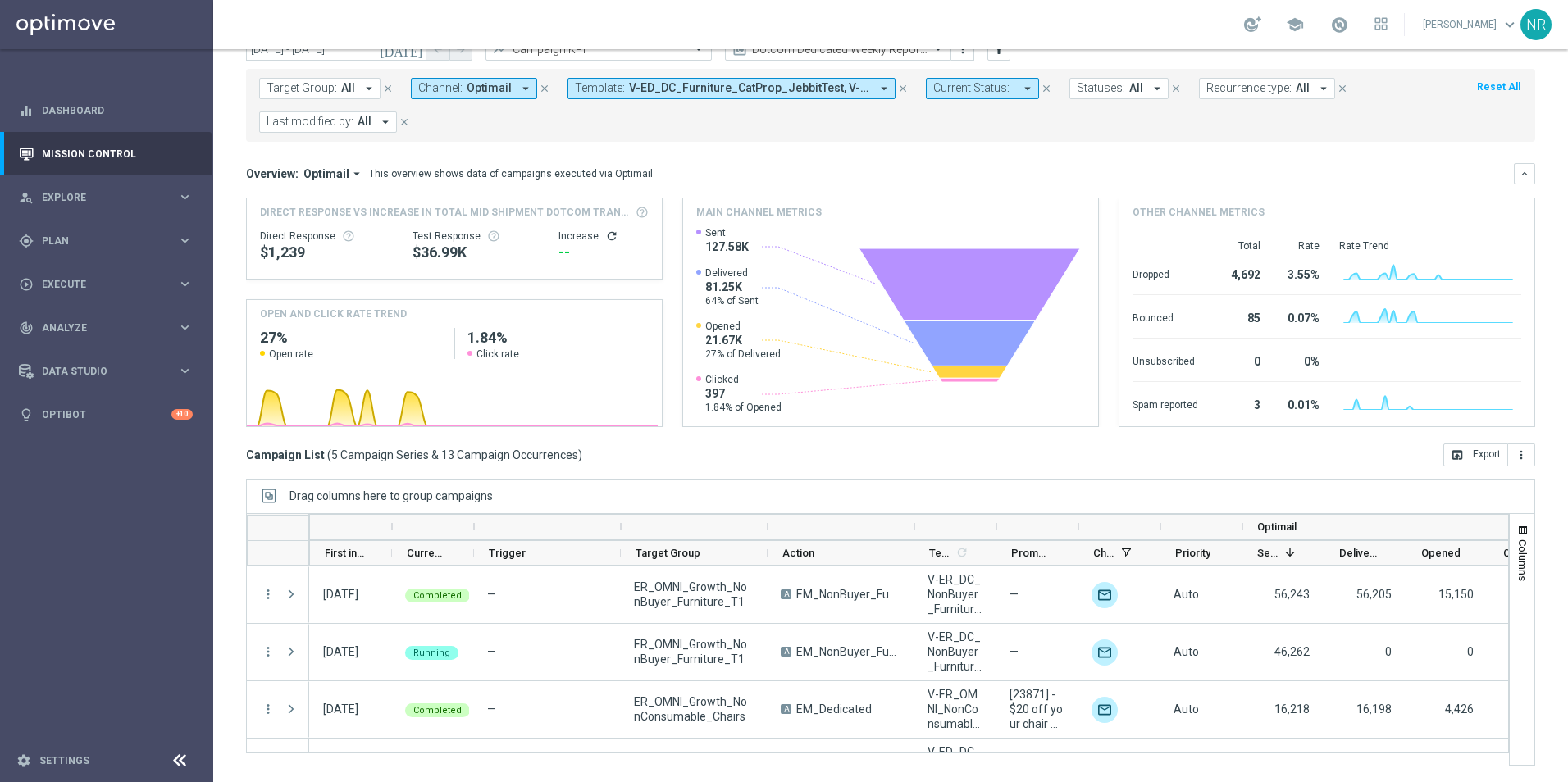
click at [737, 96] on button "Template: V-ED_DC_Furniture_CatProp_JebbitTest, V-ED_DC_Furniture_CatProp_Jebbi…" at bounding box center [731, 88] width 328 height 21
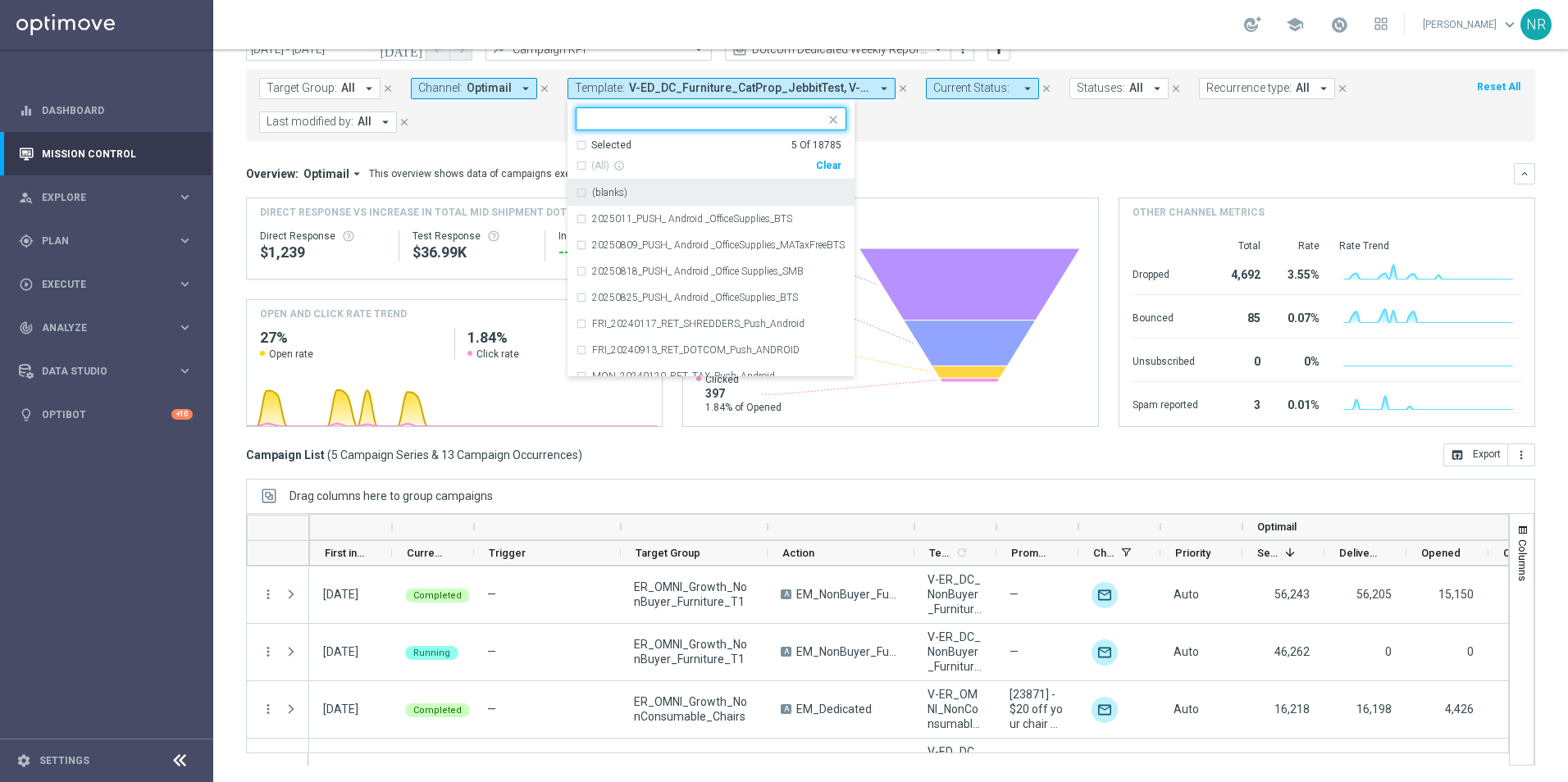
click at [611, 141] on div "Selected" at bounding box center [611, 145] width 40 height 14
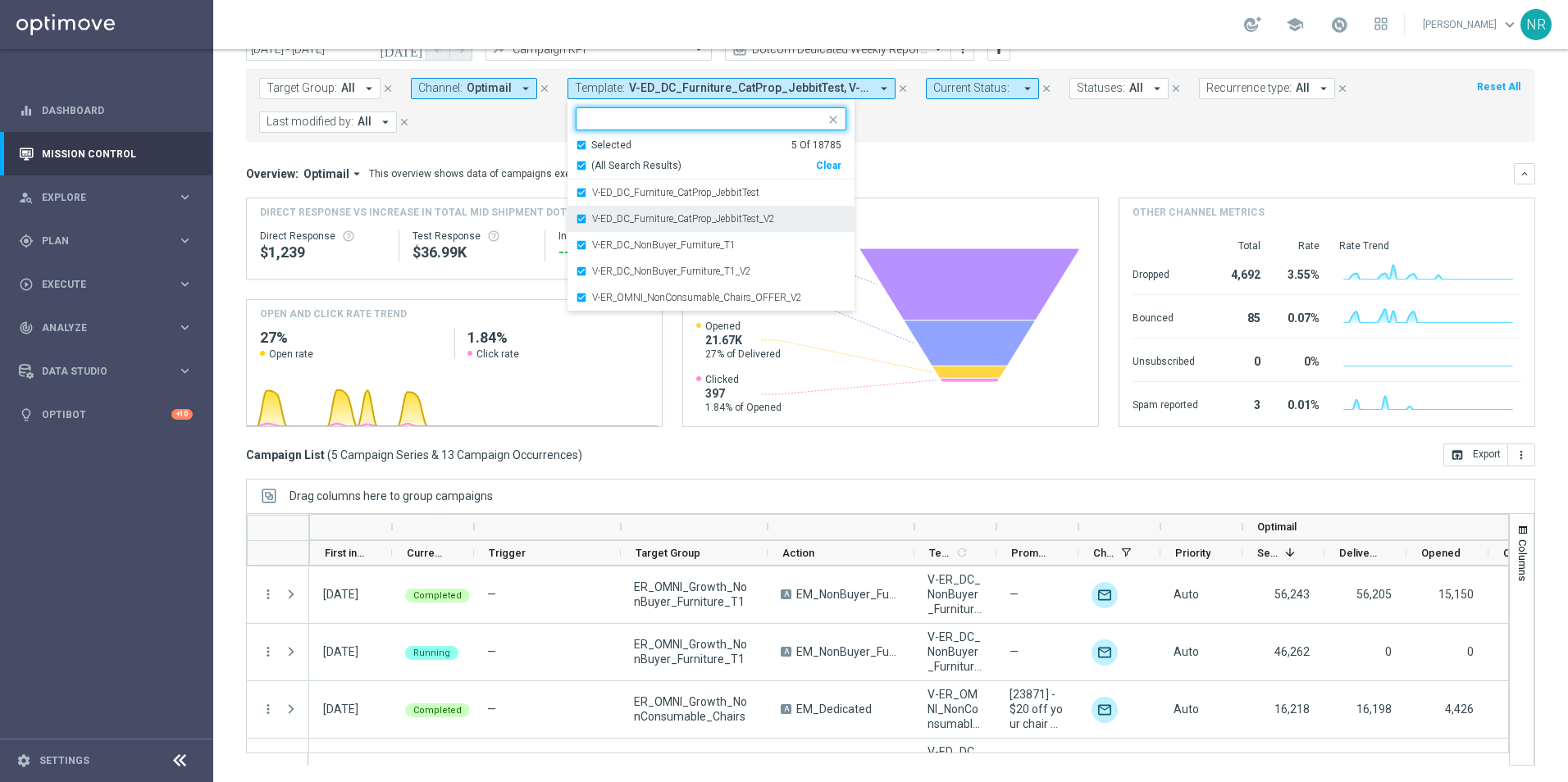
click at [745, 213] on div "V-ED_DC_Furniture_CatProp_JebbitTest_V2" at bounding box center [710, 219] width 271 height 26
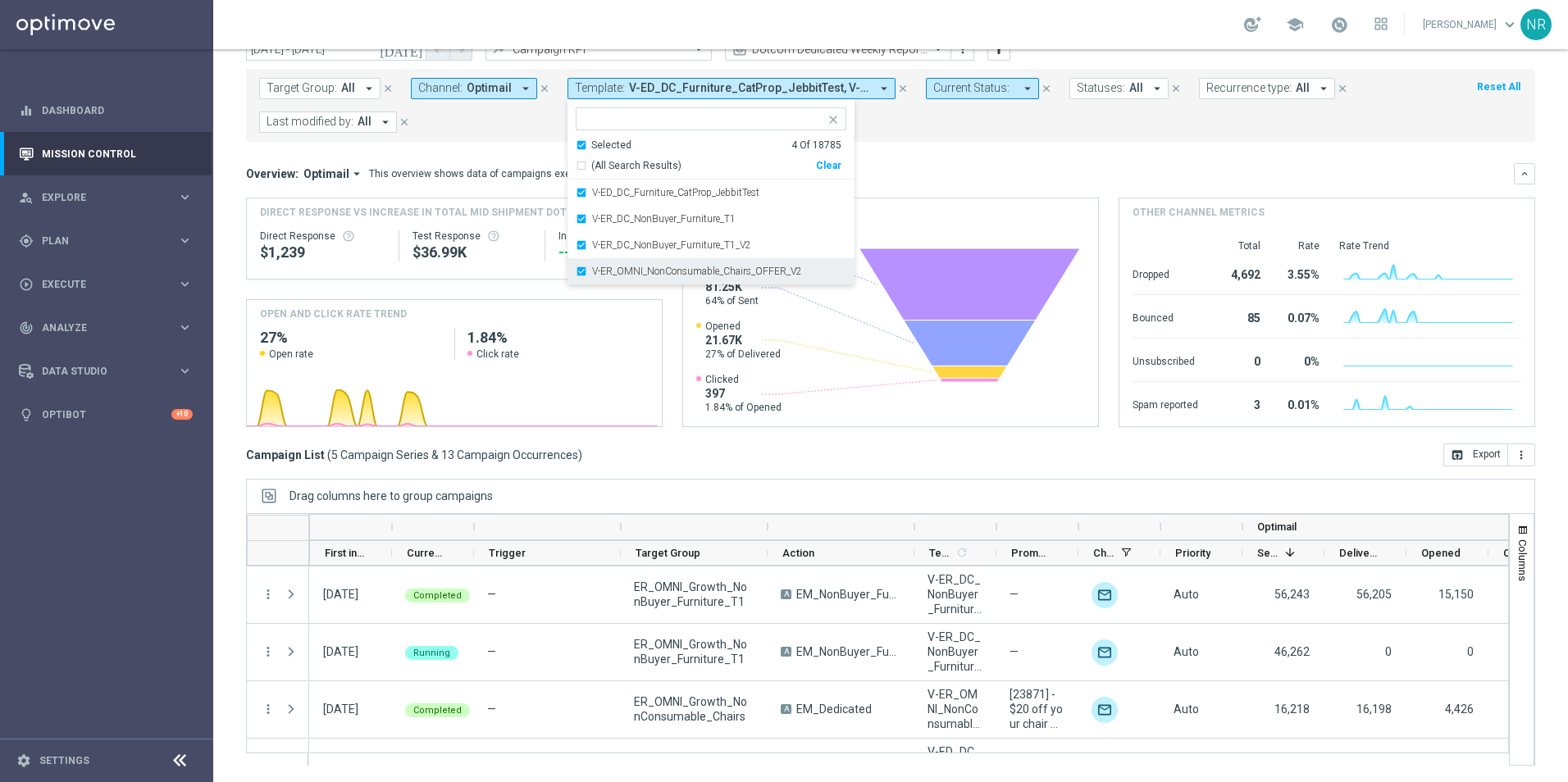
click at [766, 273] on label "V-ER_OMNI_NonConsumable_Chairs_OFFER_V2" at bounding box center [697, 271] width 210 height 10
click at [744, 249] on label "V-ER_DC_NonBuyer_Furniture_T1_V2" at bounding box center [672, 245] width 159 height 10
click at [983, 157] on mini-dashboard "Overview: Optimail arrow_drop_down This overview shows data of campaigns execut…" at bounding box center [890, 292] width 1289 height 301
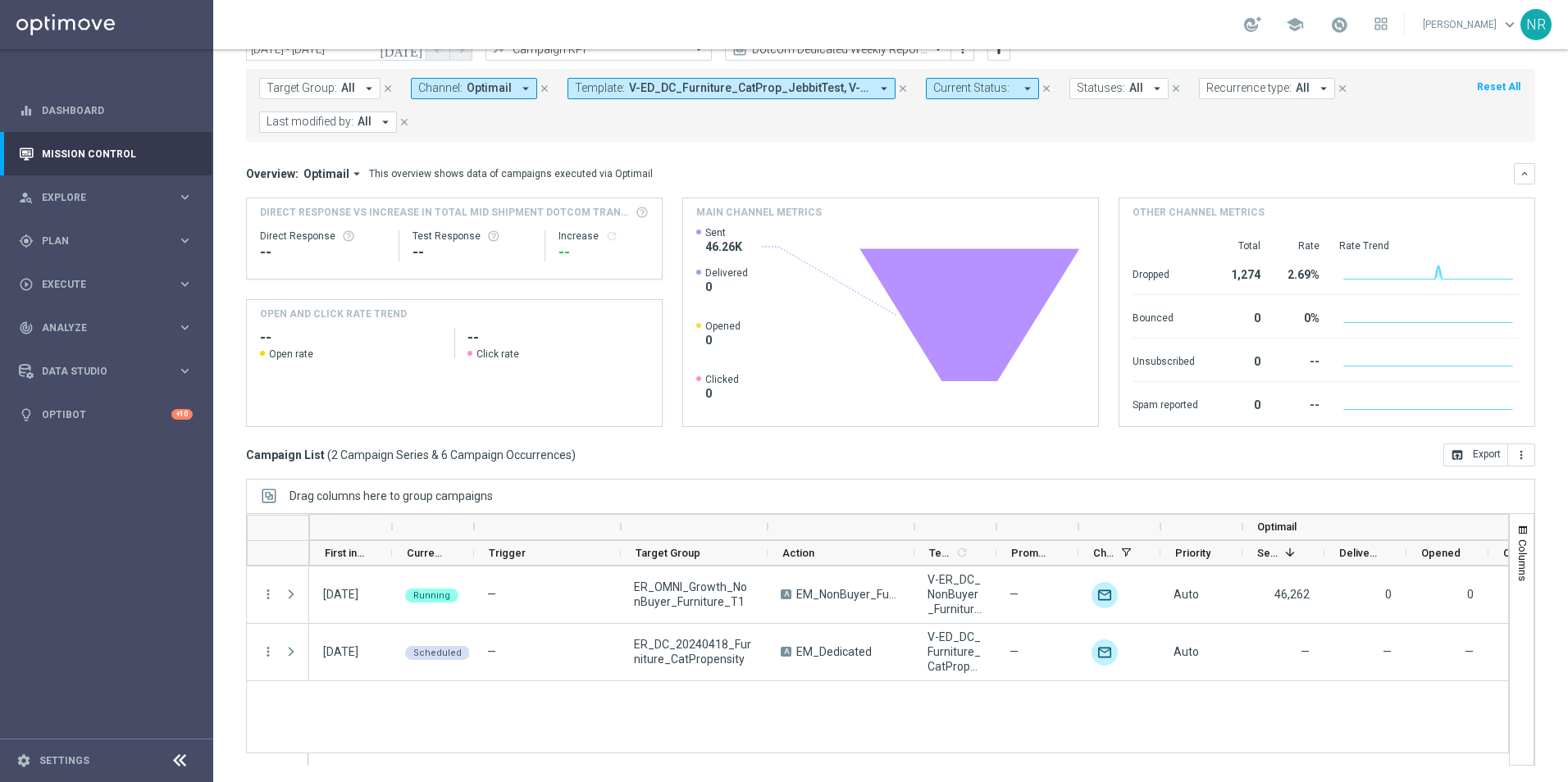
click at [751, 87] on span "V-ED_DC_Furniture_CatProp_JebbitTest, V-ER_DC_NonBuyer_Furniture_T1" at bounding box center [750, 88] width 241 height 14
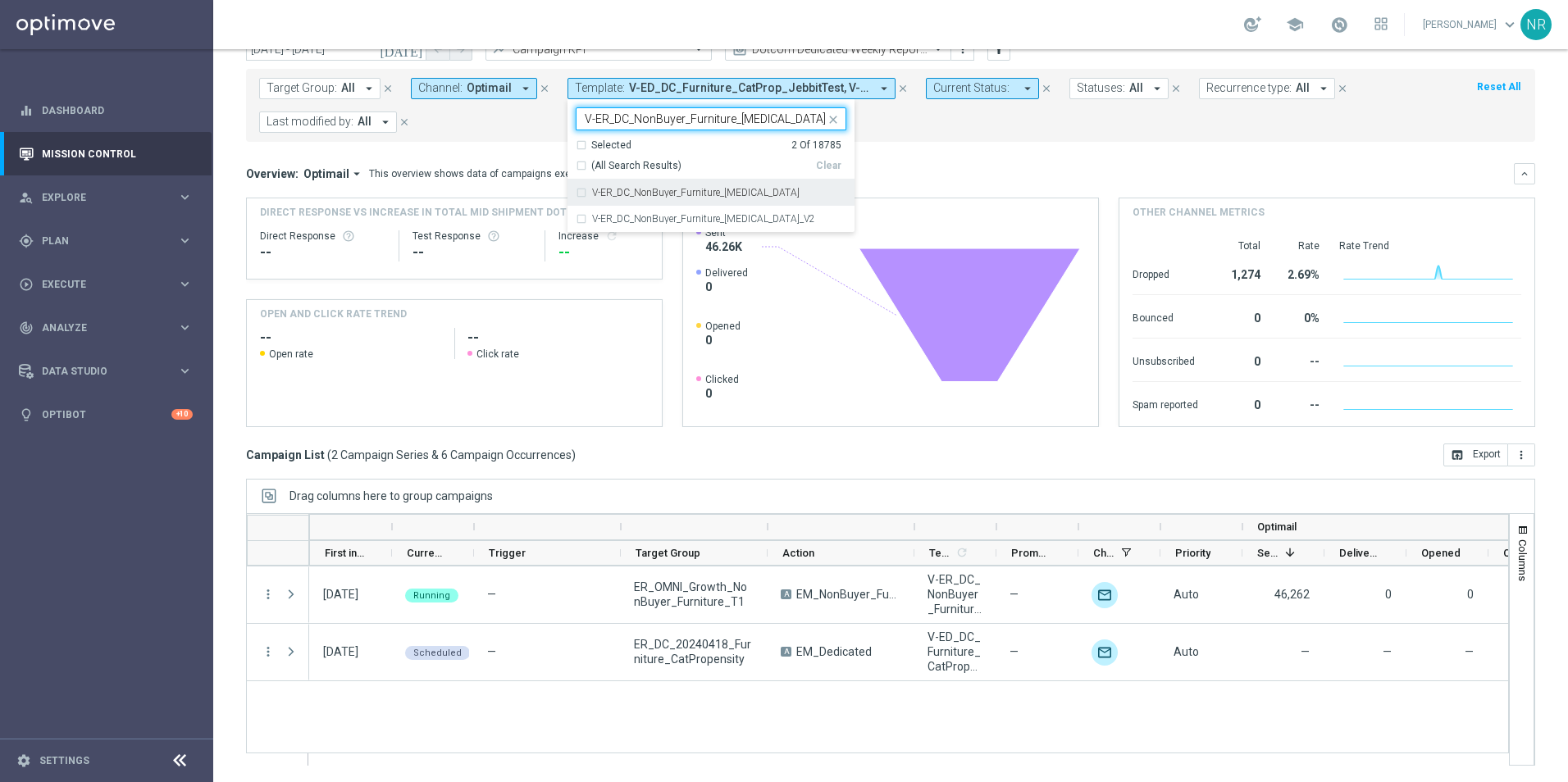
click at [720, 193] on label "V-ER_DC_NonBuyer_Furniture_T3" at bounding box center [696, 193] width 208 height 10
type input "V-ER_DC_NonBuyer_Furniture_T3"
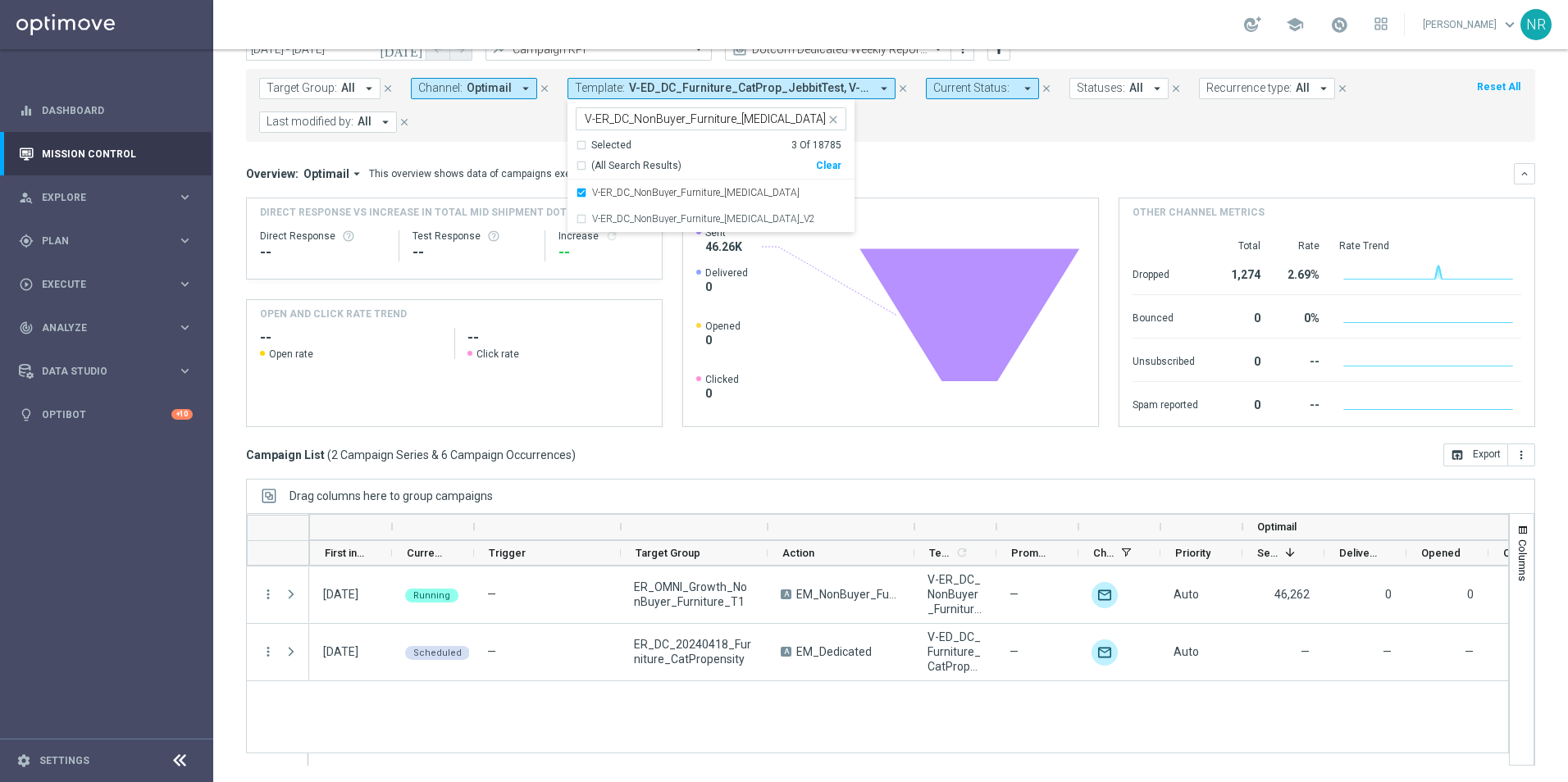
click at [1018, 136] on div "Target Group: All arrow_drop_down close Channel: Optimail arrow_drop_down close…" at bounding box center [890, 105] width 1289 height 73
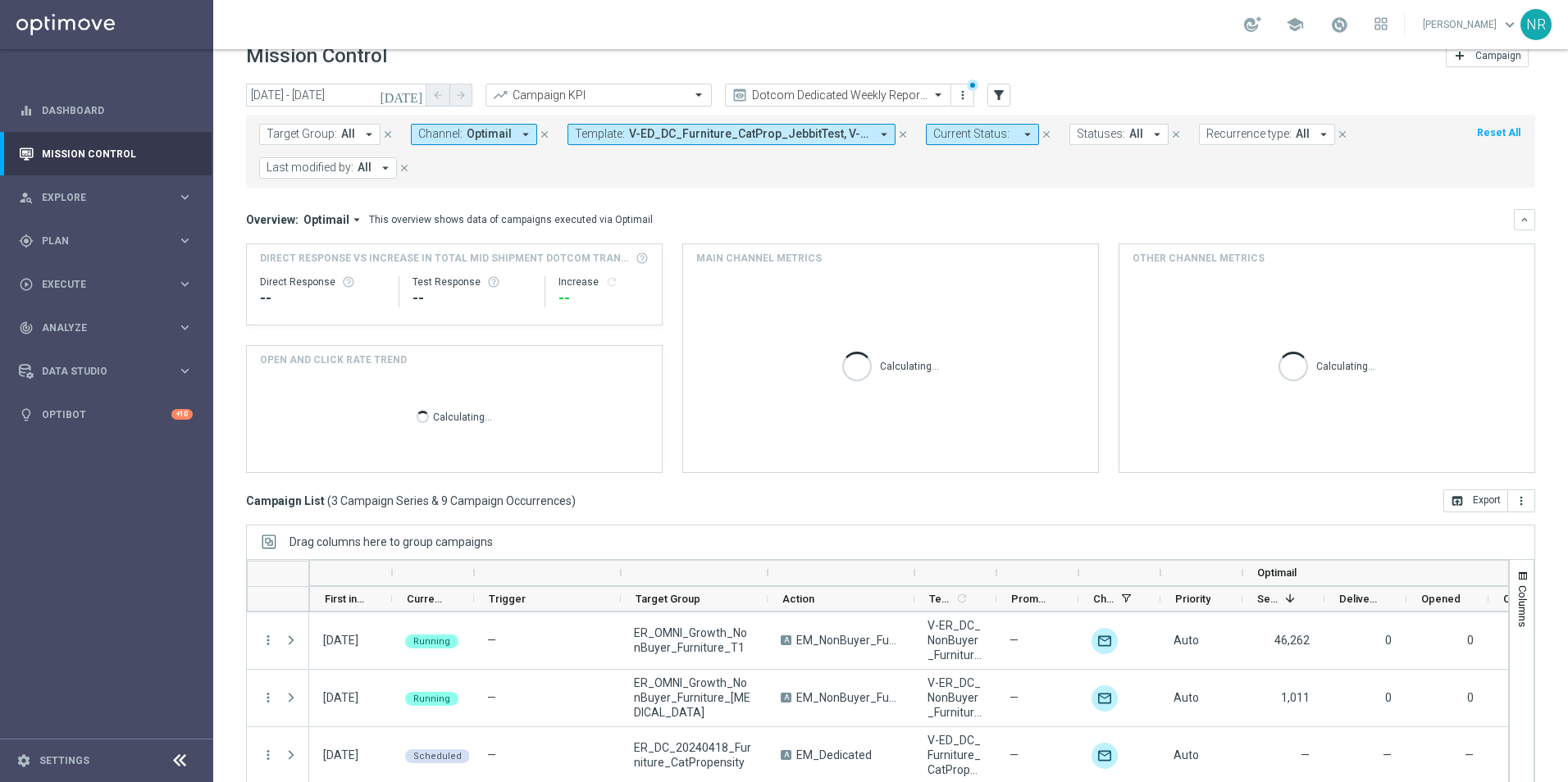
scroll to position [0, 0]
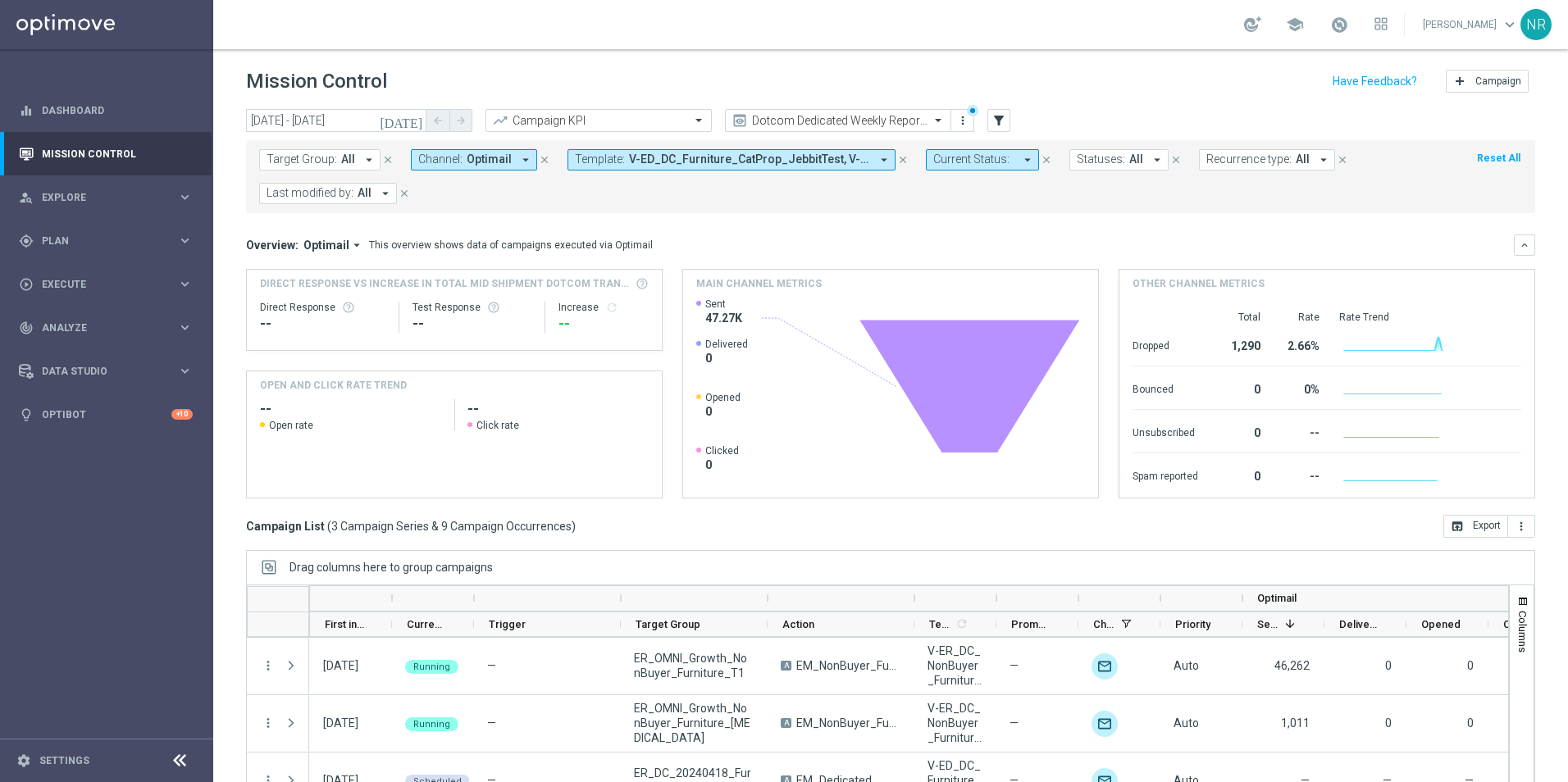
click at [412, 125] on icon "[DATE]" at bounding box center [401, 121] width 44 height 15
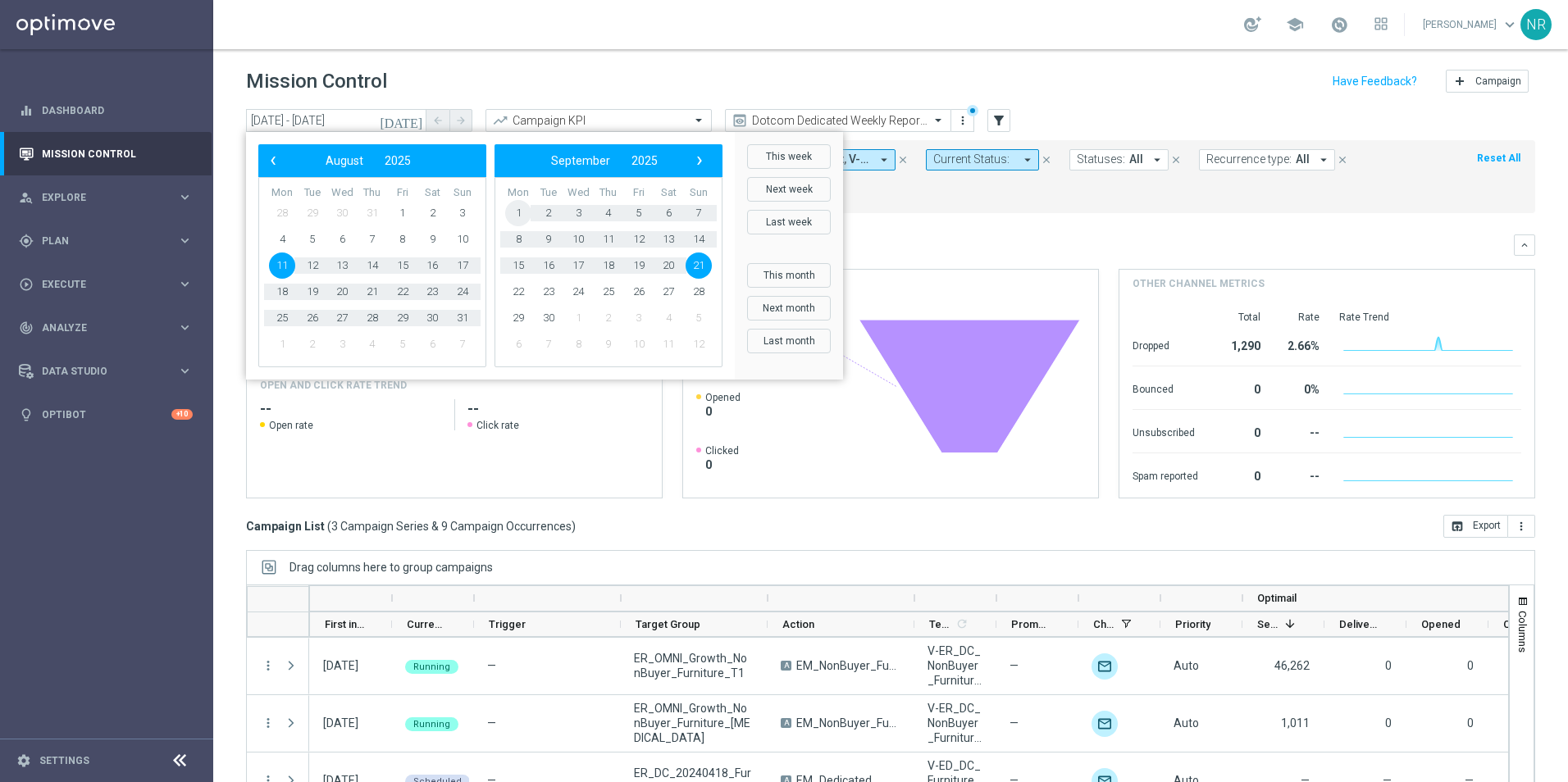
click at [519, 210] on span "1" at bounding box center [518, 213] width 26 height 26
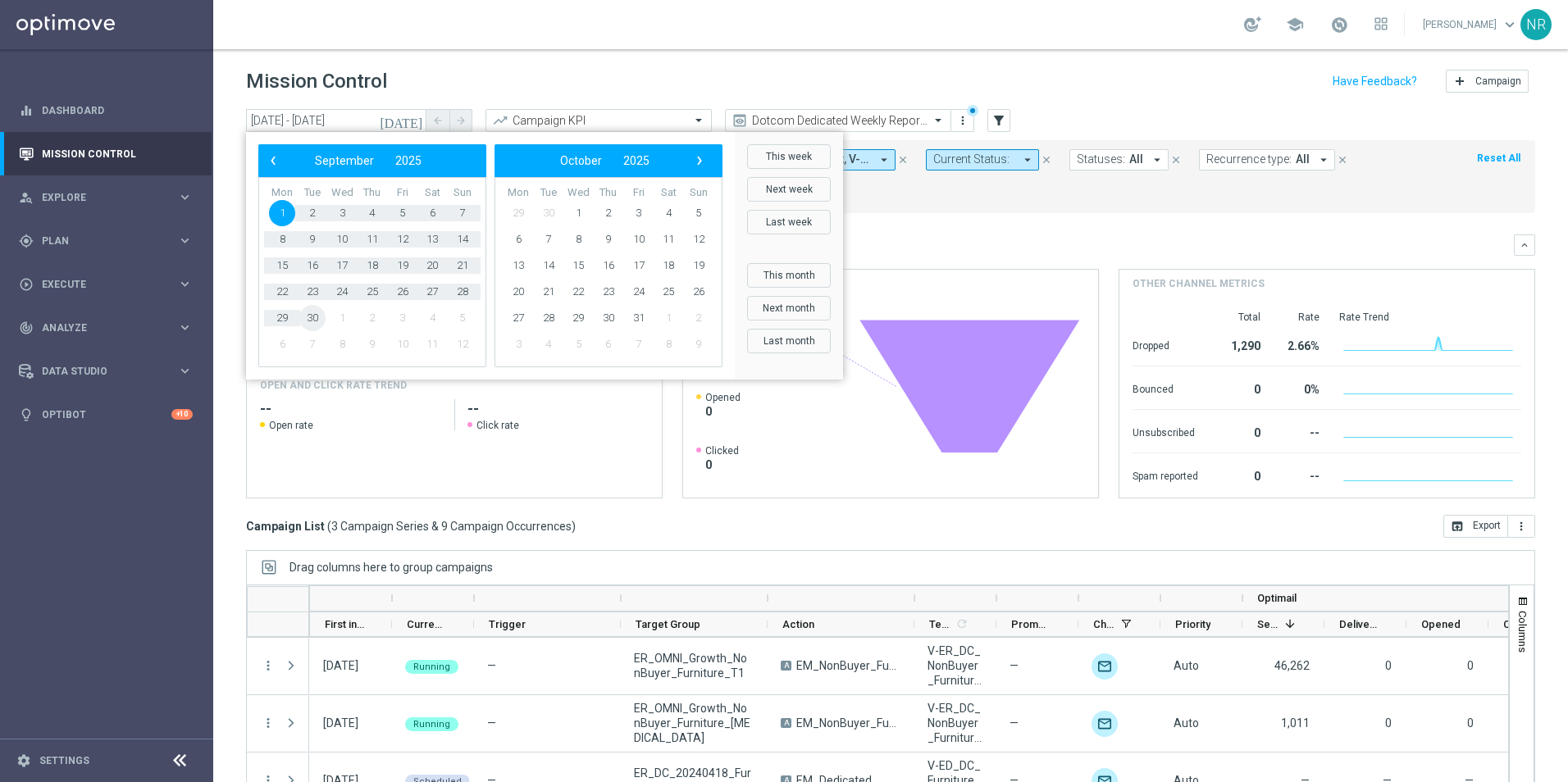
click at [317, 318] on span "30" at bounding box center [312, 317] width 26 height 26
type input "01 Sep 2025 - 30 Sep 2025"
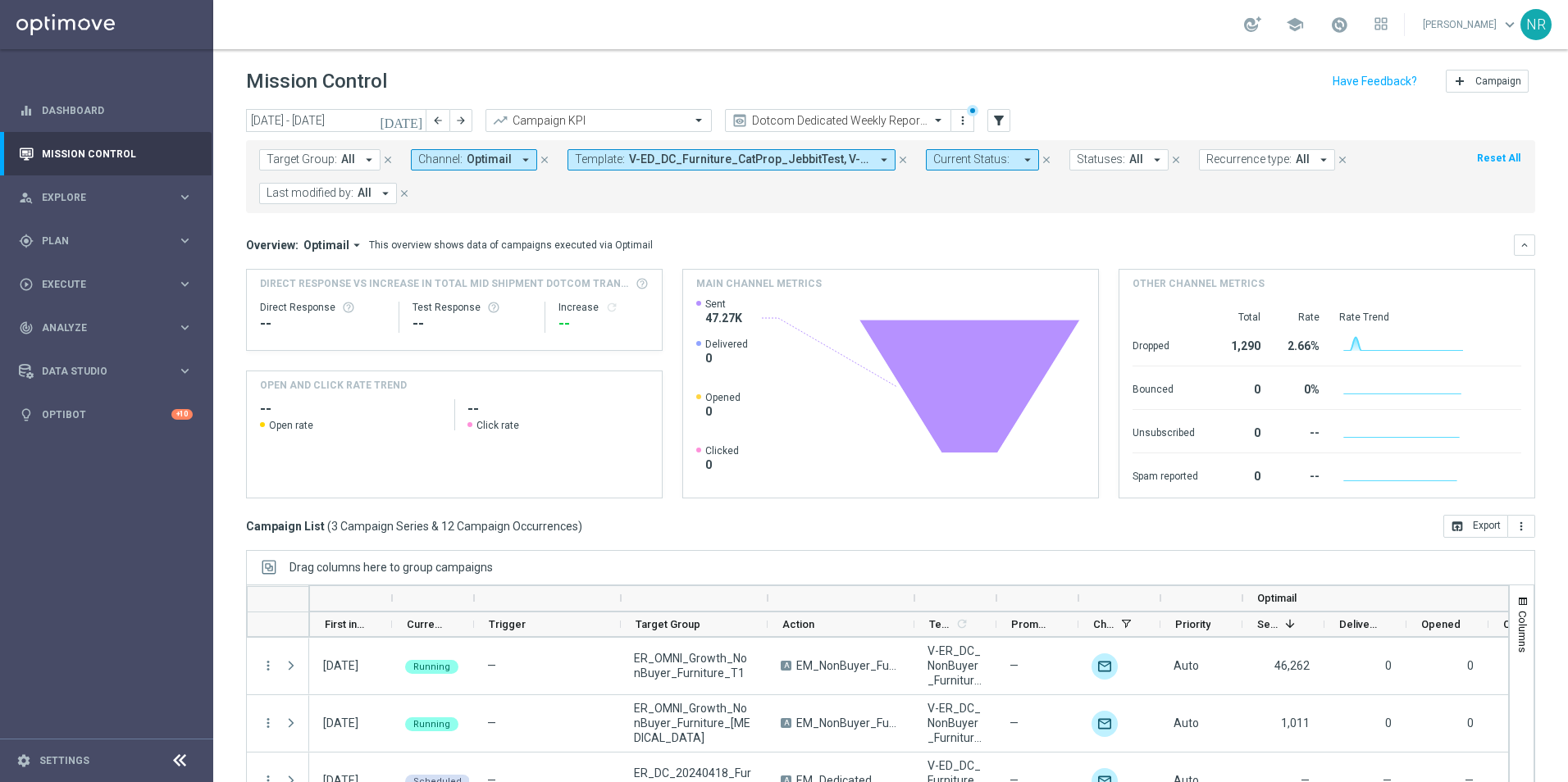
click at [648, 160] on span "V-ED_DC_Furniture_CatProp_JebbitTest, V-ER_DC_NonBuyer_Furniture_T1, V-ER_DC_No…" at bounding box center [750, 159] width 241 height 14
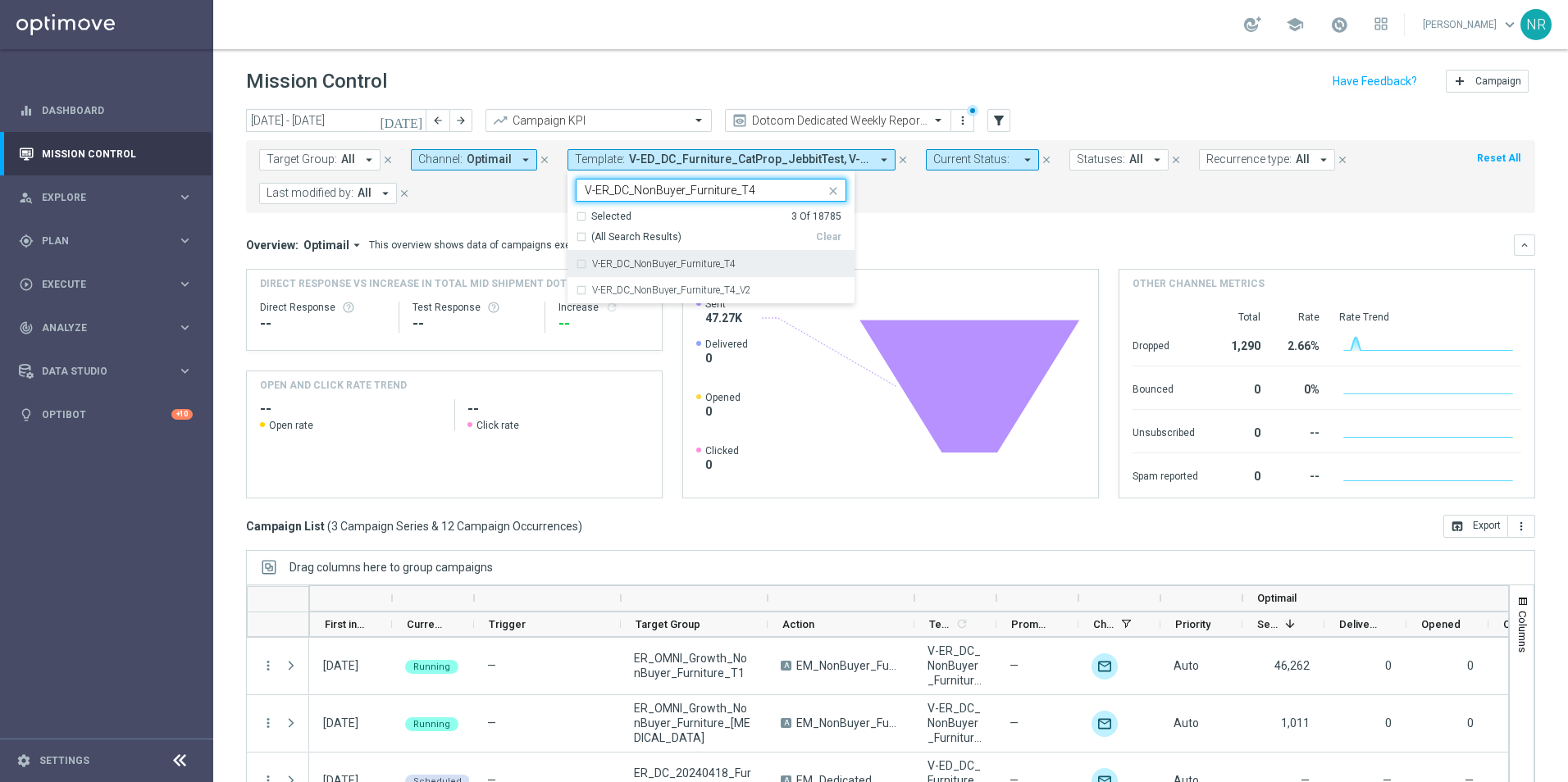
click at [705, 266] on label "V-ER_DC_NonBuyer_Furniture_T4" at bounding box center [663, 264] width 143 height 10
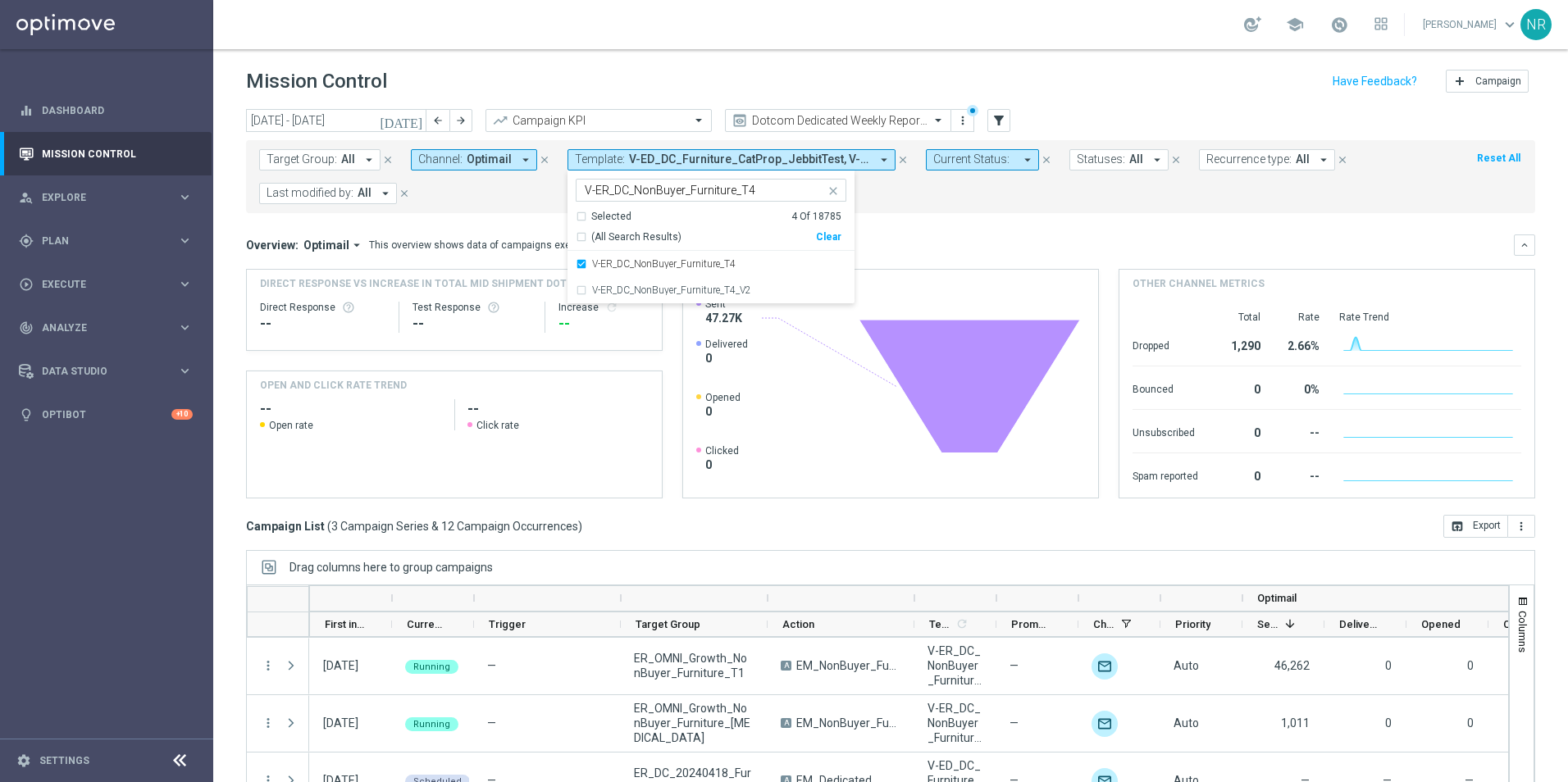
click at [761, 194] on input "V-ER_DC_NonBuyer_Furniture_T4" at bounding box center [704, 190] width 240 height 14
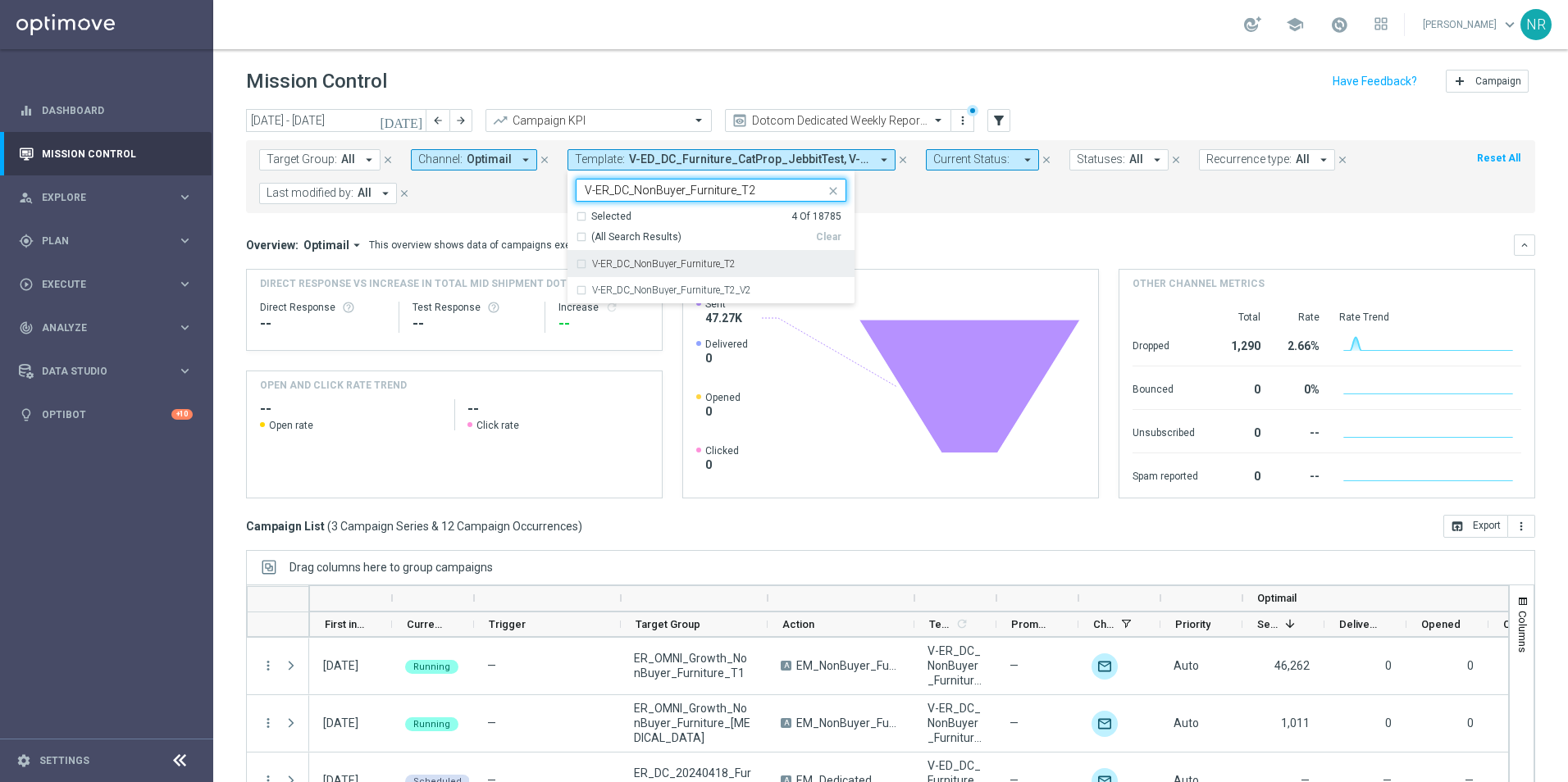
click at [727, 265] on label "V-ER_DC_NonBuyer_Furniture_T2" at bounding box center [663, 264] width 143 height 10
type input "V-ER_DC_NonBuyer_Furniture_T2"
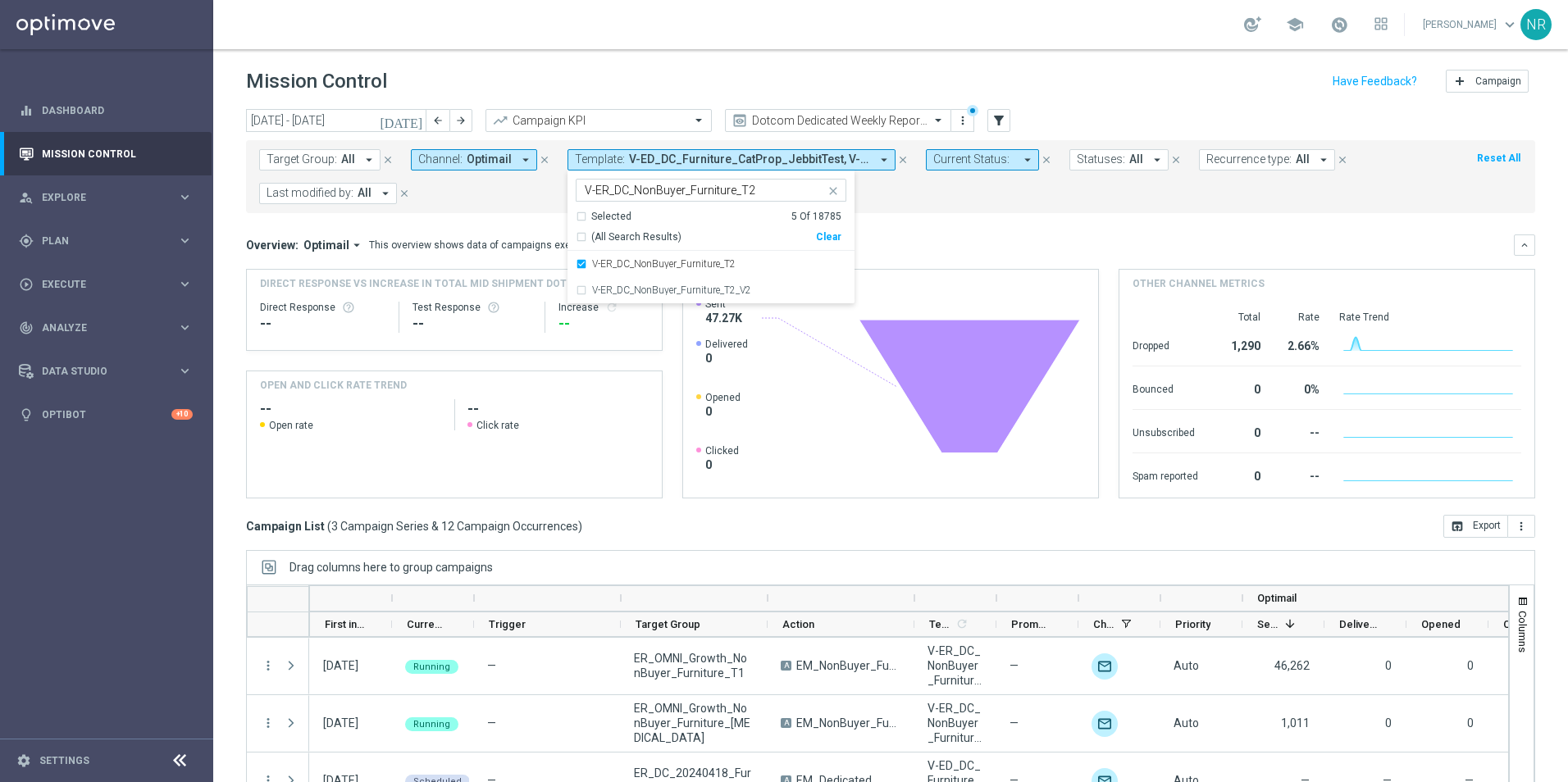
click at [998, 245] on div "Overview: Optimail arrow_drop_down This overview shows data of campaigns execut…" at bounding box center [880, 245] width 1268 height 15
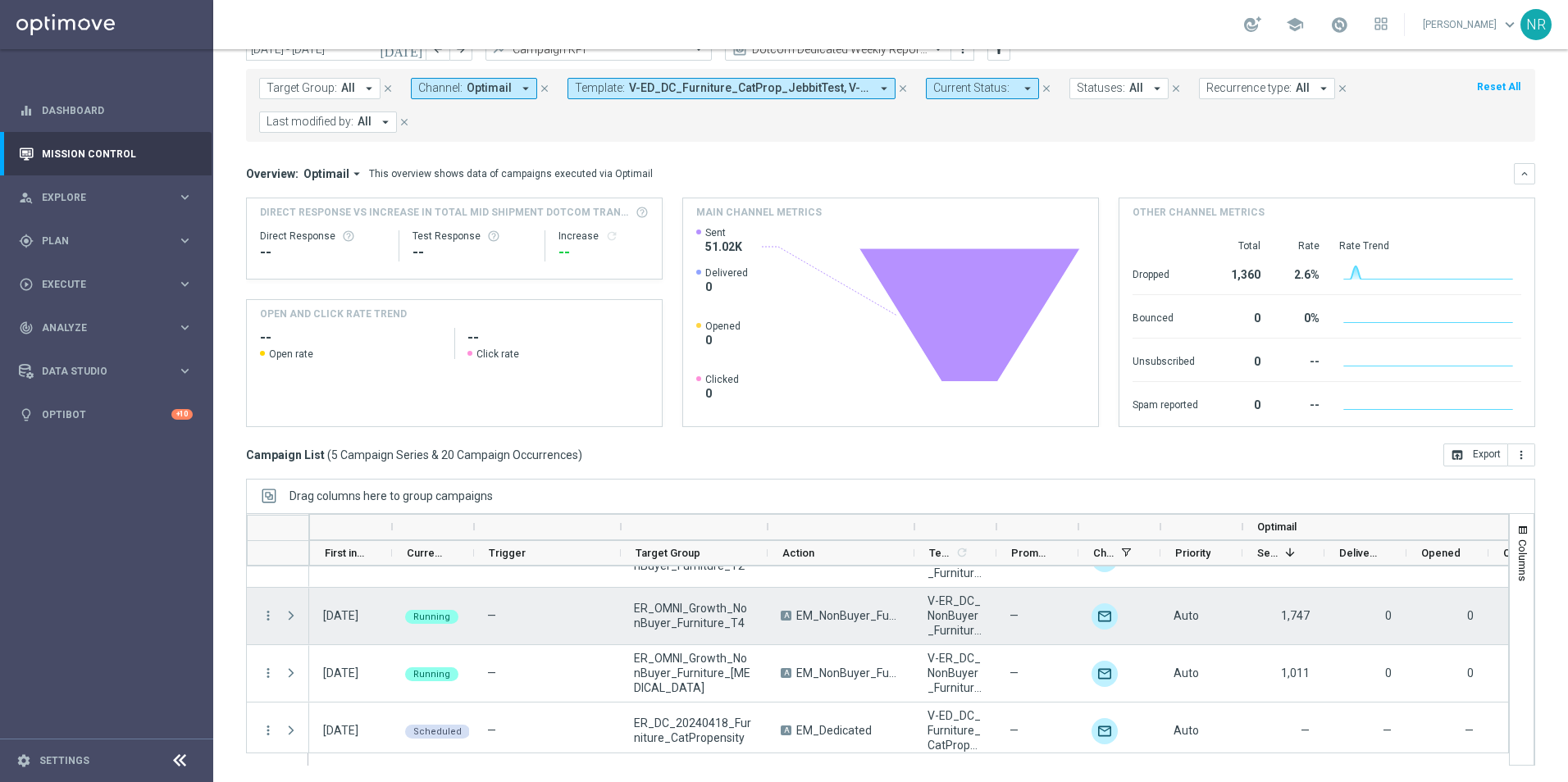
scroll to position [100, 0]
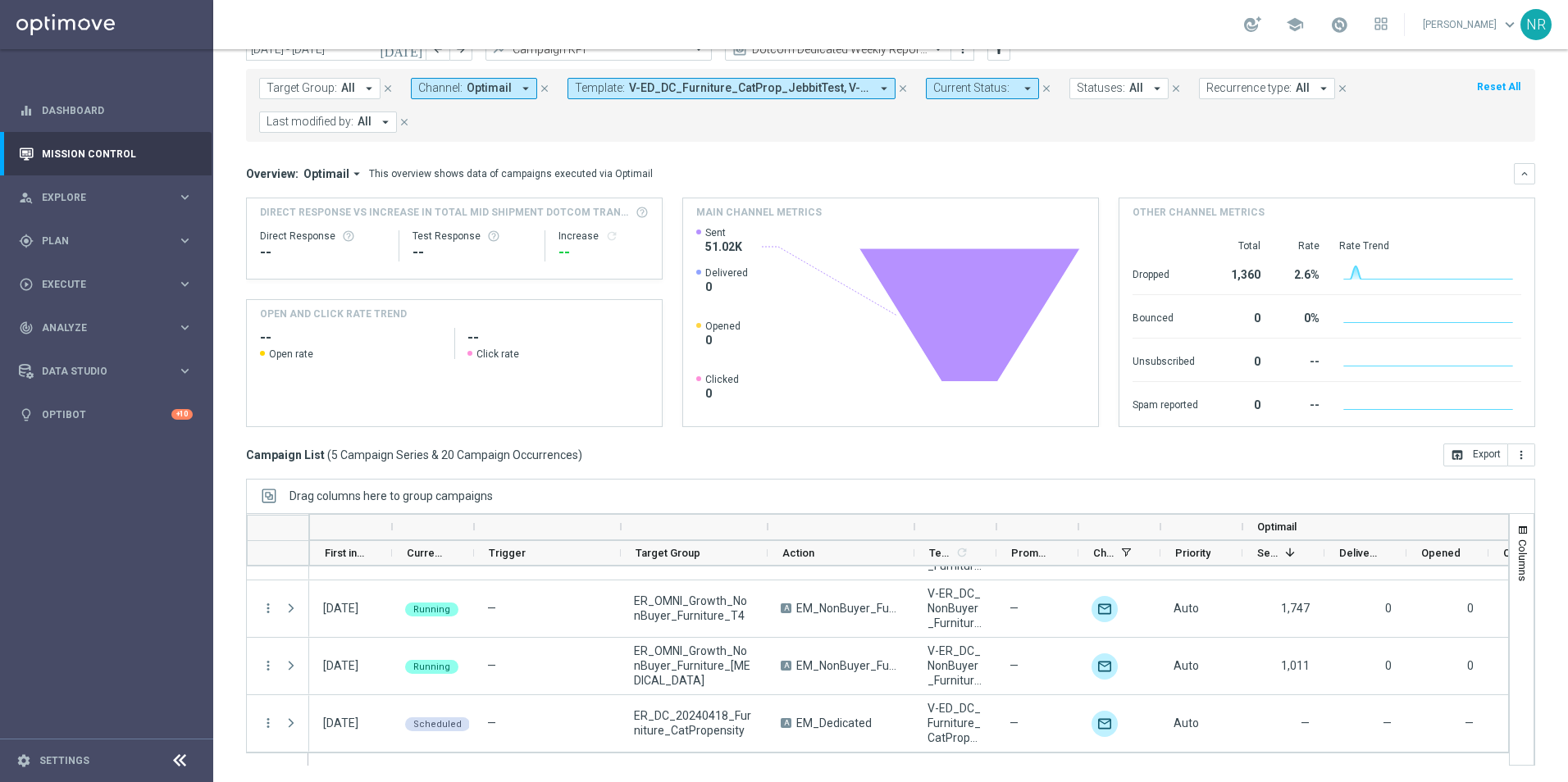
click at [668, 86] on span "V-ED_DC_Furniture_CatProp_JebbitTest, V-ER_DC_NonBuyer_Furniture_T1, V-ER_DC_No…" at bounding box center [750, 88] width 241 height 14
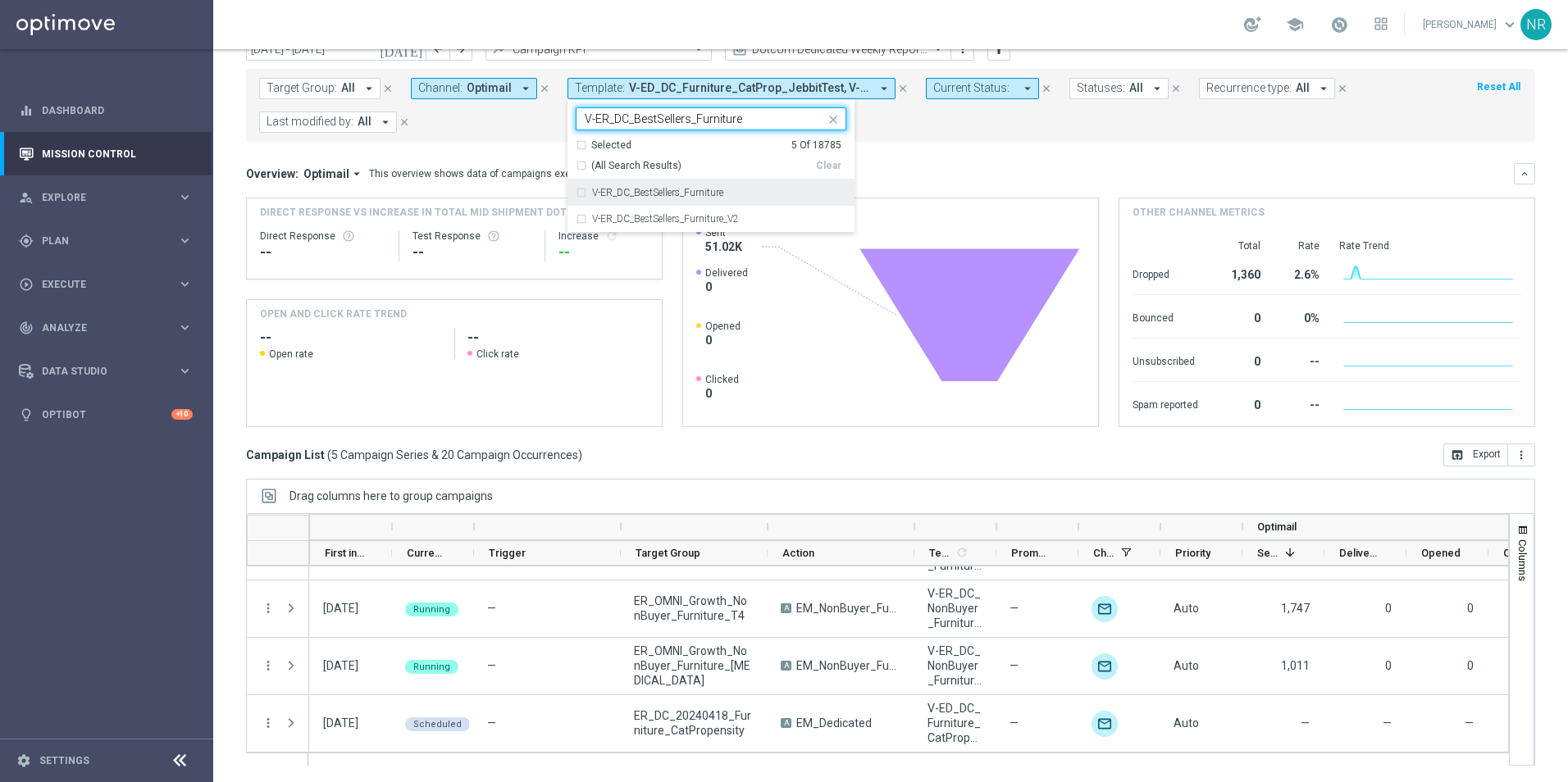
click at [682, 195] on label "V-ER_DC_BestSellers_Furniture" at bounding box center [658, 193] width 132 height 10
type input "V-ER_DC_BestSellers_Furniture"
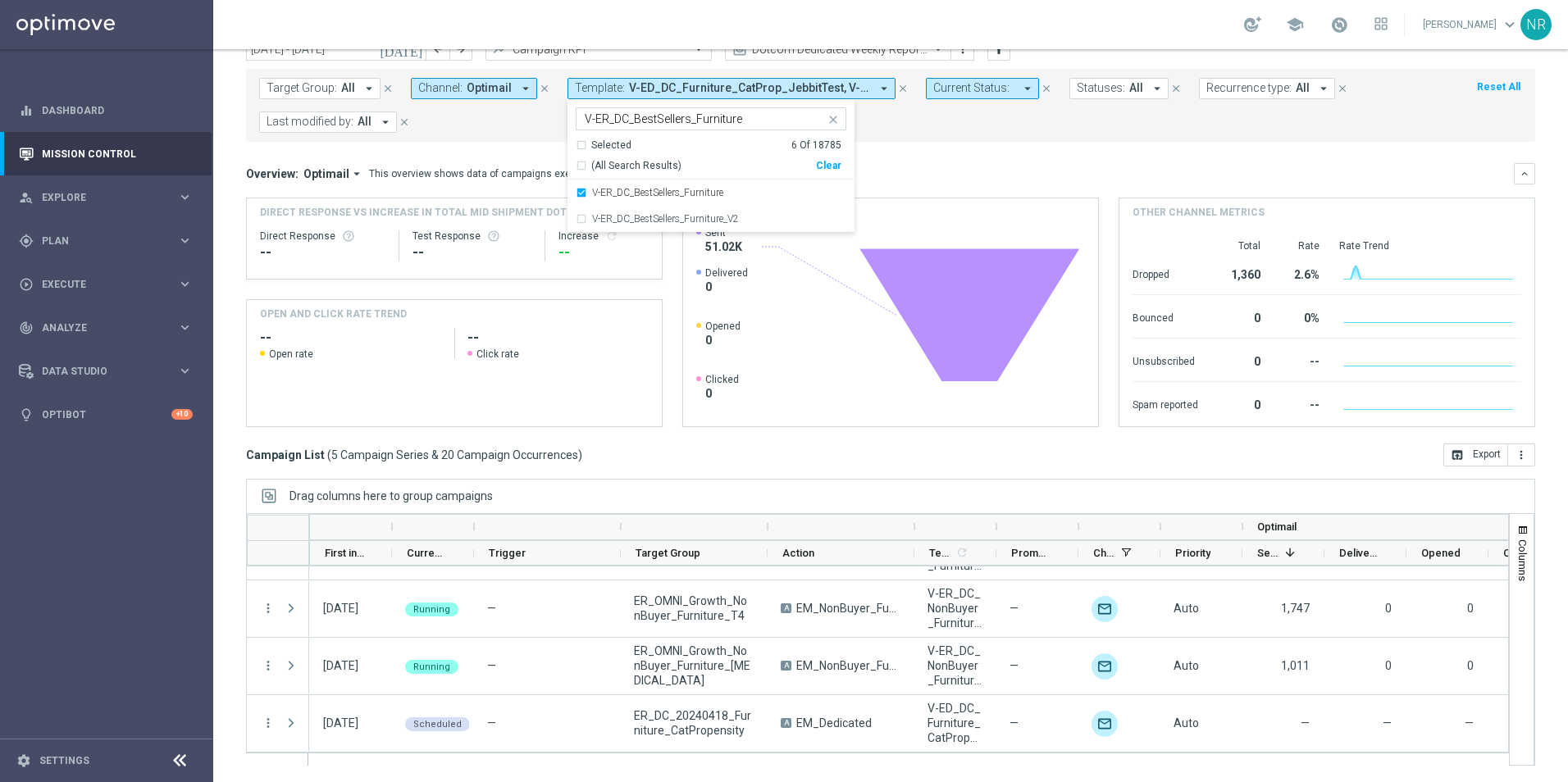
click at [831, 122] on icon "close" at bounding box center [833, 120] width 13 height 13
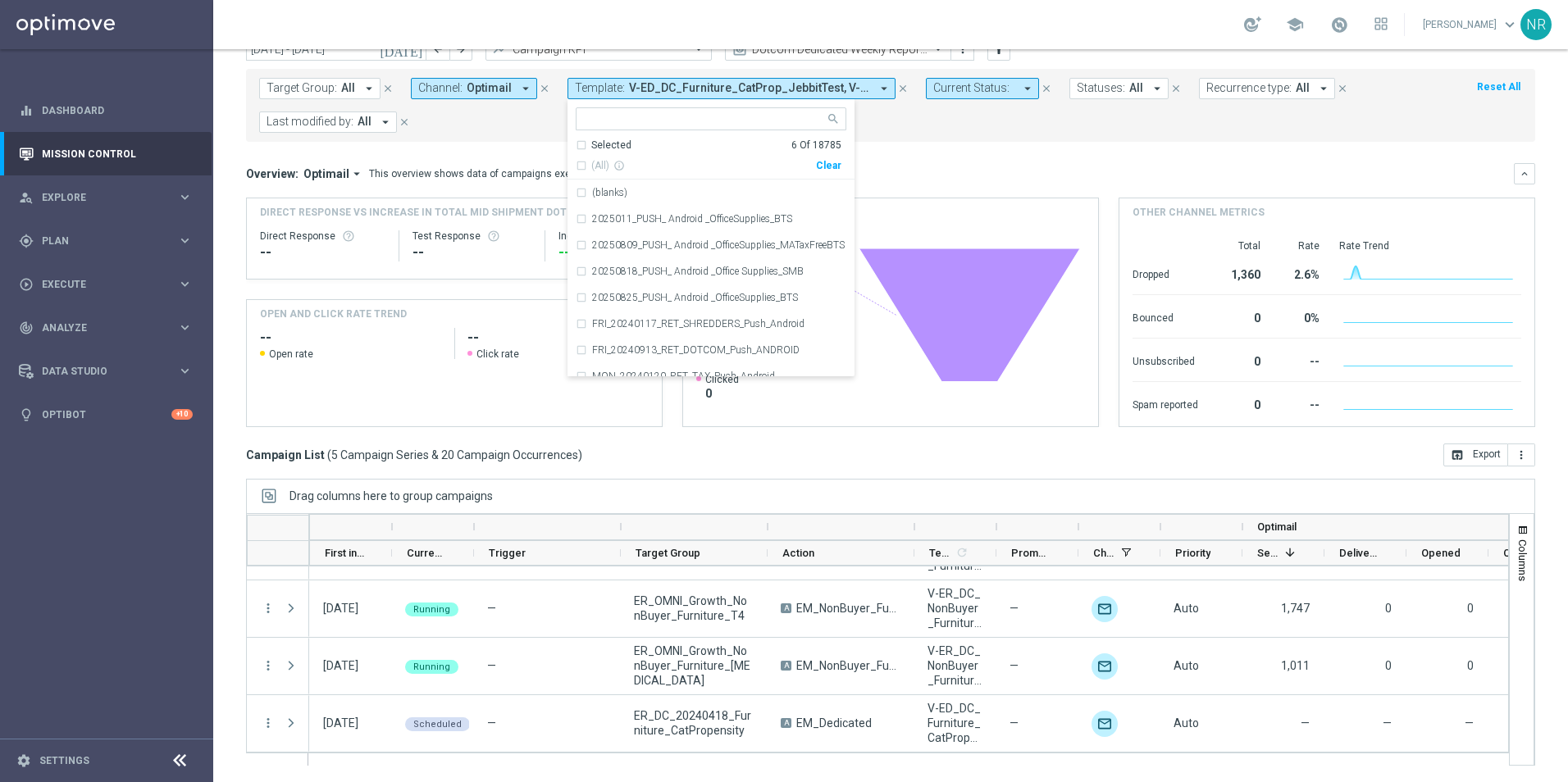
click at [716, 123] on input "text" at bounding box center [704, 119] width 240 height 14
paste input "V-ER_OMNI_NonConsumable_Chairs_OFFER"
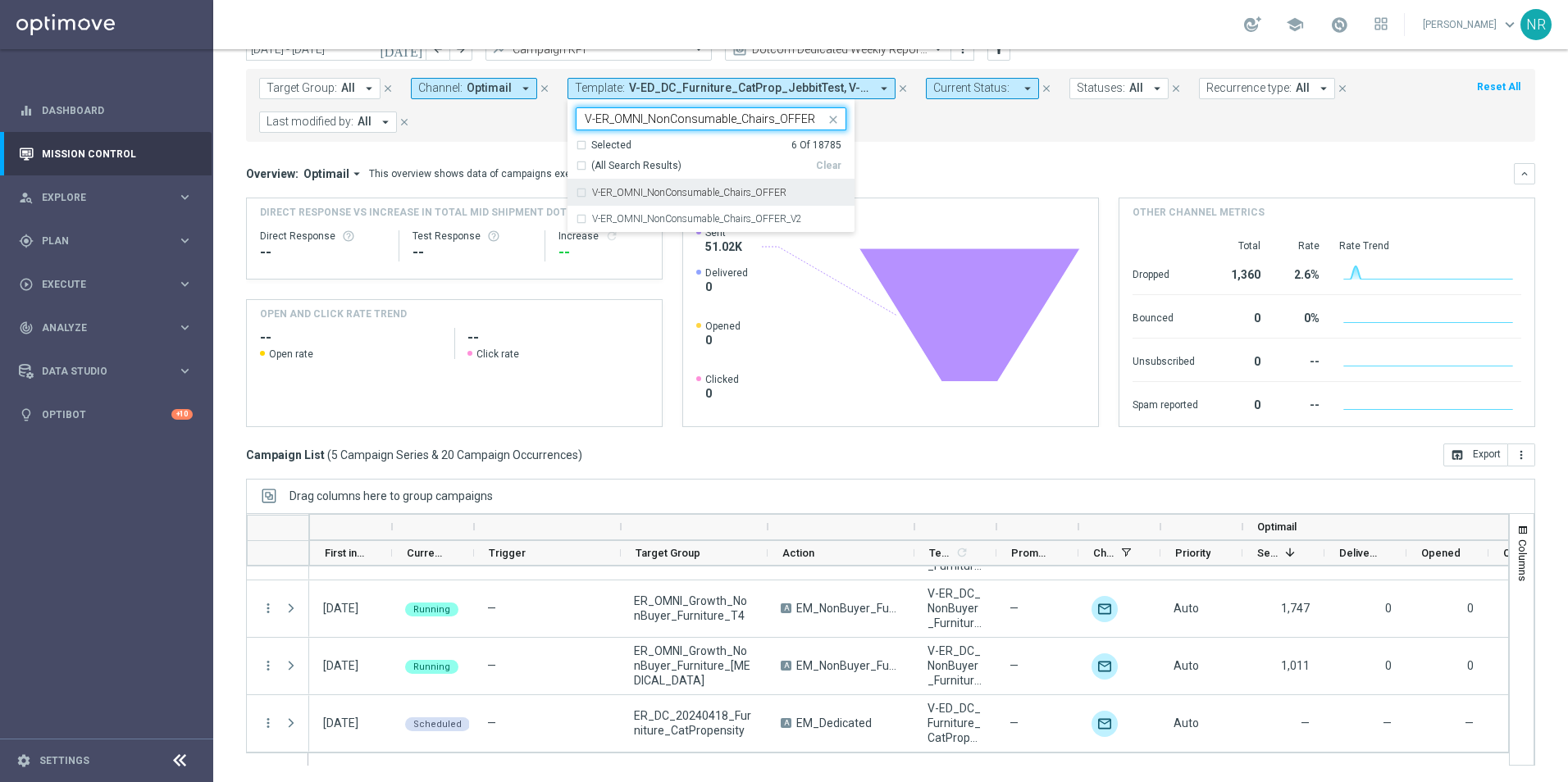
click at [718, 186] on div "V-ER_OMNI_NonConsumable_Chairs_OFFER" at bounding box center [710, 192] width 271 height 26
type input "V-ER_OMNI_NonConsumable_Chairs_OFFER"
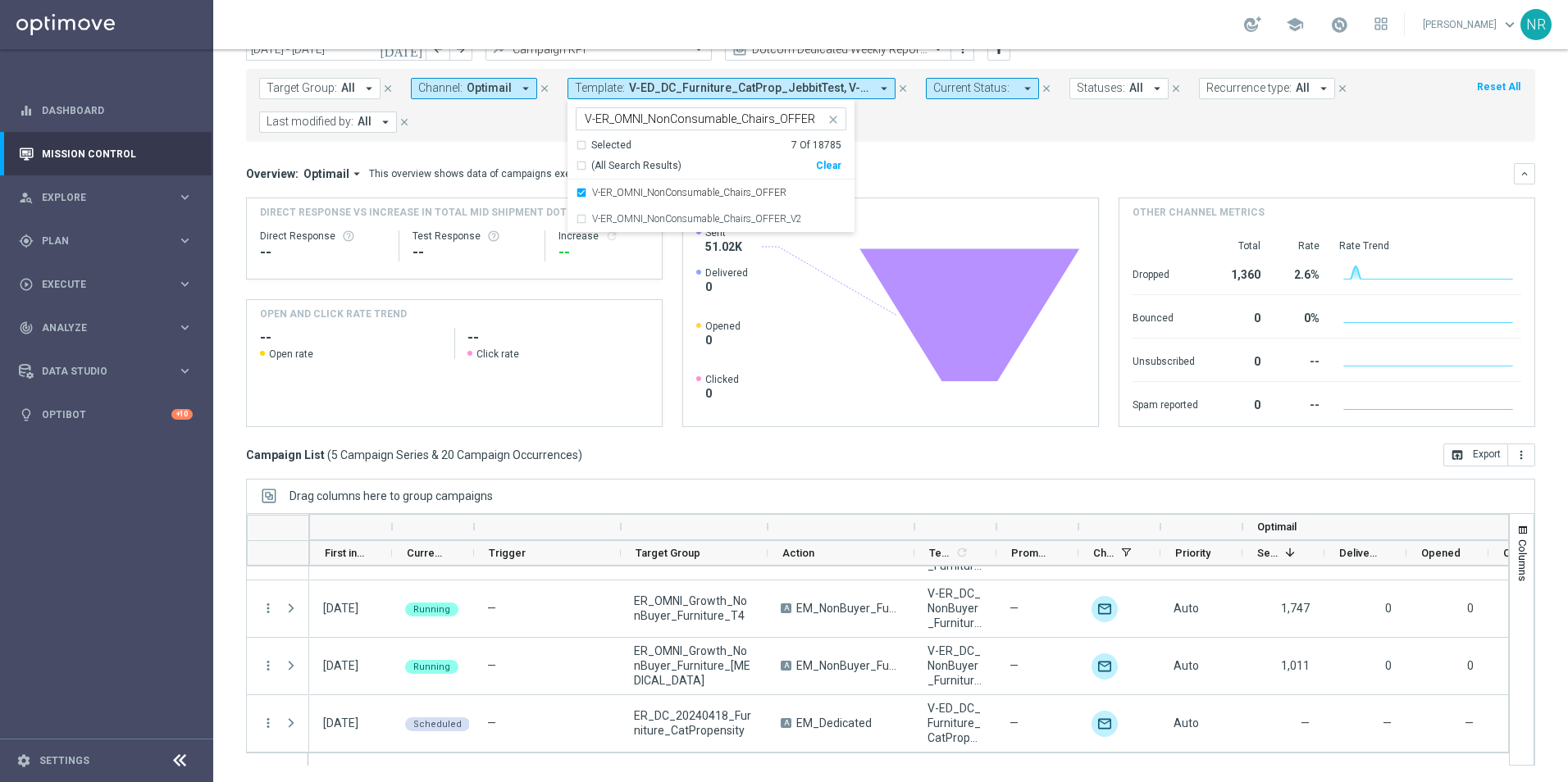
click at [919, 156] on mini-dashboard "Overview: Optimail arrow_drop_down This overview shows data of campaigns execut…" at bounding box center [890, 292] width 1289 height 301
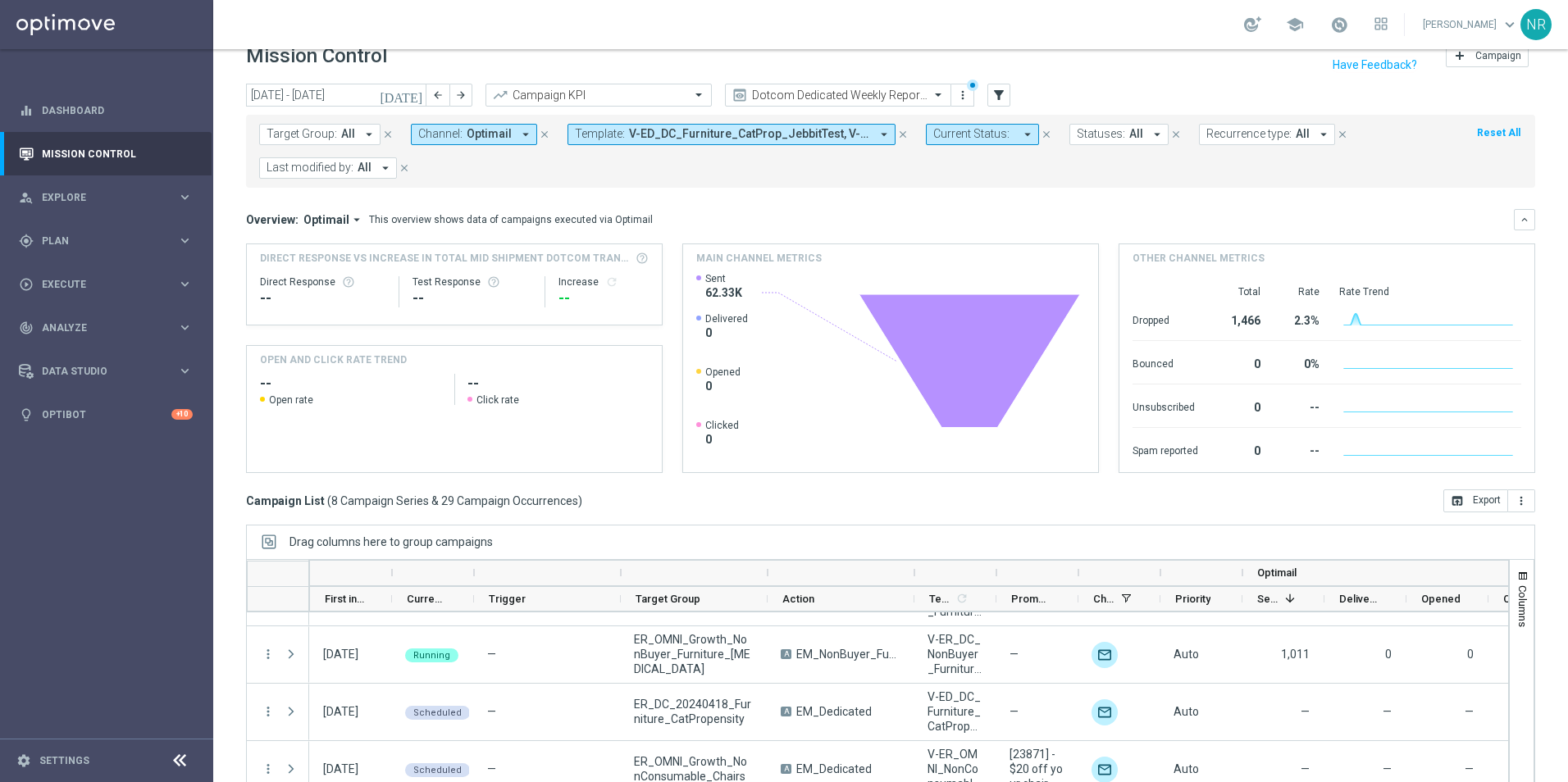
scroll to position [0, 0]
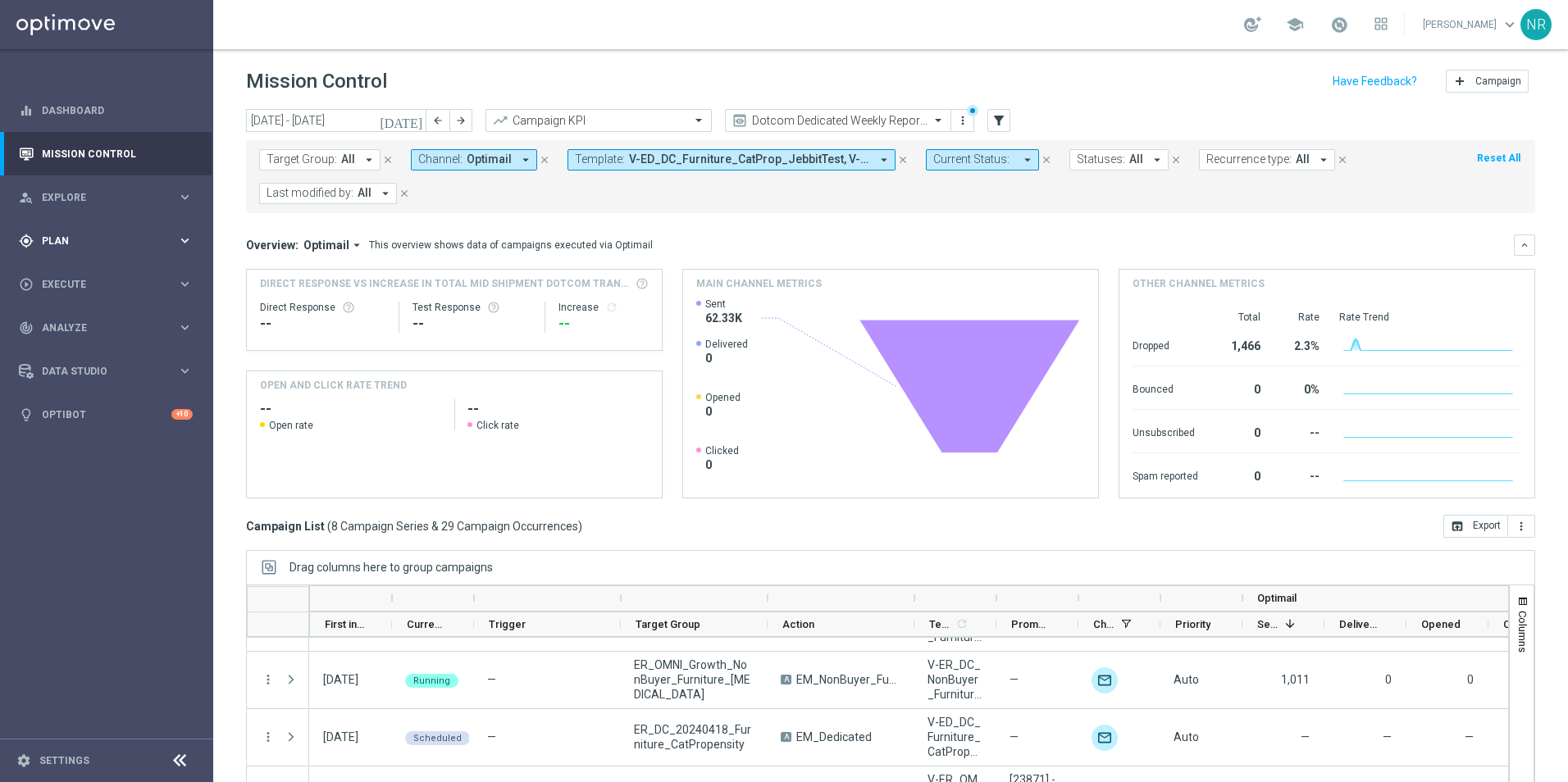
click at [121, 247] on div "gps_fixed Plan" at bounding box center [98, 241] width 158 height 15
click at [88, 440] on div "track_changes Analyze keyboard_arrow_right" at bounding box center [106, 450] width 212 height 44
click at [98, 367] on link "Customer 360" at bounding box center [106, 362] width 128 height 13
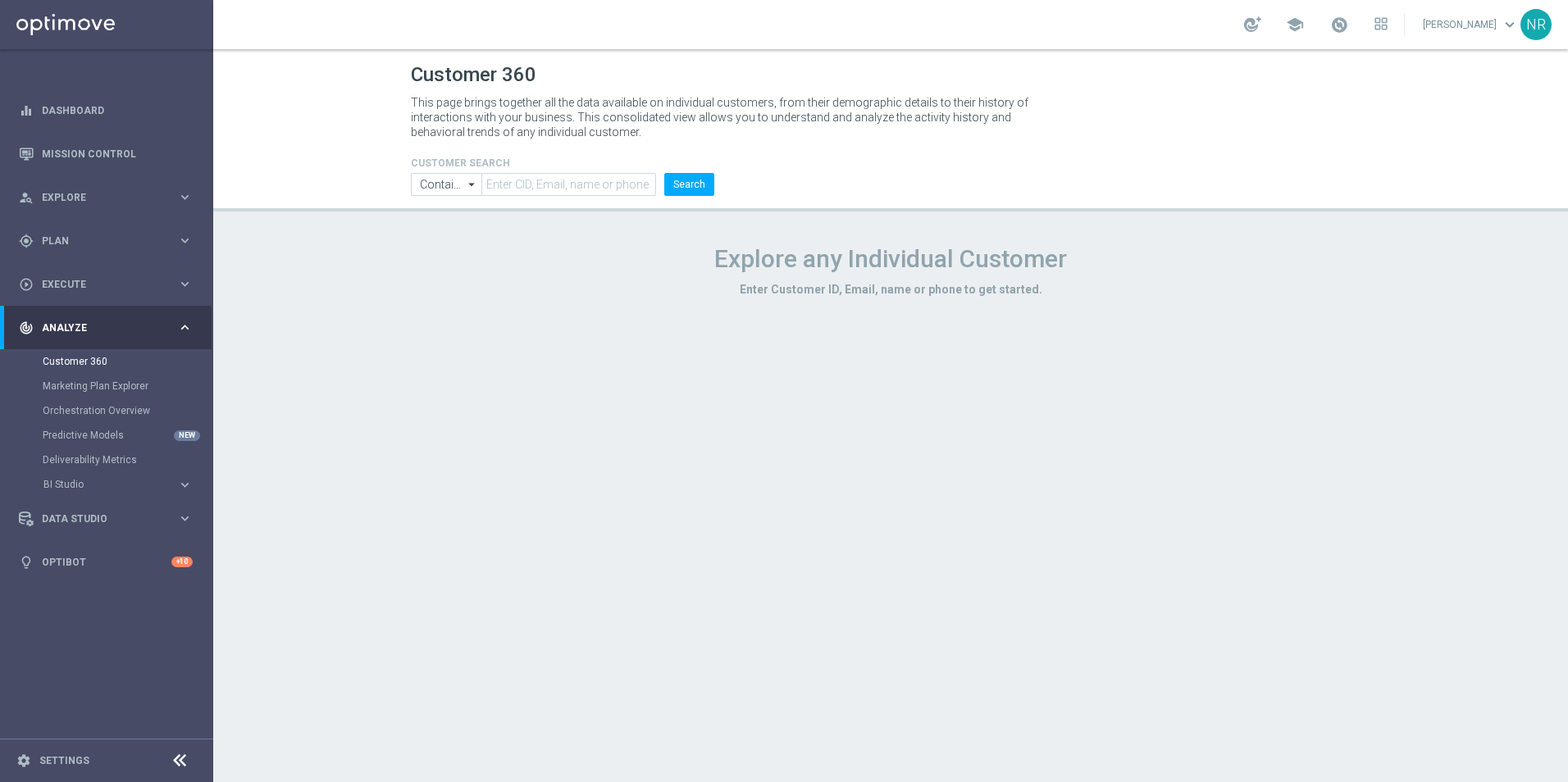
click at [549, 170] on form "CUSTOMER SEARCH Contains Contains arrow_drop_down Drag here to set row groups D…" at bounding box center [562, 177] width 303 height 39
click at [544, 181] on input "text" at bounding box center [569, 184] width 175 height 23
type input "nicholas.russo@staples.com"
click at [693, 184] on button "Search" at bounding box center [689, 184] width 50 height 23
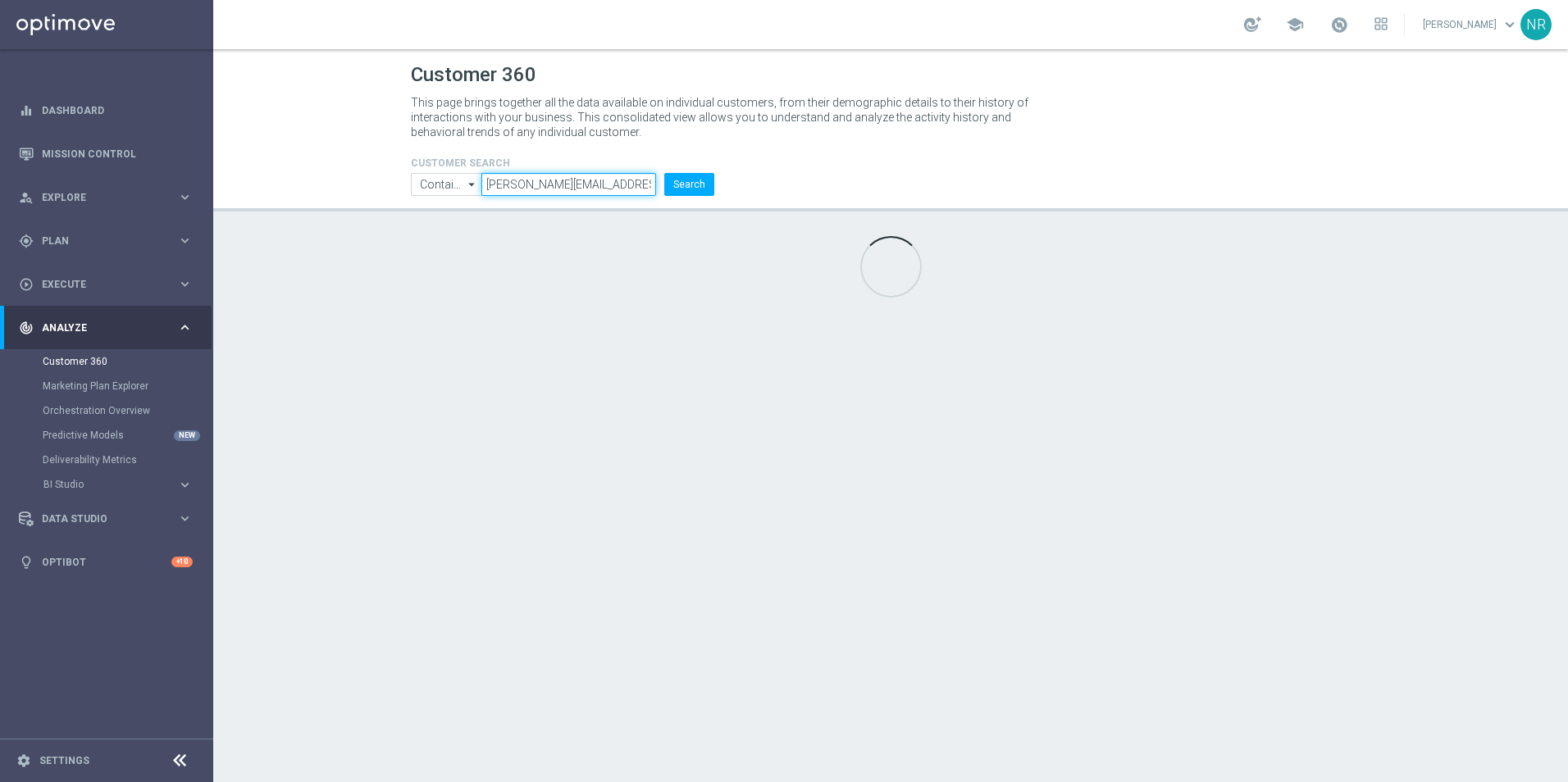
click at [628, 188] on input "nicholas.russo@staples.com" at bounding box center [569, 184] width 175 height 23
drag, startPoint x: 645, startPoint y: 189, endPoint x: 389, endPoint y: 170, distance: 256.7
click at [389, 170] on header "Customer 360 This page brings together all the data available on individual cus…" at bounding box center [890, 131] width 1354 height 162
type input "rmsher@gmail.com"
click at [695, 187] on button "Search" at bounding box center [689, 184] width 50 height 23
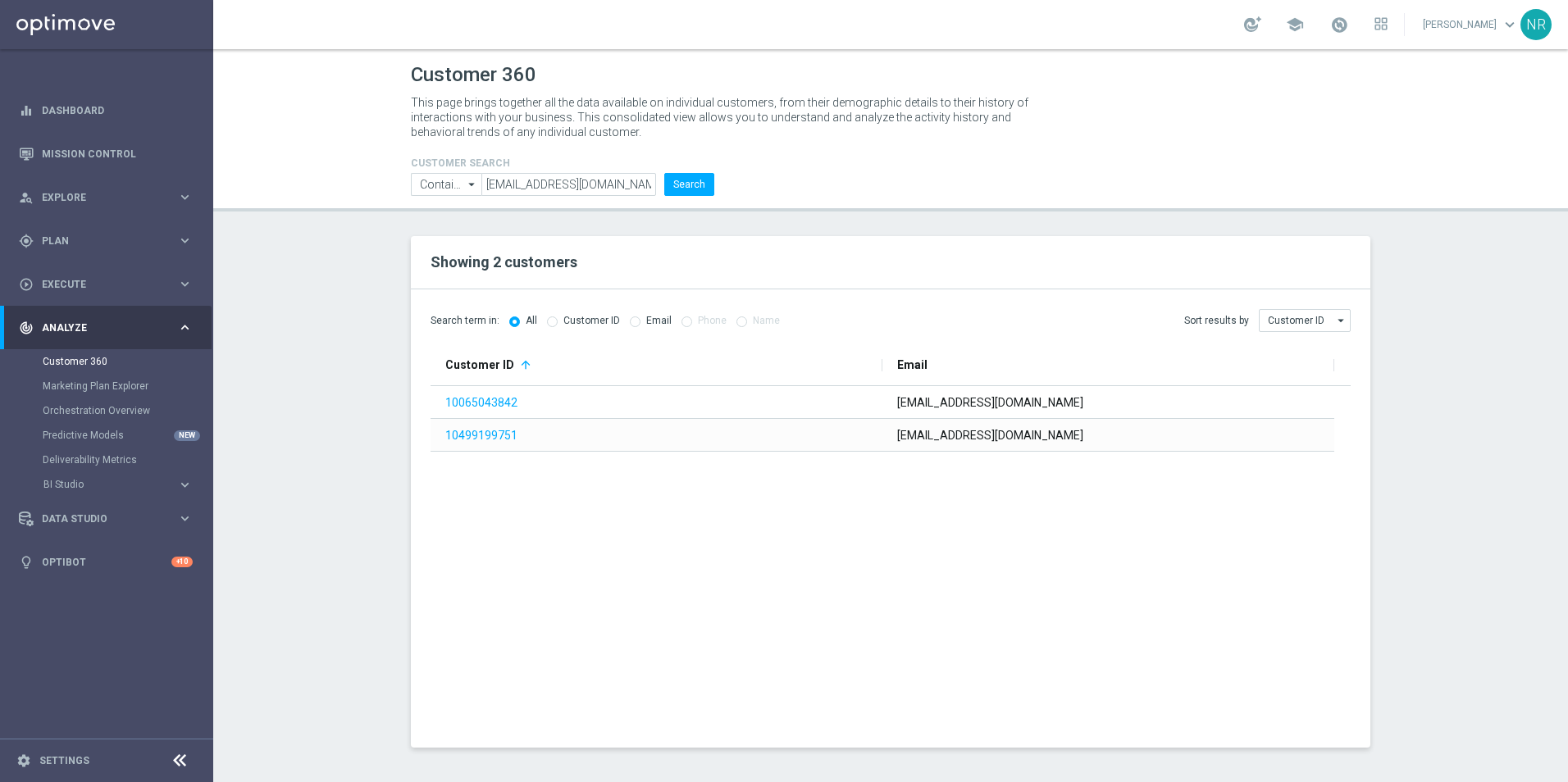
drag, startPoint x: 550, startPoint y: 68, endPoint x: 389, endPoint y: 65, distance: 161.0
click at [389, 65] on header "Customer 360 This page brings together all the data available on individual cus…" at bounding box center [890, 131] width 1354 height 162
click at [383, 67] on header "Customer 360 This page brings together all the data available on individual cus…" at bounding box center [890, 131] width 1354 height 162
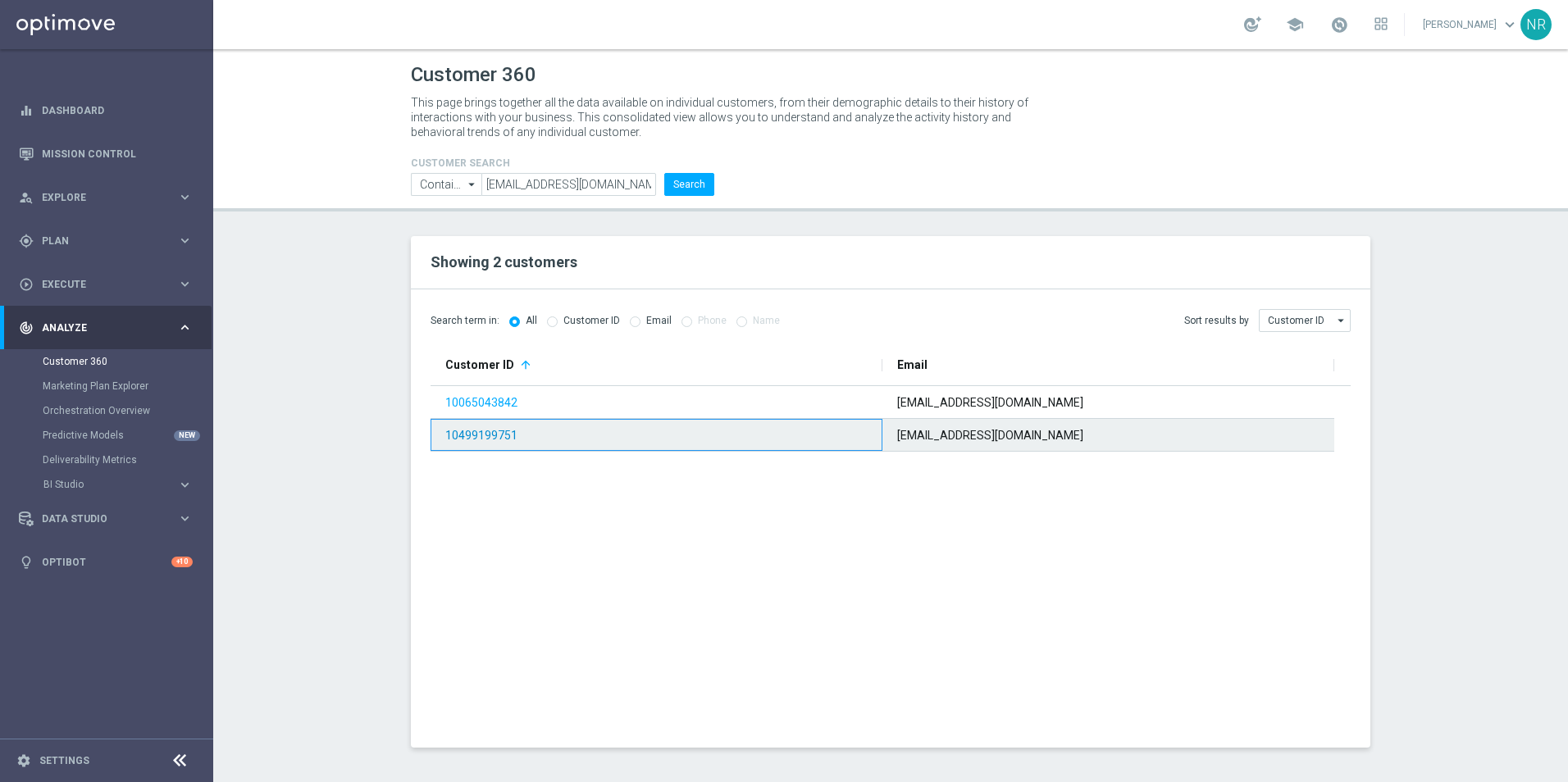
click at [483, 438] on link "10499199751" at bounding box center [482, 435] width 72 height 13
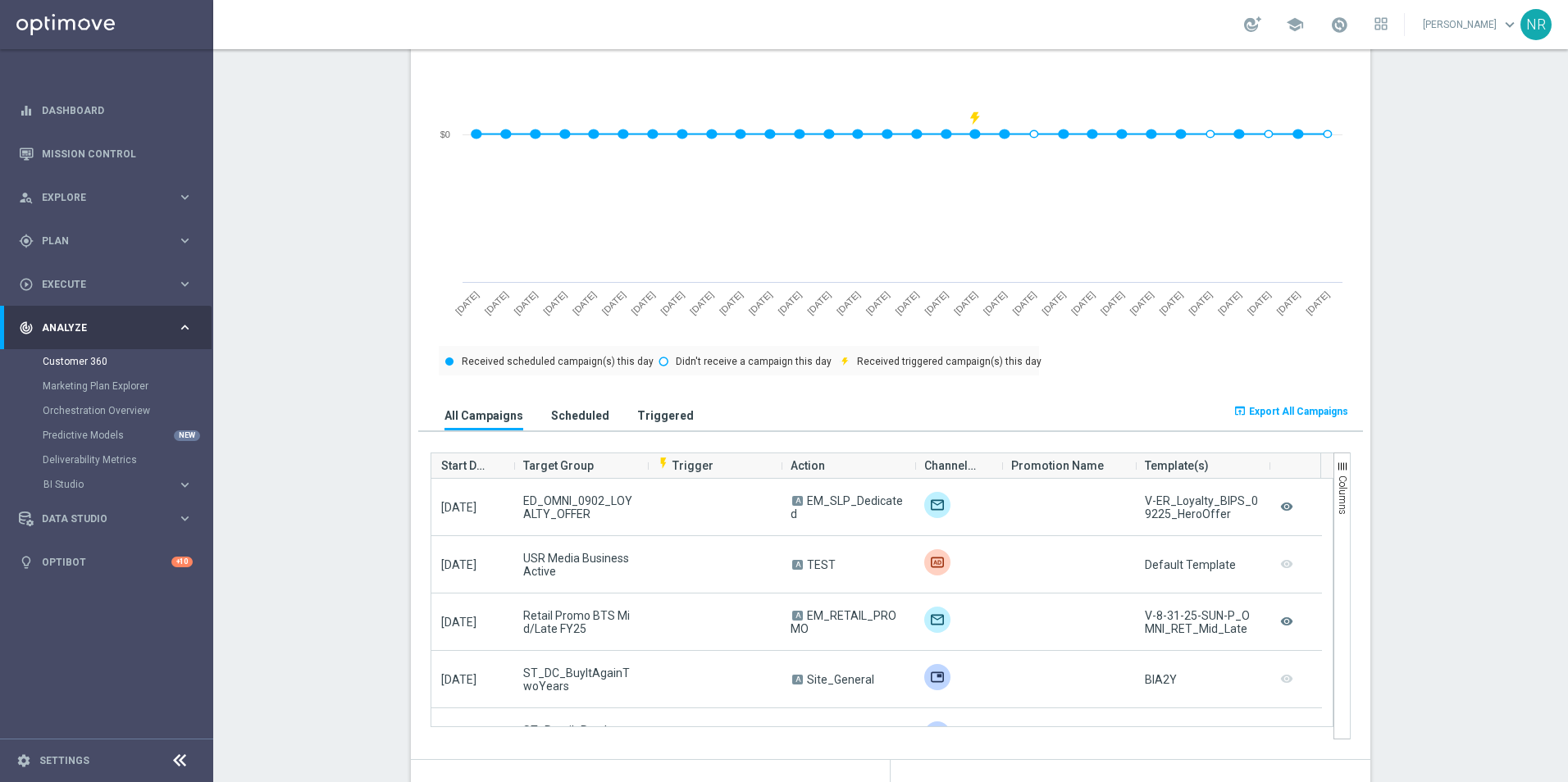
scroll to position [820, 0]
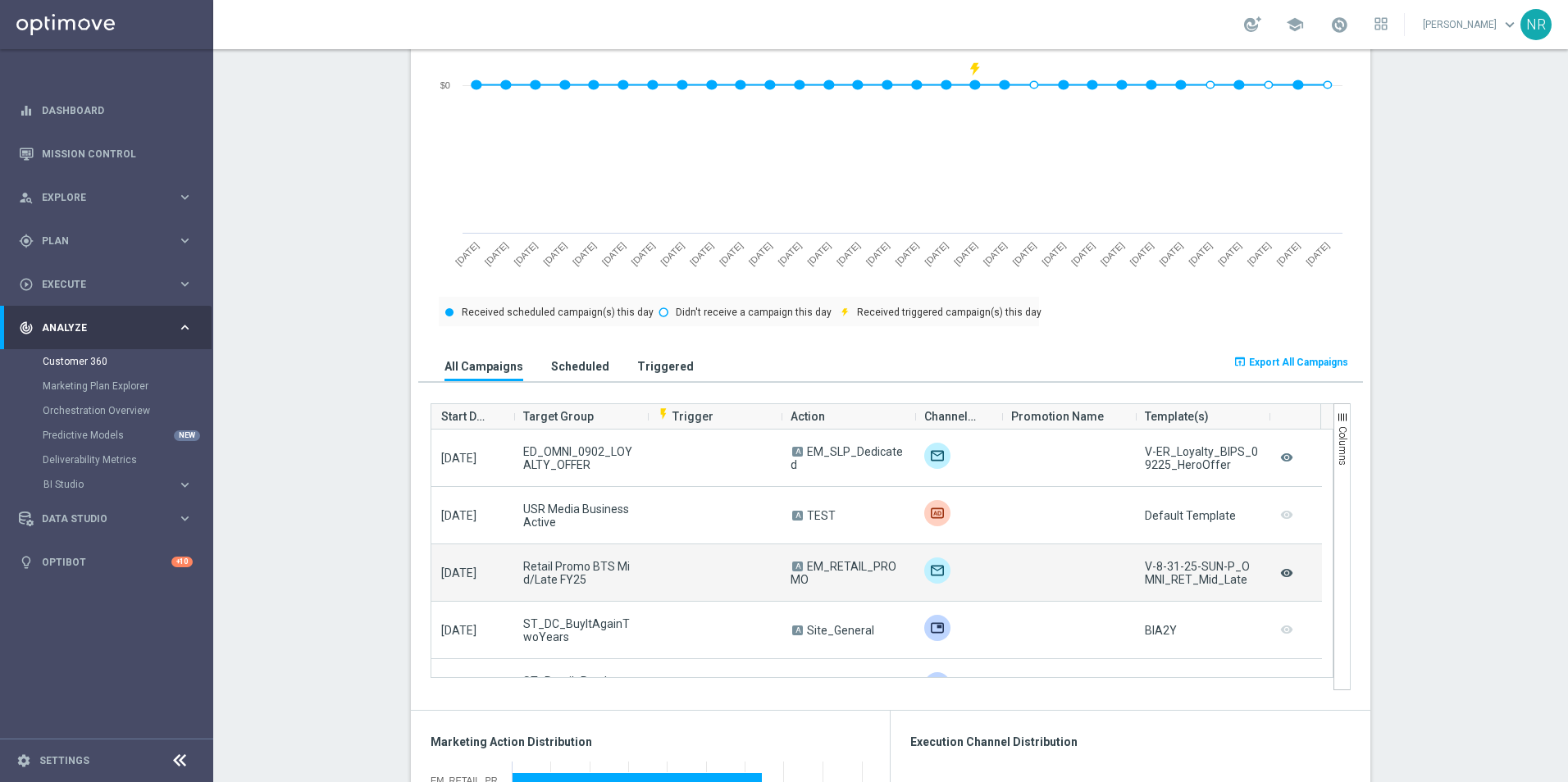
click at [1042, 552] on icon "remove_red_eye" at bounding box center [1287, 573] width 17 height 21
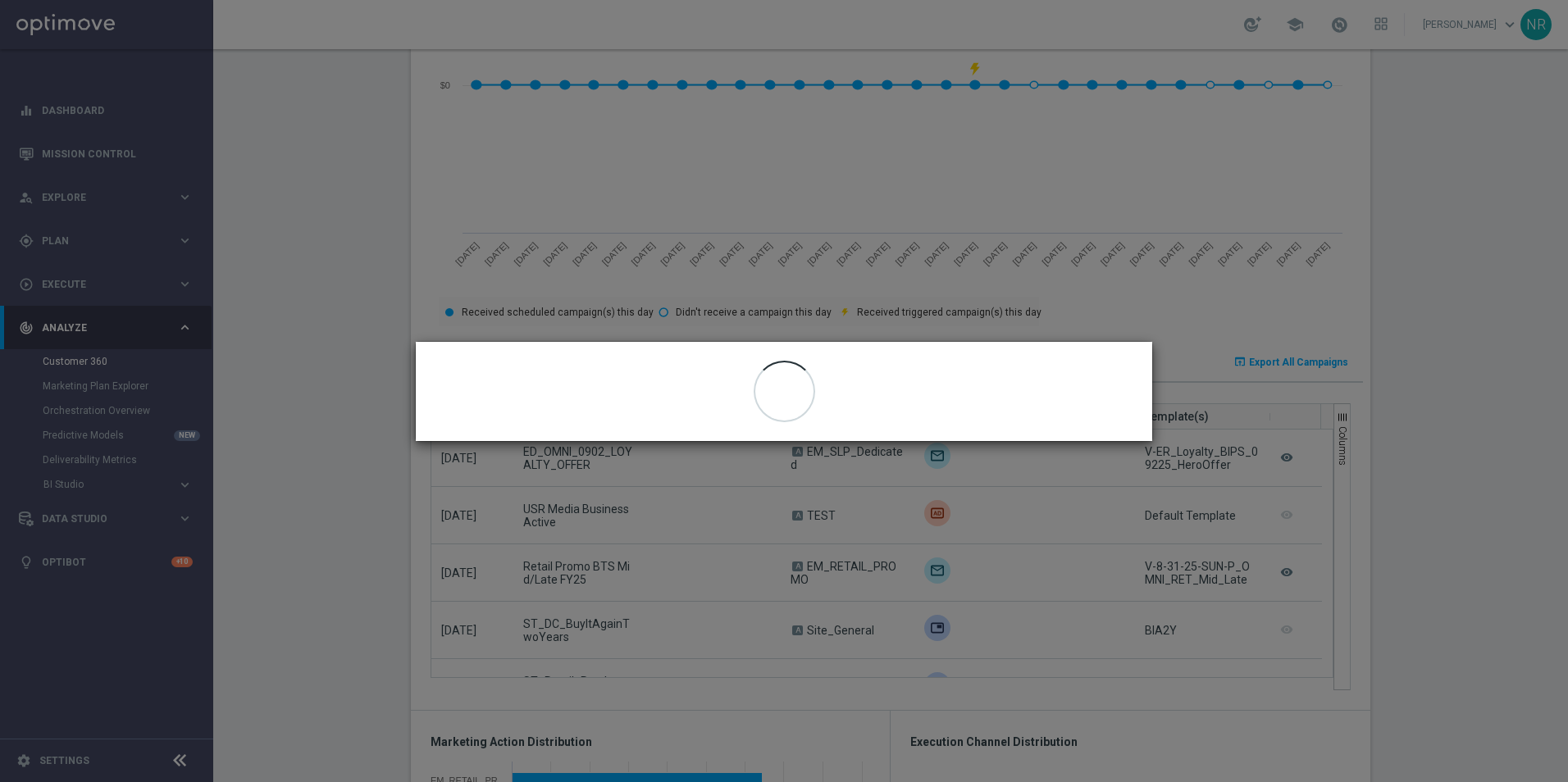
drag, startPoint x: 1226, startPoint y: 580, endPoint x: 1153, endPoint y: 571, distance: 73.6
click at [1042, 552] on modal-container "close" at bounding box center [784, 391] width 1568 height 782
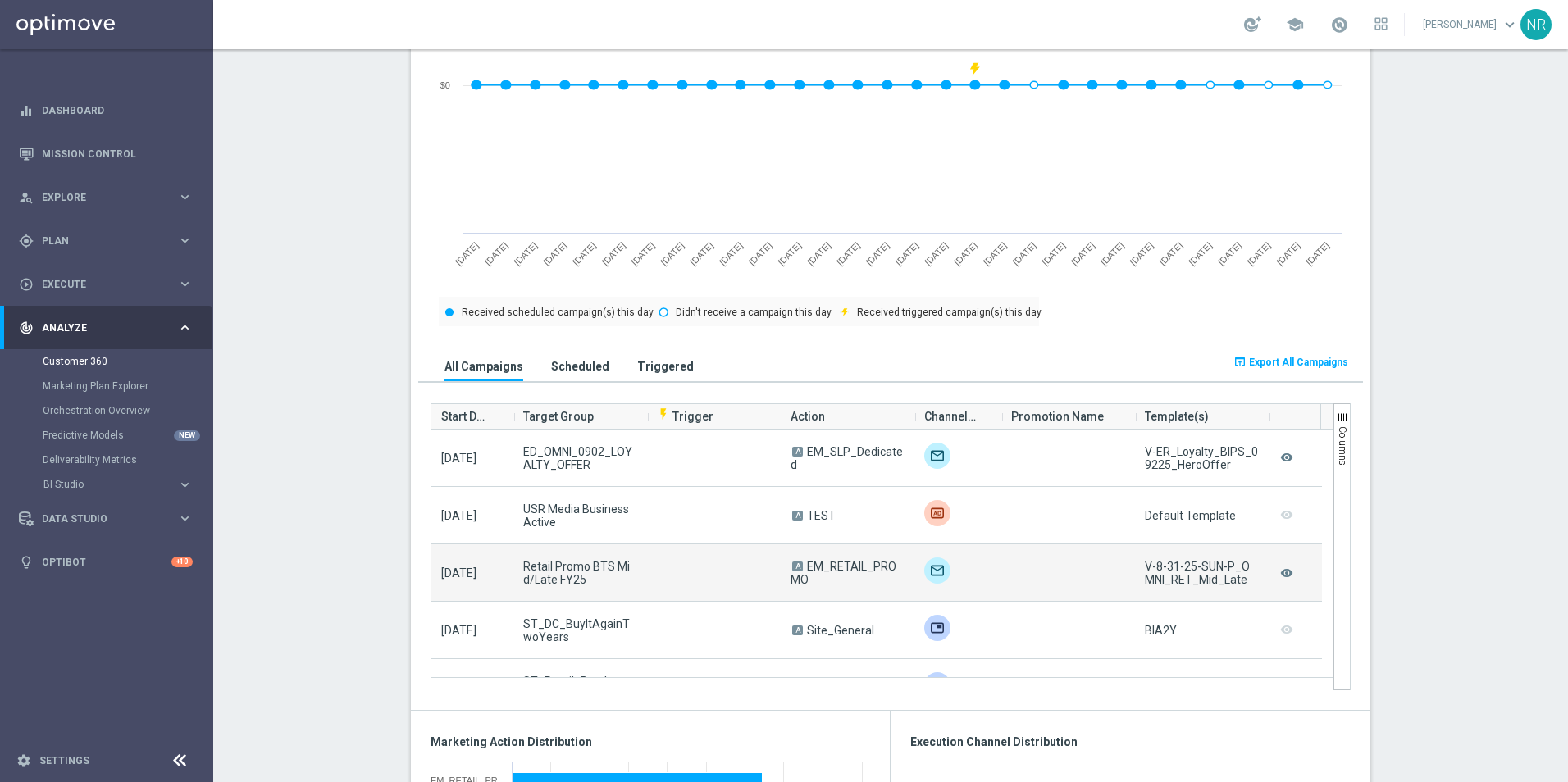
drag, startPoint x: 1131, startPoint y: 566, endPoint x: 1229, endPoint y: 579, distance: 98.9
click at [1042, 552] on div "V-8-31-25-SUN-P_OMNI_RET_Mid_Late" at bounding box center [1202, 573] width 134 height 57
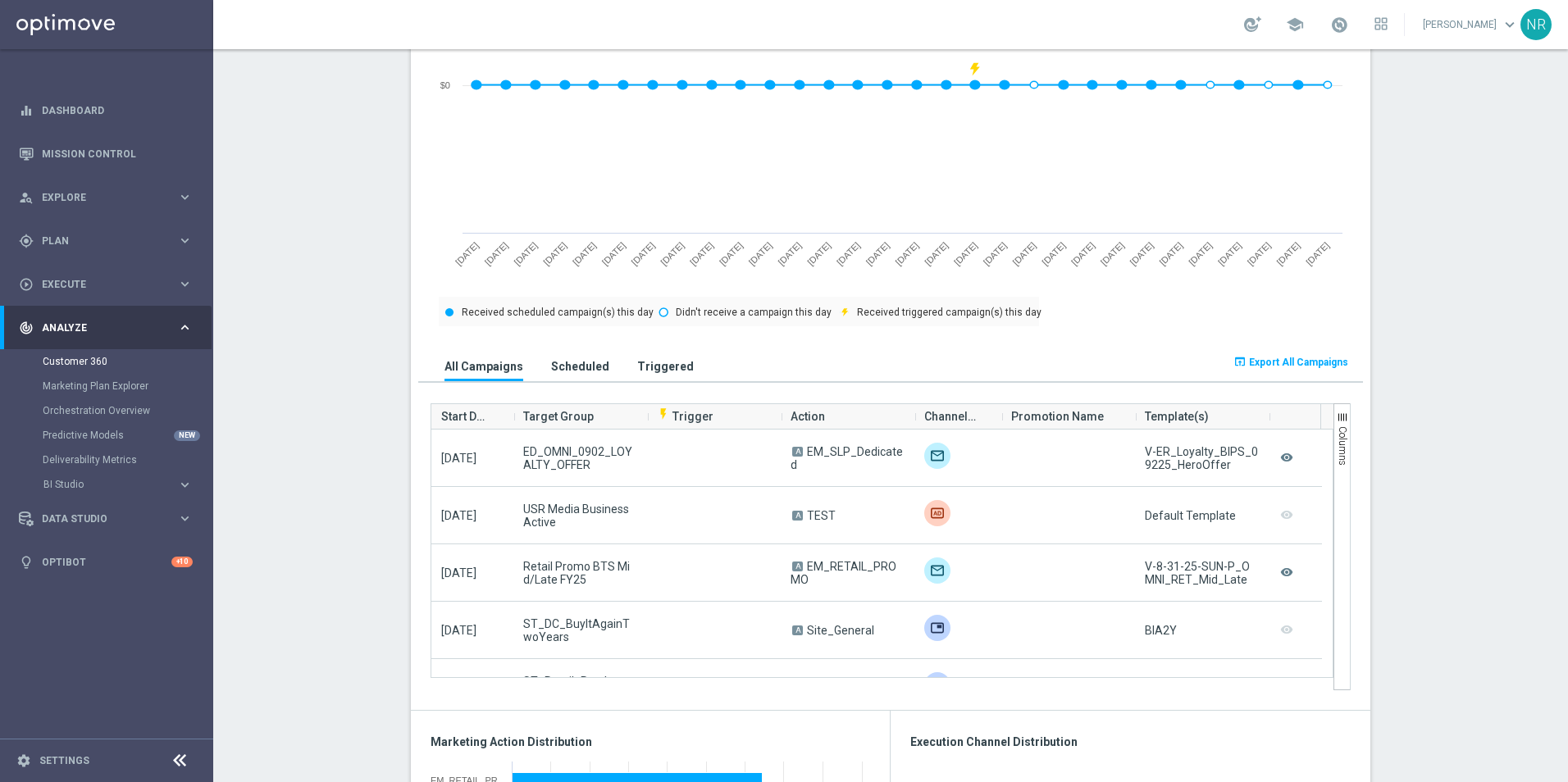
drag, startPoint x: 1229, startPoint y: 579, endPoint x: 1186, endPoint y: 563, distance: 45.9
click at [1042, 552] on span "Copy" at bounding box center [1245, 575] width 123 height 23
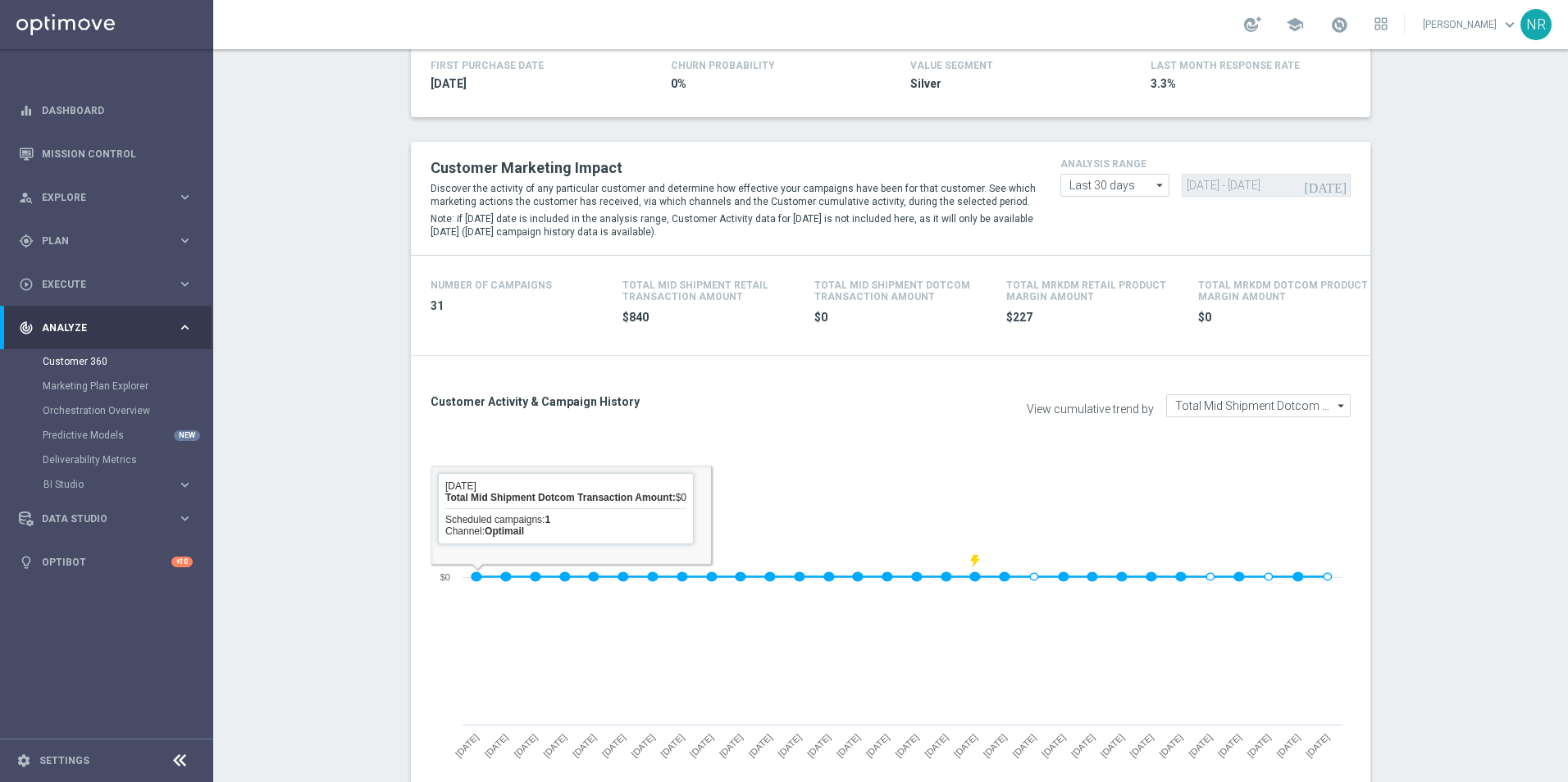
scroll to position [0, 0]
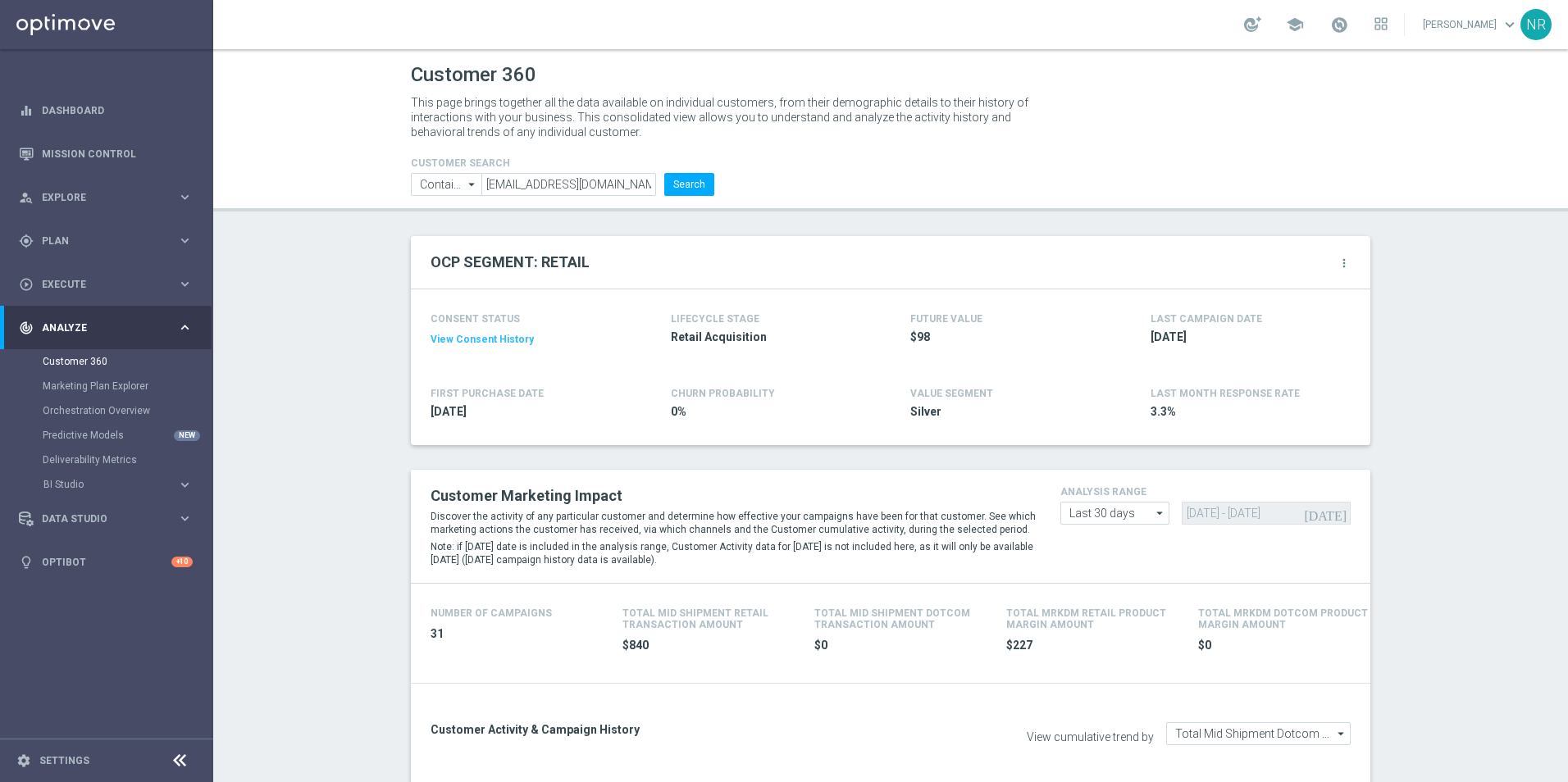
click at [1042, 272] on div "more_vert" at bounding box center [1344, 265] width 13 height 17
click at [1042, 268] on icon "more_vert" at bounding box center [1344, 263] width 13 height 13
click at [1042, 283] on li "Change Attribute" at bounding box center [1276, 289] width 139 height 24
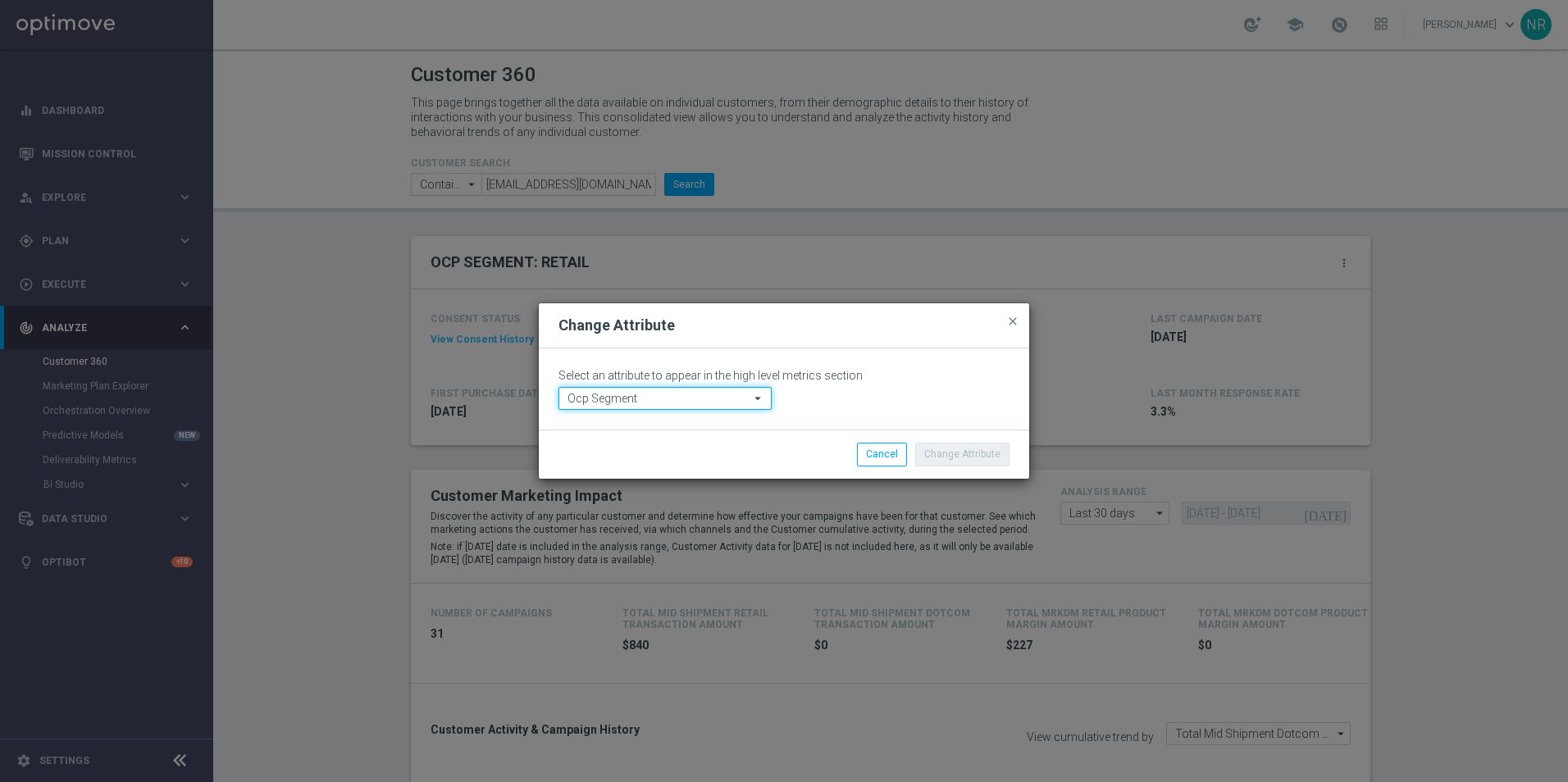
click at [605, 397] on input "Ocp Segment" at bounding box center [665, 398] width 214 height 23
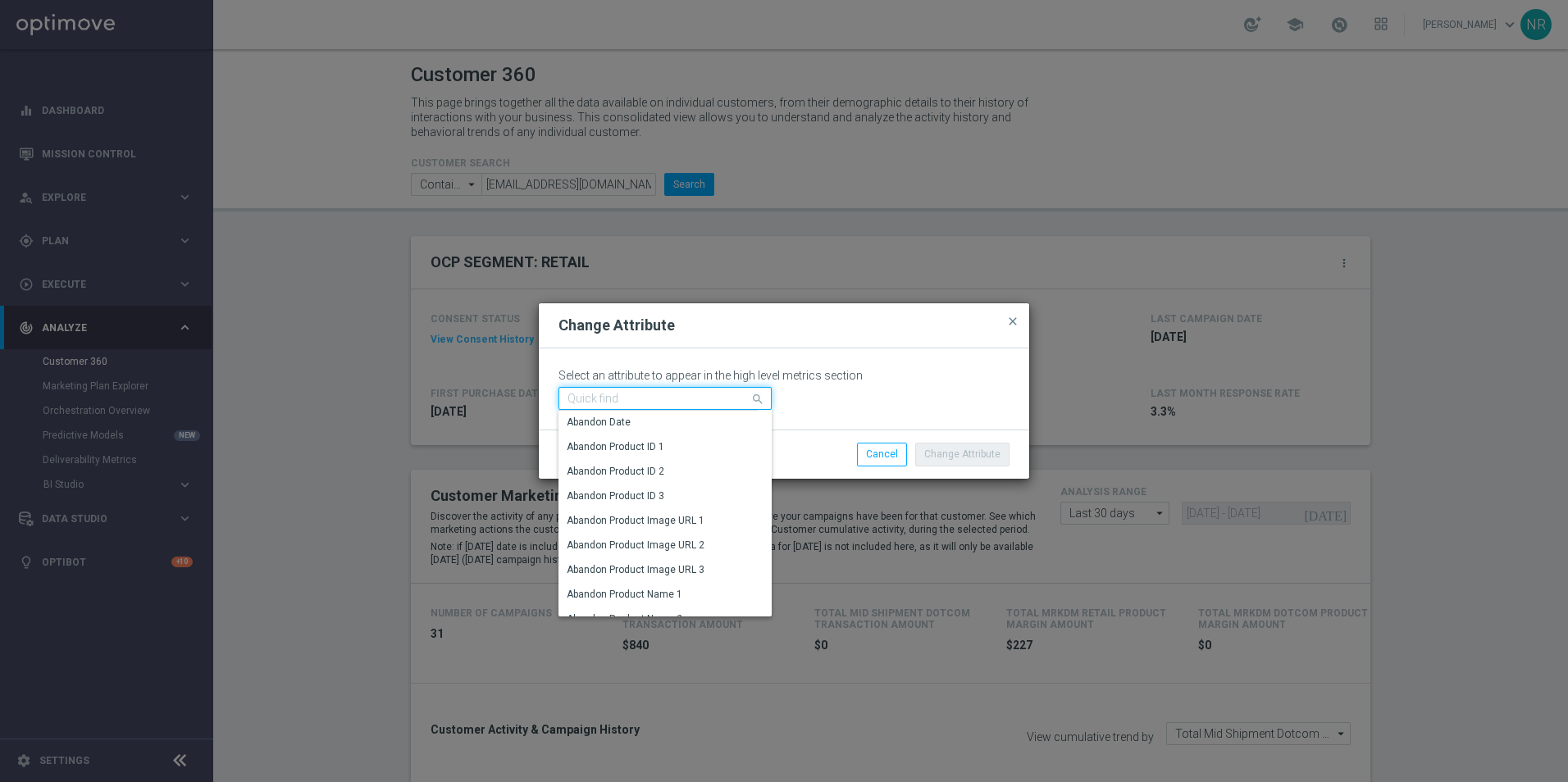
click at [609, 388] on input at bounding box center [665, 398] width 214 height 23
click at [606, 427] on div "Customer ID" at bounding box center [596, 422] width 57 height 15
type input "Customer ID"
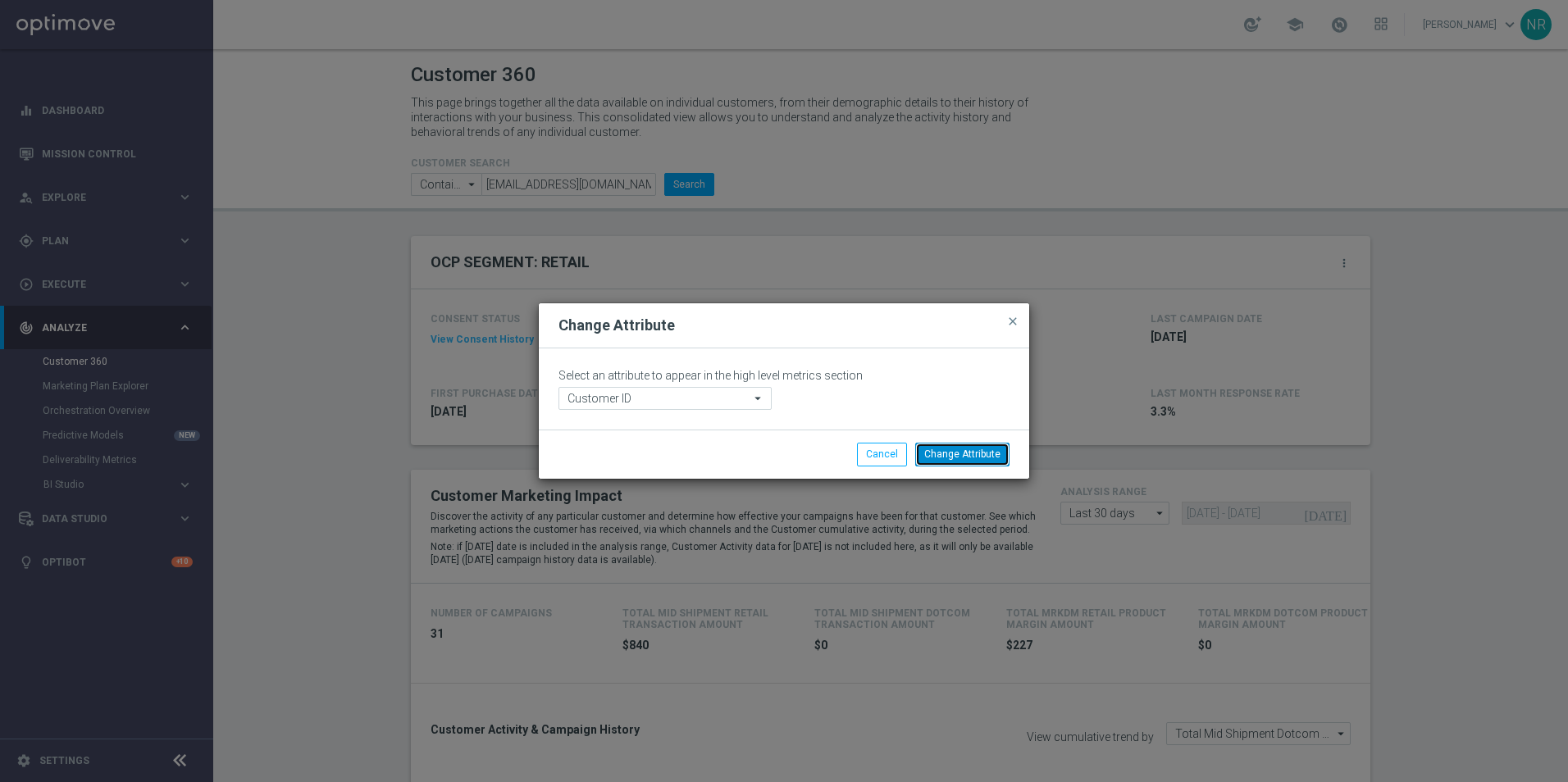
click at [964, 445] on button "Change Attribute" at bounding box center [962, 454] width 95 height 23
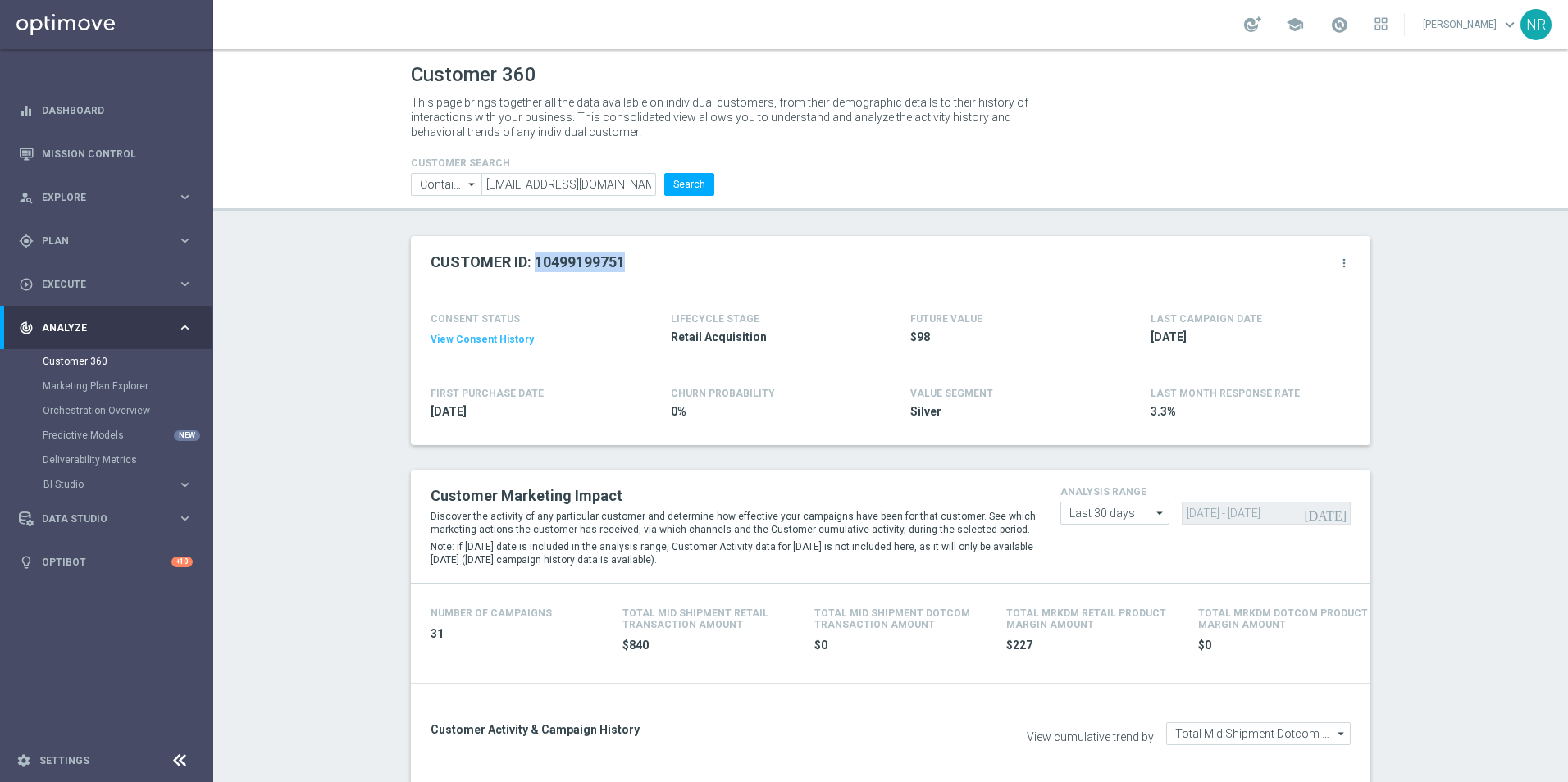
drag, startPoint x: 611, startPoint y: 264, endPoint x: 532, endPoint y: 267, distance: 79.1
click at [532, 267] on div "CUSTOMER ID: 10499199751 more_vert" at bounding box center [890, 262] width 920 height 28
drag, startPoint x: 532, startPoint y: 267, endPoint x: 543, endPoint y: 264, distance: 11.4
copy h2 "10499199751"
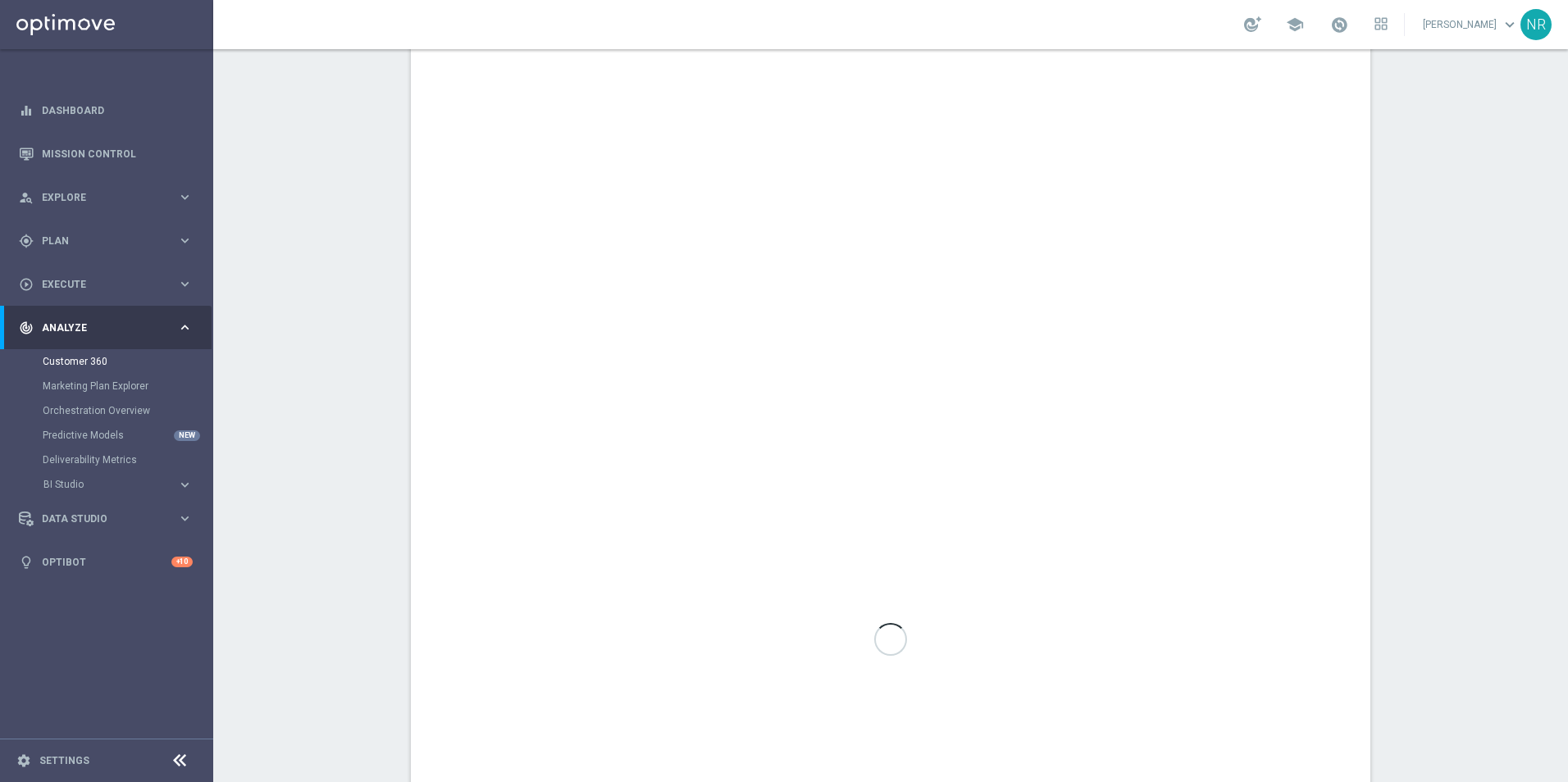
scroll to position [328, 0]
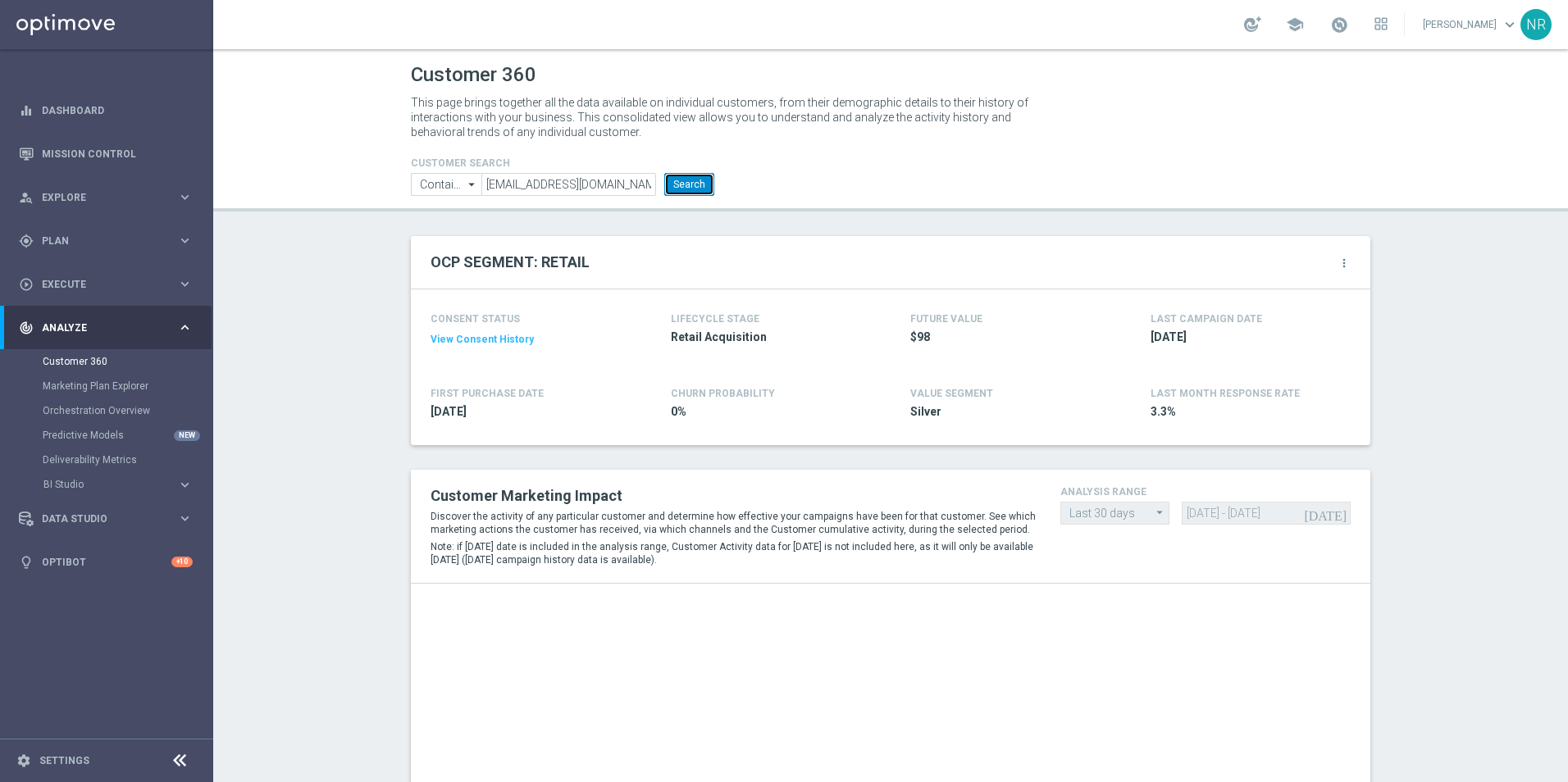
click at [694, 193] on button "Search" at bounding box center [689, 184] width 50 height 23
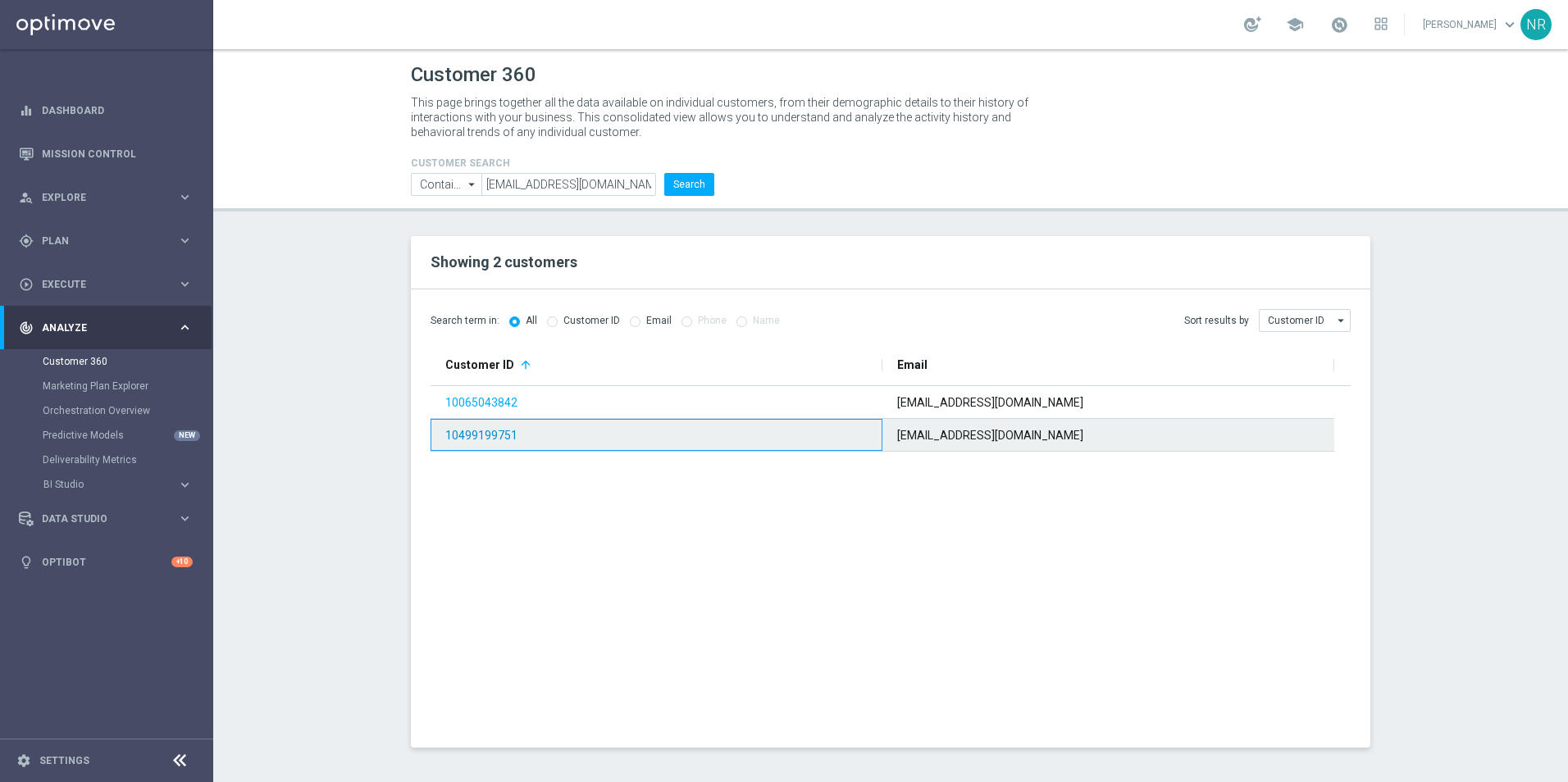
click at [497, 434] on link "10499199751" at bounding box center [482, 435] width 72 height 13
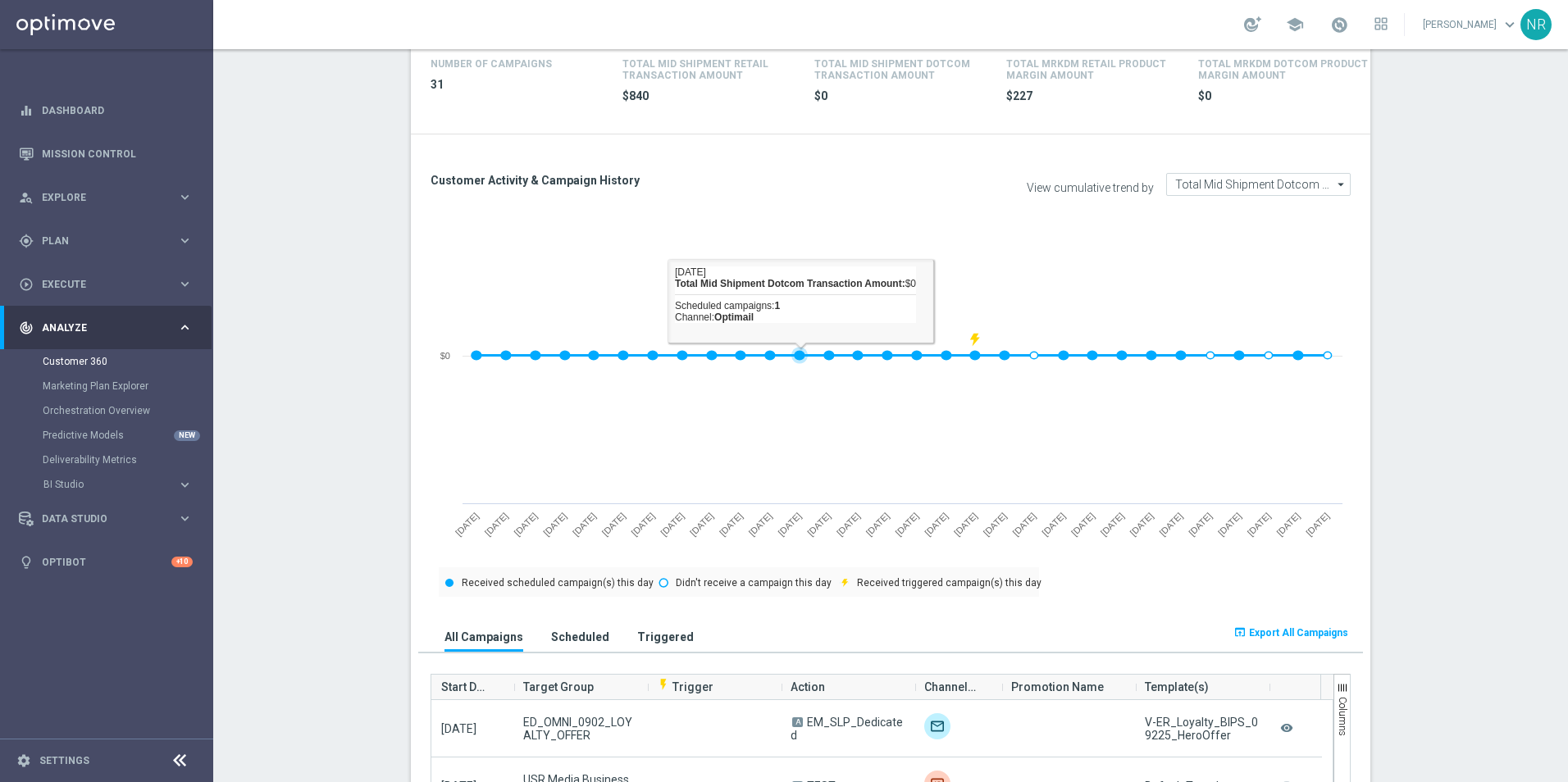
scroll to position [820, 0]
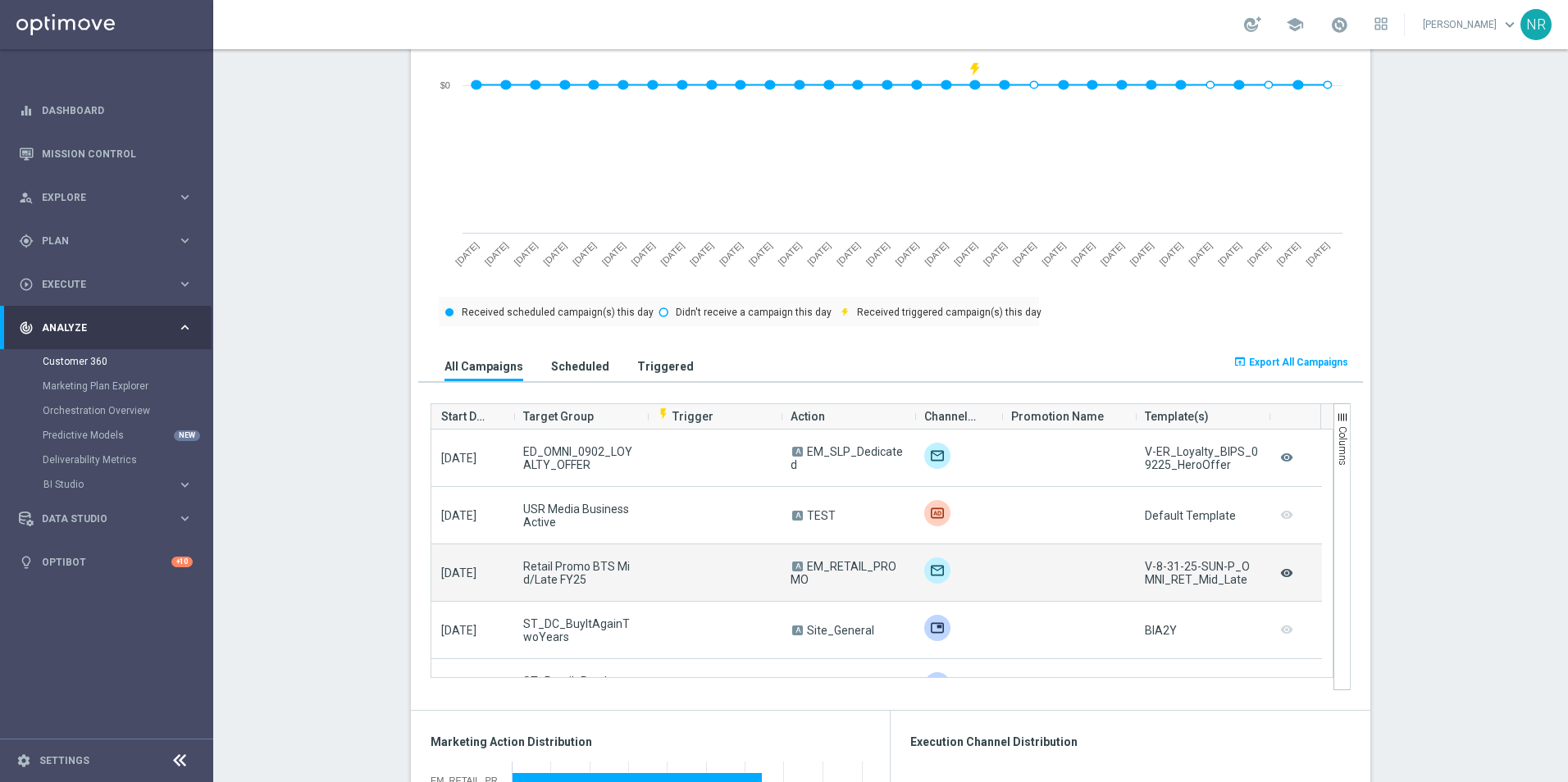
click at [1284, 573] on icon "remove_red_eye" at bounding box center [1287, 573] width 17 height 21
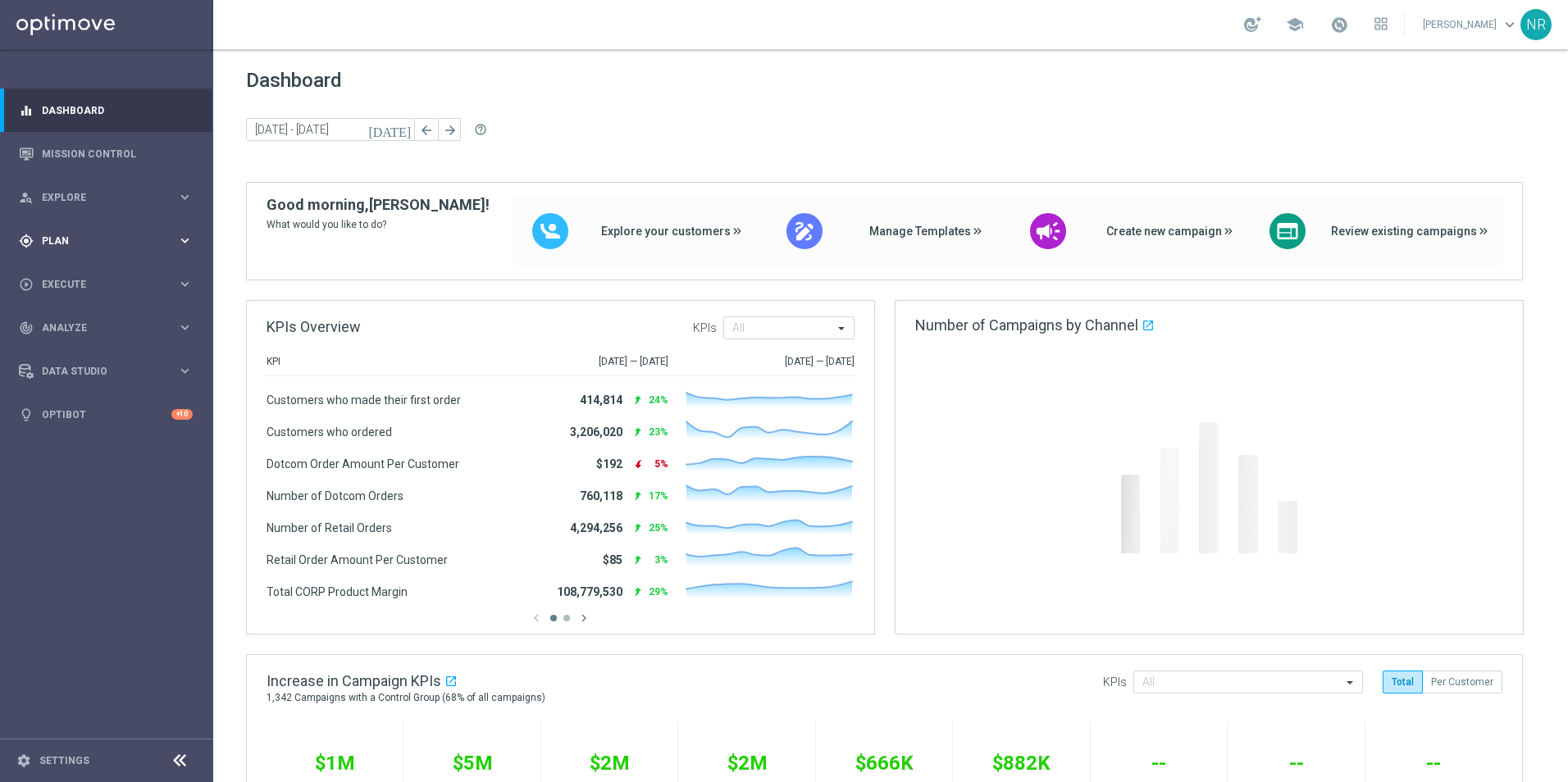
click at [77, 246] on div "gps_fixed Plan" at bounding box center [98, 241] width 158 height 15
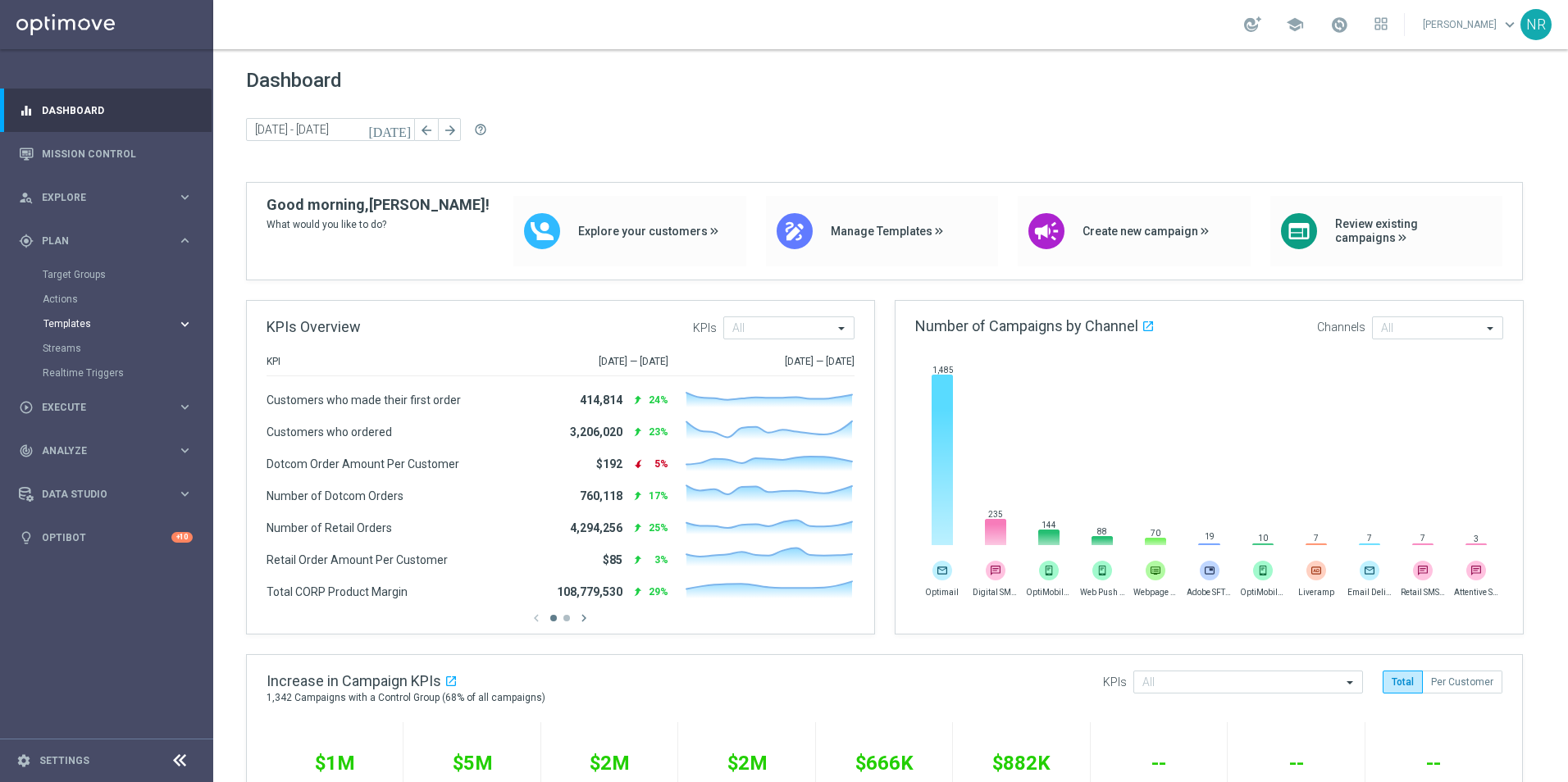
click at [98, 327] on span "Templates" at bounding box center [102, 324] width 117 height 10
click at [80, 350] on link "Optimail" at bounding box center [111, 348] width 120 height 13
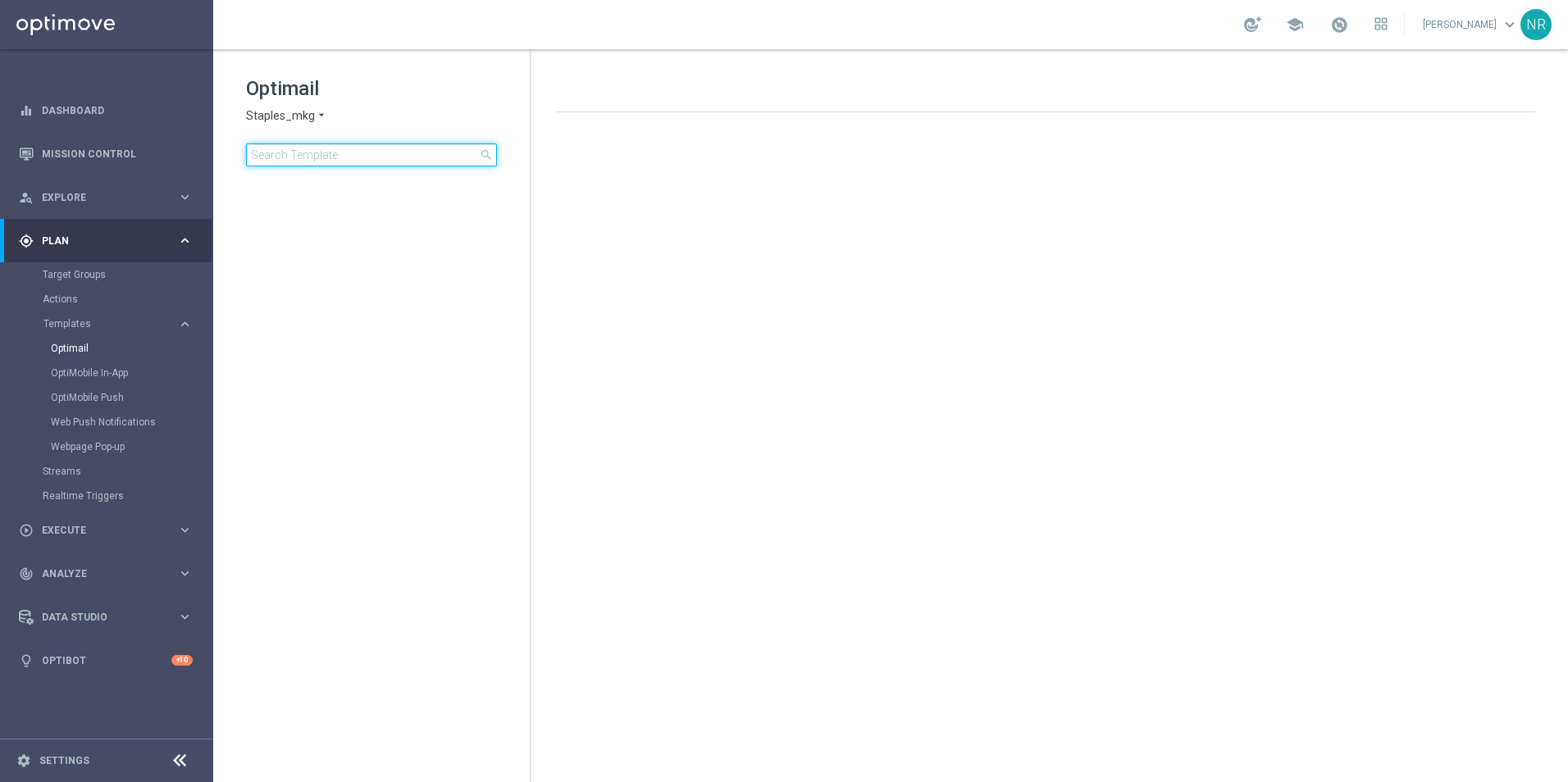
click at [374, 161] on input at bounding box center [372, 154] width 251 height 23
type input "V-ER_DC_NonBuyer_Furnitur"
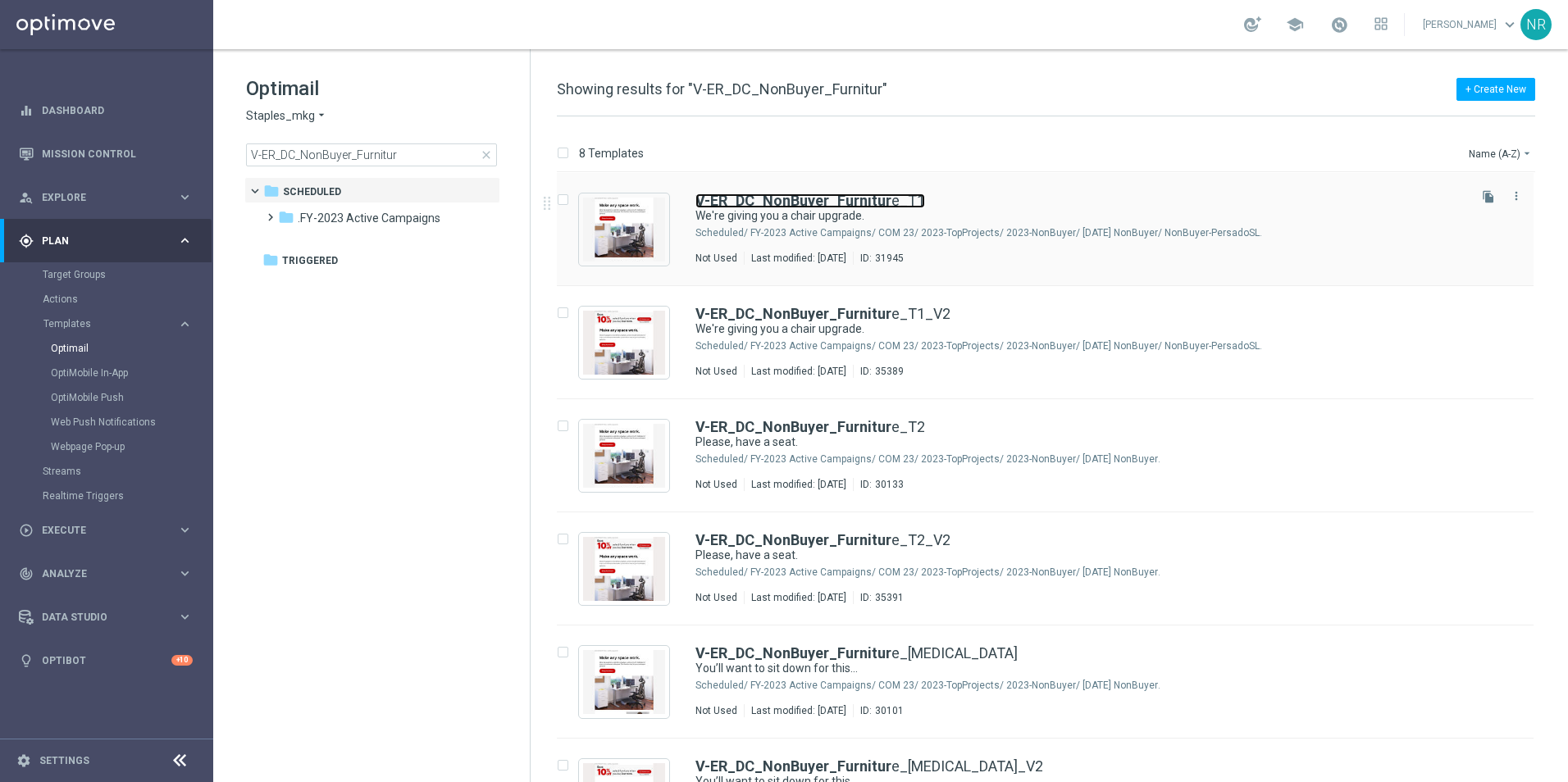
click at [762, 202] on b "V-ER_DC_NonBuyer_Furnitur" at bounding box center [793, 200] width 196 height 18
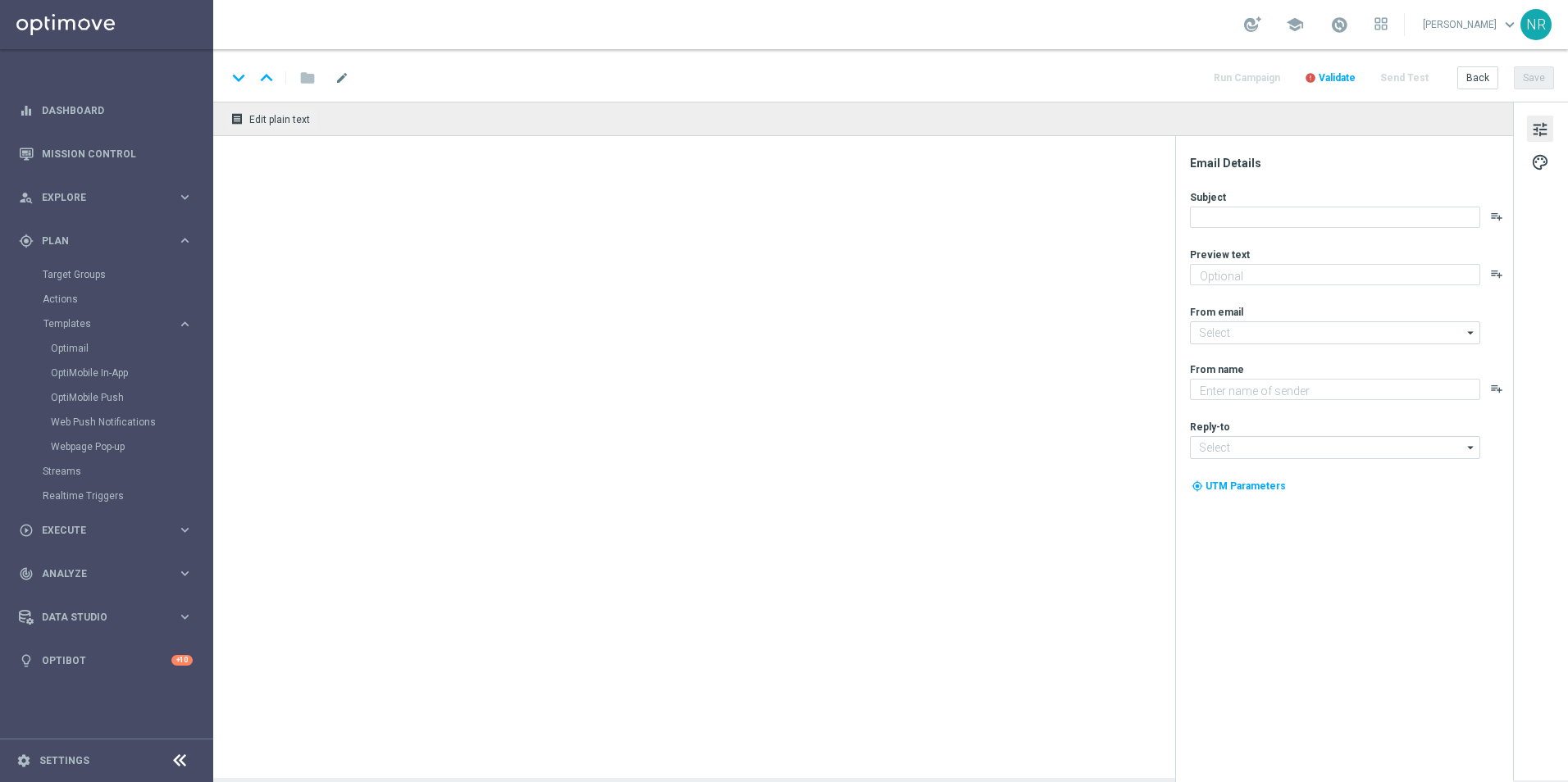
type textarea "You've found the perfect chairs and furniture."
type input "staples@connected.staples.com"
type textarea "Staples"
type input "info@staples.com"
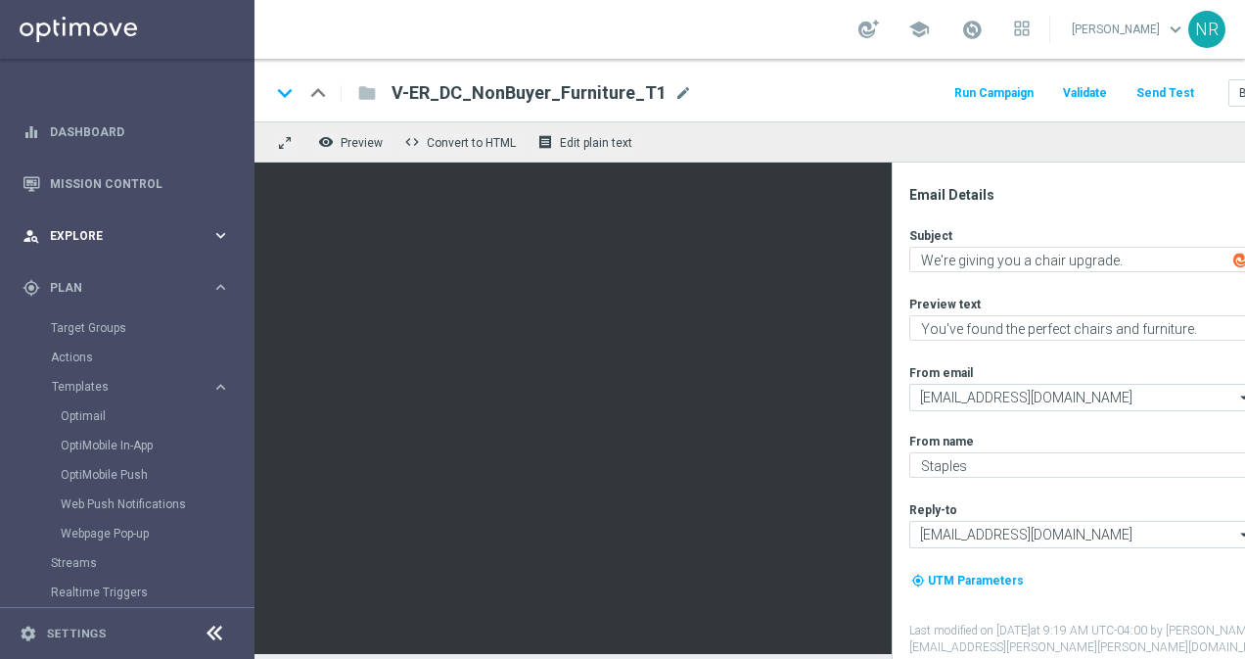
click at [169, 227] on div "person_search Explore" at bounding box center [117, 236] width 189 height 18
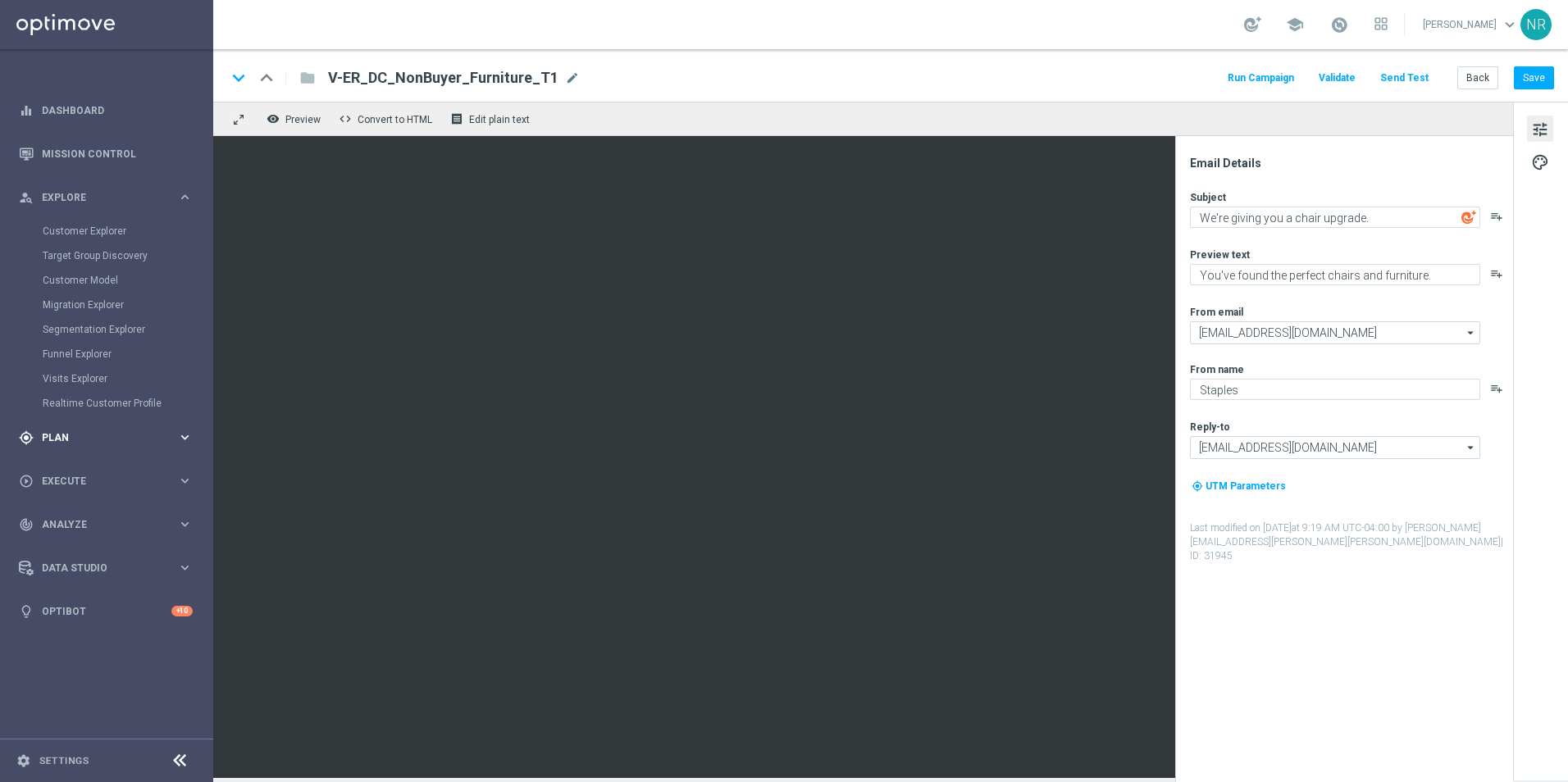
click at [75, 445] on div "gps_fixed Plan keyboard_arrow_right" at bounding box center [106, 437] width 212 height 44
click at [81, 320] on span "Templates" at bounding box center [102, 324] width 117 height 10
click at [80, 332] on accordion "Templates keyboard_arrow_right Optimail OptiMobile In-App OptiMobile Push Web P…" at bounding box center [127, 323] width 169 height 24
click at [81, 325] on span "Templates" at bounding box center [102, 324] width 117 height 10
click at [74, 348] on link "Optimail" at bounding box center [111, 348] width 120 height 13
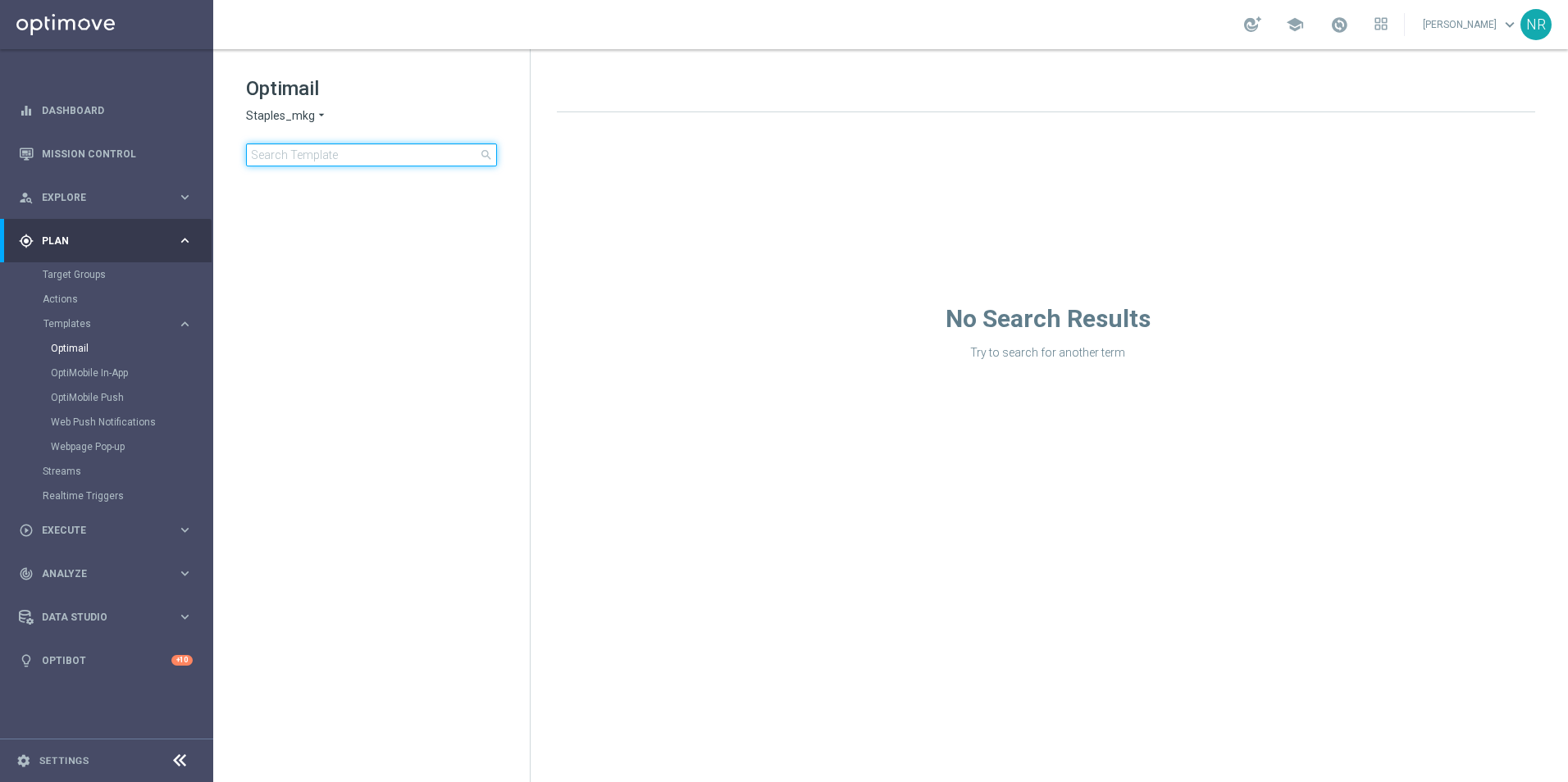
click at [360, 162] on input at bounding box center [372, 154] width 251 height 23
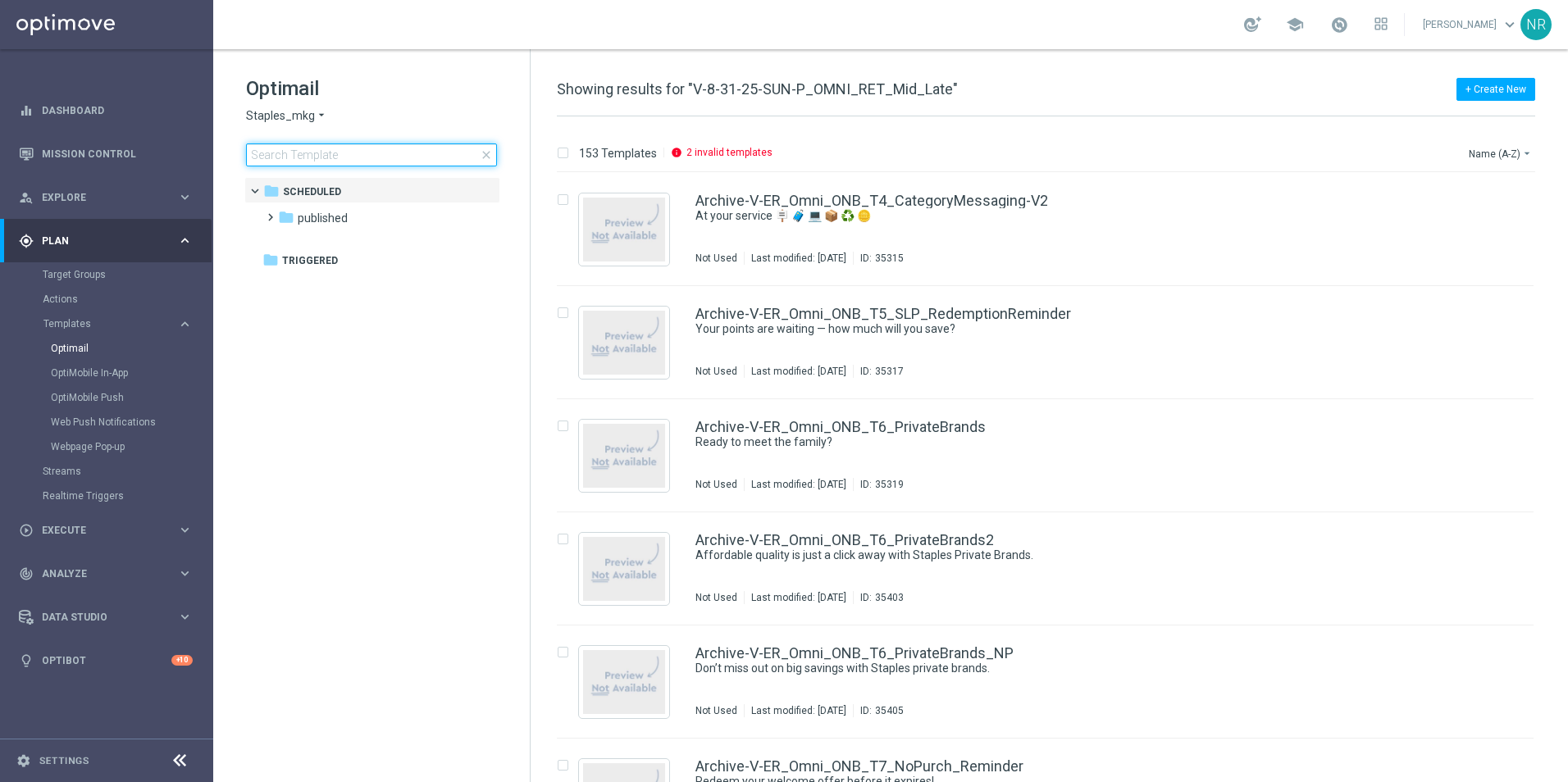
type input "V-8-31-25-SUN-P_OMNI_RET_Mid_Late"
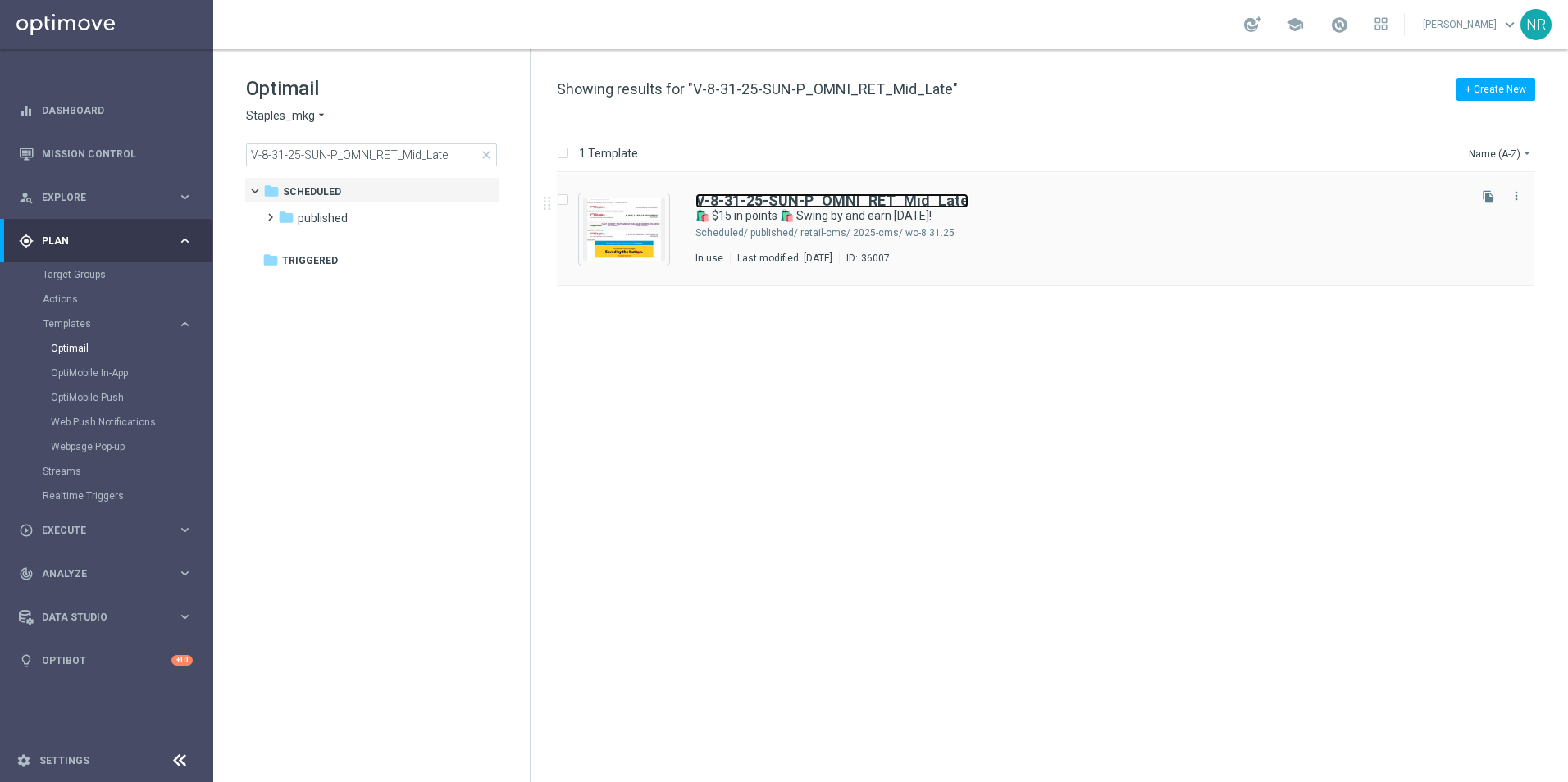
click at [801, 193] on b "V-8-31-25-SUN-P_OMNI_RET_Mid_Late" at bounding box center [832, 200] width 273 height 18
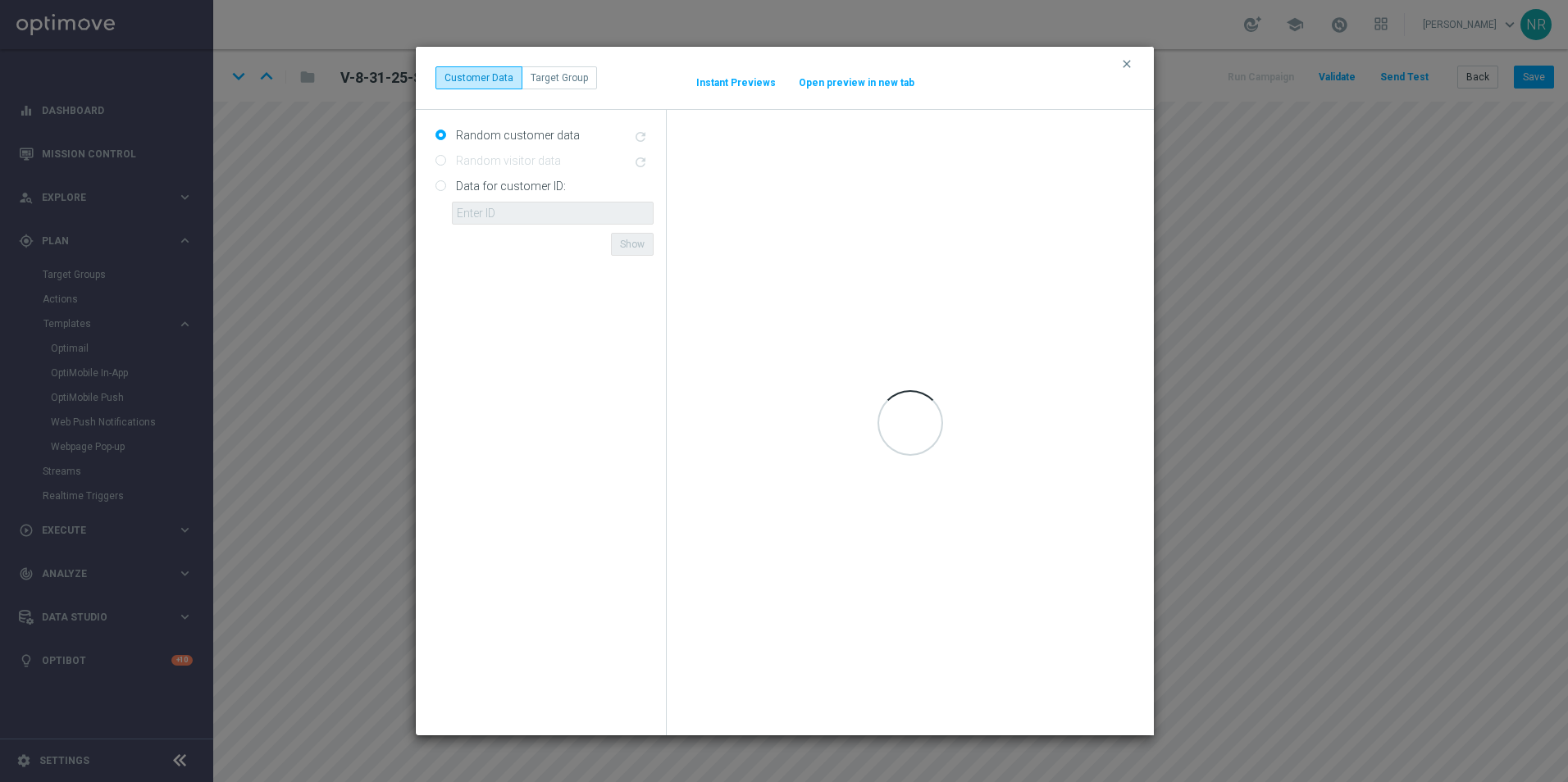
click at [472, 191] on label "Data for customer ID:" at bounding box center [508, 186] width 114 height 15
click at [446, 191] on input "Data for customer ID:" at bounding box center [441, 187] width 11 height 11
radio input "true"
click at [493, 212] on input "text" at bounding box center [552, 213] width 202 height 23
paste input "10499199751"
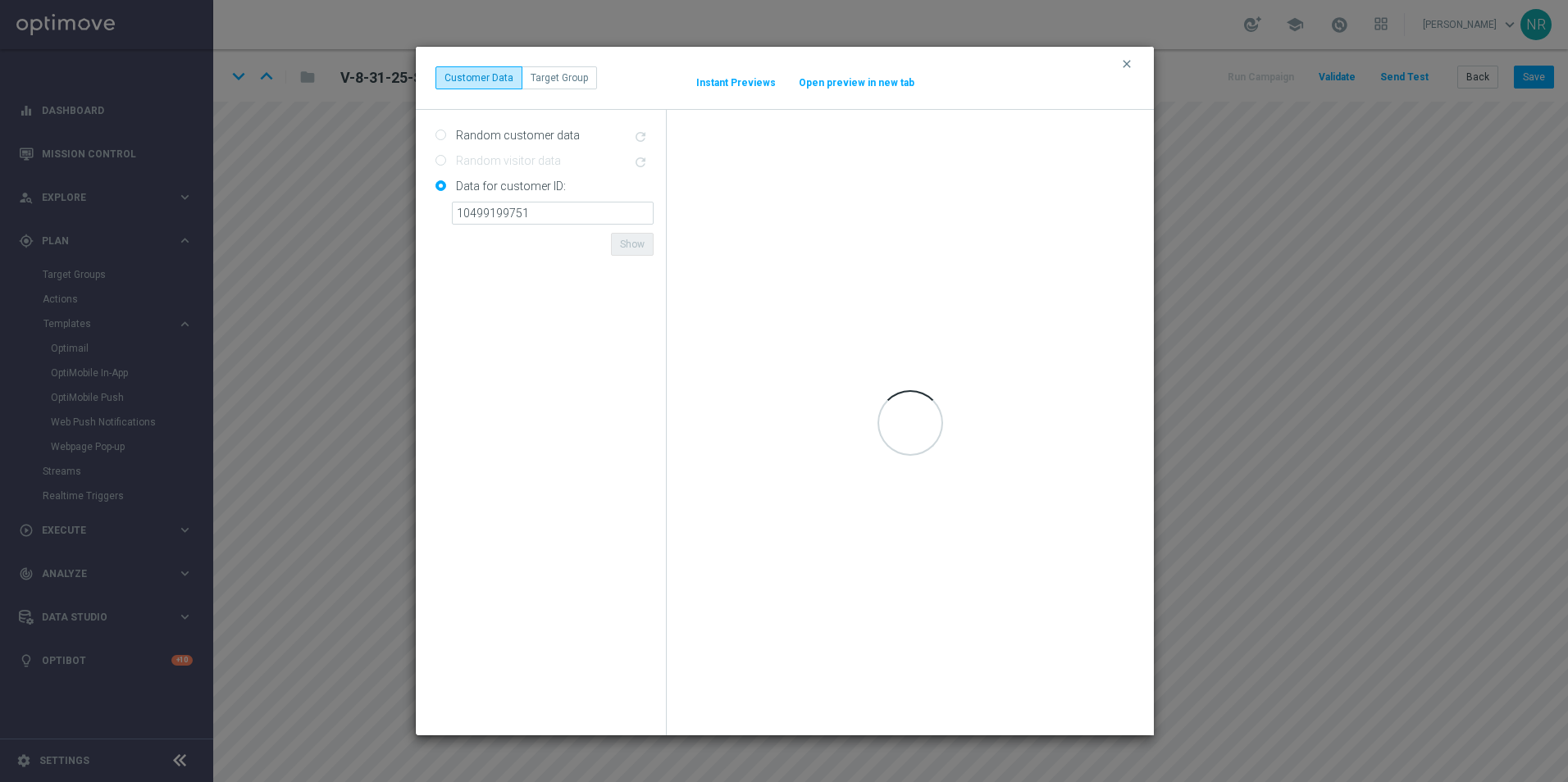
click at [524, 279] on div "Random customer data refresh Random visitor data refresh Data for customer ID: …" at bounding box center [541, 422] width 251 height 625
click at [563, 216] on input "10499199751" at bounding box center [552, 213] width 202 height 23
click at [459, 218] on input "10499199751" at bounding box center [552, 213] width 202 height 23
click at [598, 226] on div "Data for customer ID: 10499199751 ID not found Show" at bounding box center [544, 215] width 243 height 84
click at [593, 215] on input "10499199751" at bounding box center [552, 213] width 202 height 23
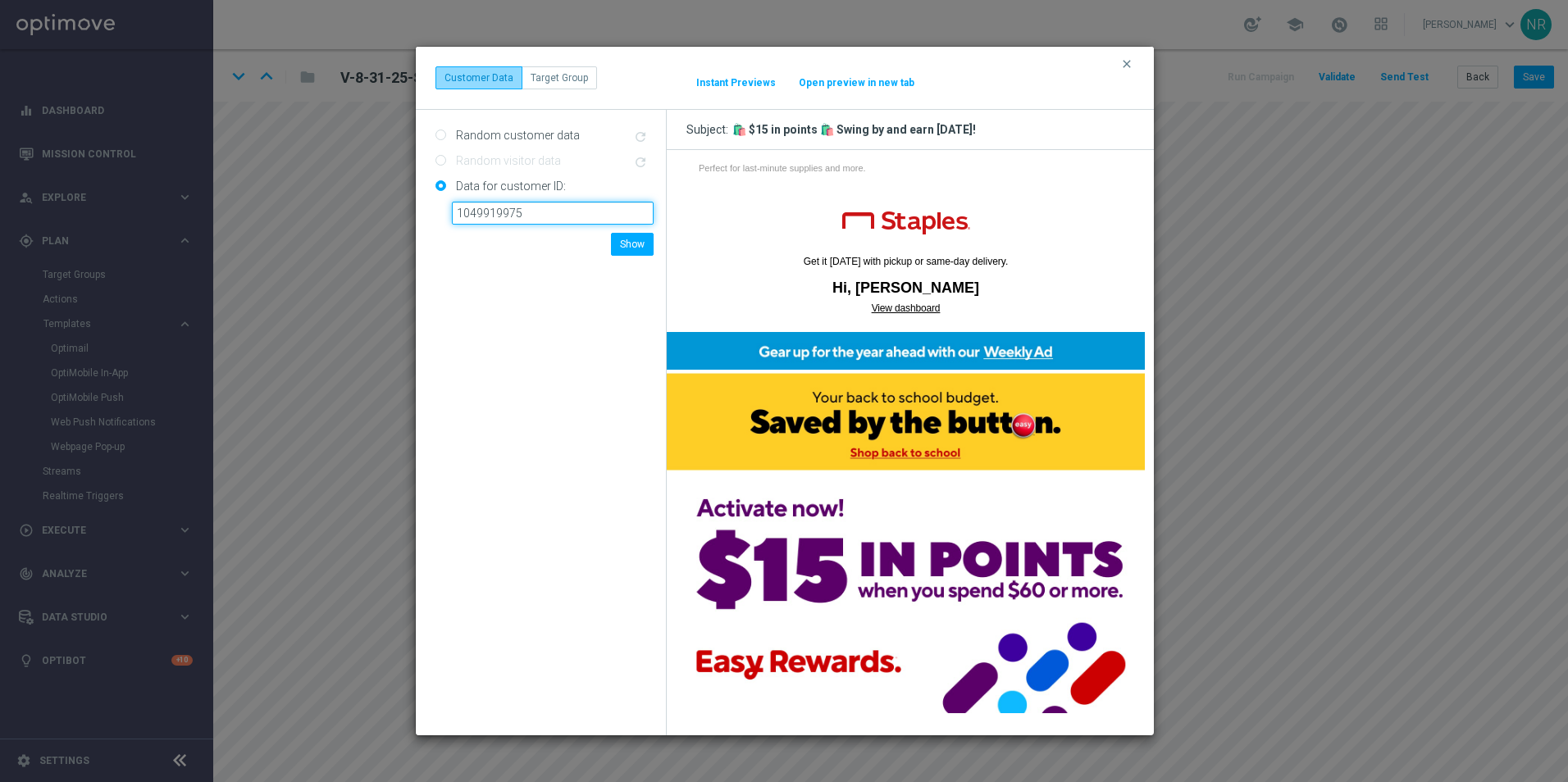
type input "10499199751"
click at [638, 244] on button "Show" at bounding box center [632, 244] width 43 height 23
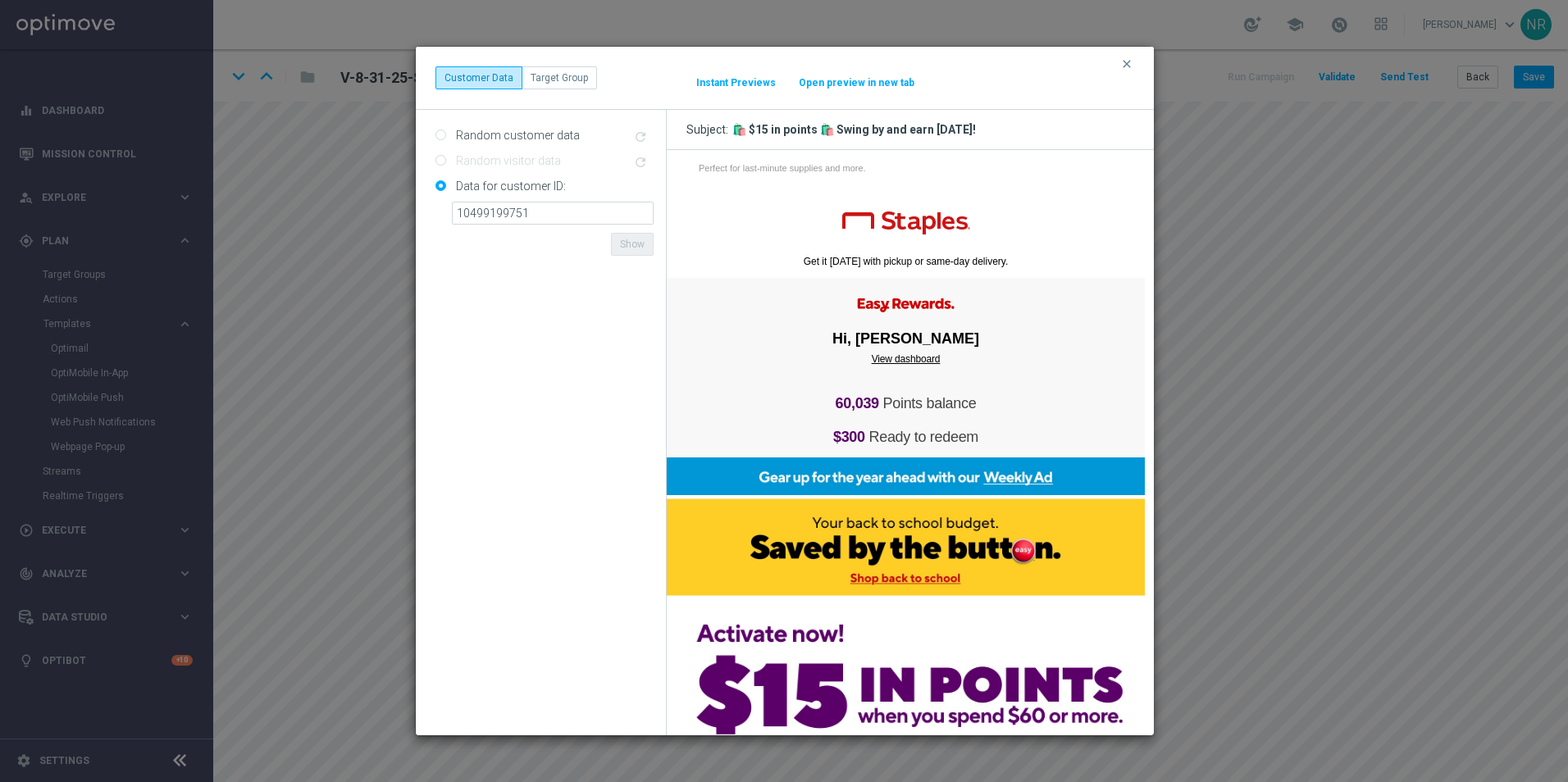
click at [885, 79] on button "Open preview in new tab" at bounding box center [857, 83] width 117 height 13
click at [1131, 64] on icon "clear" at bounding box center [1127, 64] width 13 height 13
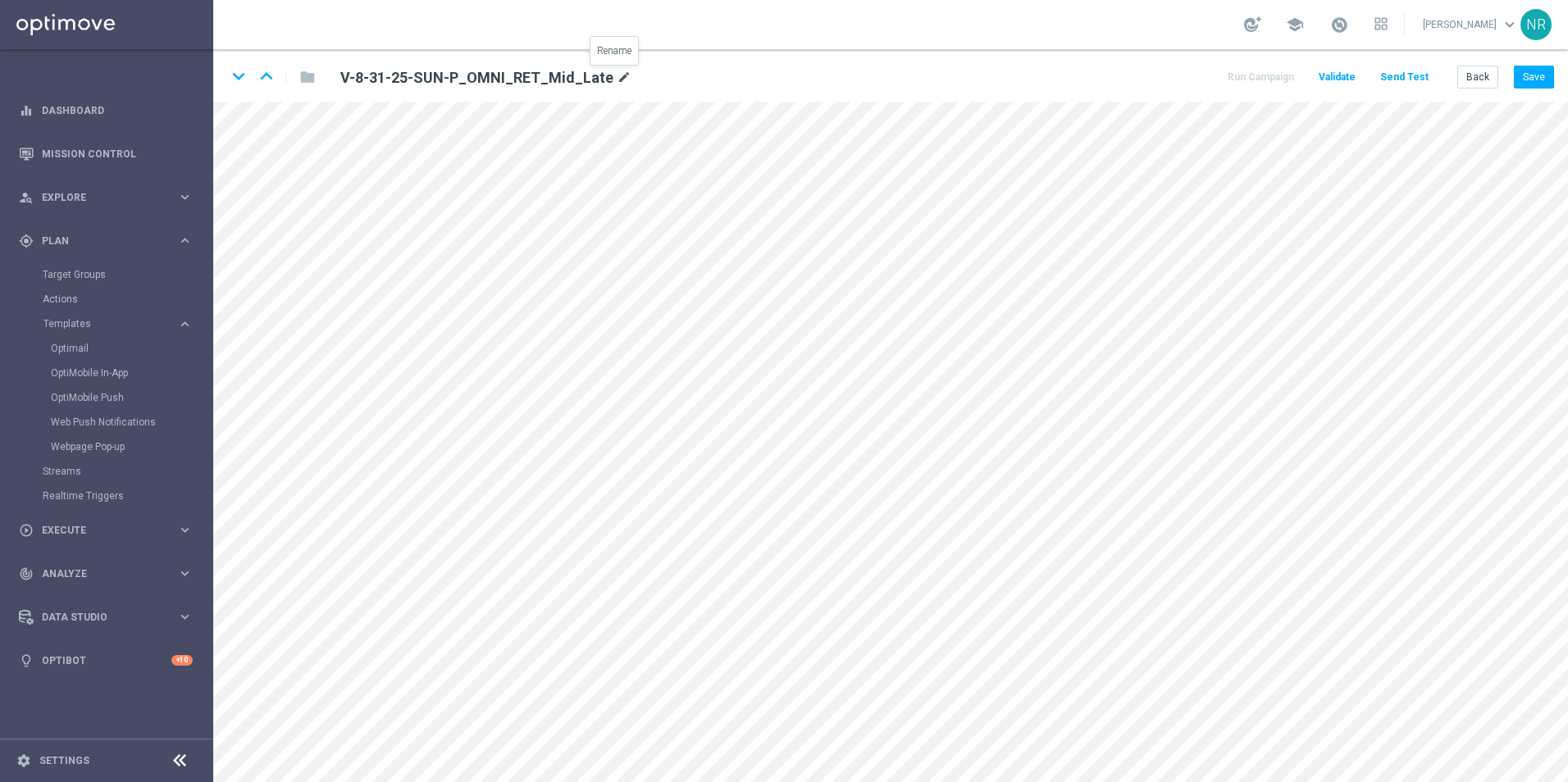
click at [616, 80] on icon "mode_edit" at bounding box center [624, 77] width 15 height 19
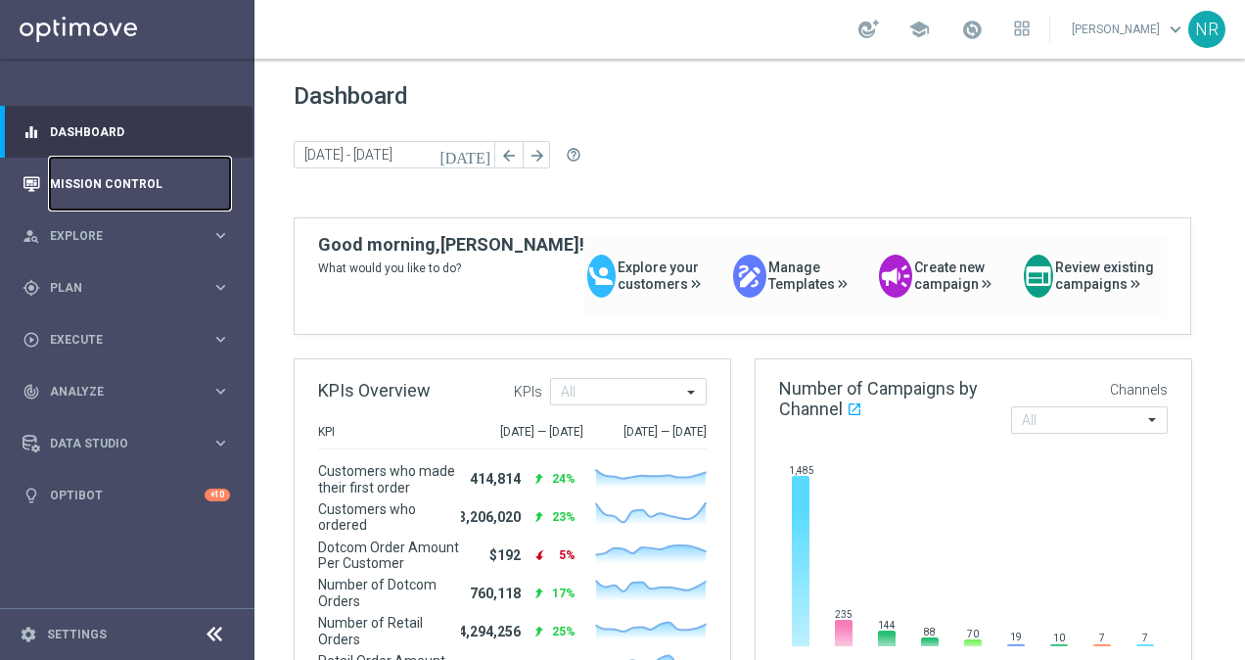
click at [96, 170] on link "Mission Control" at bounding box center [140, 184] width 180 height 52
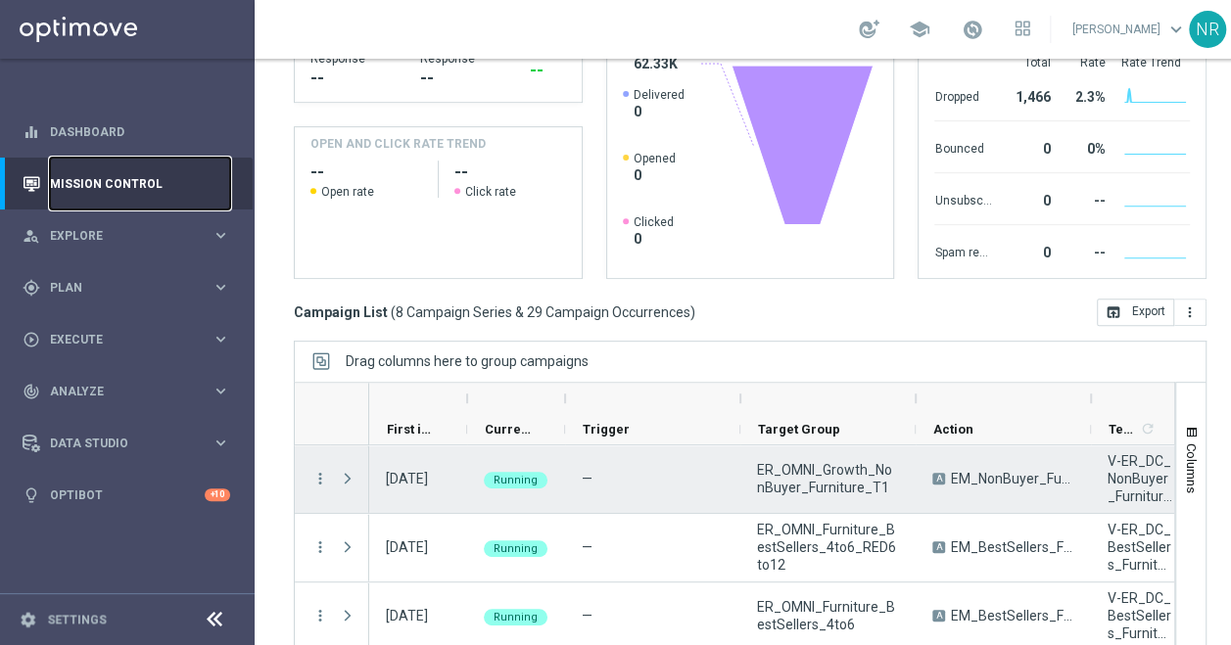
scroll to position [325, 0]
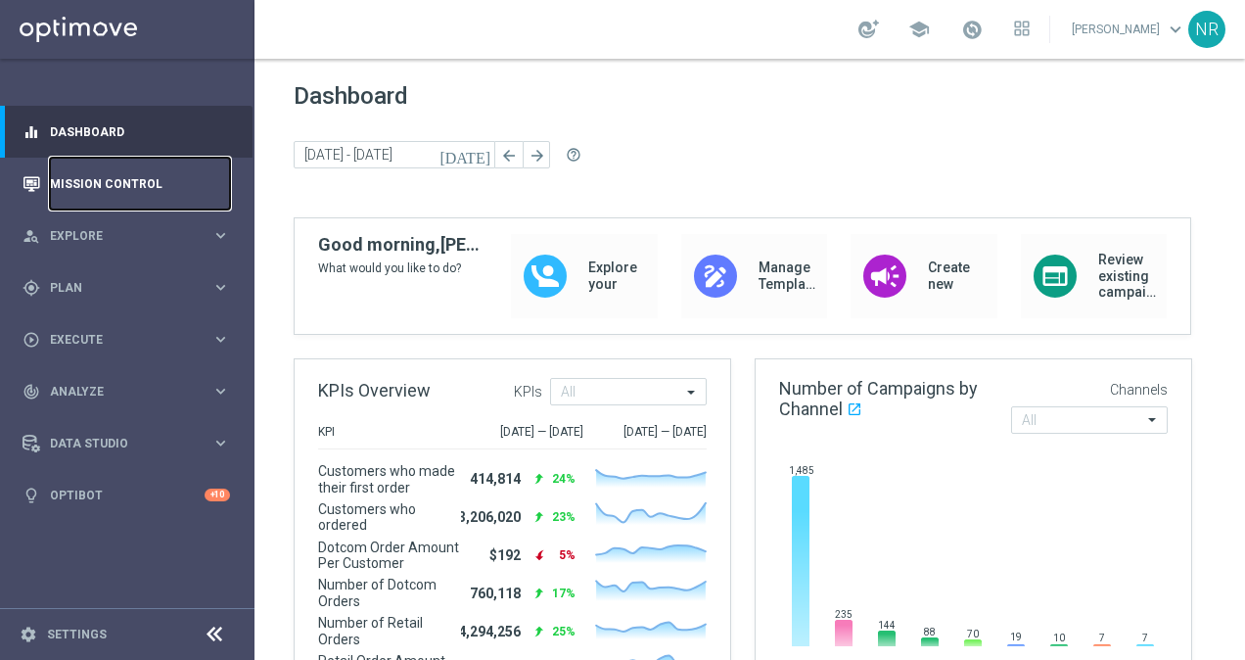
click at [88, 169] on link "Mission Control" at bounding box center [140, 184] width 180 height 52
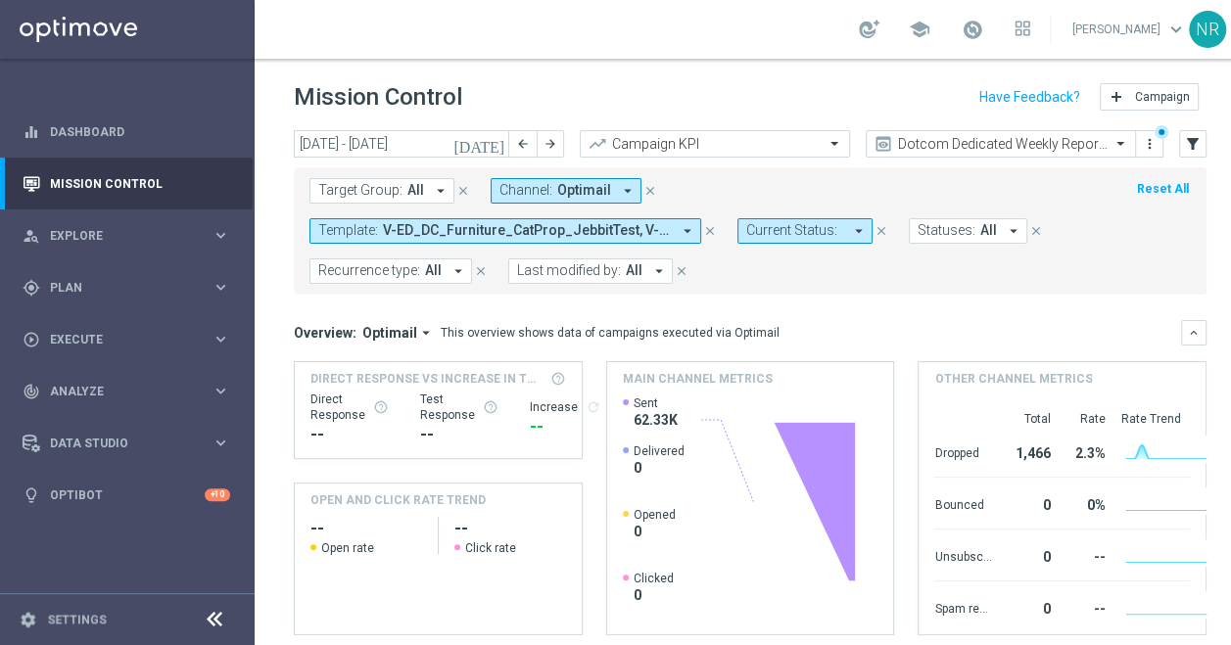
click at [717, 224] on icon "close" at bounding box center [710, 231] width 14 height 14
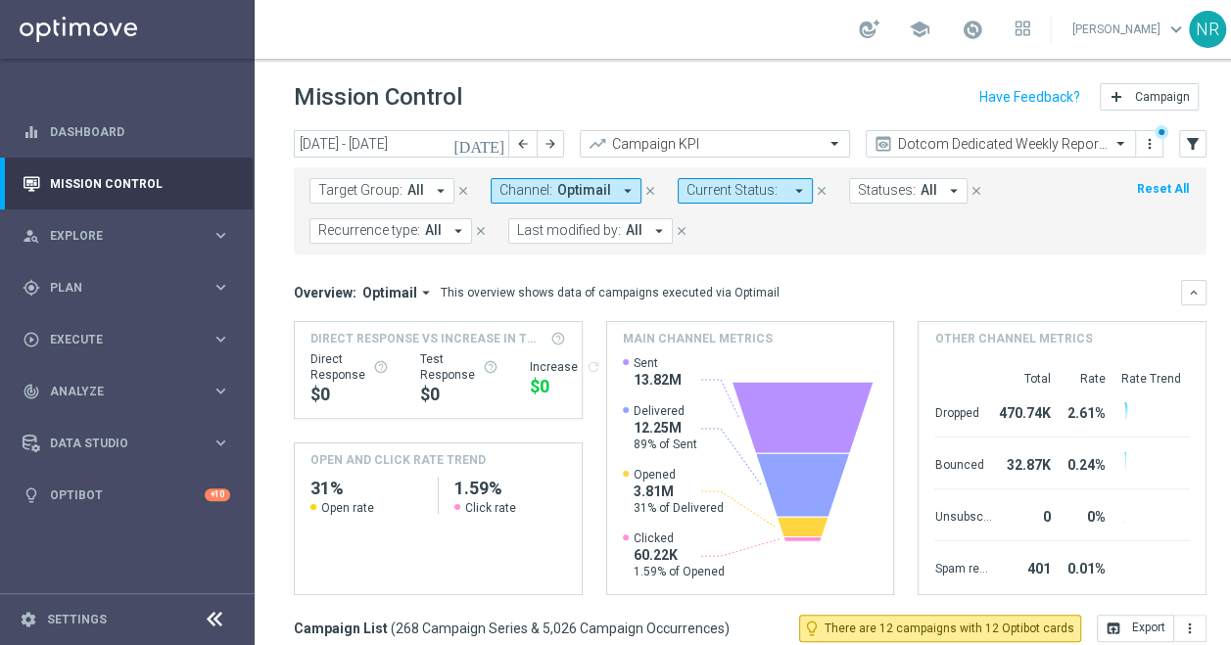
click at [500, 146] on icon "[DATE]" at bounding box center [479, 144] width 53 height 18
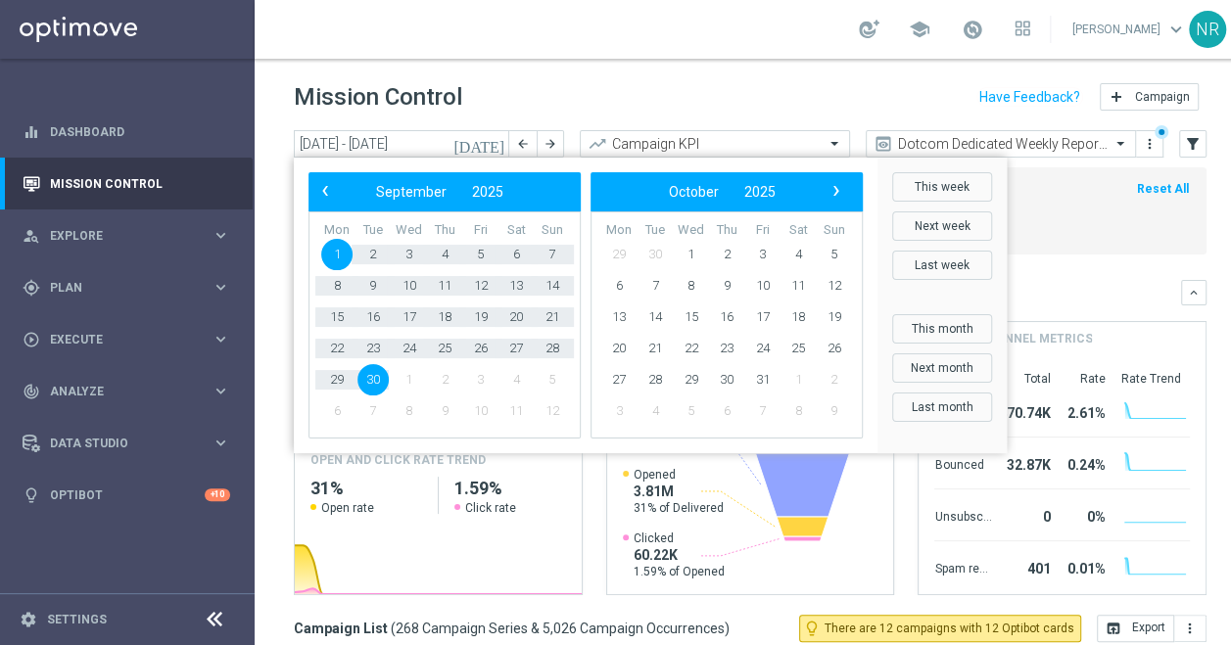
click at [339, 250] on span "1" at bounding box center [336, 254] width 31 height 31
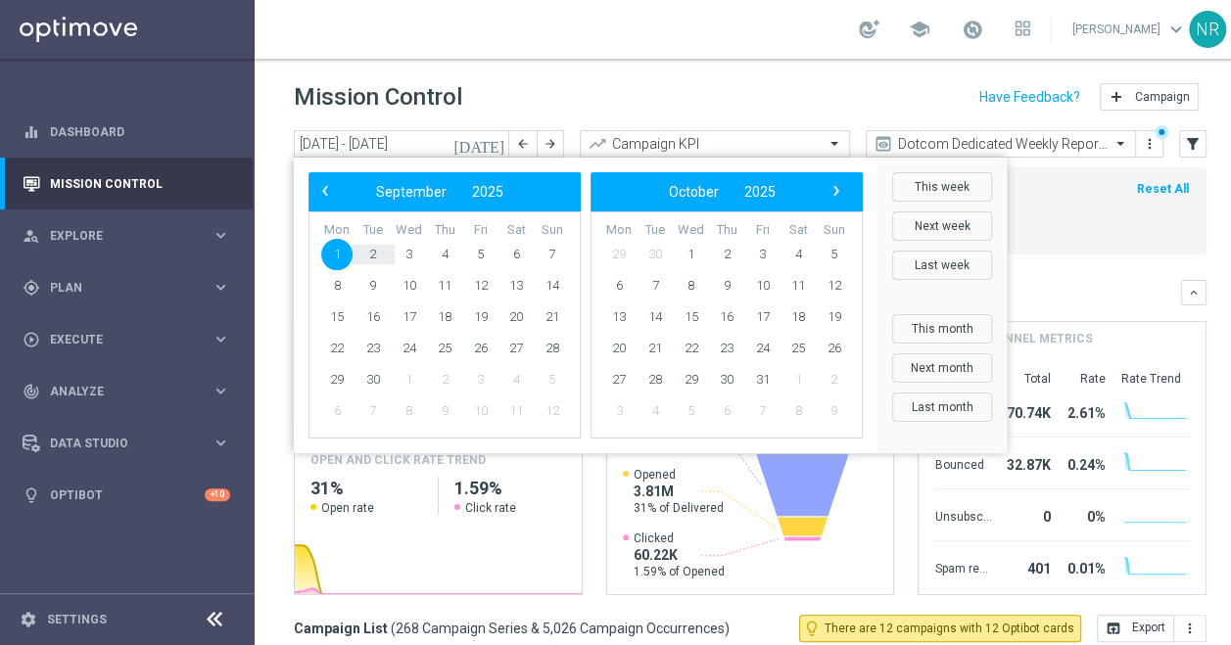
click at [389, 252] on td "2" at bounding box center [373, 254] width 36 height 31
click at [378, 253] on span "2" at bounding box center [372, 254] width 31 height 31
type input "[DATE] - [DATE]"
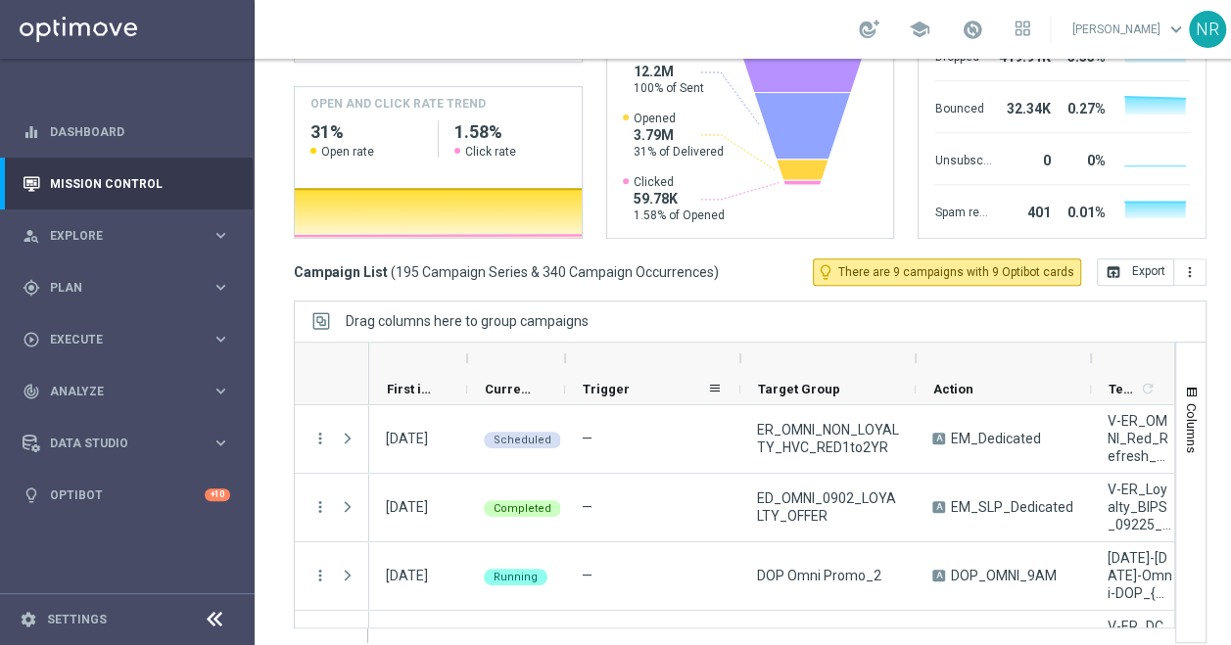
click at [632, 374] on div "Trigger" at bounding box center [645, 389] width 124 height 30
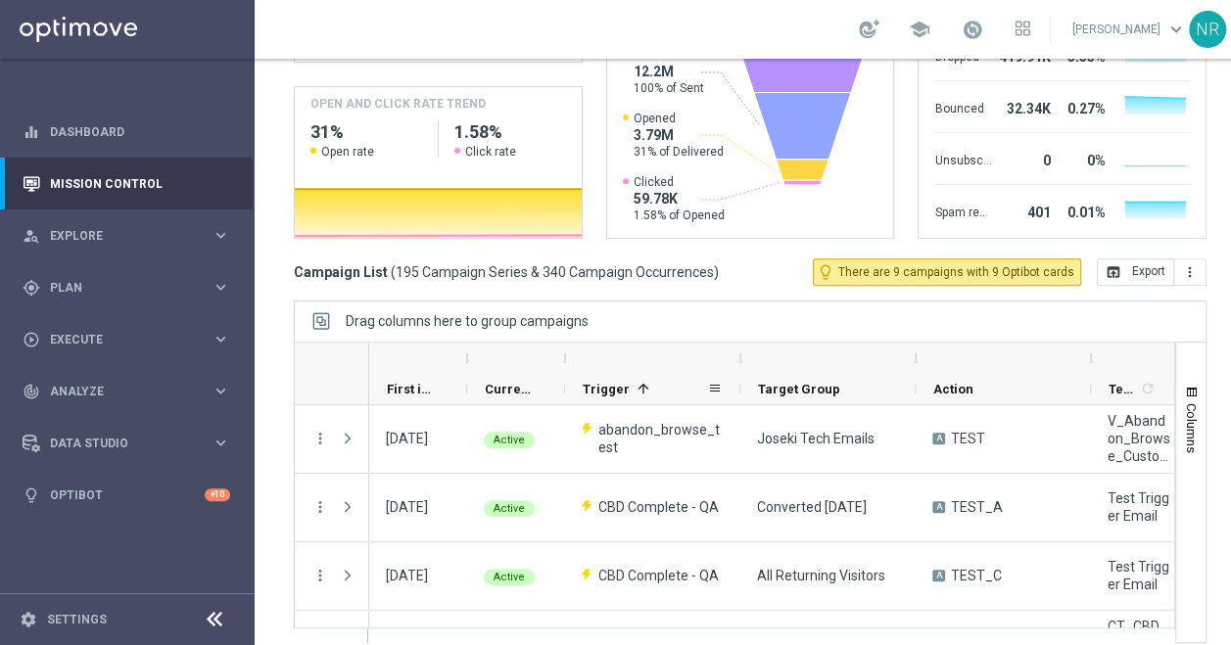
click at [541, 18] on div "school [PERSON_NAME] keyboard_arrow_down NR" at bounding box center [750, 29] width 991 height 59
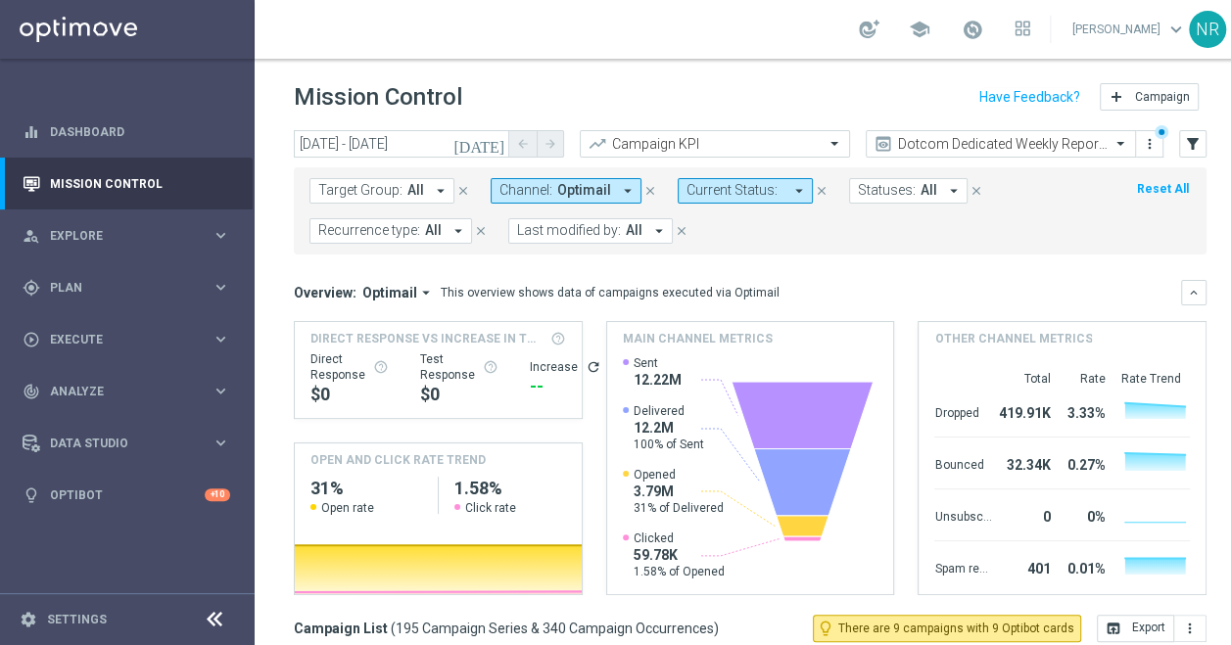
click at [670, 85] on div "Mission Control add Campaign" at bounding box center [750, 97] width 912 height 38
click at [613, 45] on div "school [PERSON_NAME] keyboard_arrow_down NR" at bounding box center [750, 29] width 991 height 59
click at [599, 45] on div "school [PERSON_NAME] keyboard_arrow_down NR" at bounding box center [750, 29] width 991 height 59
click at [665, 40] on div "school [PERSON_NAME] keyboard_arrow_down NR" at bounding box center [750, 29] width 991 height 59
drag, startPoint x: 840, startPoint y: 294, endPoint x: 272, endPoint y: 283, distance: 567.9
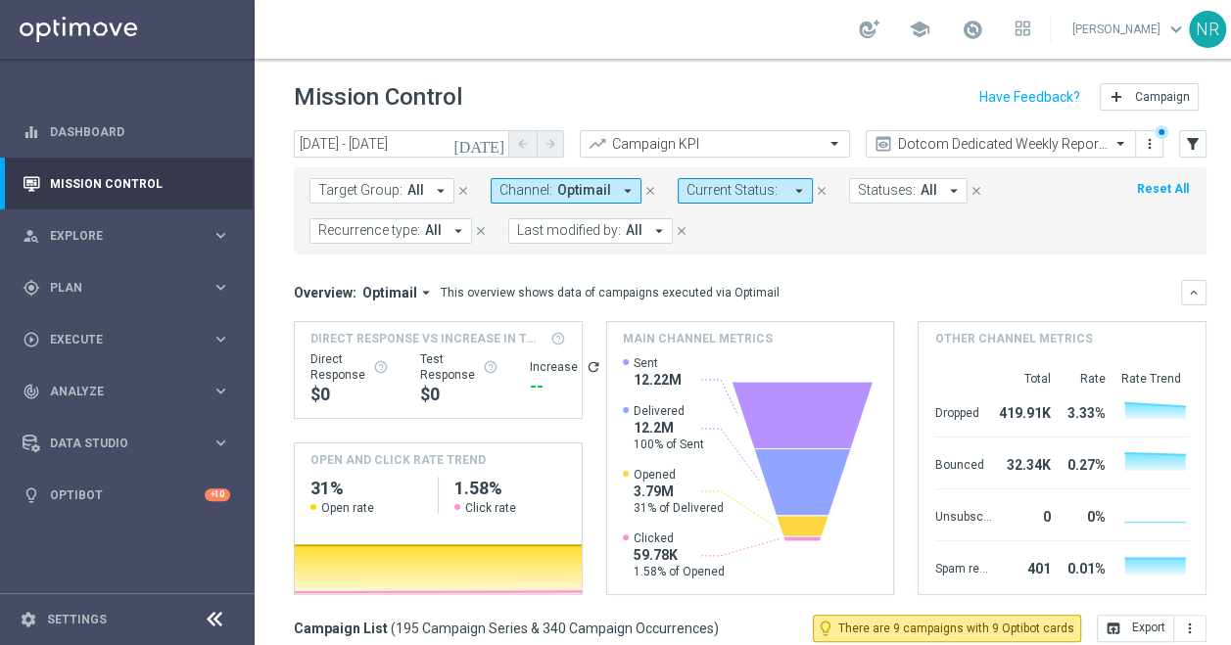
click at [272, 283] on div "today 01 Sep 2025 - 02 Sep 2025 arrow_back arrow_forward Campaign KPI trending_…" at bounding box center [750, 378] width 991 height 497
click at [71, 257] on div "person_search Explore keyboard_arrow_right" at bounding box center [126, 236] width 253 height 52
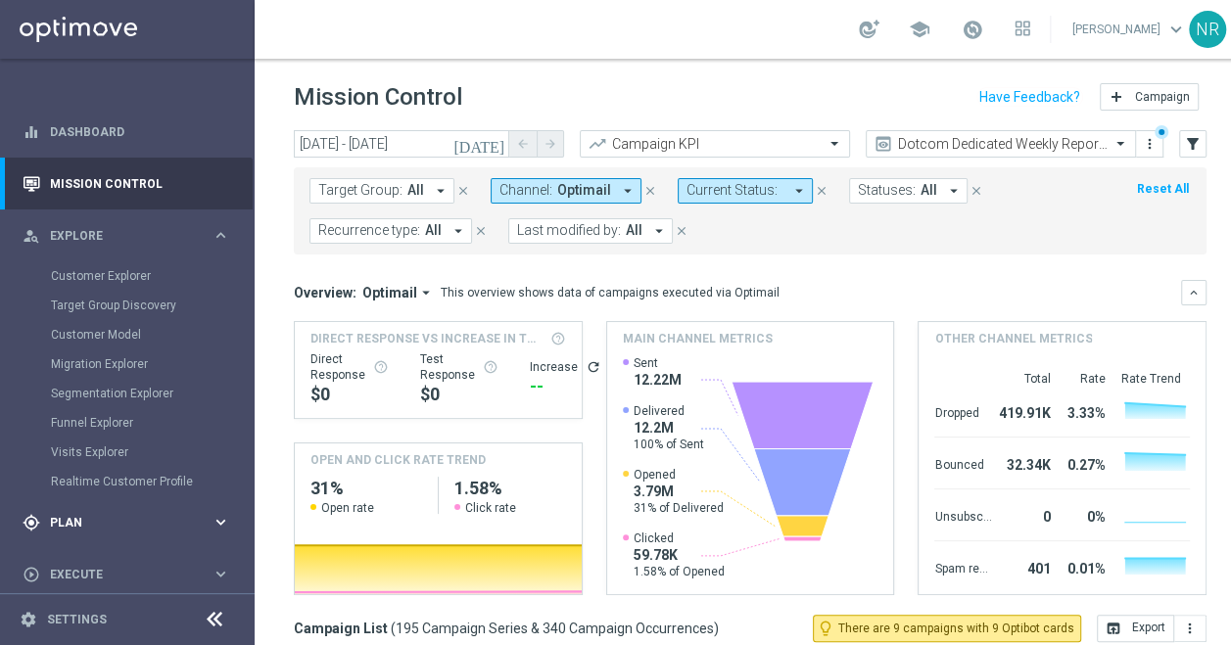
click at [88, 519] on span "Plan" at bounding box center [131, 523] width 162 height 12
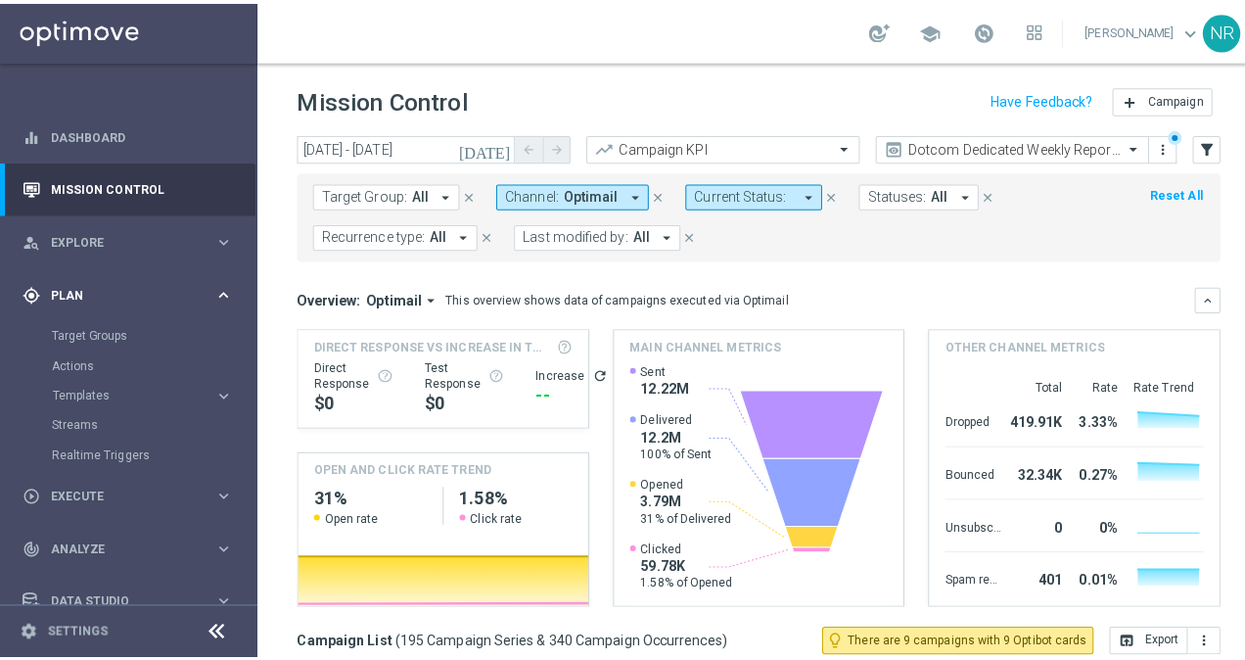
scroll to position [65, 0]
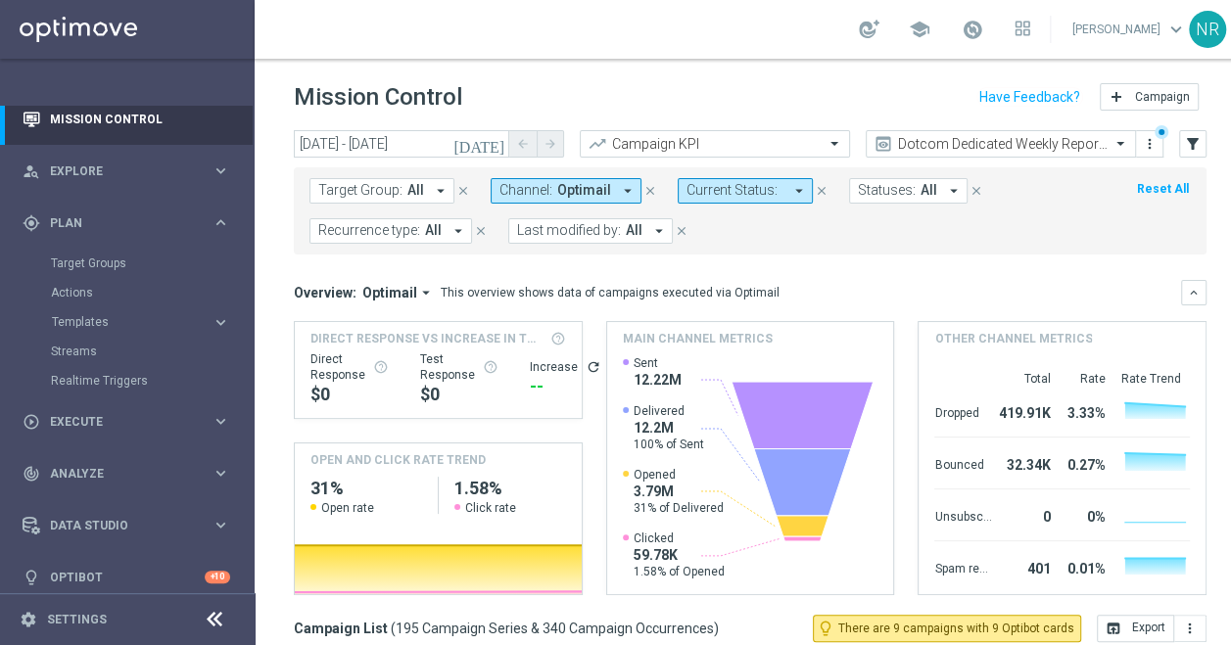
click at [299, 110] on h1 "Mission Control" at bounding box center [378, 97] width 168 height 28
click at [696, 290] on div "This overview shows data of campaigns executed via Optimail" at bounding box center [610, 293] width 339 height 18
click at [117, 329] on button "Templates keyboard_arrow_right" at bounding box center [141, 322] width 180 height 16
drag, startPoint x: 809, startPoint y: 295, endPoint x: 286, endPoint y: 288, distance: 522.8
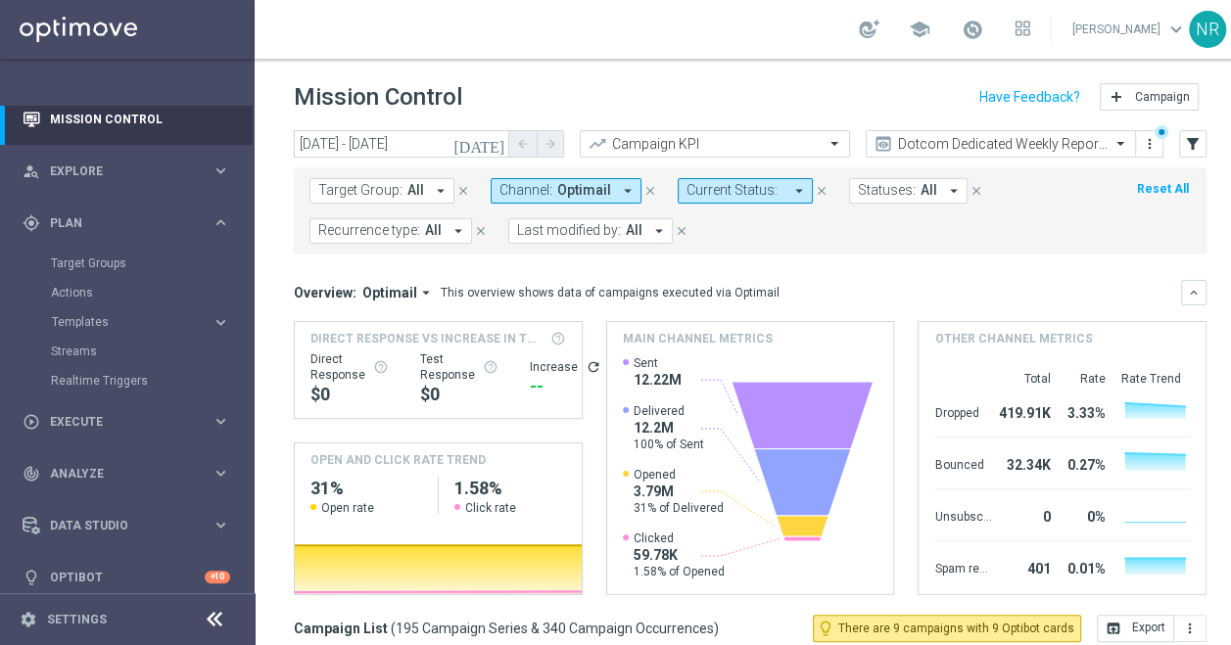
click at [286, 288] on div "today 01 Sep 2025 - 02 Sep 2025 arrow_back arrow_forward Campaign KPI trending_…" at bounding box center [750, 378] width 991 height 497
click at [294, 285] on h3 "Overview:" at bounding box center [325, 293] width 63 height 18
click at [292, 286] on div "today 01 Sep 2025 - 02 Sep 2025 arrow_back arrow_forward Campaign KPI trending_…" at bounding box center [750, 378] width 991 height 497
drag, startPoint x: 794, startPoint y: 292, endPoint x: 292, endPoint y: 293, distance: 502.2
click at [292, 293] on div "today 01 Sep 2025 - 02 Sep 2025 arrow_back arrow_forward Campaign KPI trending_…" at bounding box center [750, 378] width 991 height 497
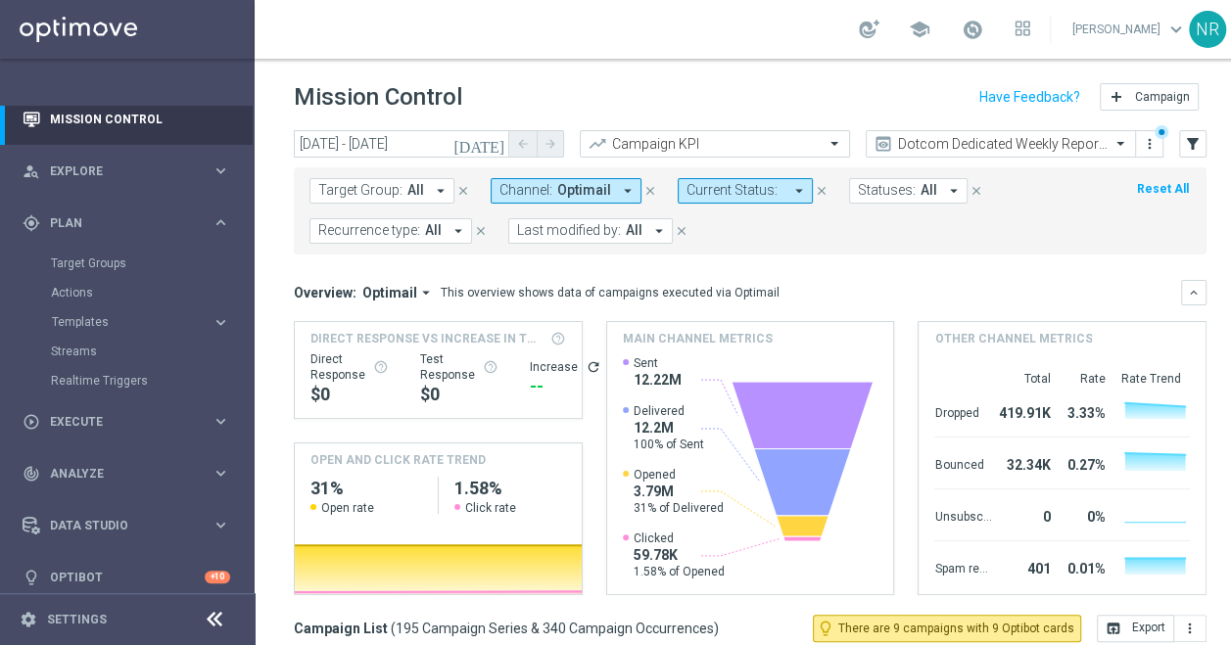
click at [292, 293] on div "today 01 Sep 2025 - 02 Sep 2025 arrow_back arrow_forward Campaign KPI trending_…" at bounding box center [750, 378] width 991 height 497
click at [144, 324] on span "Templates" at bounding box center [122, 322] width 140 height 12
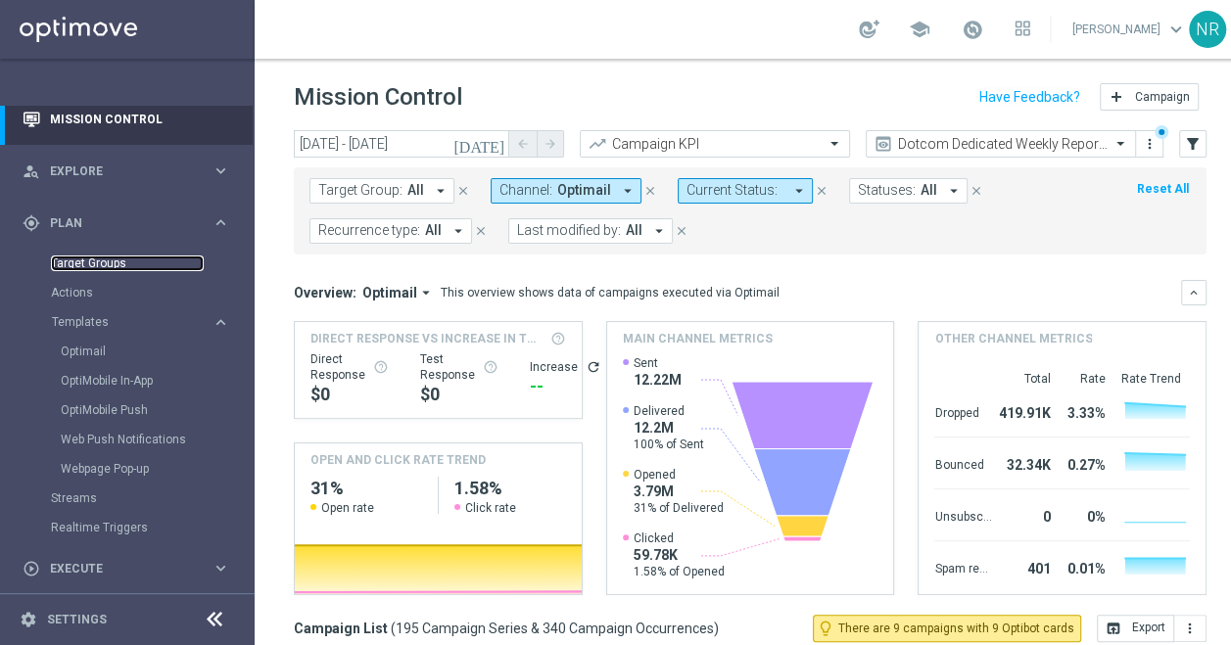
click at [95, 265] on link "Target Groups" at bounding box center [127, 264] width 153 height 16
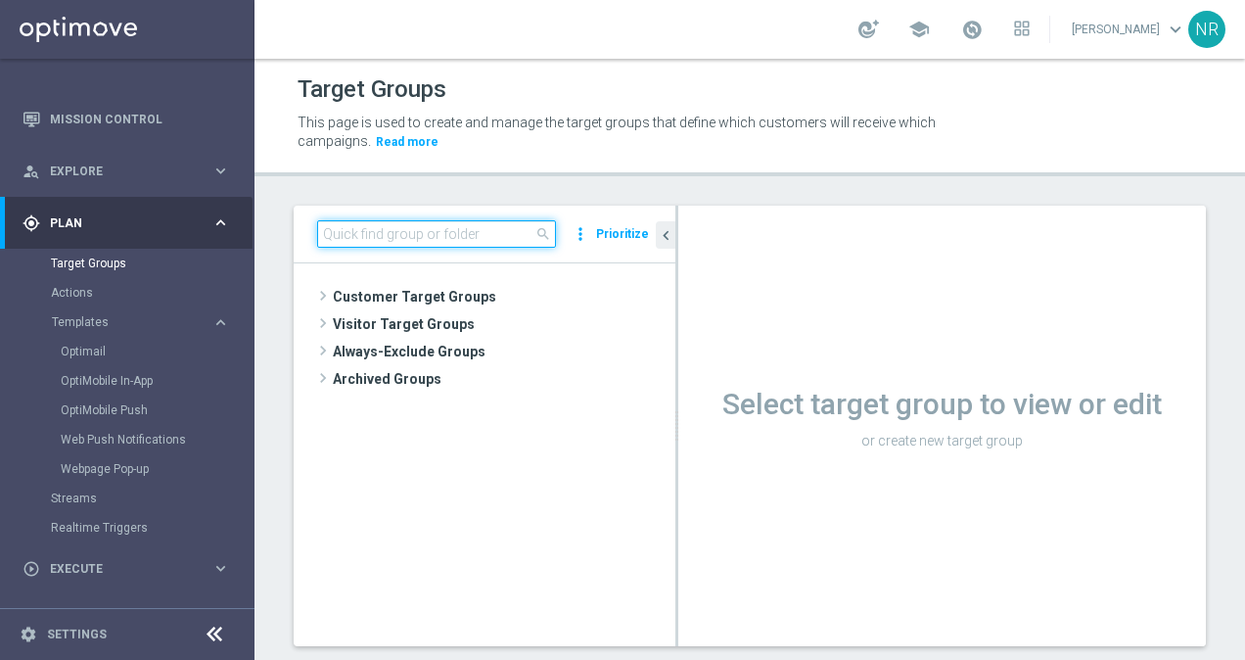
click at [486, 223] on input at bounding box center [436, 233] width 239 height 27
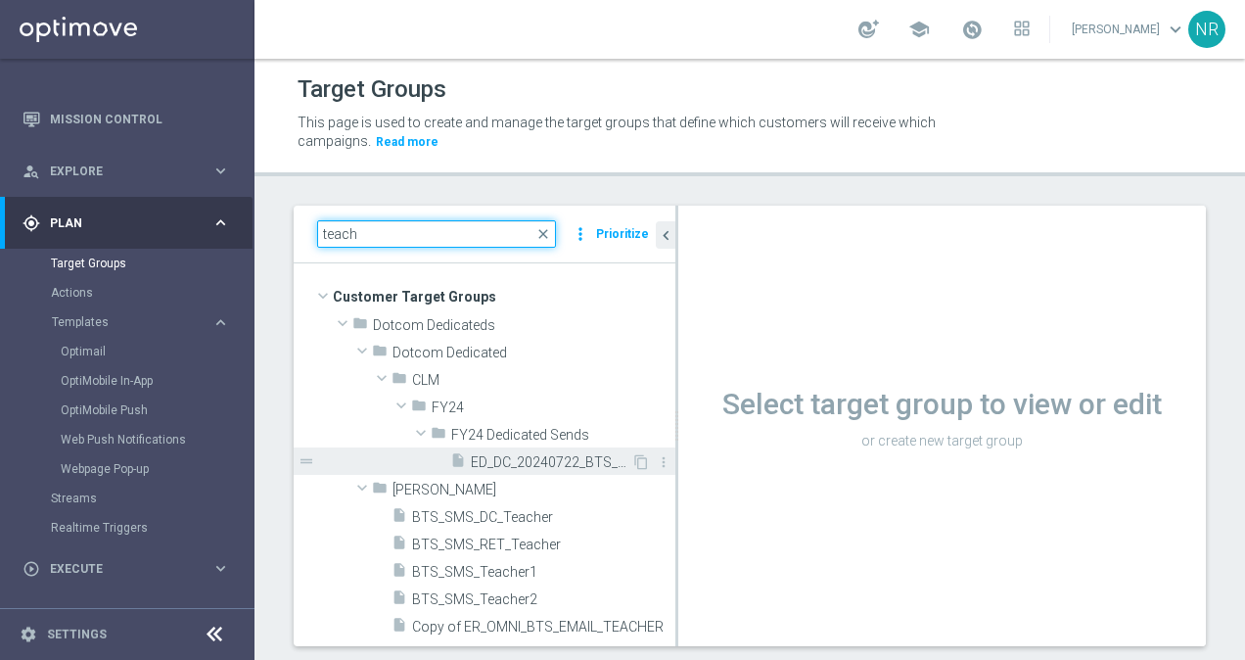
type input "teach"
click at [512, 450] on div "insert_drive_file ED_DC_20240722_BTS_DedicatedTeacherAppreciation" at bounding box center [540, 460] width 181 height 27
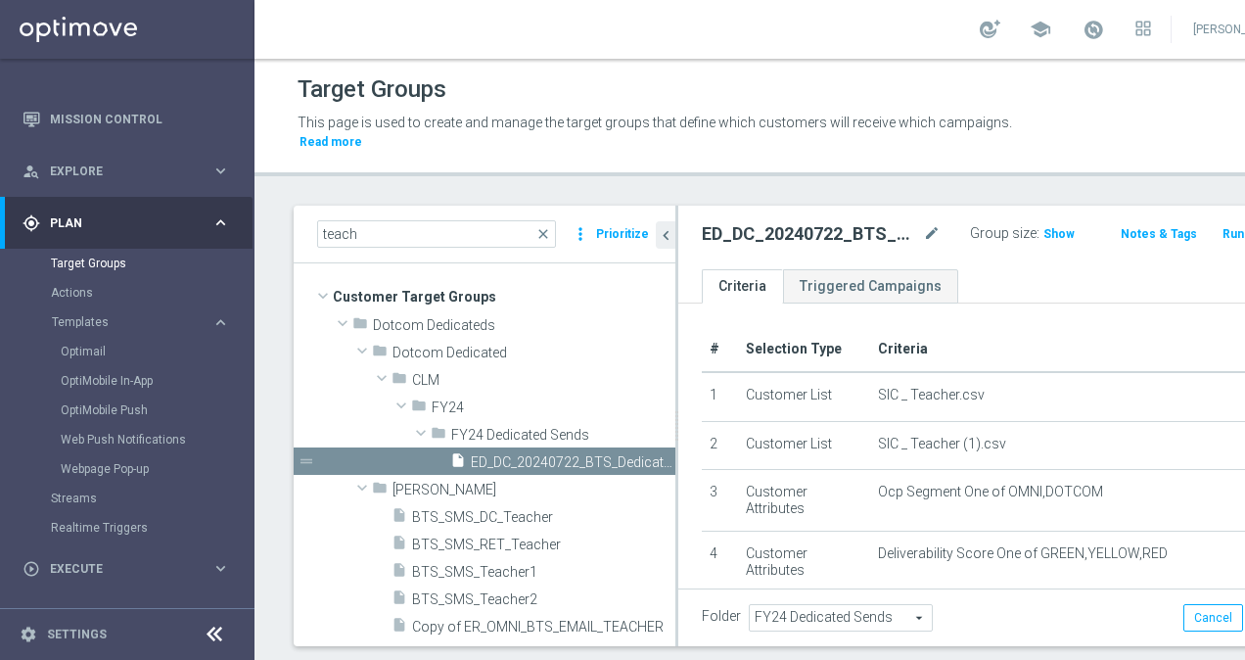
click at [862, 222] on div "ED_DC_20240722_BTS_DedicatedTeacherAppreciation mode_edit" at bounding box center [821, 233] width 239 height 23
click at [923, 233] on icon "mode_edit" at bounding box center [932, 233] width 18 height 23
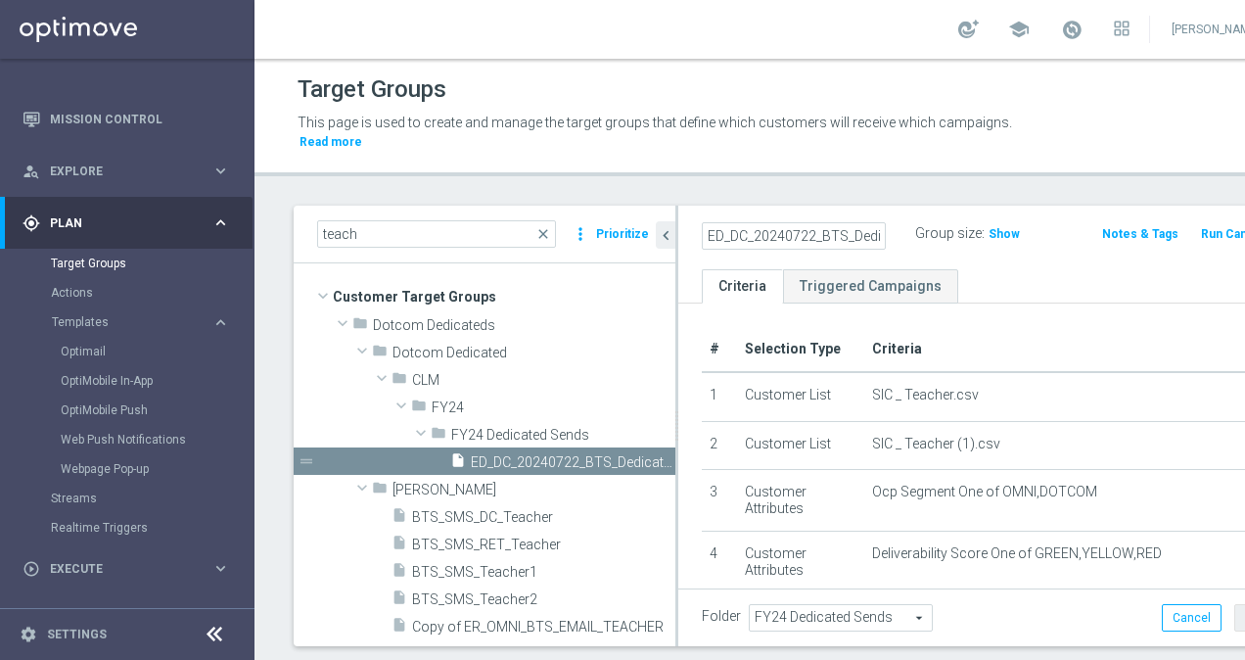
scroll to position [0, 227]
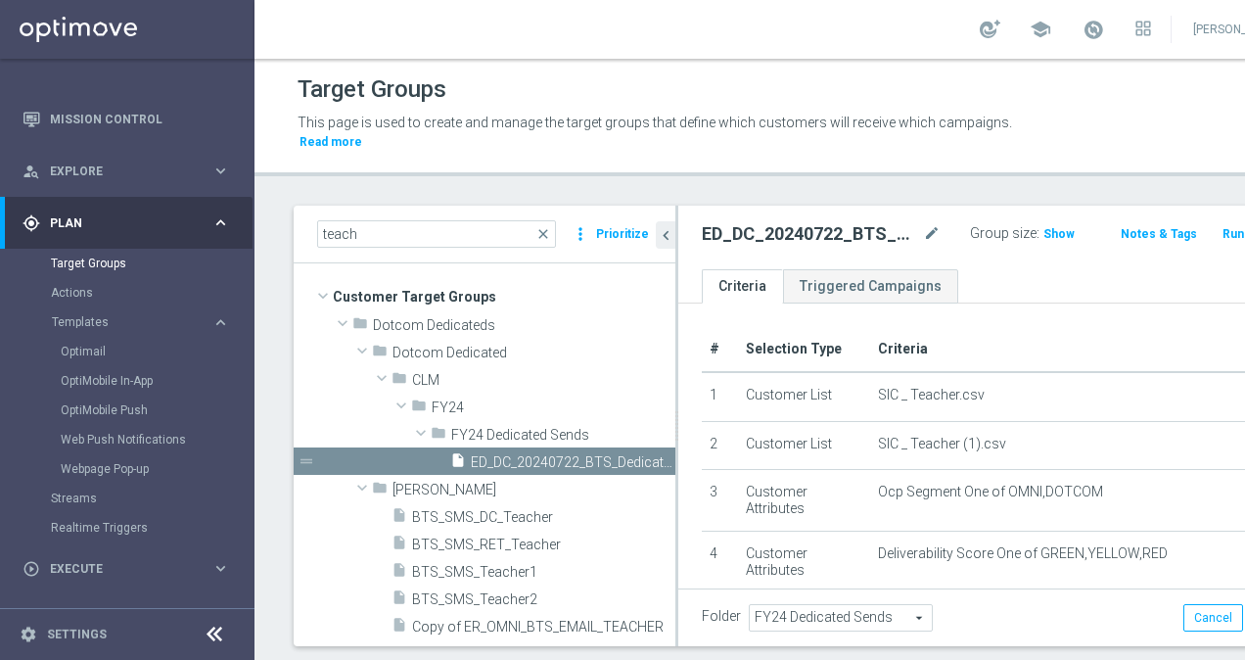
click at [1009, 271] on ul "Criteria Triggered Campaigns" at bounding box center [1002, 286] width 649 height 34
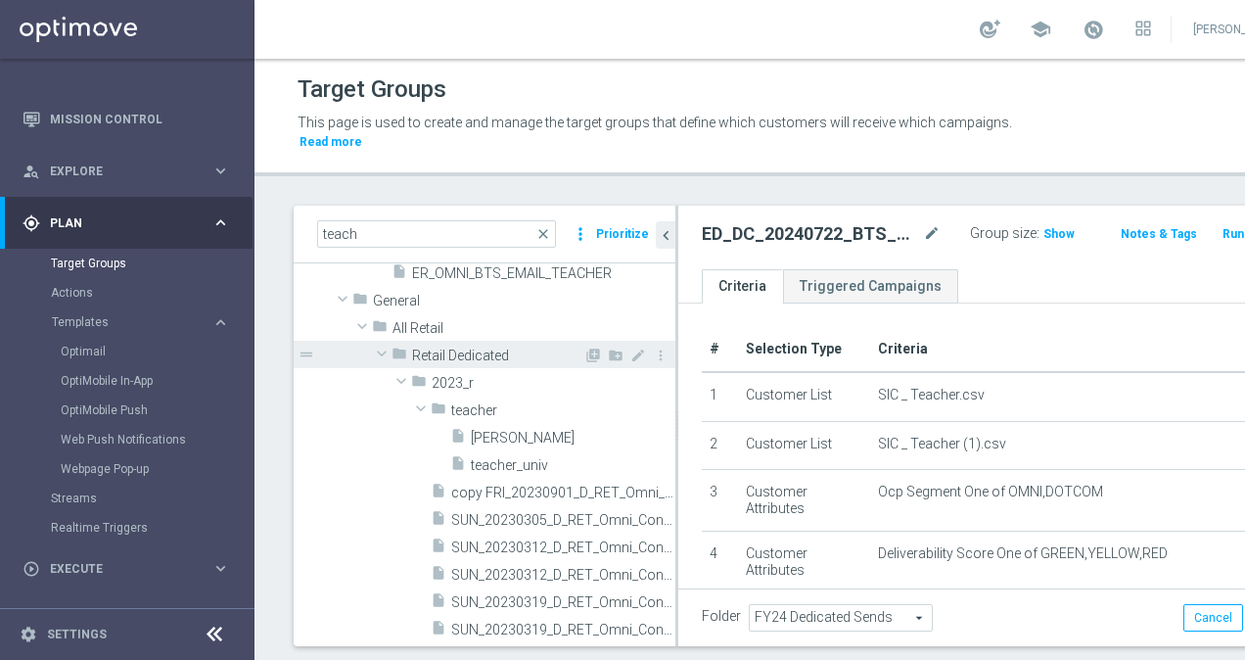
scroll to position [587, 0]
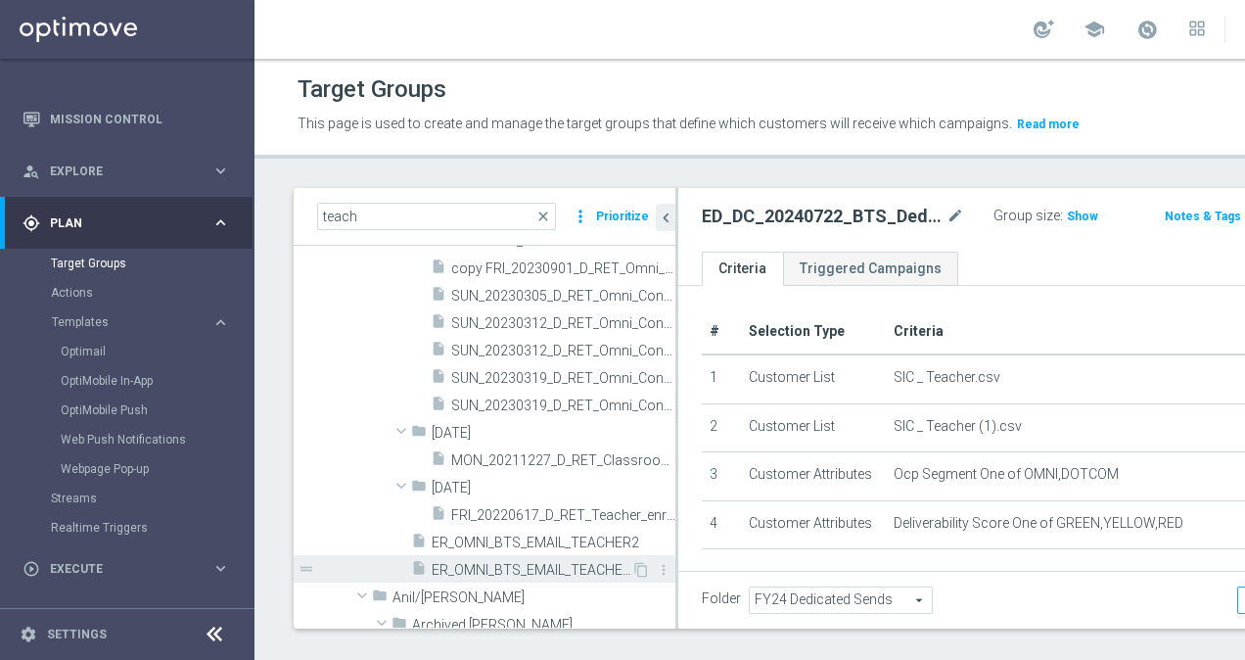
click at [530, 579] on span "ER_OMNI_BTS_EMAIL_TEACHER3" at bounding box center [532, 570] width 200 height 17
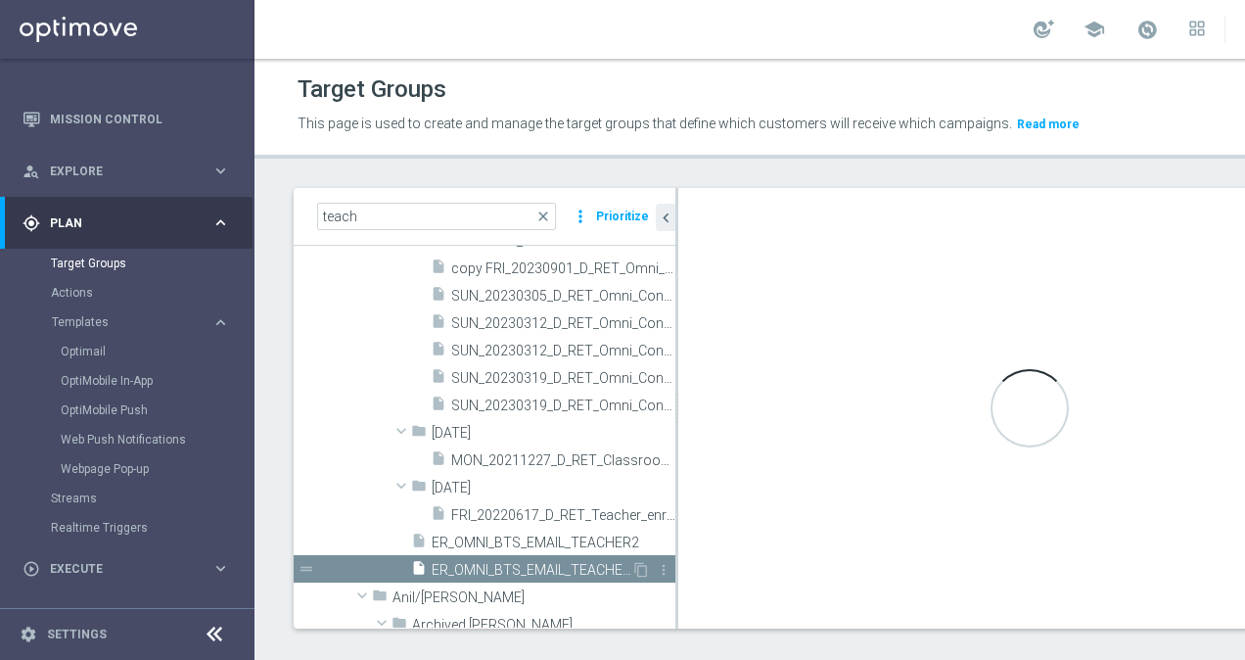
checkbox input "false"
type input "Retail Dedicated"
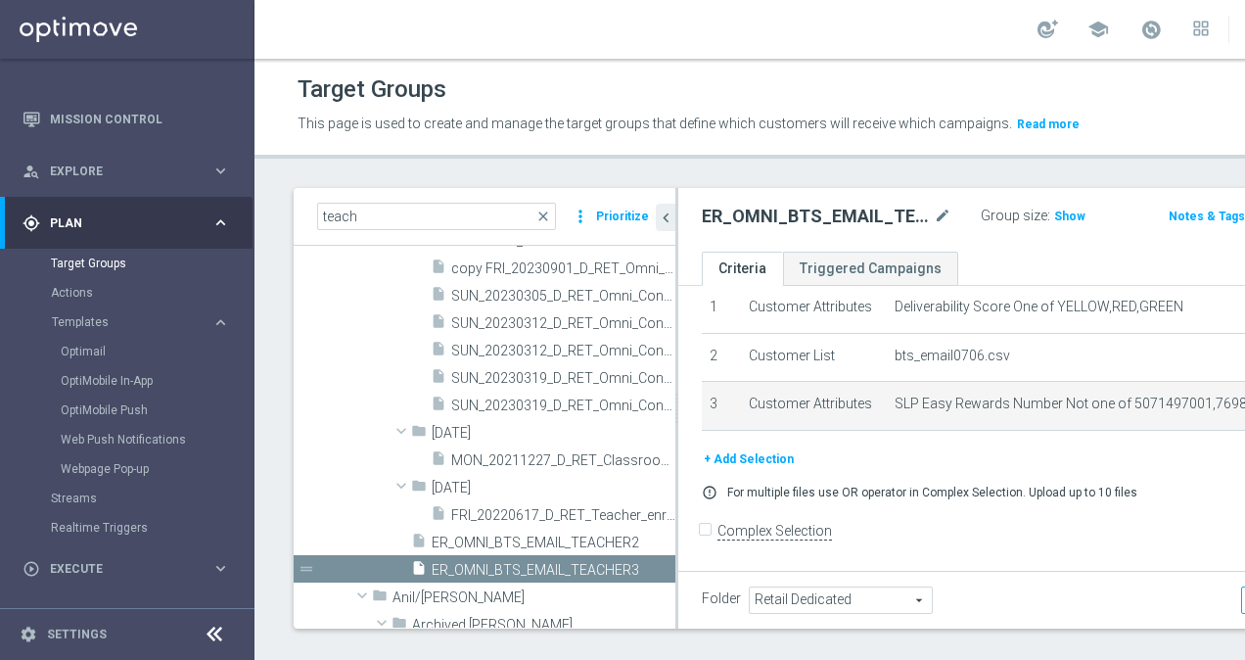
scroll to position [98, 0]
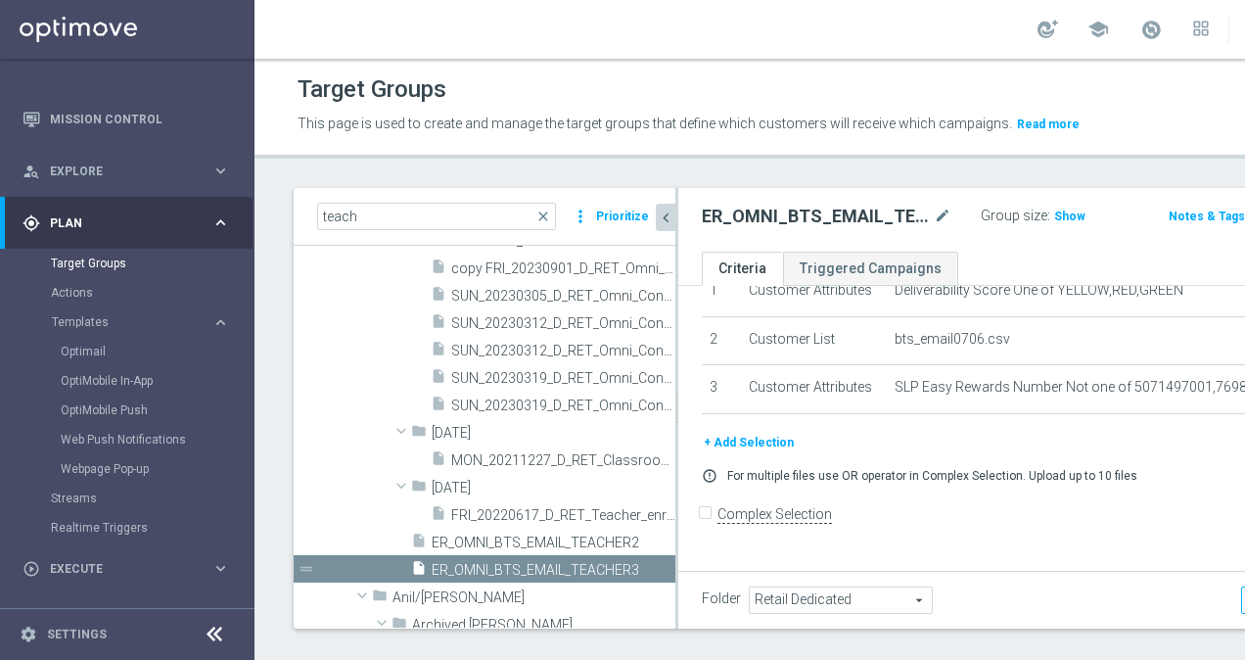
click at [670, 227] on icon "chevron_left" at bounding box center [666, 218] width 19 height 19
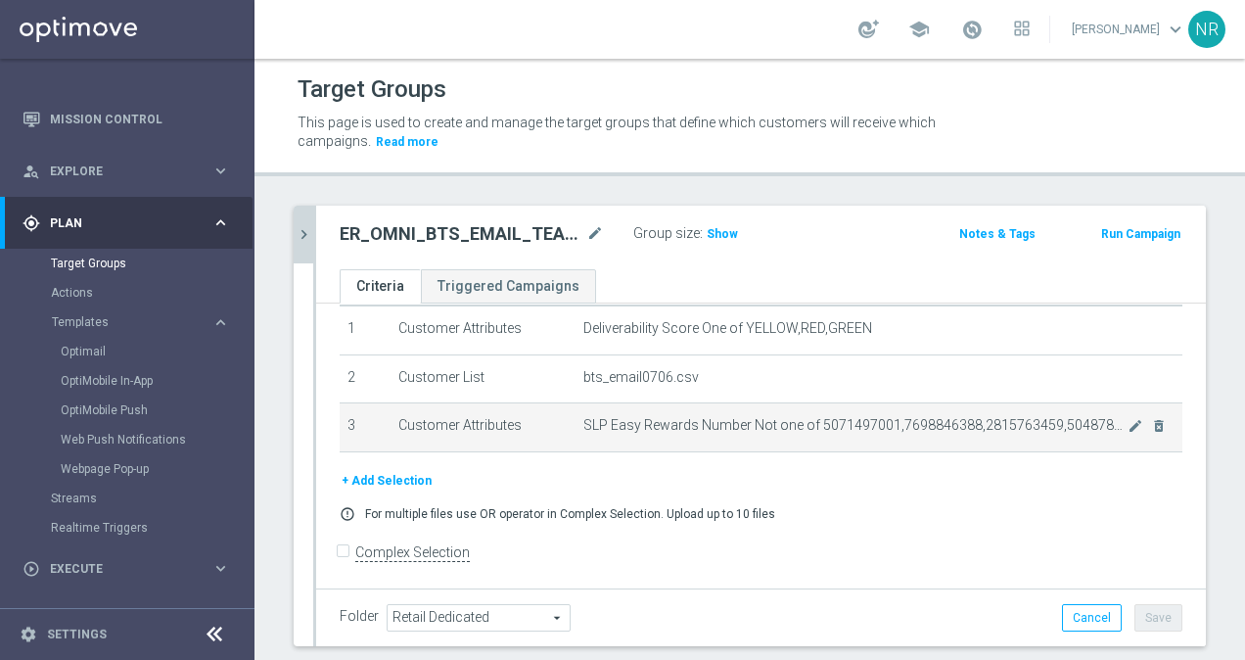
scroll to position [0, 0]
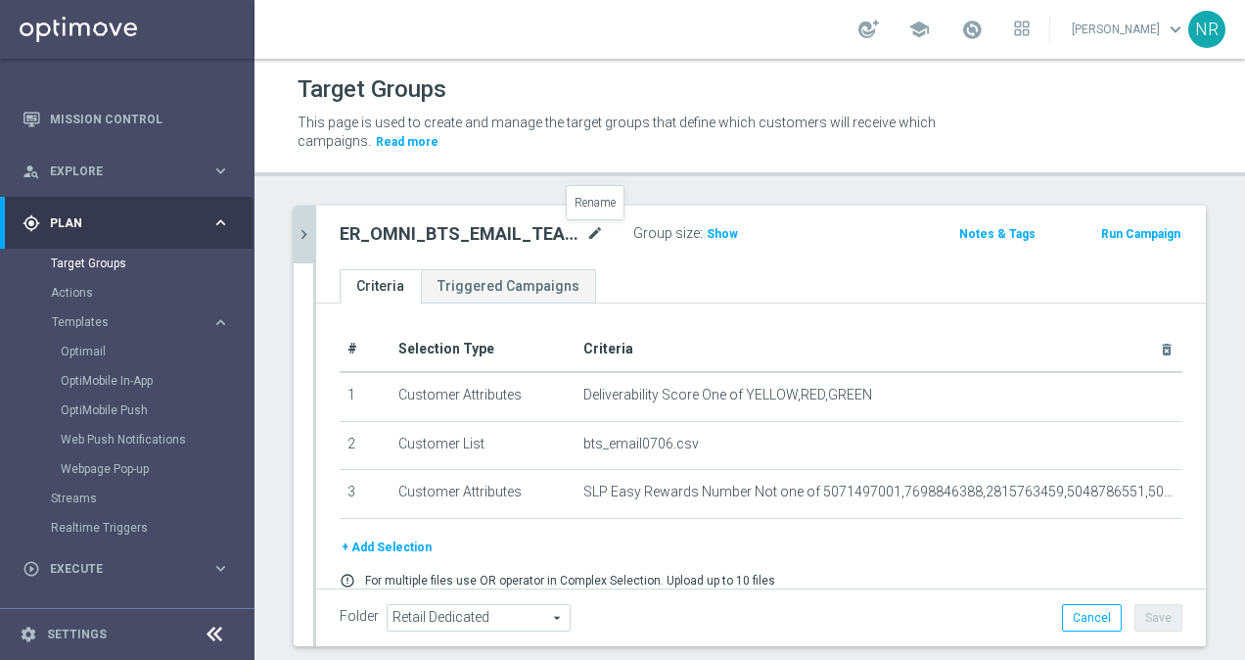
click at [592, 231] on icon "mode_edit" at bounding box center [595, 233] width 18 height 23
click at [806, 267] on div "ER_OMNI_BTS_EMAIL_TEACHER3 Group size : Show Notes & Tags Run Campaign" at bounding box center [761, 238] width 890 height 64
click at [597, 235] on icon "mode_edit" at bounding box center [595, 233] width 18 height 23
click at [699, 290] on ul "Criteria Triggered Campaigns" at bounding box center [761, 286] width 890 height 34
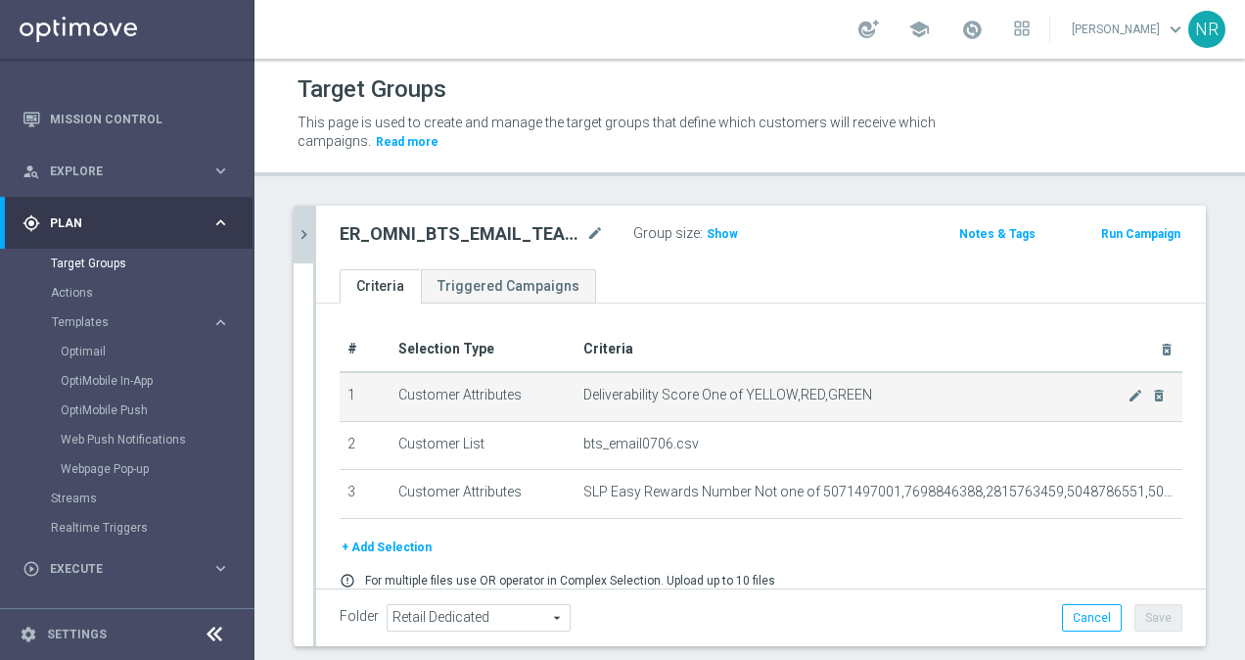
click at [342, 374] on td "1" at bounding box center [365, 396] width 51 height 49
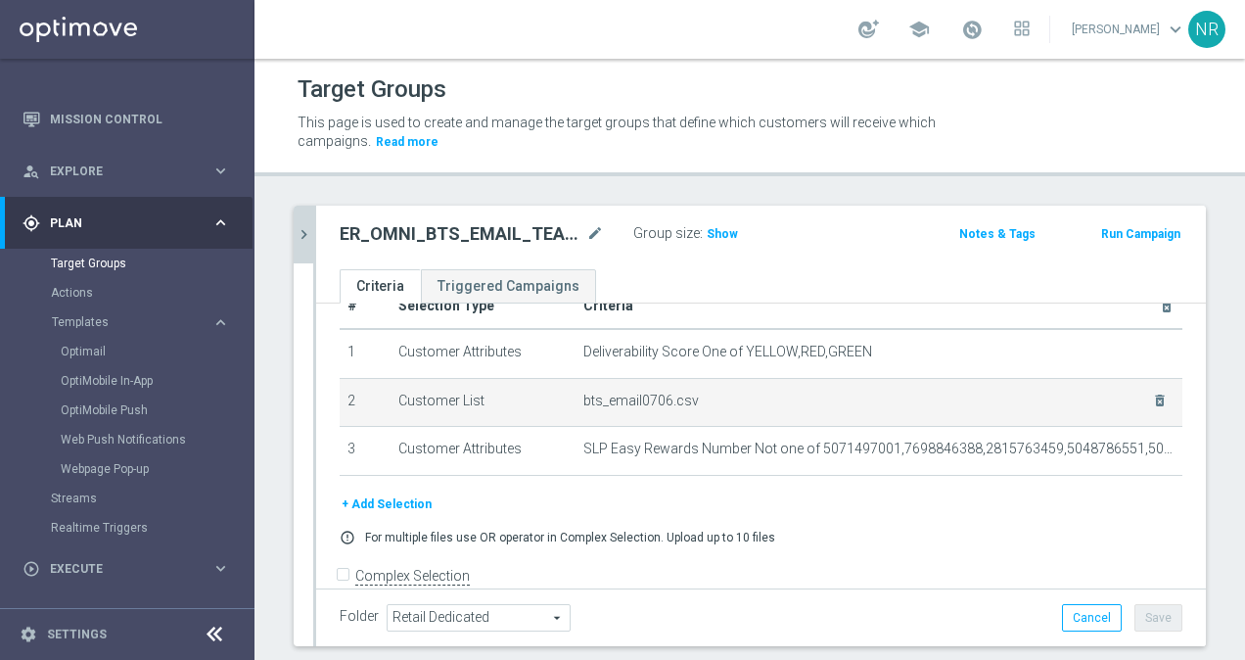
scroll to position [67, 0]
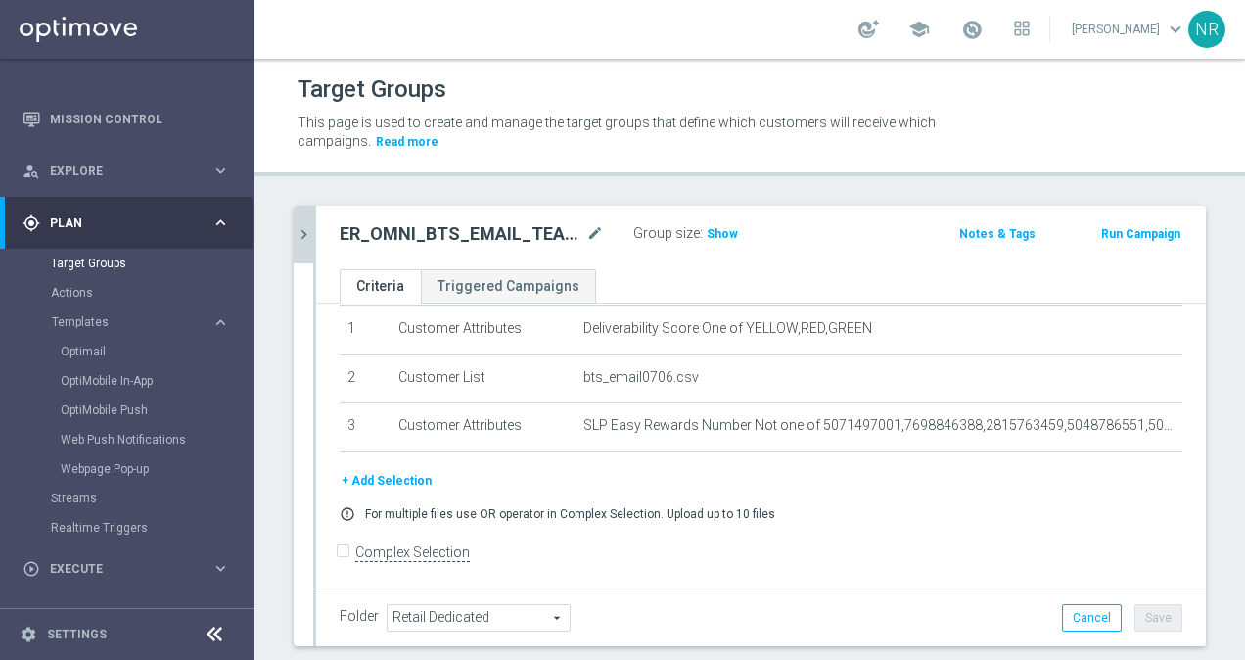
click at [311, 227] on icon "chevron_right" at bounding box center [304, 234] width 19 height 19
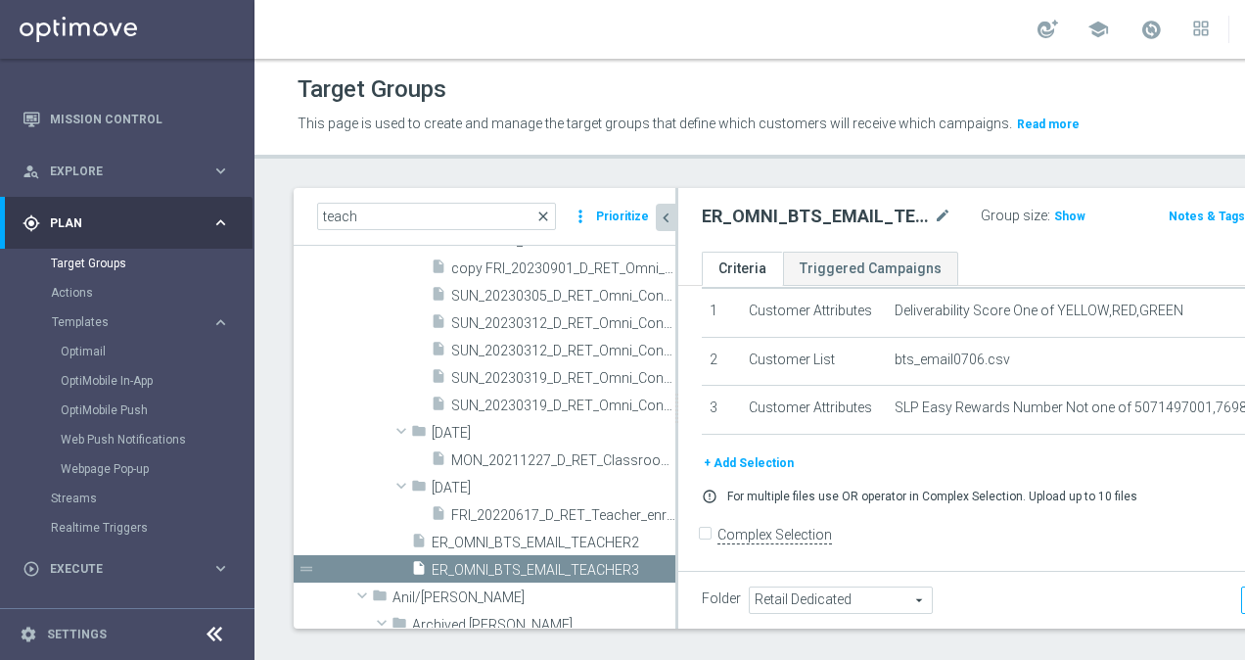
click at [543, 224] on span "close" at bounding box center [544, 217] width 16 height 16
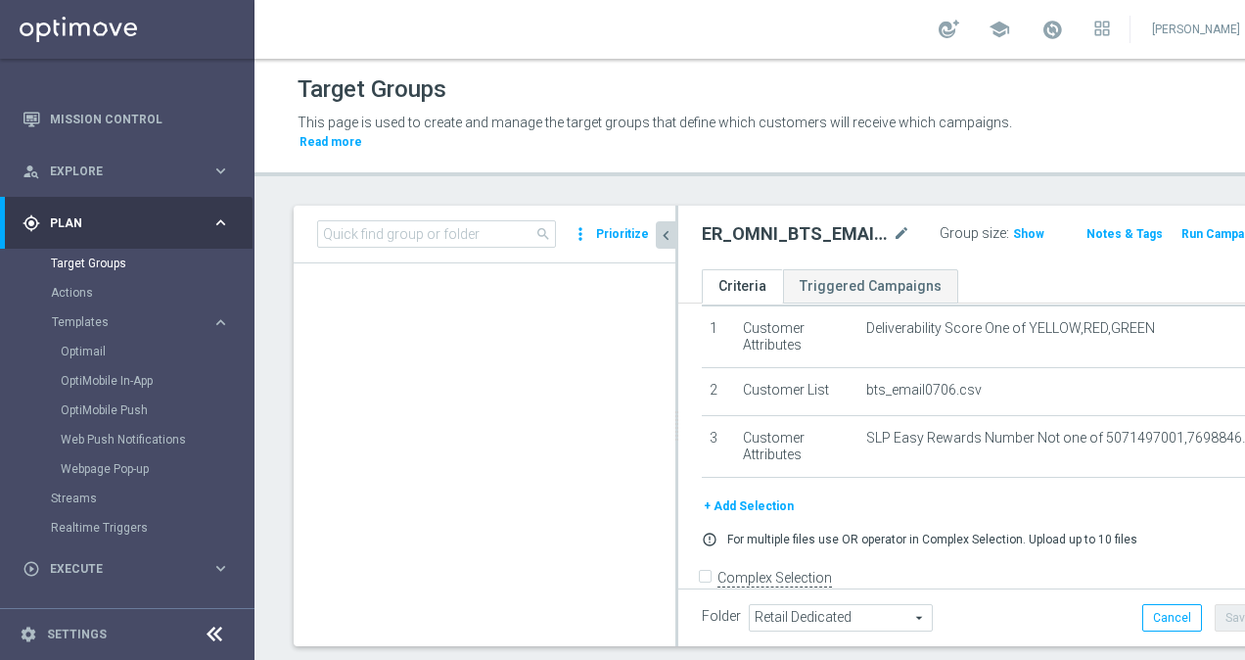
scroll to position [8896, 0]
click at [479, 234] on input at bounding box center [436, 233] width 239 height 27
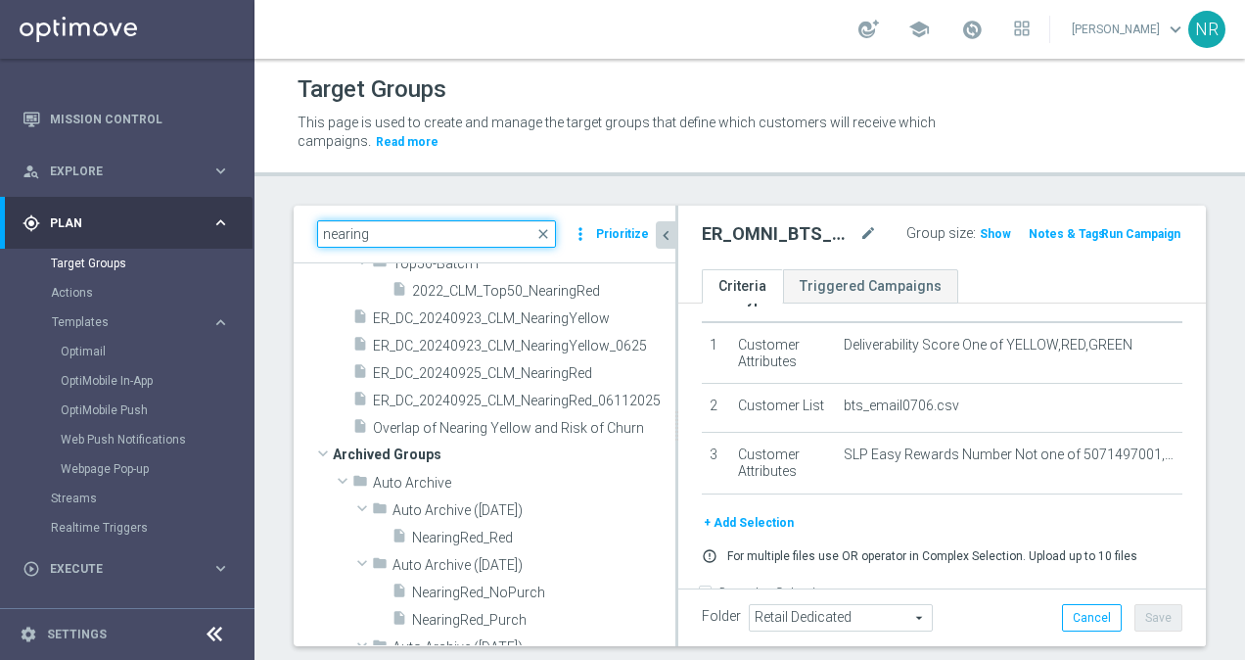
scroll to position [167, 0]
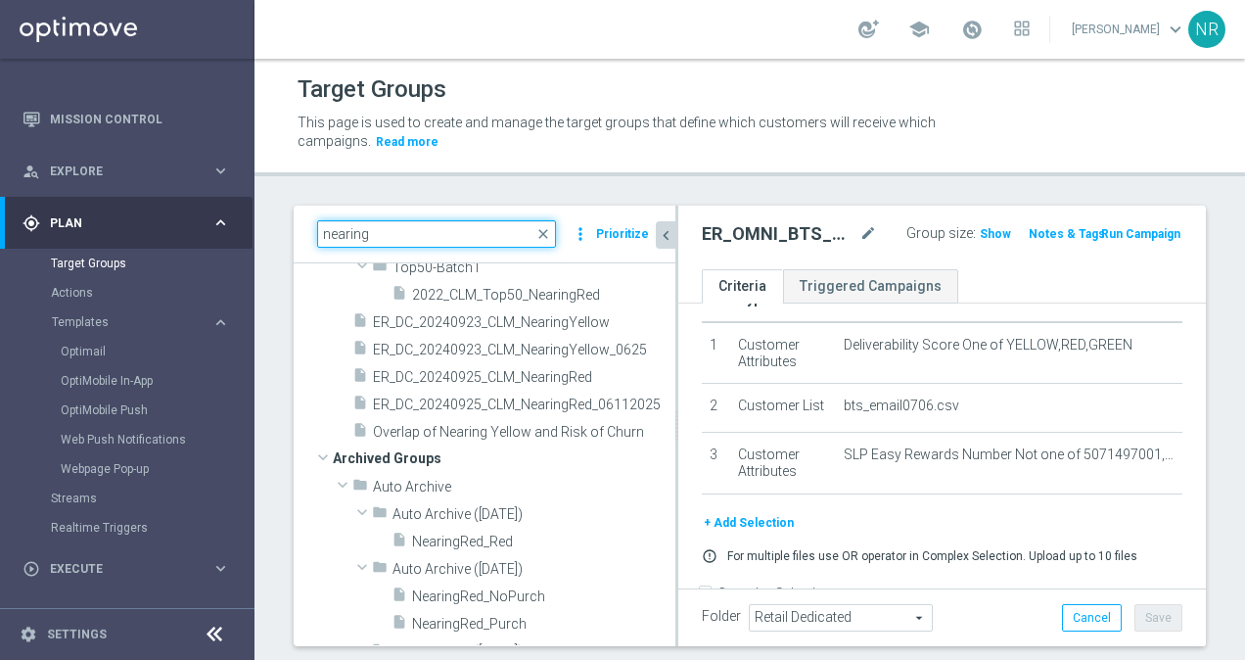
type input "nearing"
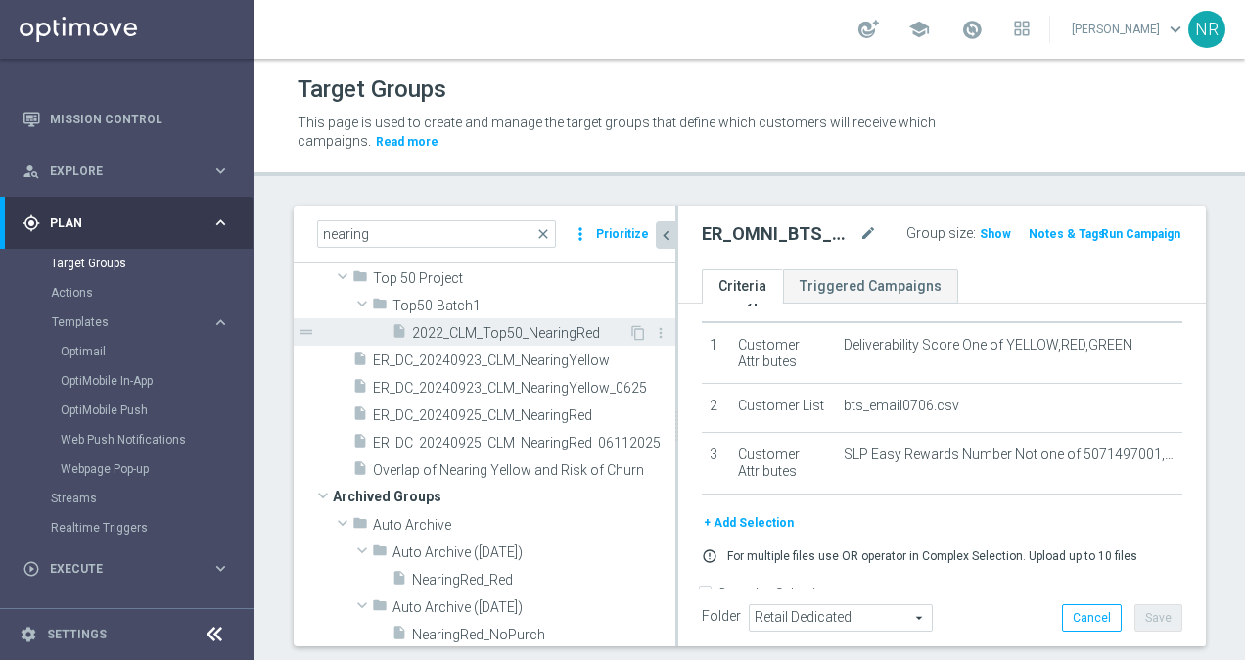
click at [465, 333] on span "2022_CLM_Top50_NearingRed" at bounding box center [520, 333] width 216 height 17
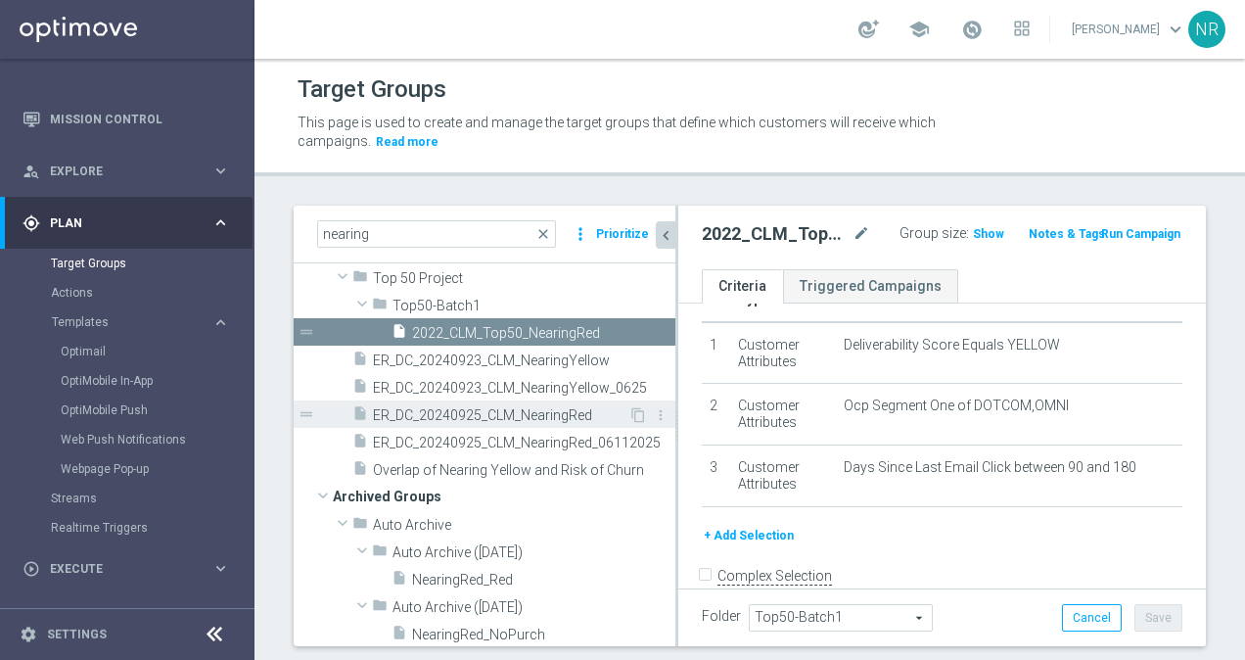
click at [566, 416] on span "ER_DC_20240925_CLM_NearingRed" at bounding box center [501, 415] width 256 height 17
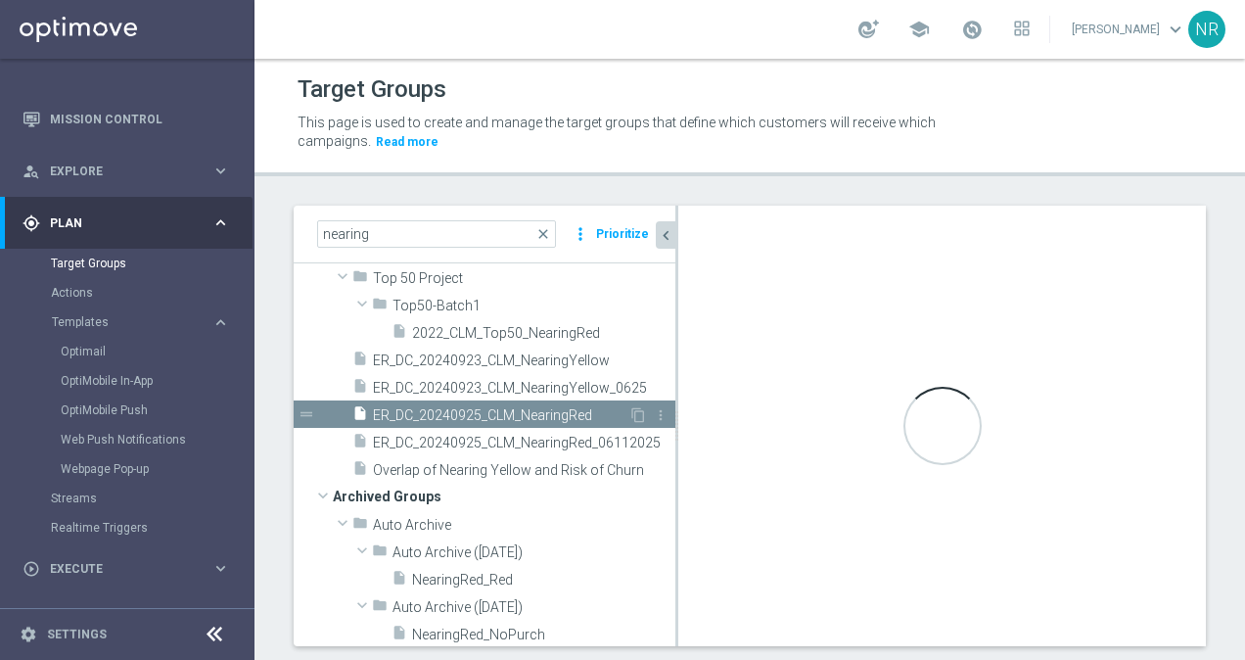
type input "Customer Target Groups"
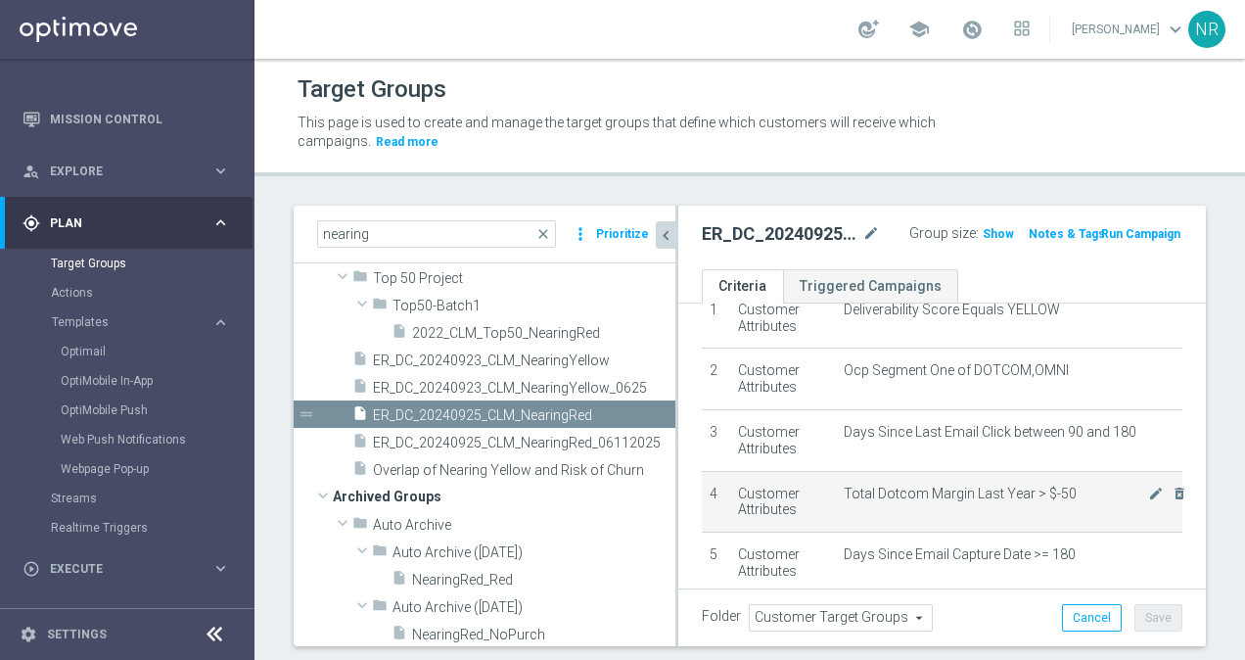
scroll to position [108, 0]
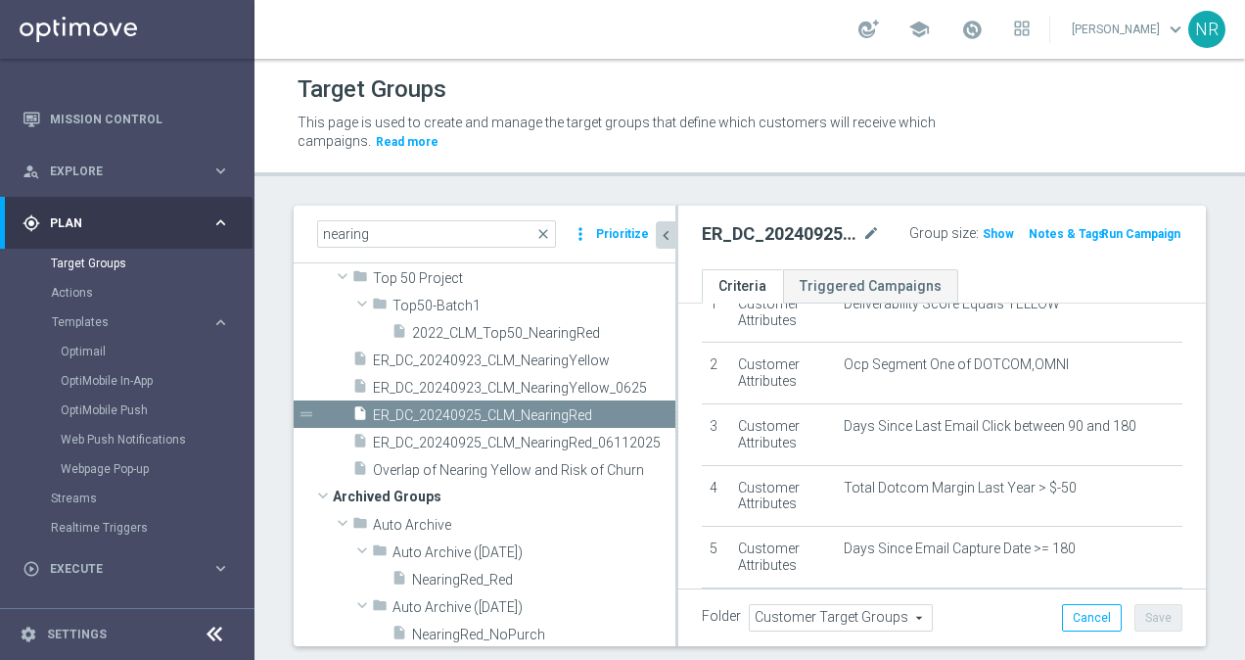
click at [379, 32] on div "school [PERSON_NAME] keyboard_arrow_down NR" at bounding box center [750, 29] width 991 height 59
click at [542, 358] on span "ER_DC_20240923_CLM_NearingYellow" at bounding box center [501, 360] width 256 height 17
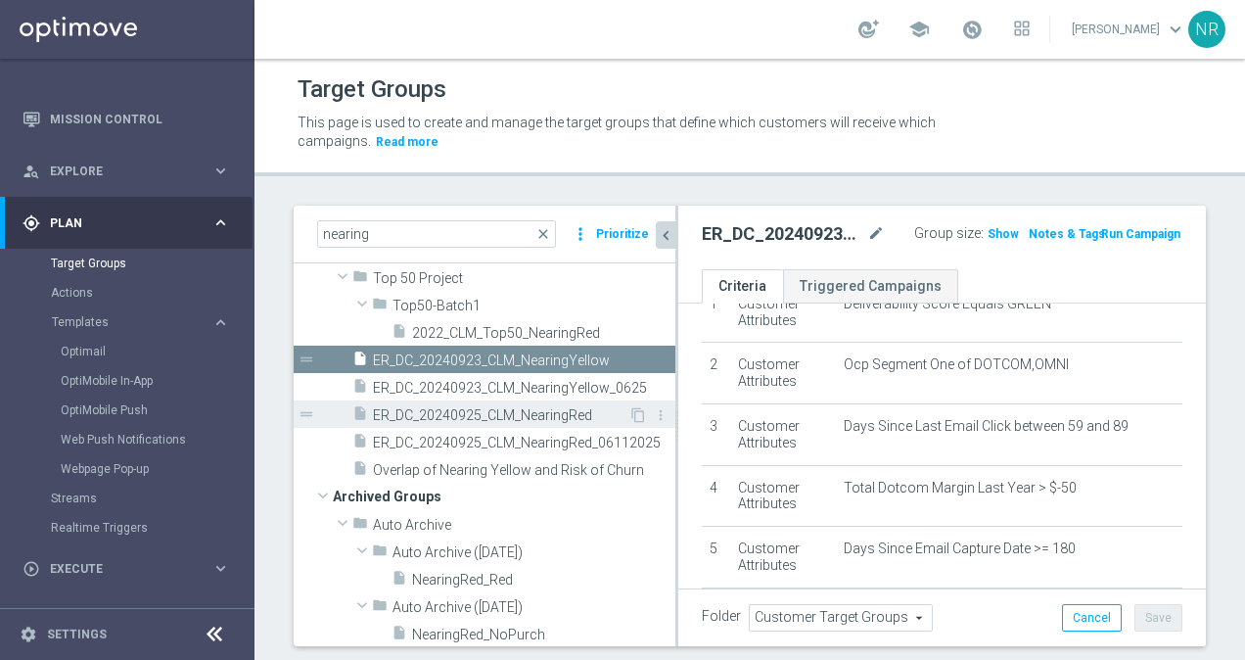
click at [542, 415] on span "ER_DC_20240925_CLM_NearingRed" at bounding box center [501, 415] width 256 height 17
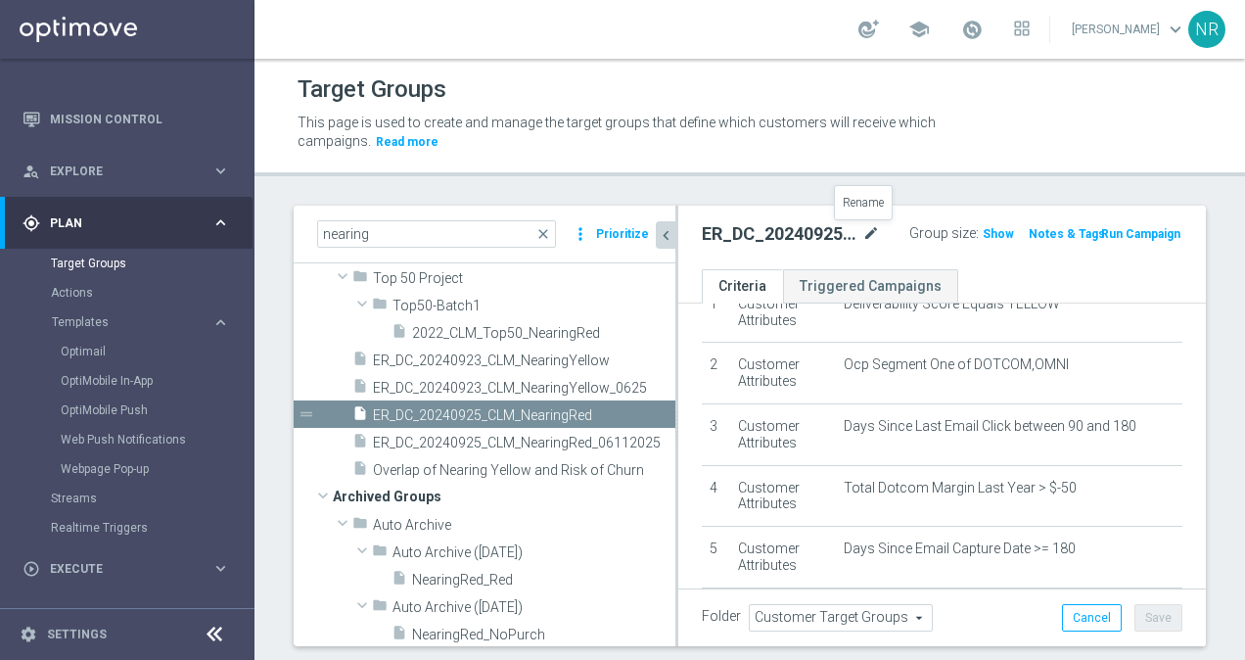
click at [863, 229] on icon "mode_edit" at bounding box center [872, 233] width 18 height 23
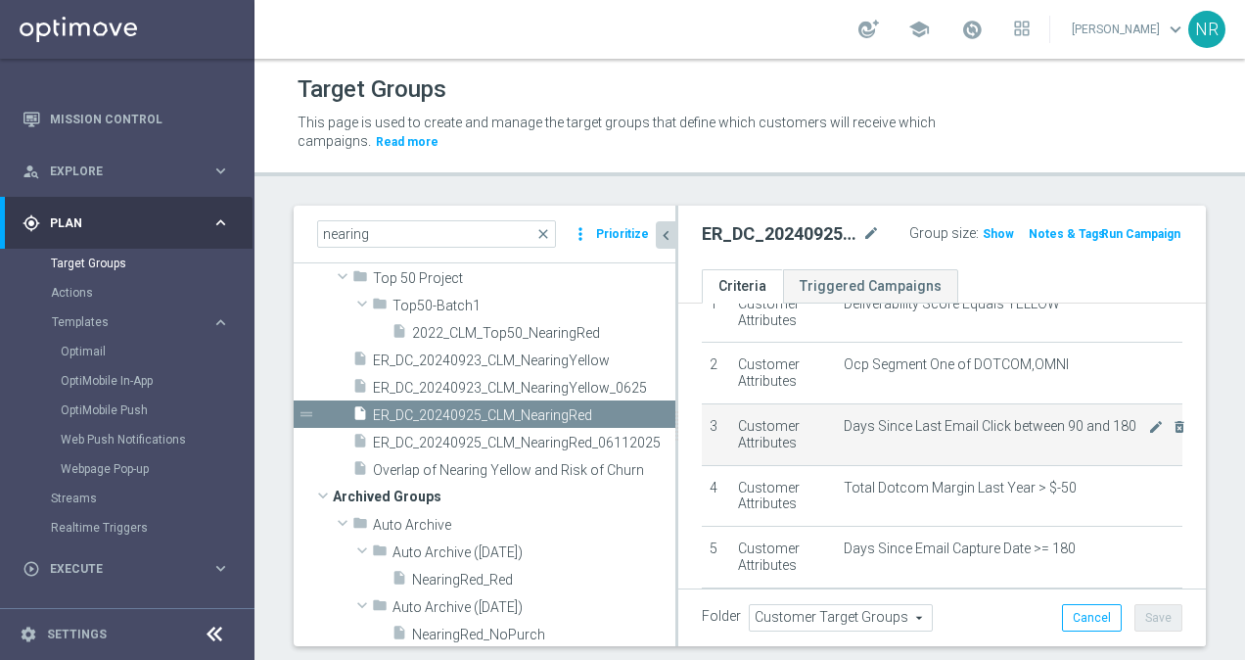
click at [1129, 414] on td "Days Since Last Email Click between 90 and 180 mode_edit delete_forever" at bounding box center [1009, 434] width 347 height 62
click at [1148, 421] on icon "mode_edit" at bounding box center [1156, 427] width 16 height 16
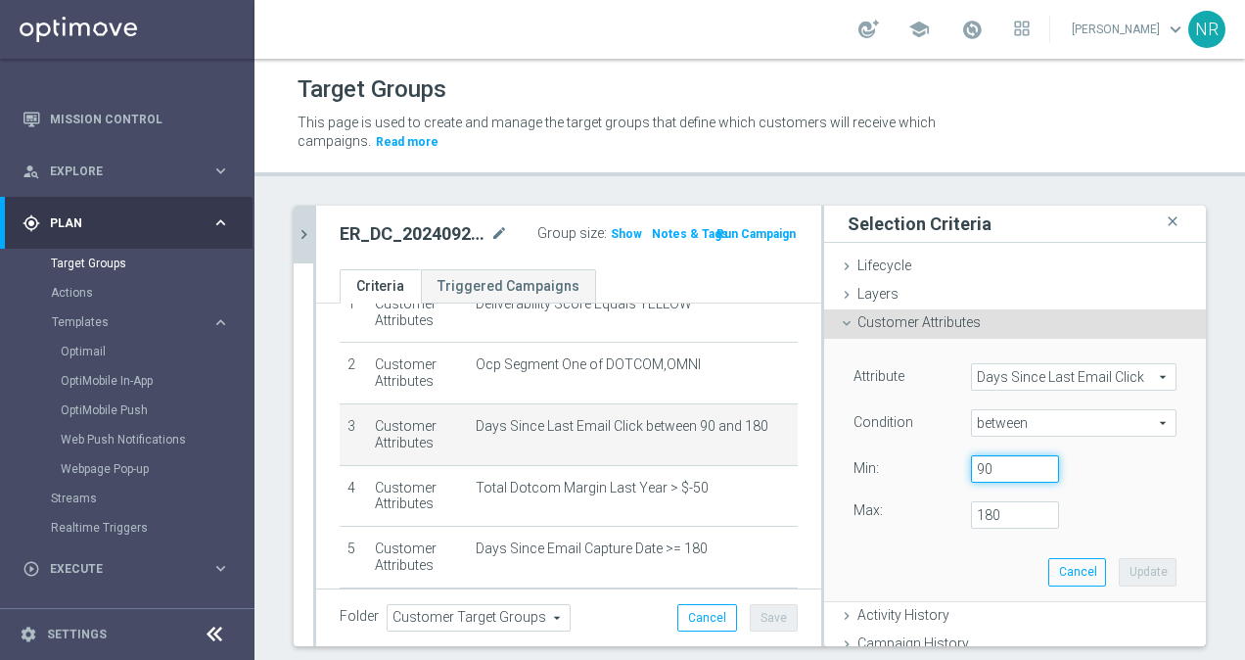
click at [983, 463] on input "90" at bounding box center [1015, 468] width 88 height 27
type input "9"
type input "150"
click at [1132, 569] on button "Update" at bounding box center [1148, 571] width 58 height 27
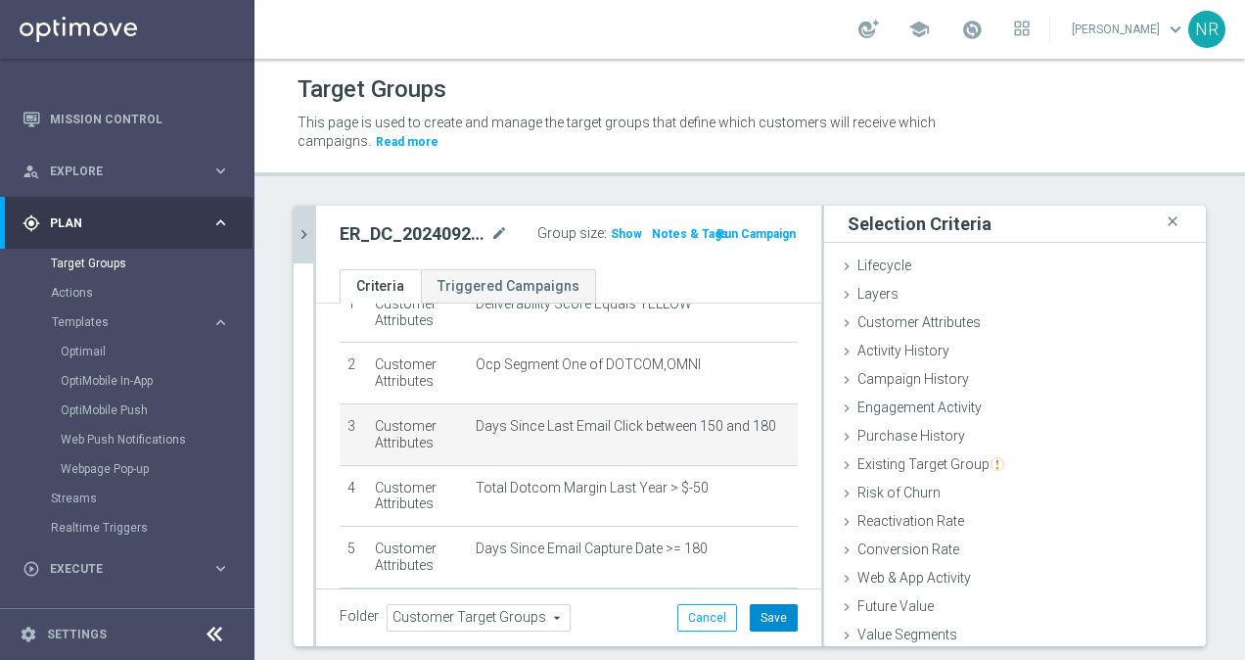
click at [770, 617] on button "Save" at bounding box center [774, 617] width 48 height 27
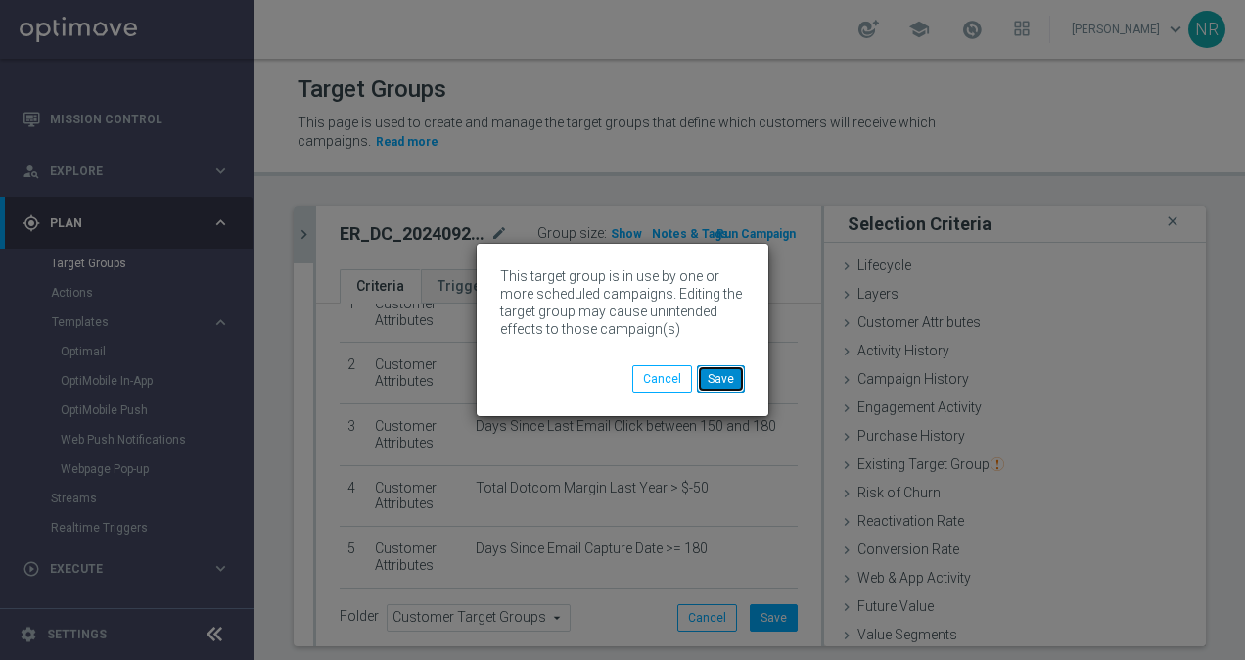
click at [717, 375] on button "Save" at bounding box center [721, 378] width 48 height 27
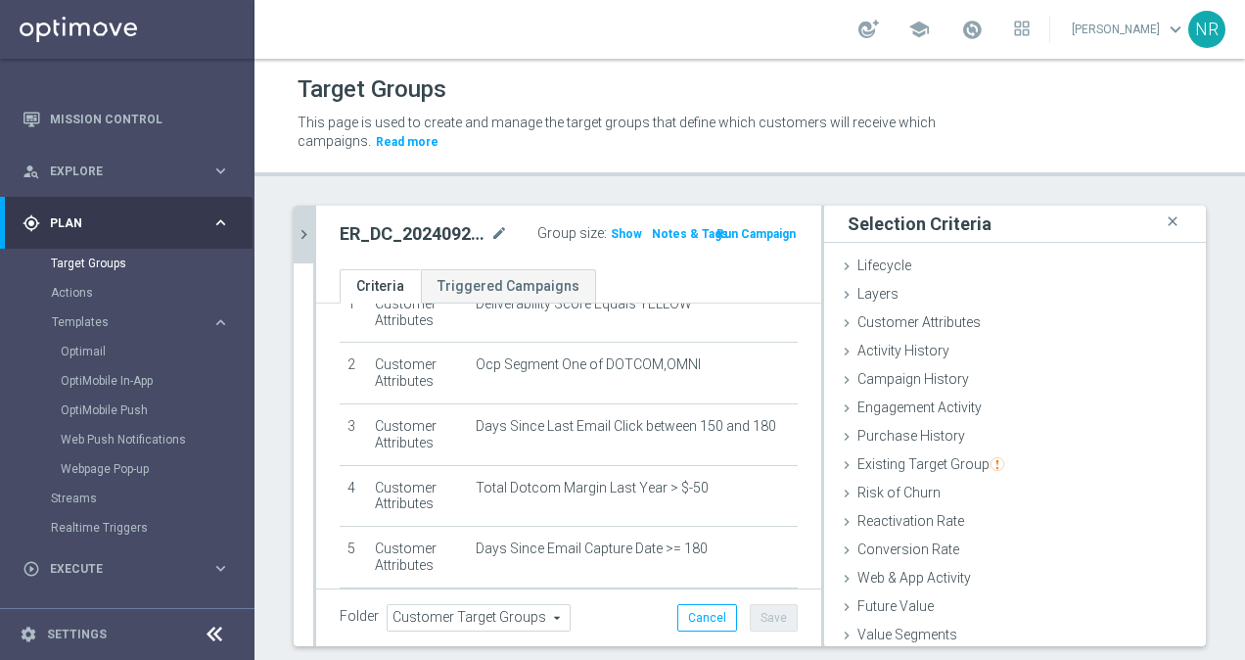
click at [307, 227] on icon "chevron_right" at bounding box center [304, 234] width 19 height 19
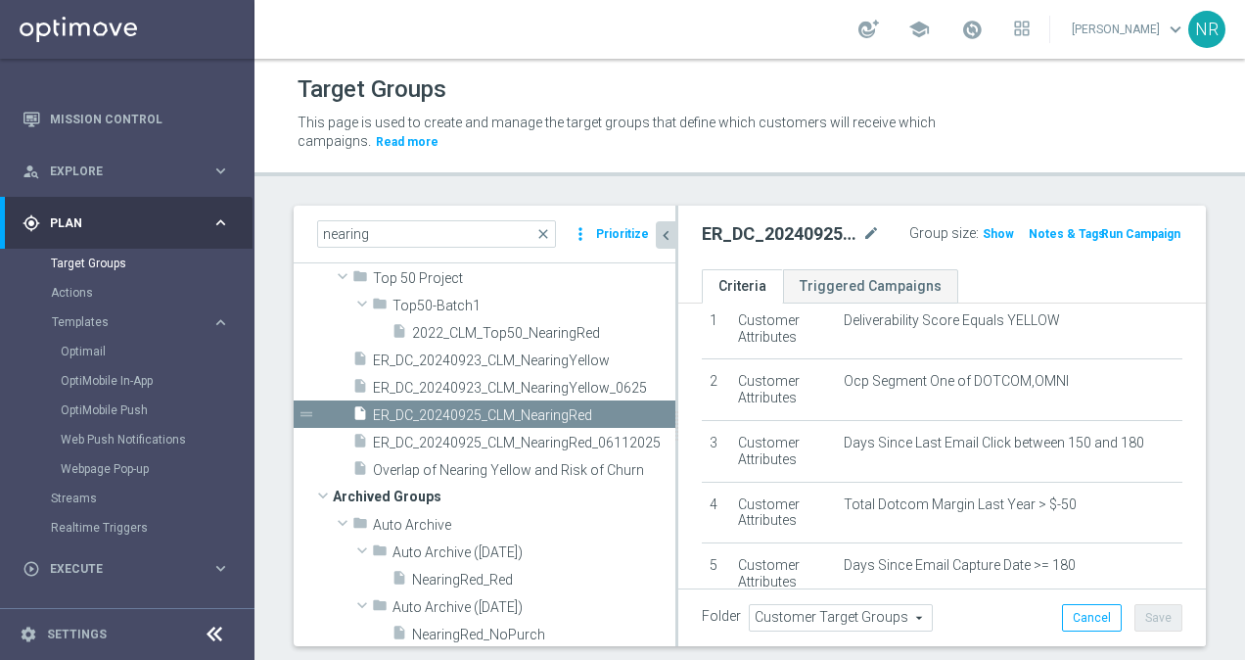
scroll to position [108, 0]
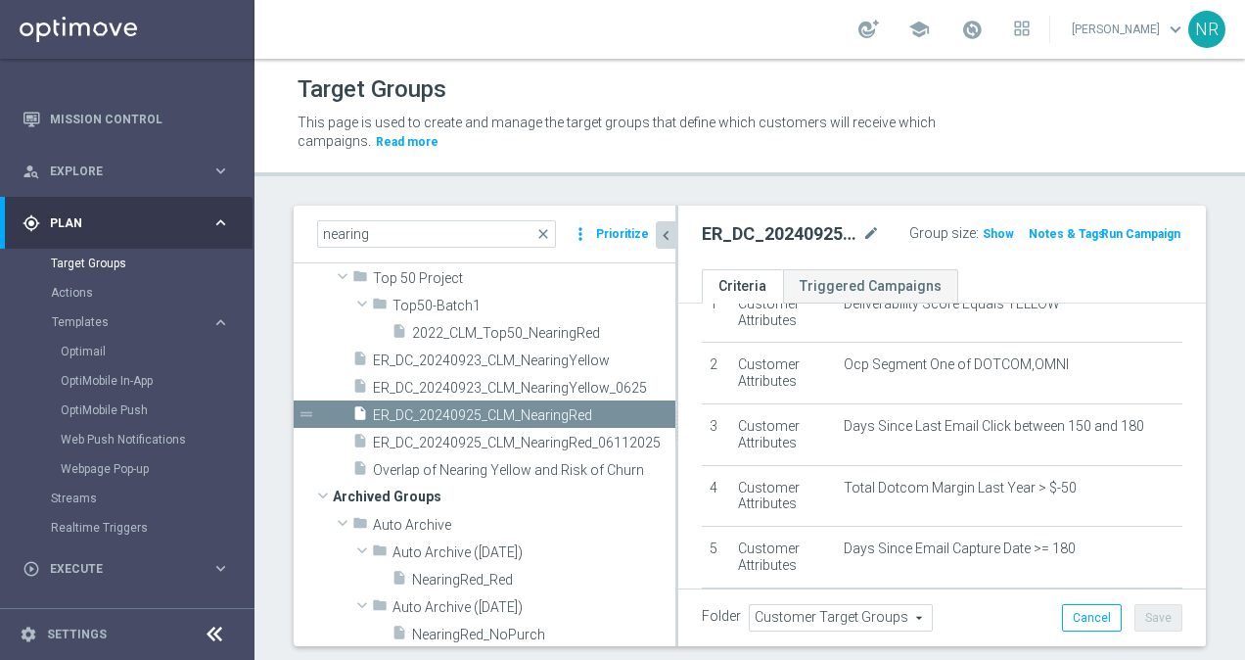
click at [665, 234] on icon "chevron_left" at bounding box center [666, 235] width 19 height 19
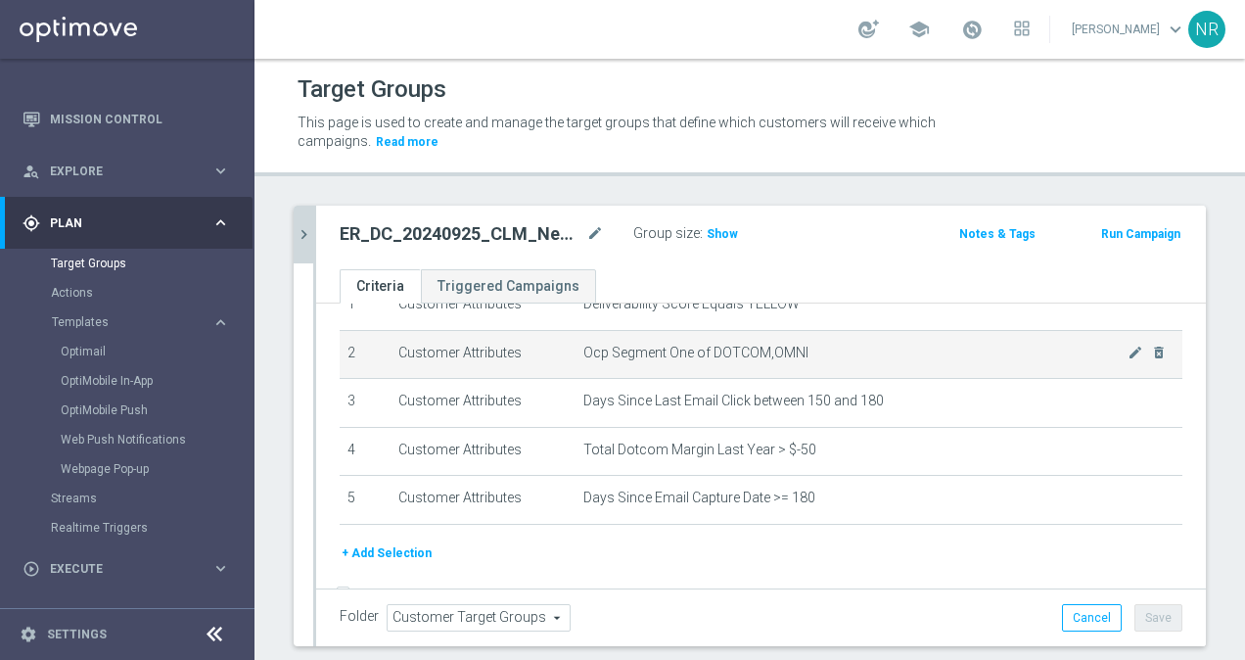
scroll to position [0, 0]
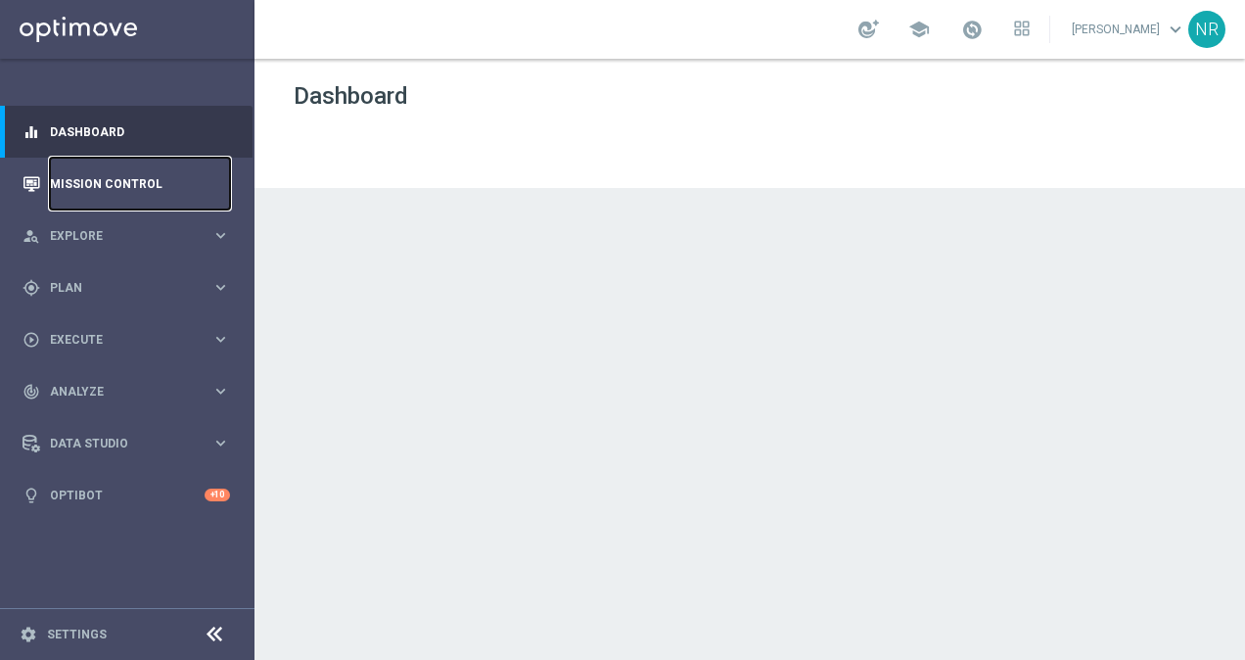
click at [102, 197] on link "Mission Control" at bounding box center [140, 184] width 180 height 52
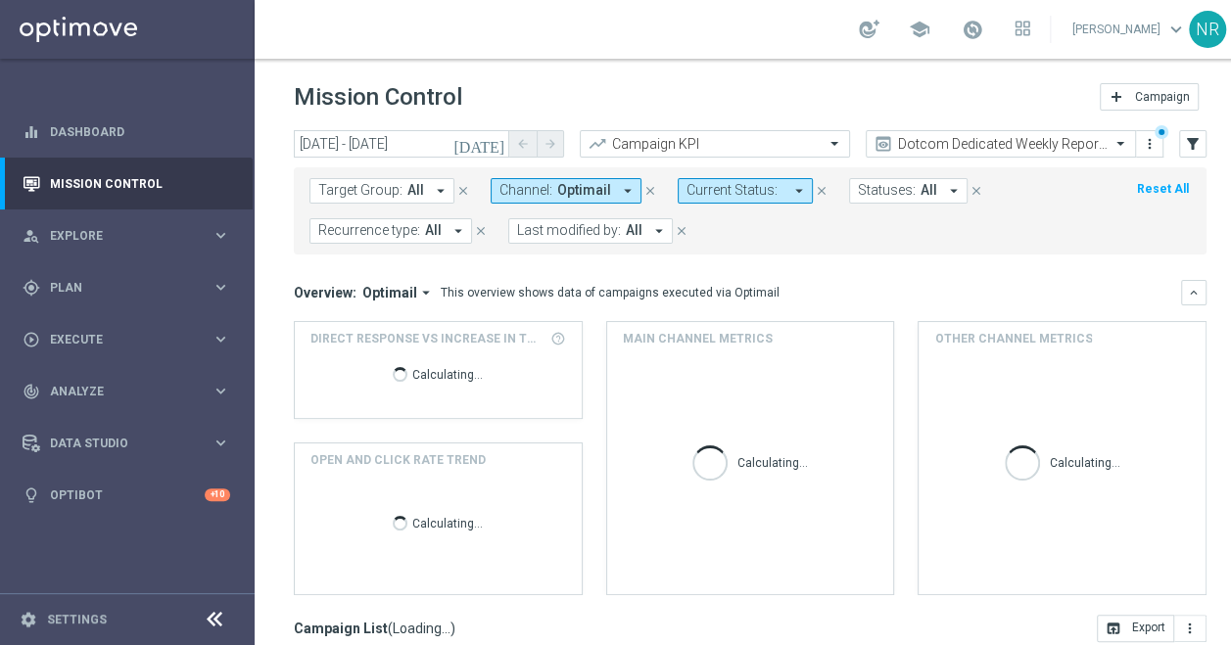
click at [406, 199] on button "Target Group: All arrow_drop_down" at bounding box center [381, 190] width 145 height 25
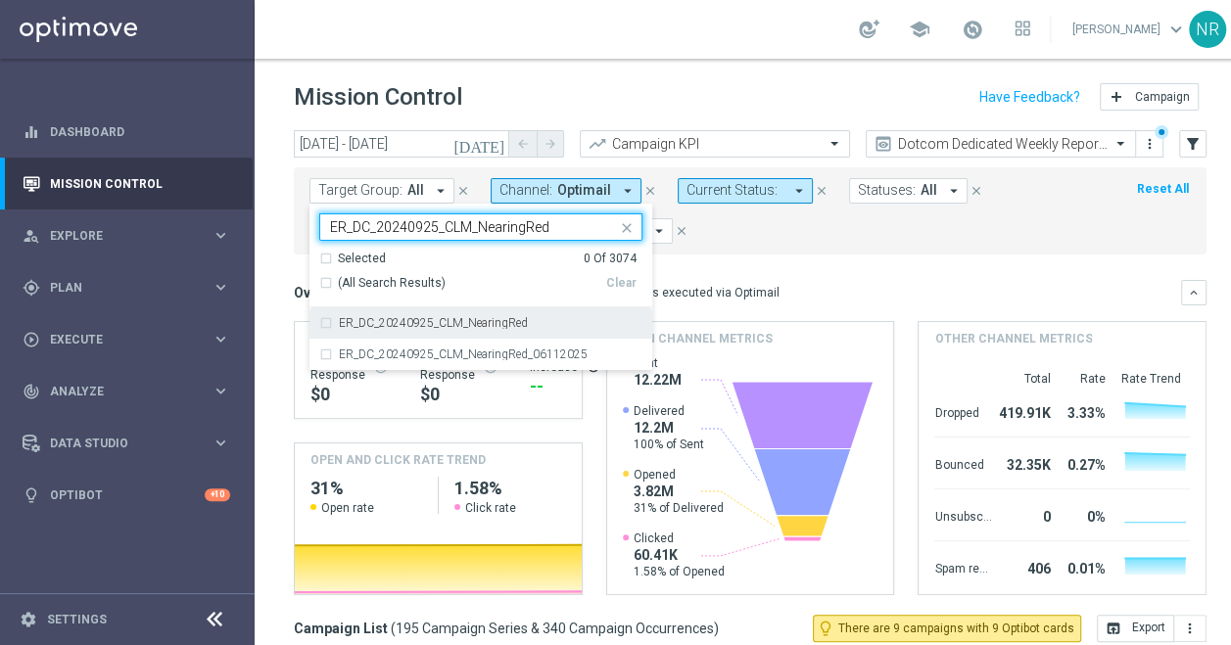
click at [486, 323] on label "ER_DC_20240925_CLM_NearingRed" at bounding box center [433, 323] width 189 height 12
type input "ER_DC_20240925_CLM_NearingRed"
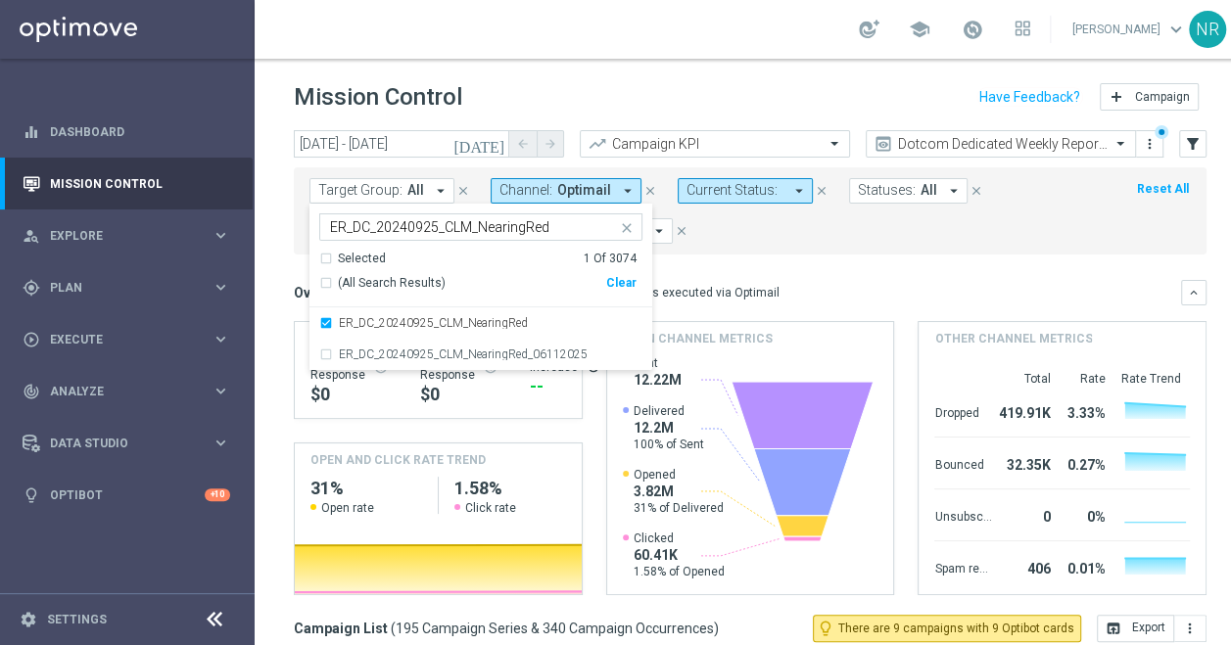
click at [861, 259] on mini-dashboard "Overview: Optimail arrow_drop_down This overview shows data of campaigns execut…" at bounding box center [750, 435] width 912 height 360
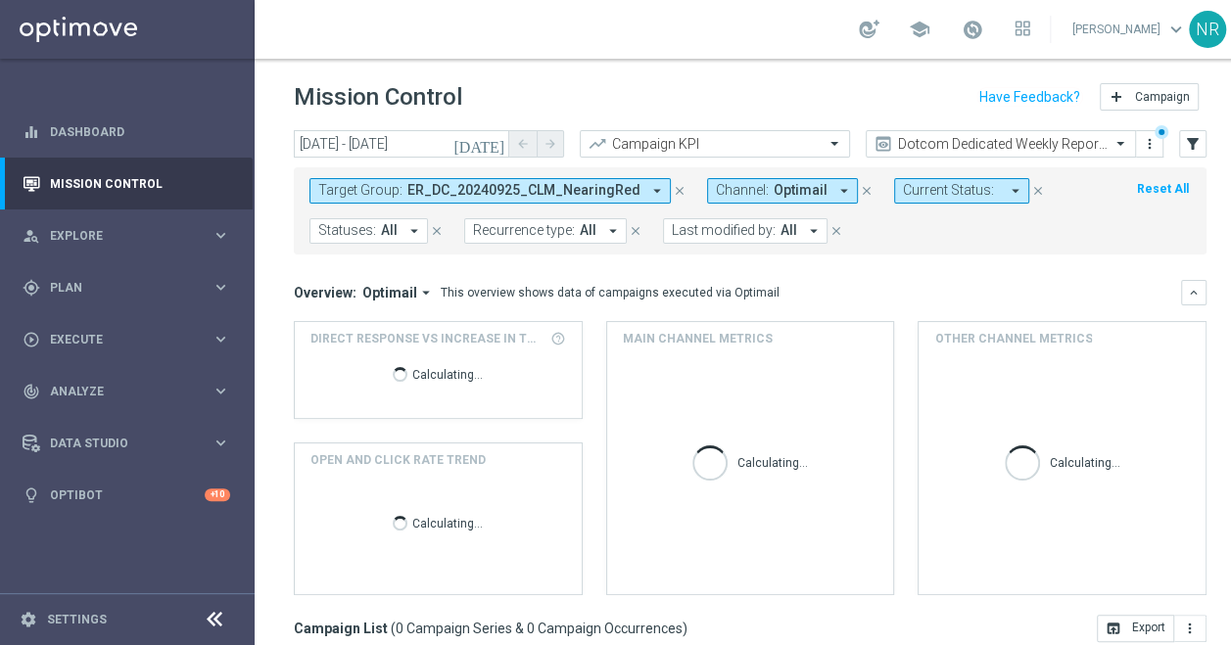
click at [493, 147] on icon "[DATE]" at bounding box center [479, 144] width 53 height 18
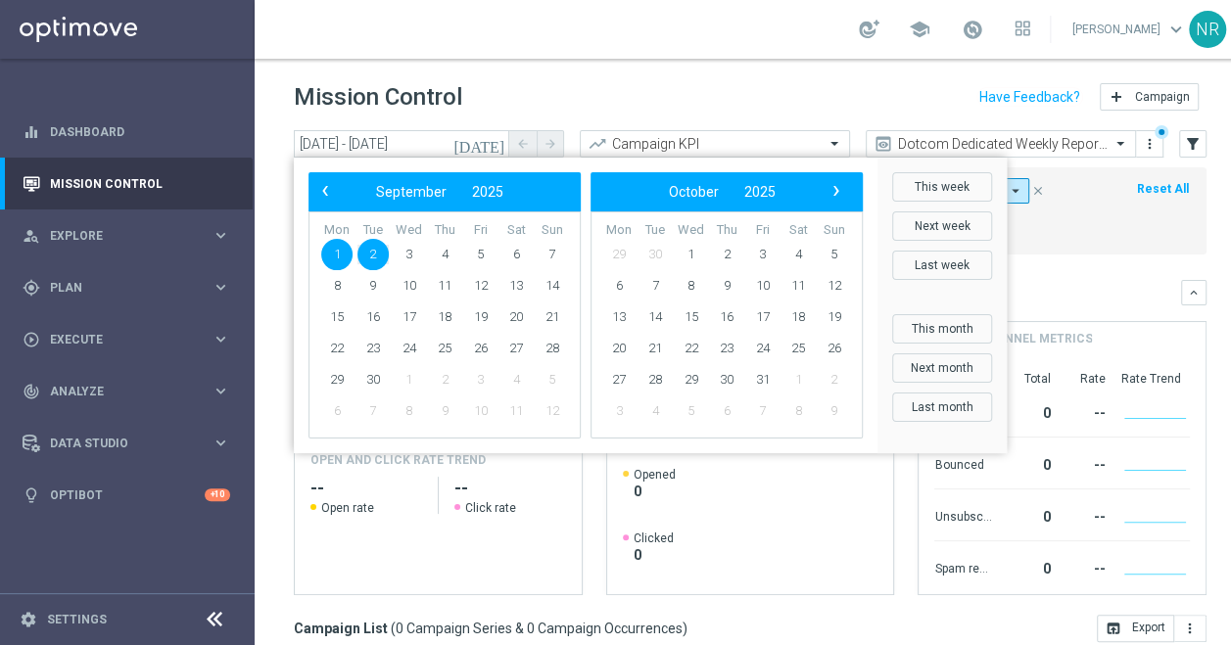
click at [337, 256] on span "1" at bounding box center [336, 254] width 31 height 31
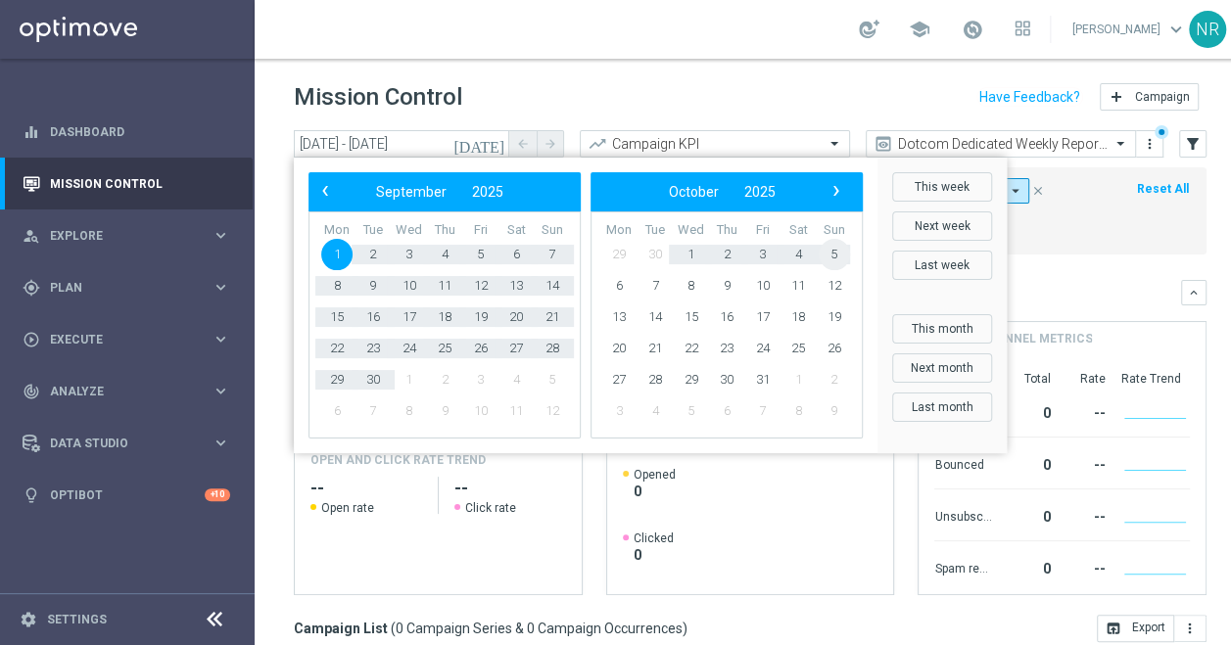
click at [831, 253] on span "5" at bounding box center [833, 254] width 31 height 31
type input "[DATE] - [DATE]"
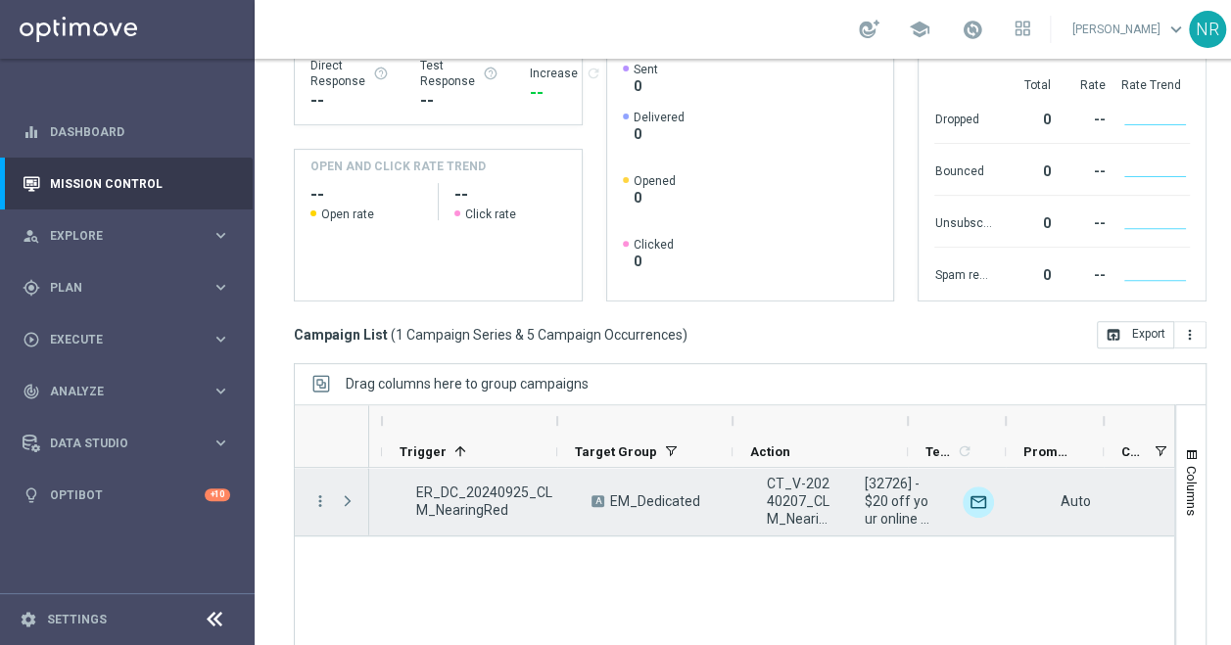
scroll to position [0, 176]
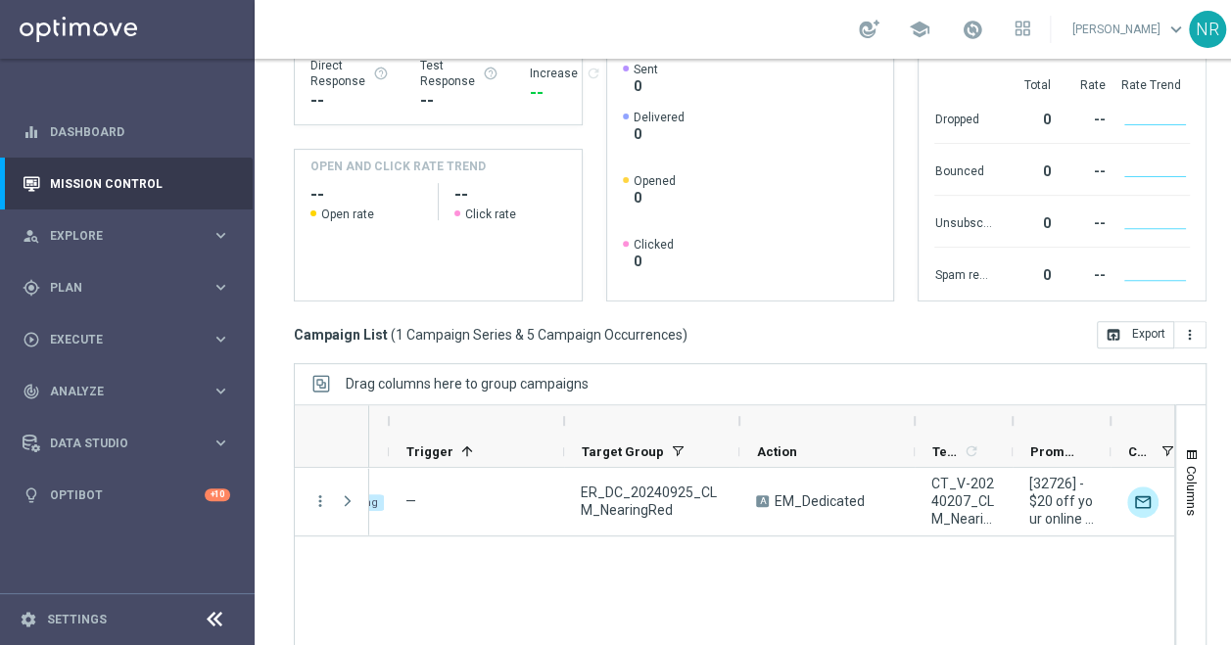
click at [822, 20] on div "school [PERSON_NAME] keyboard_arrow_down NR" at bounding box center [750, 29] width 991 height 59
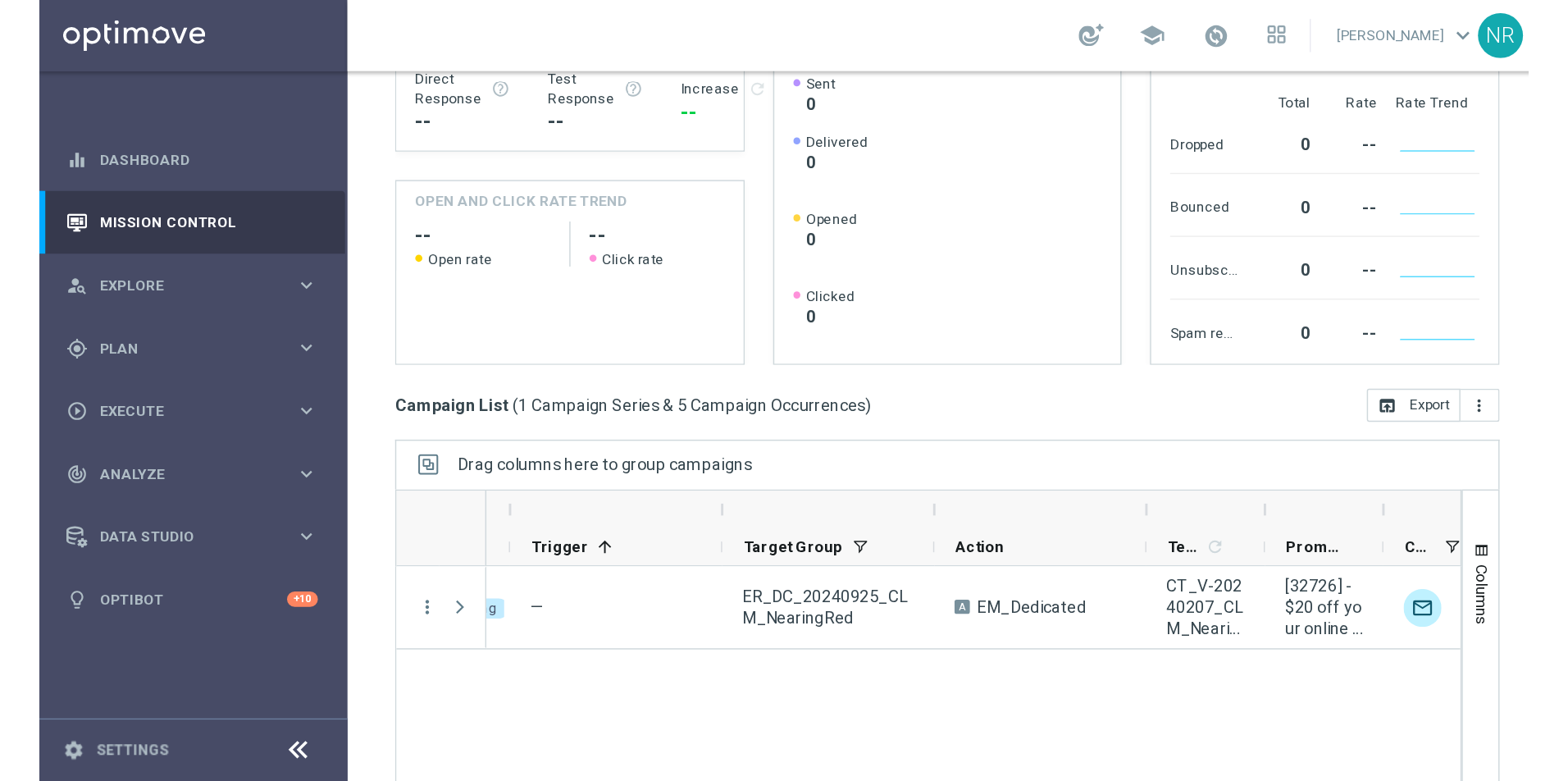
scroll to position [0, 0]
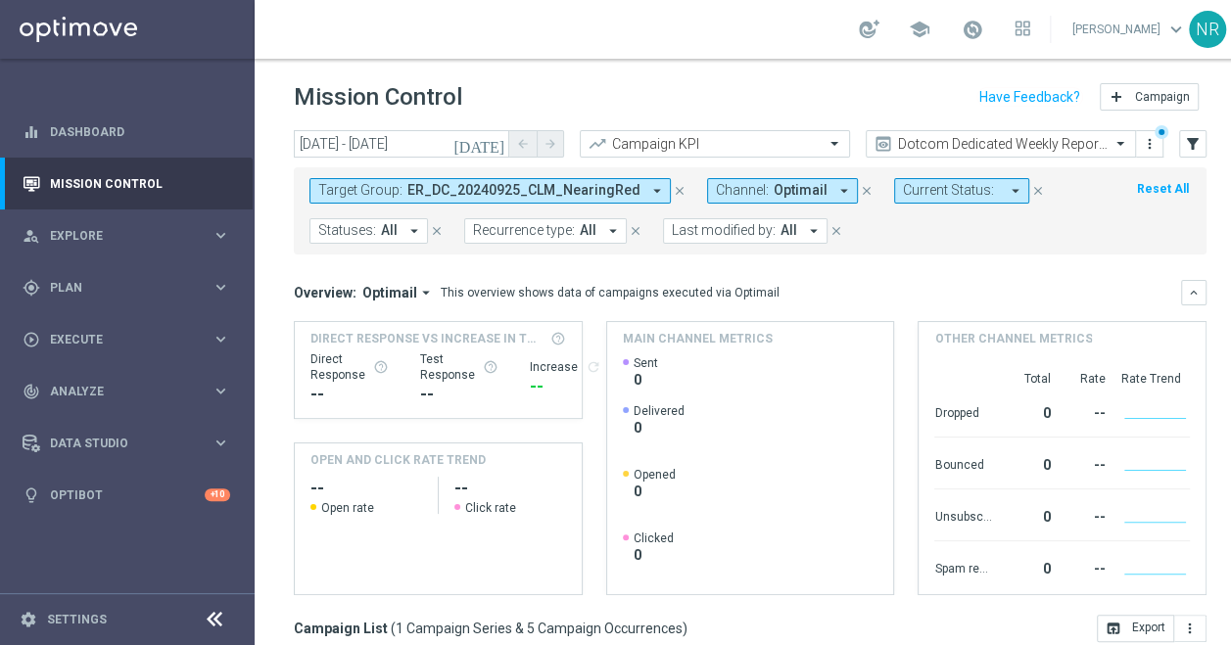
click at [632, 82] on div "Mission Control add Campaign" at bounding box center [750, 97] width 912 height 38
click at [683, 75] on header "Mission Control add Campaign" at bounding box center [750, 94] width 991 height 71
click at [716, 17] on div "school [PERSON_NAME] keyboard_arrow_down NR" at bounding box center [750, 29] width 991 height 59
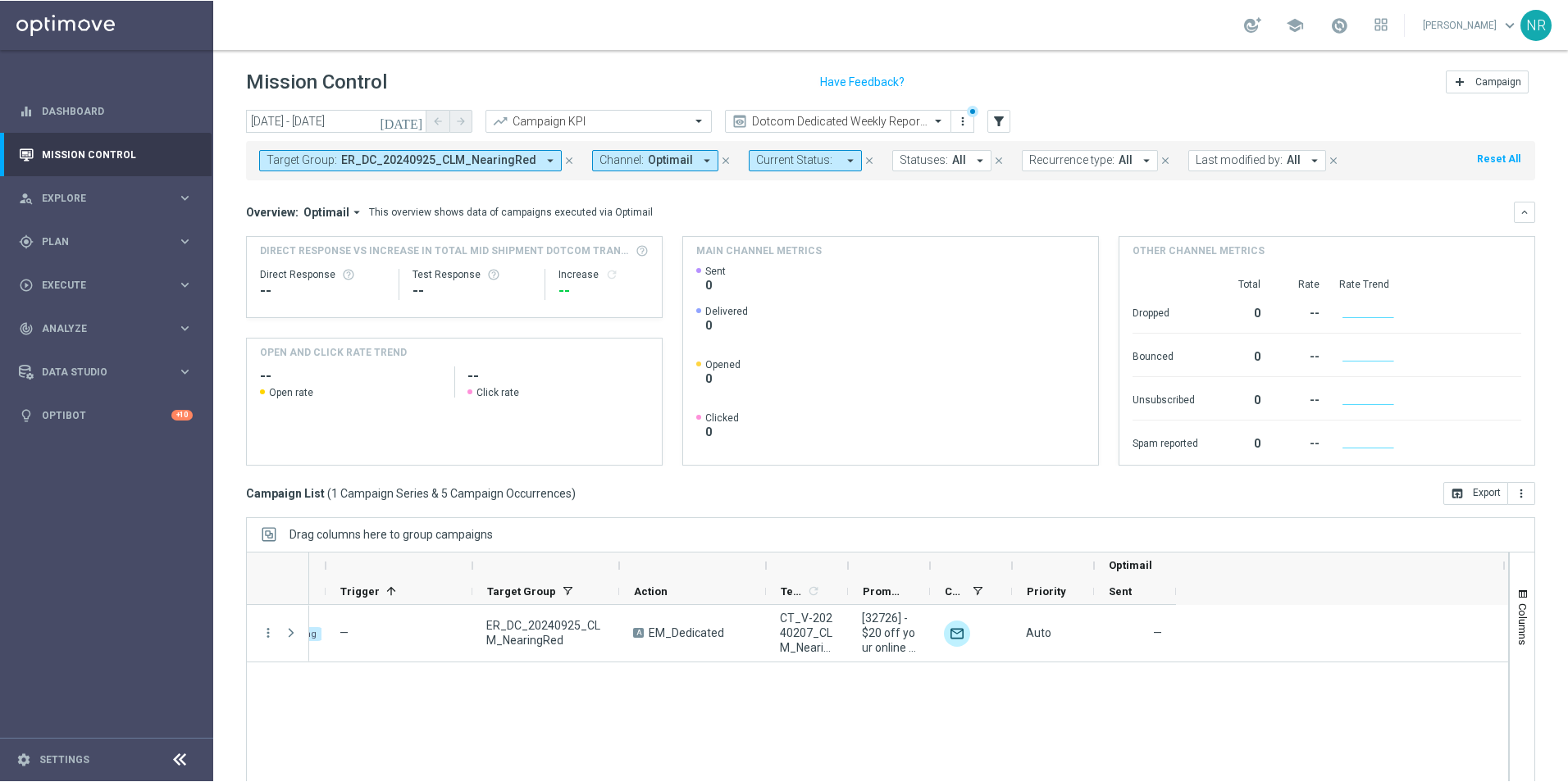
scroll to position [0, 147]
